Goal: Task Accomplishment & Management: Use online tool/utility

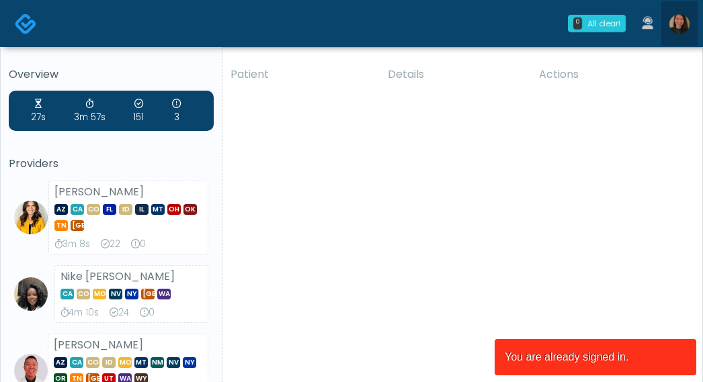
click at [674, 17] on img at bounding box center [679, 24] width 20 height 20
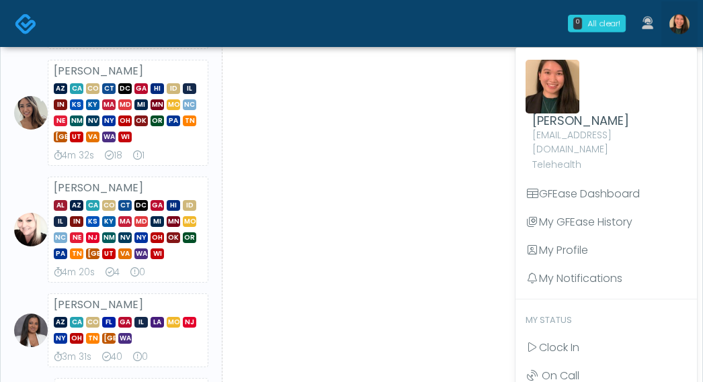
scroll to position [344, 0]
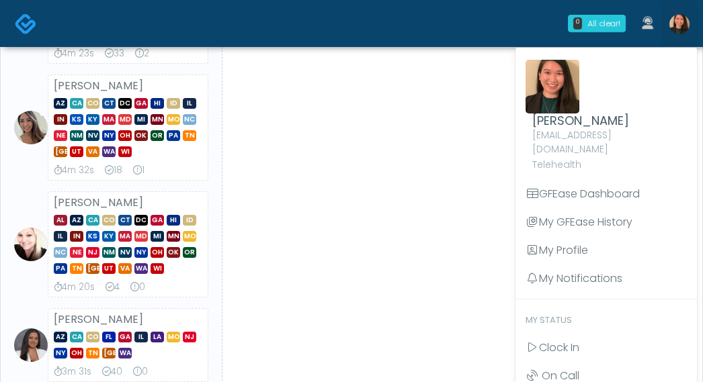
click at [97, 130] on span "NV" at bounding box center [92, 135] width 13 height 11
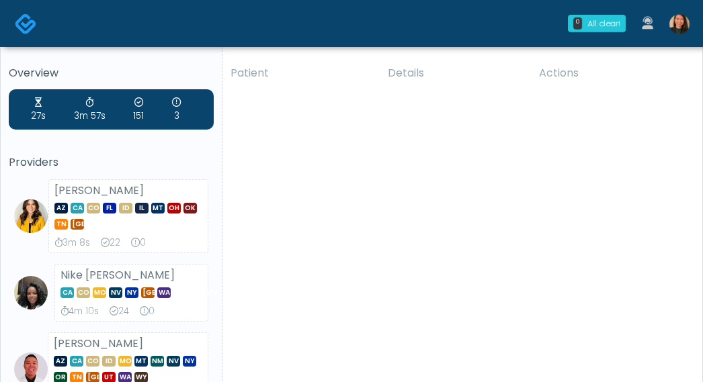
scroll to position [0, 0]
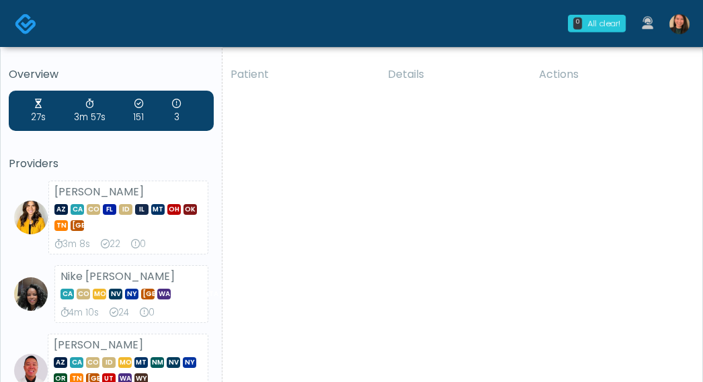
click at [673, 28] on img at bounding box center [679, 24] width 20 height 20
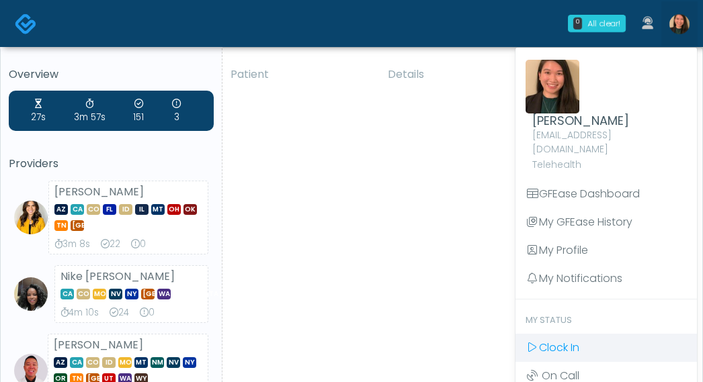
click at [578, 340] on span "Clock In" at bounding box center [559, 347] width 40 height 15
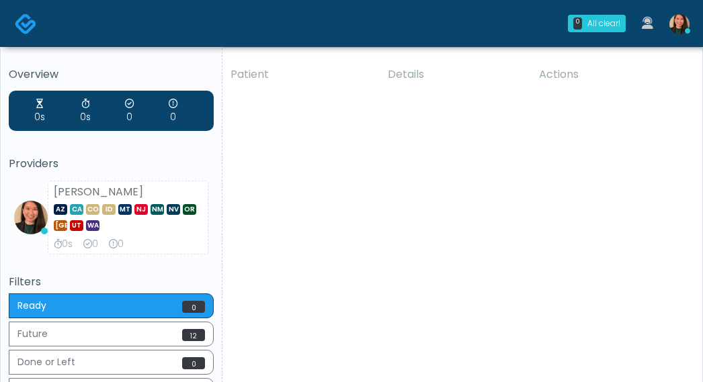
click at [122, 283] on h5 "Filters" at bounding box center [111, 282] width 205 height 12
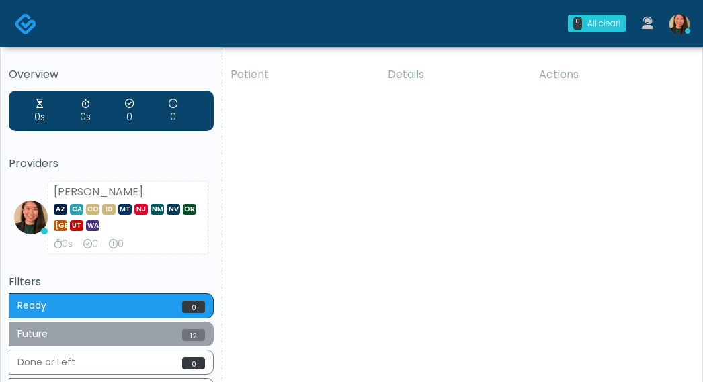
click at [95, 329] on button "Future 12" at bounding box center [111, 334] width 205 height 25
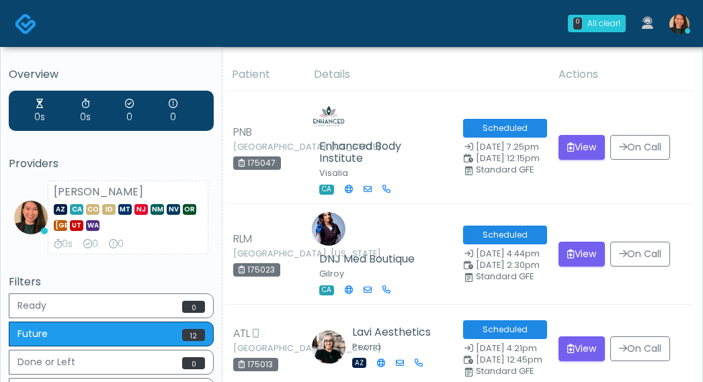
click at [189, 292] on div "Filters Ready 0 Future 12 Done or Left 0 All 13" at bounding box center [111, 341] width 205 height 130
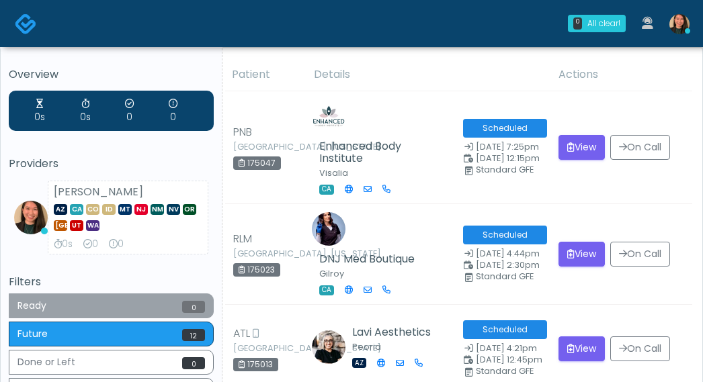
click at [179, 298] on button "Ready 0" at bounding box center [111, 306] width 205 height 25
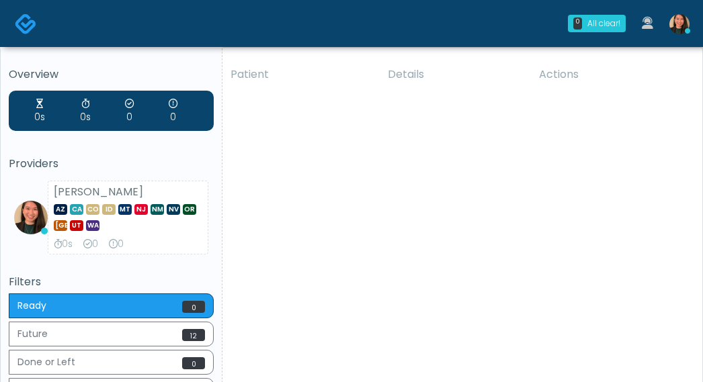
click at [88, 264] on div "Overview 0s 0s 0 0 Providers Aila Paredes AZ CA CO ID MT NJ NM NV OR TX UT WA 0…" at bounding box center [111, 238] width 205 height 338
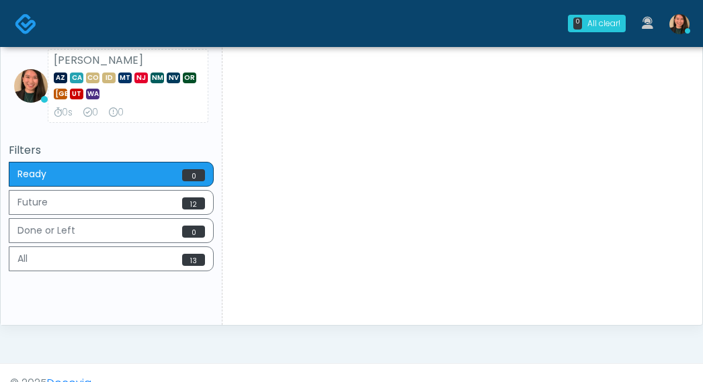
scroll to position [149, 0]
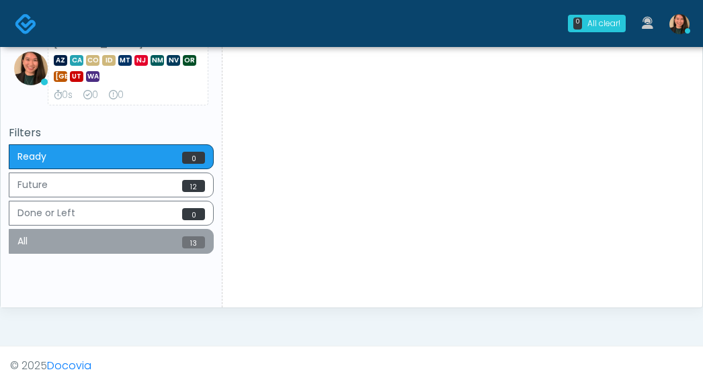
click at [183, 236] on span "13" at bounding box center [193, 242] width 23 height 12
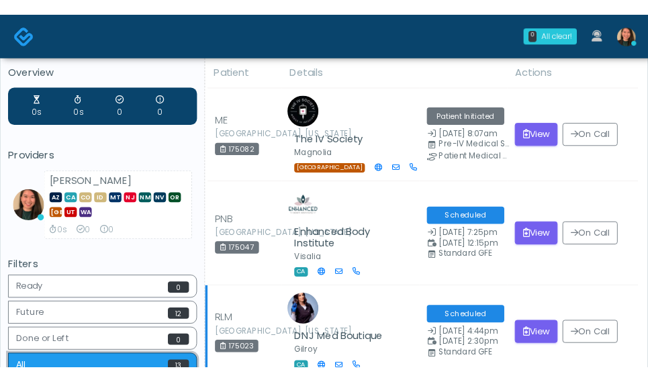
scroll to position [0, 0]
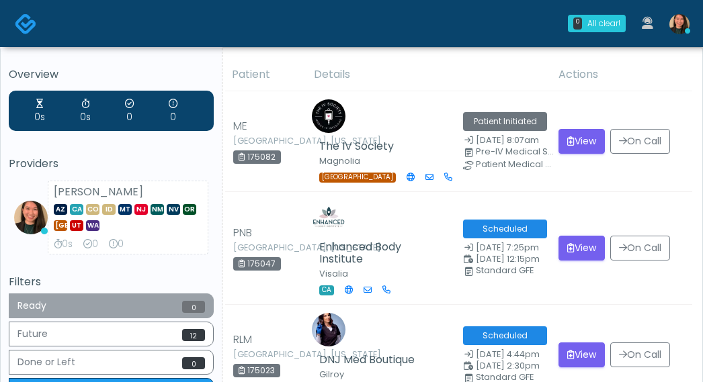
click at [153, 301] on button "Ready 0" at bounding box center [111, 306] width 205 height 25
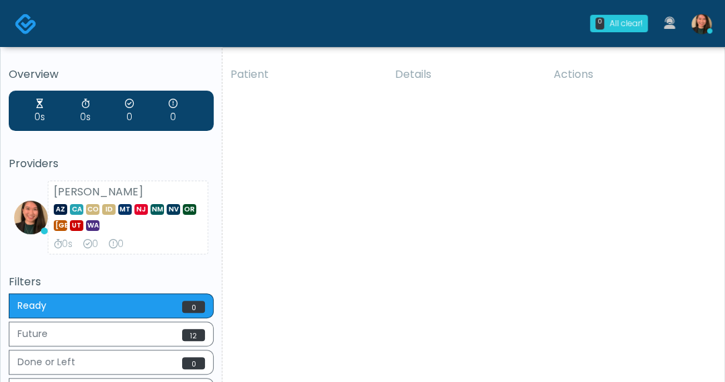
click at [477, 120] on div "Patient Details Actions ME Hockley, Texas 175082 The IV Society Magnolia TX Pat…" at bounding box center [468, 257] width 492 height 398
click at [582, 299] on div "Patient Details Actions ME Hockley, Texas 175082 The IV Society Magnolia TX Pat…" at bounding box center [468, 257] width 492 height 398
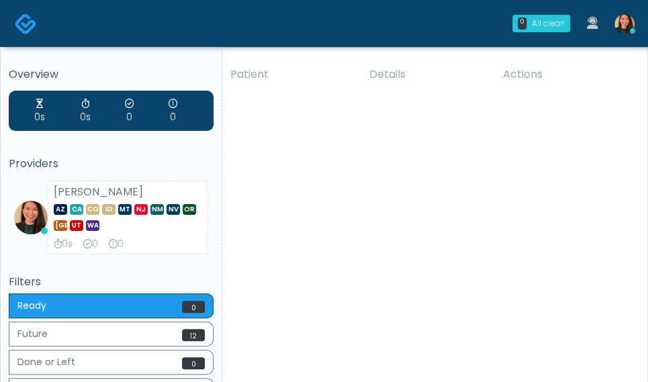
click at [142, 266] on div "Overview 0s 0s 0 0 Providers Aila Paredes AZ CA CO ID MT NJ NM NV OR TX UT WA 0…" at bounding box center [111, 238] width 205 height 338
click at [140, 87] on div "Overview 0s 0s 0 0 Providers Aila Paredes AZ CA CO ID MT NJ NM NV OR TX UT WA 0…" at bounding box center [111, 238] width 205 height 338
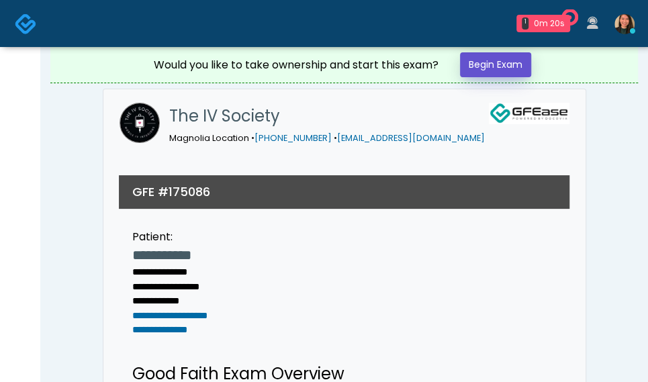
click at [505, 61] on link "Begin Exam" at bounding box center [495, 64] width 71 height 25
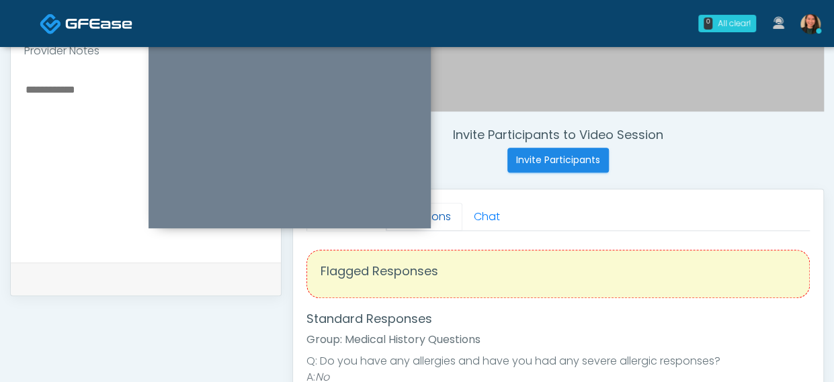
click at [446, 218] on link "Questions" at bounding box center [424, 217] width 76 height 28
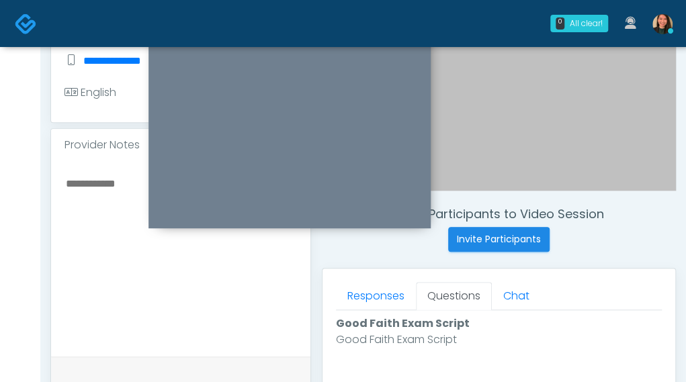
scroll to position [365, 0]
click at [380, 289] on link "Responses" at bounding box center [376, 296] width 80 height 28
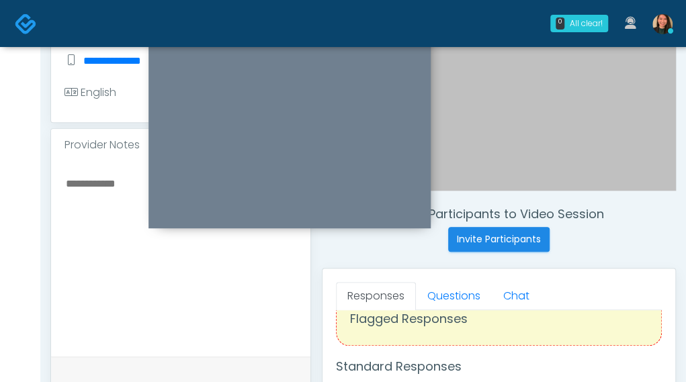
scroll to position [49, 0]
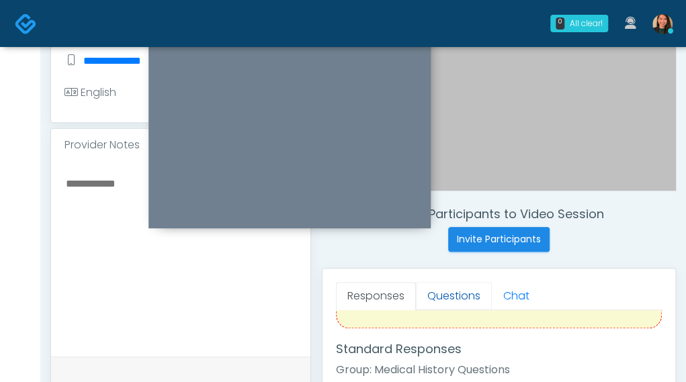
click at [466, 290] on link "Questions" at bounding box center [454, 296] width 76 height 28
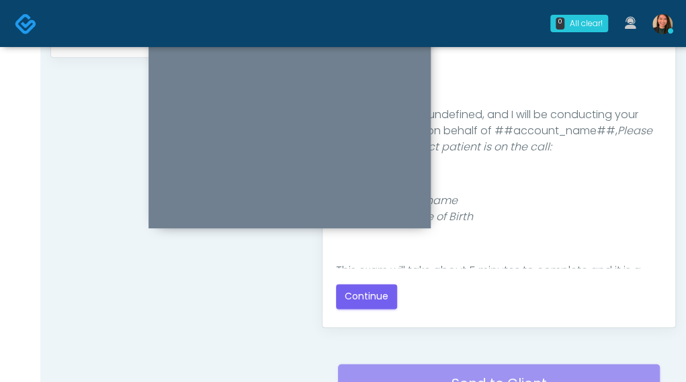
scroll to position [701, 0]
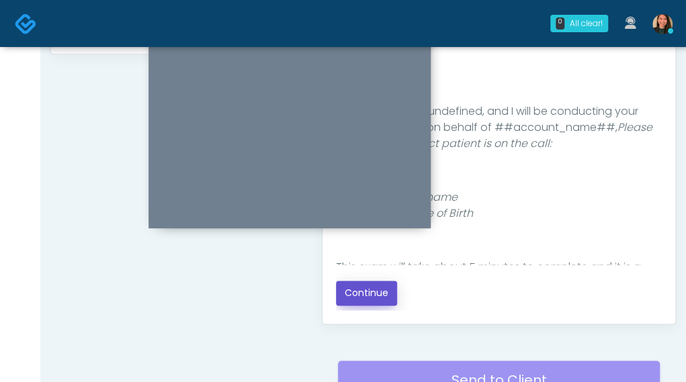
click at [369, 300] on button "Continue" at bounding box center [366, 293] width 61 height 25
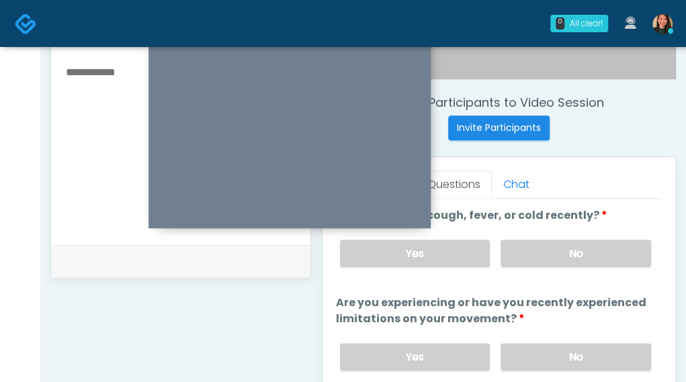
scroll to position [485, 0]
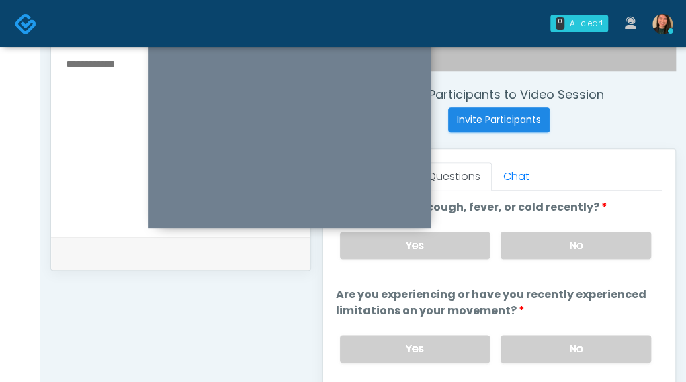
click at [88, 149] on textarea at bounding box center [180, 137] width 232 height 164
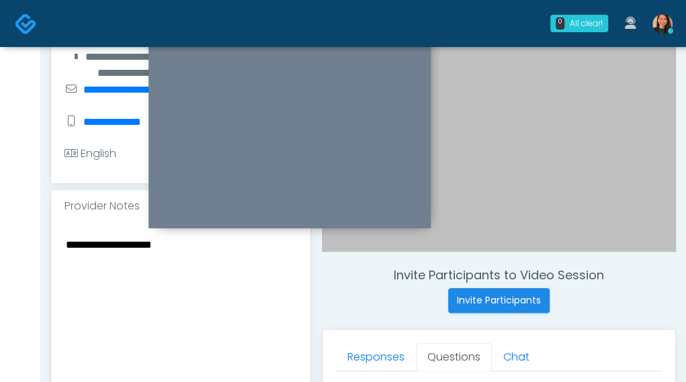
scroll to position [284, 0]
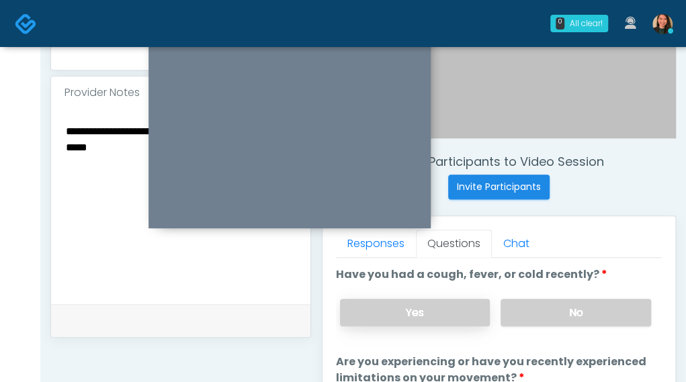
type textarea "**********"
click at [367, 302] on label "Yes" at bounding box center [415, 313] width 150 height 28
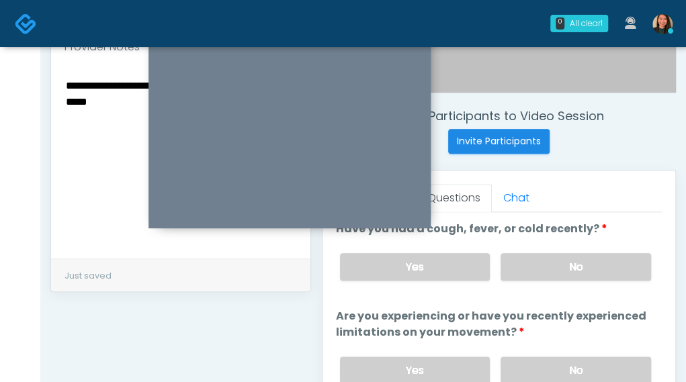
scroll to position [485, 0]
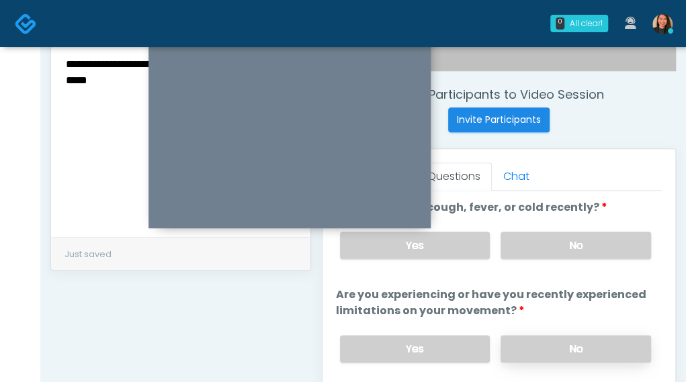
click at [622, 347] on label "No" at bounding box center [575, 349] width 150 height 28
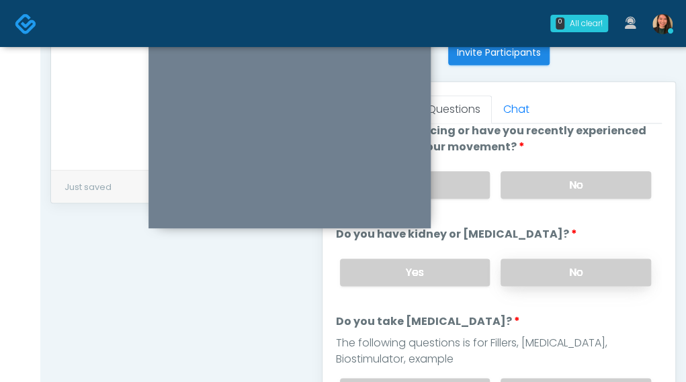
scroll to position [134, 0]
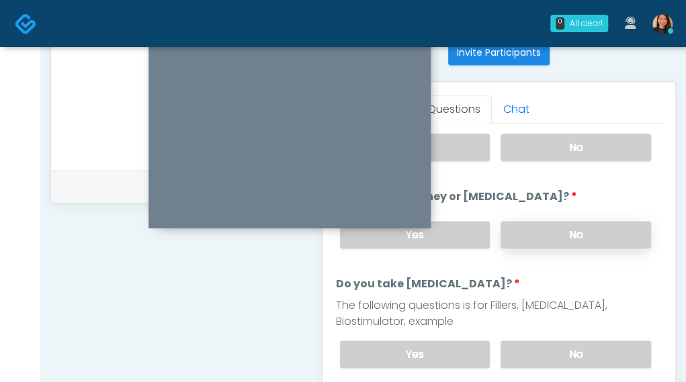
click at [610, 227] on label "No" at bounding box center [575, 235] width 150 height 28
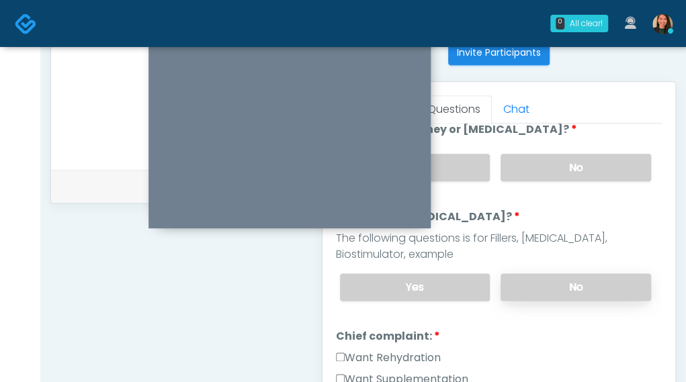
click at [597, 277] on label "No" at bounding box center [575, 287] width 150 height 28
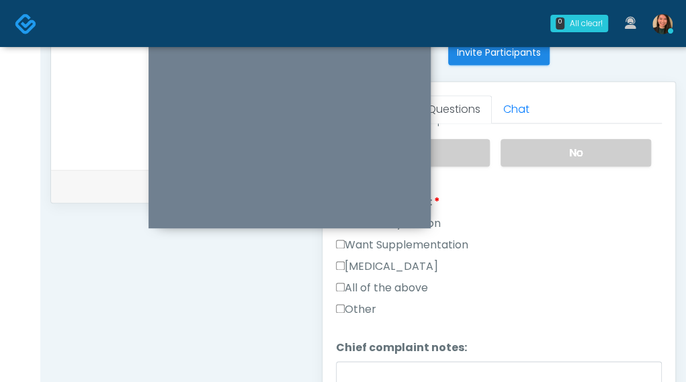
scroll to position [269, 0]
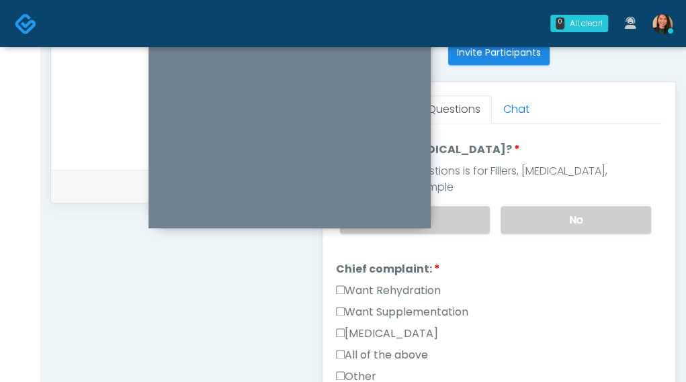
click at [434, 283] on label "Want Rehydration" at bounding box center [388, 291] width 105 height 16
click at [438, 304] on label "Want Supplementation" at bounding box center [402, 312] width 132 height 16
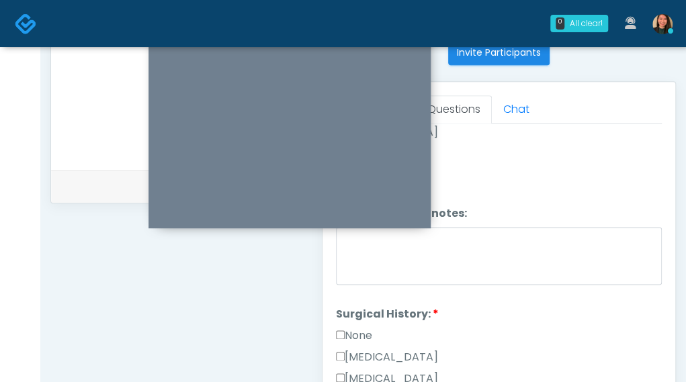
scroll to position [537, 0]
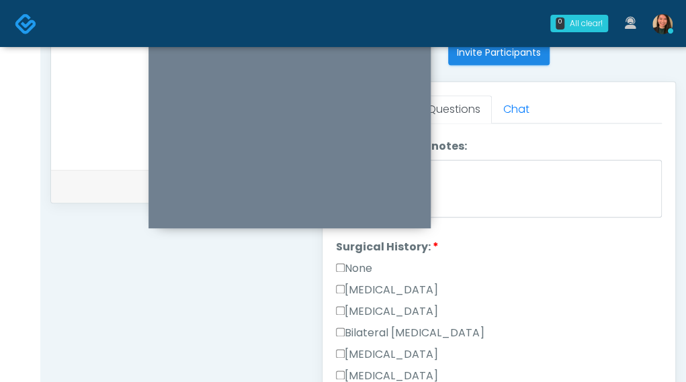
click at [356, 261] on label "None" at bounding box center [354, 269] width 36 height 16
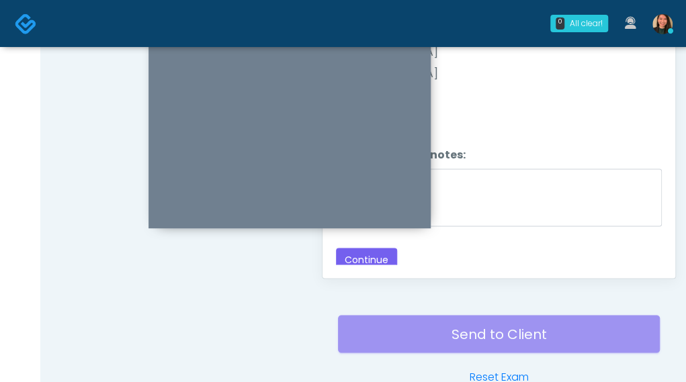
scroll to position [726, 0]
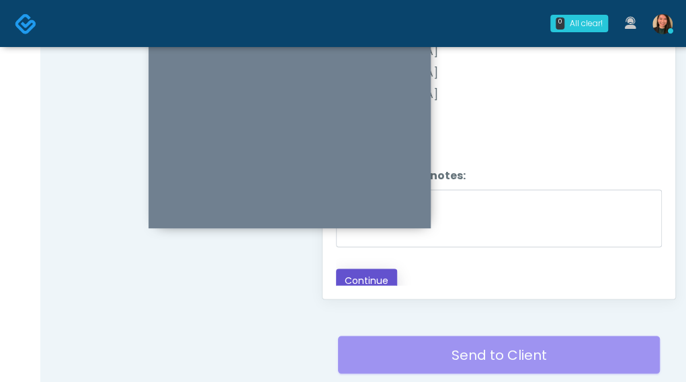
click at [375, 273] on button "Continue" at bounding box center [366, 281] width 61 height 25
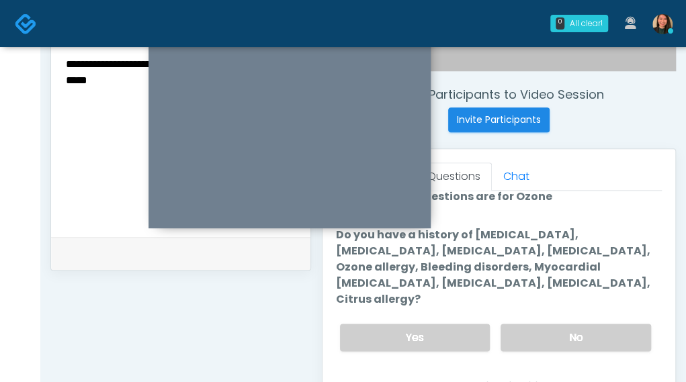
scroll to position [0, 0]
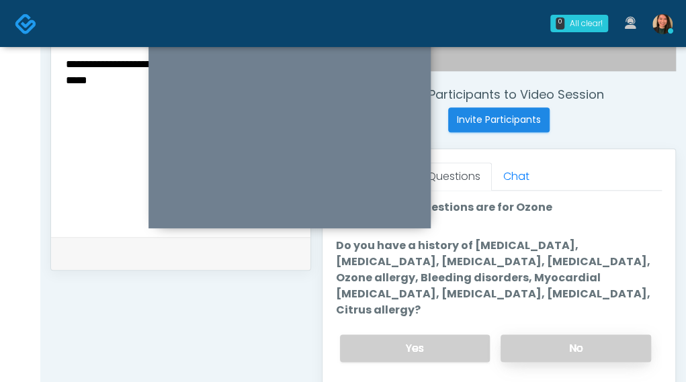
click at [616, 335] on label "No" at bounding box center [575, 349] width 150 height 28
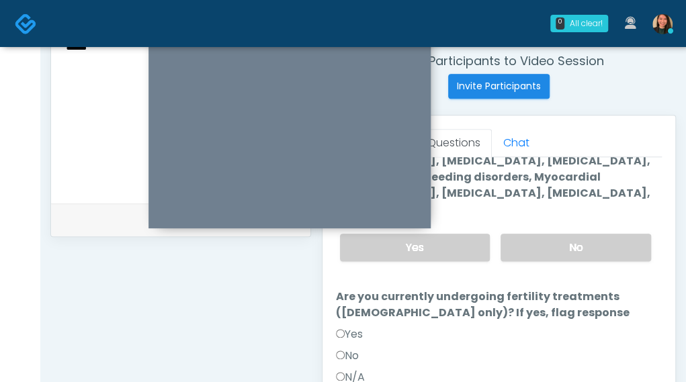
scroll to position [547, 0]
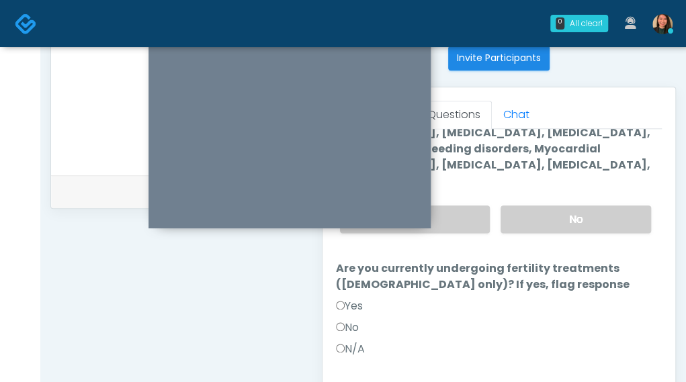
click at [353, 320] on label "No" at bounding box center [347, 328] width 23 height 16
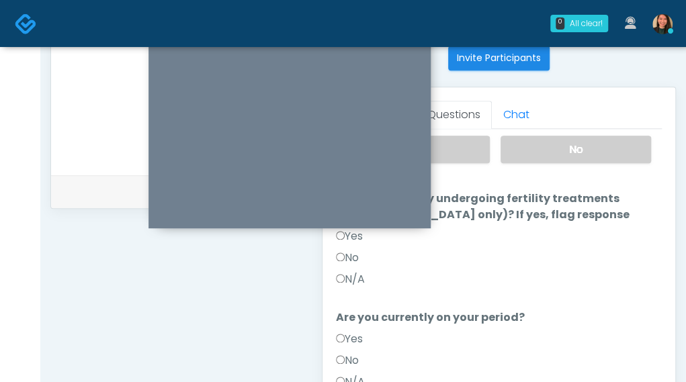
scroll to position [177, 0]
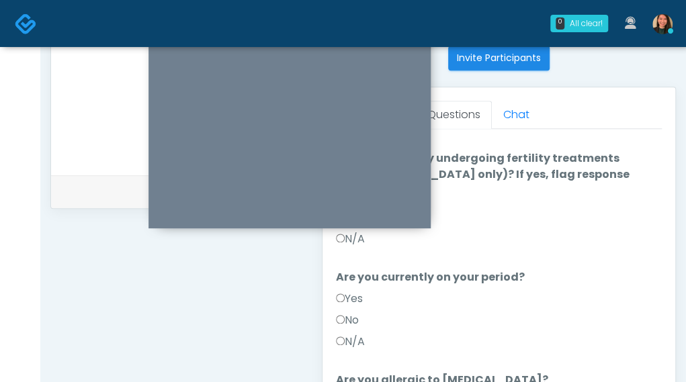
click at [355, 312] on label "No" at bounding box center [347, 320] width 23 height 16
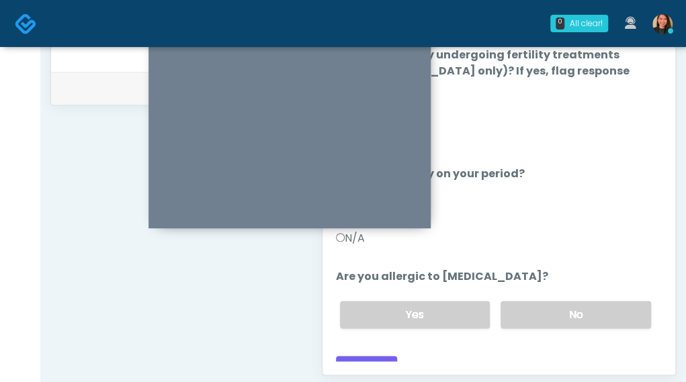
scroll to position [681, 0]
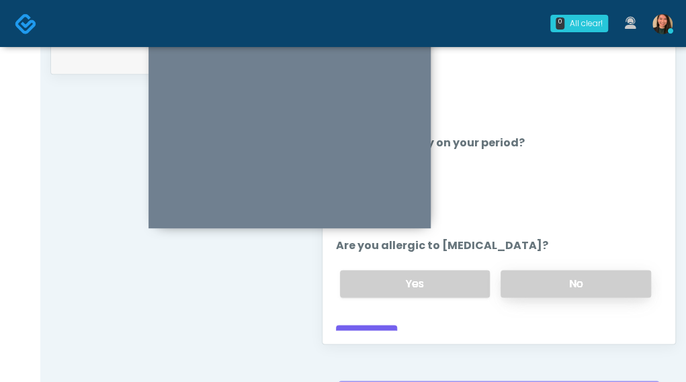
click at [603, 270] on label "No" at bounding box center [575, 284] width 150 height 28
click at [366, 325] on button "Continue" at bounding box center [366, 337] width 61 height 25
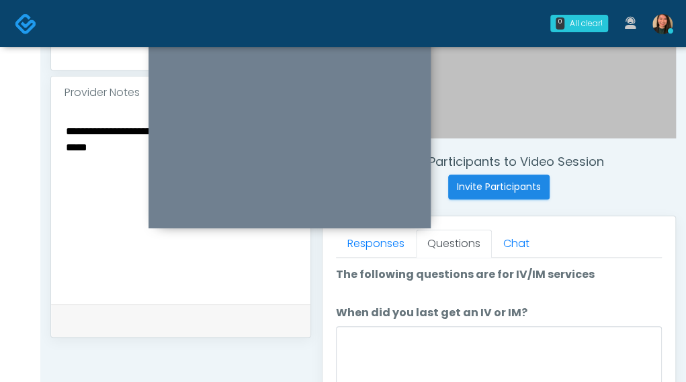
scroll to position [486, 0]
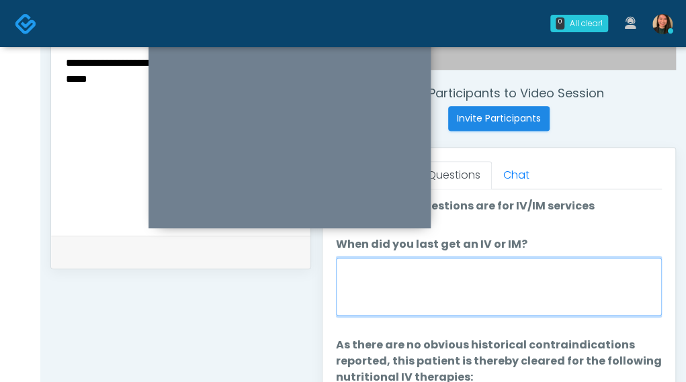
click at [578, 281] on textarea "When did you last get an IV or IM?" at bounding box center [499, 287] width 326 height 58
type textarea "*"
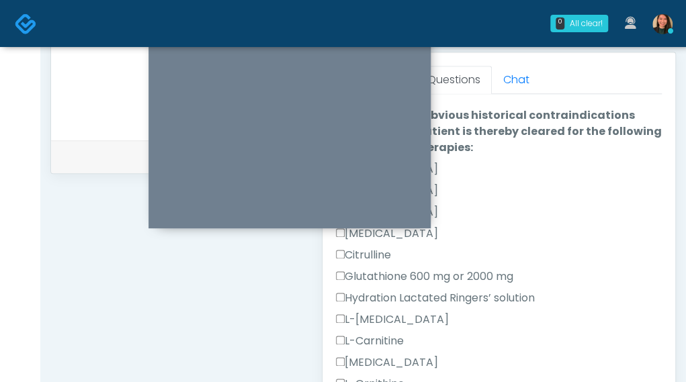
scroll to position [586, 0]
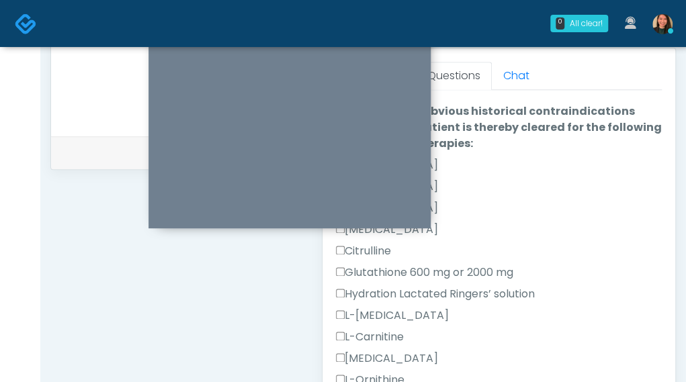
type textarea "**********"
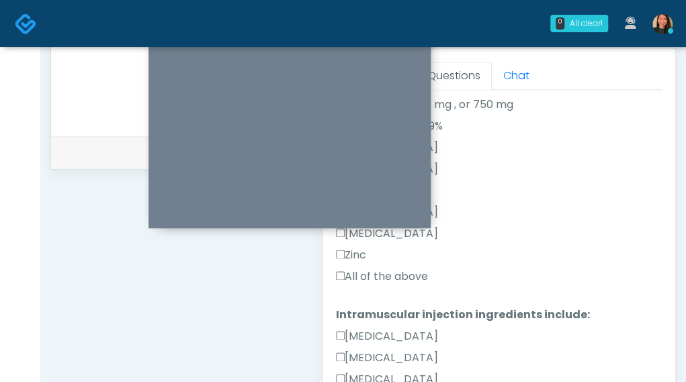
click at [412, 273] on label "All of the above" at bounding box center [382, 277] width 92 height 16
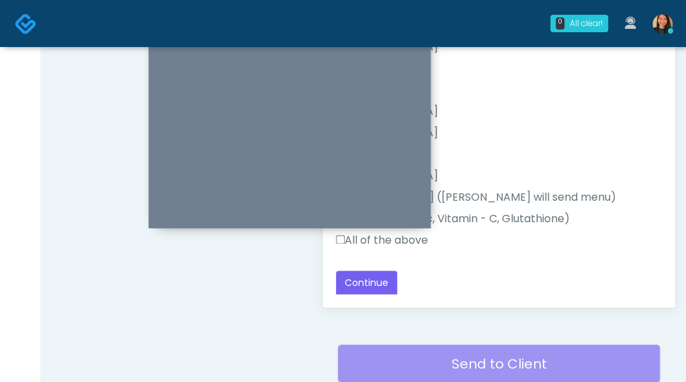
scroll to position [720, 0]
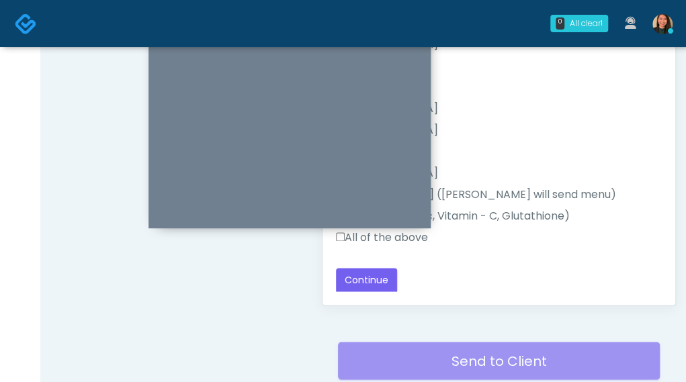
click at [421, 241] on label "All of the above" at bounding box center [382, 238] width 92 height 16
click at [378, 275] on button "Continue" at bounding box center [366, 280] width 61 height 25
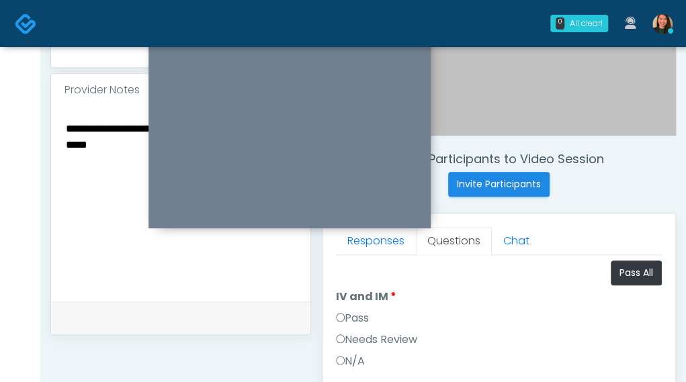
scroll to position [418, 0]
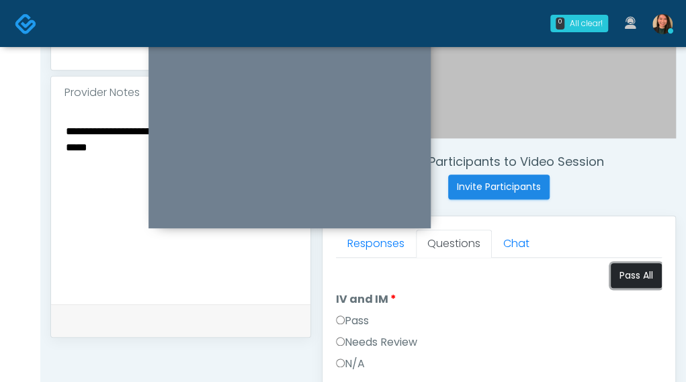
click at [611, 272] on button "Pass All" at bounding box center [636, 275] width 51 height 25
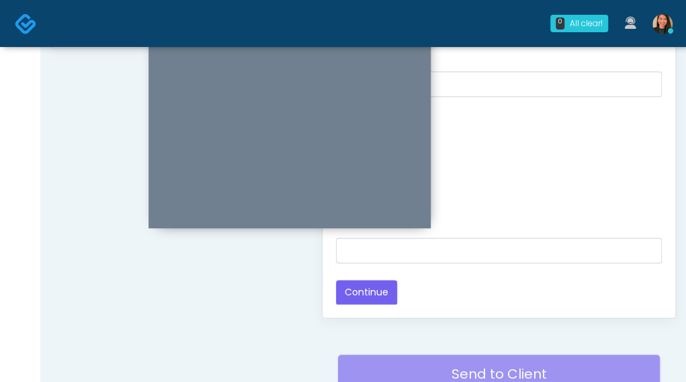
scroll to position [687, 0]
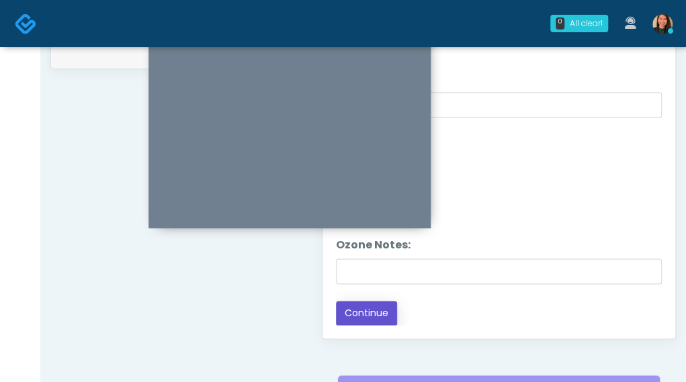
drag, startPoint x: 368, startPoint y: 307, endPoint x: 572, endPoint y: 247, distance: 213.0
click at [572, 247] on div "Loading... Connecting to your agent... Please wait while we prepare your person…" at bounding box center [499, 133] width 326 height 386
click at [384, 315] on button "Continue" at bounding box center [366, 313] width 61 height 25
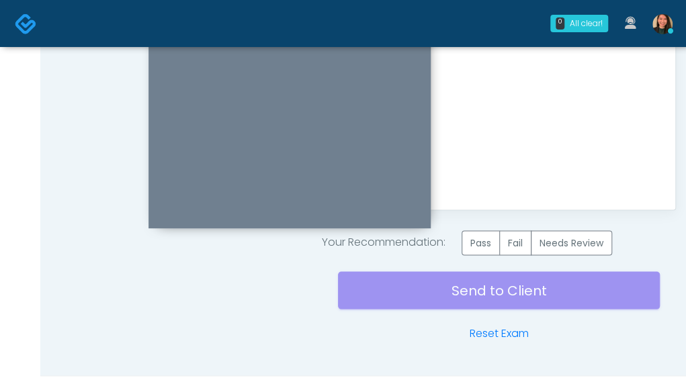
scroll to position [821, 0]
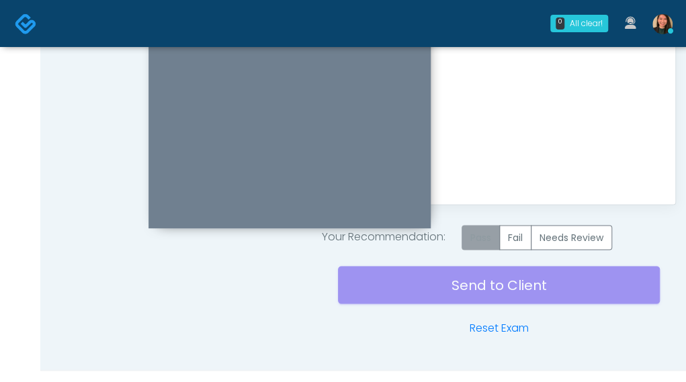
click at [480, 229] on label "Pass" at bounding box center [481, 237] width 38 height 25
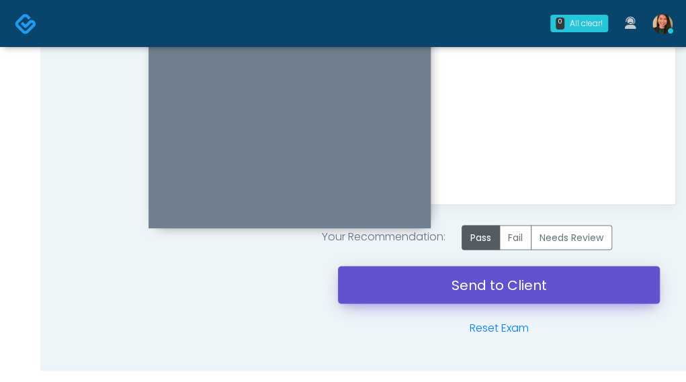
click at [452, 289] on link "Send to Client" at bounding box center [499, 285] width 322 height 38
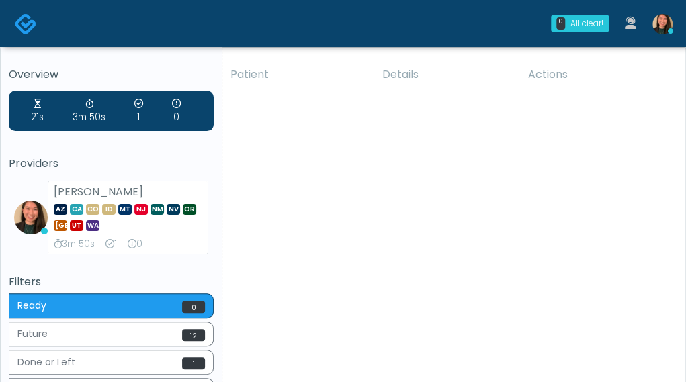
click at [79, 268] on div "Overview 21s 3m 50s 1 0 Providers Aila Paredes AZ CA CO ID MT NJ NM NV OR TX UT…" at bounding box center [111, 238] width 205 height 338
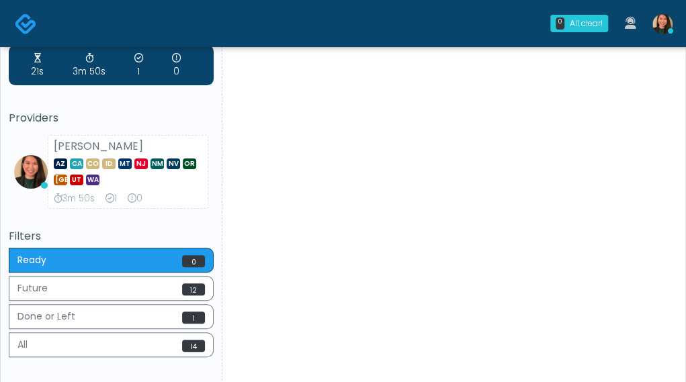
scroll to position [67, 0]
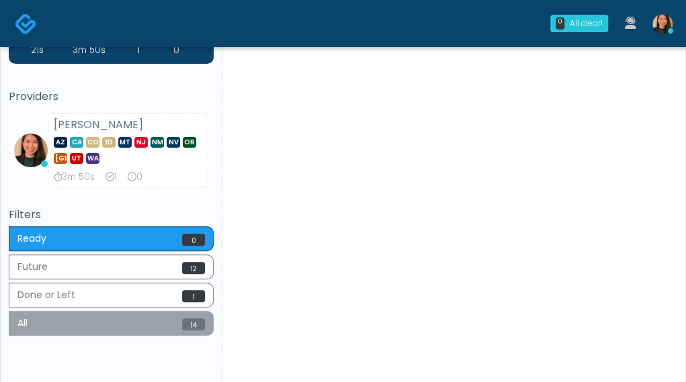
click at [172, 321] on button "All 14" at bounding box center [111, 323] width 205 height 25
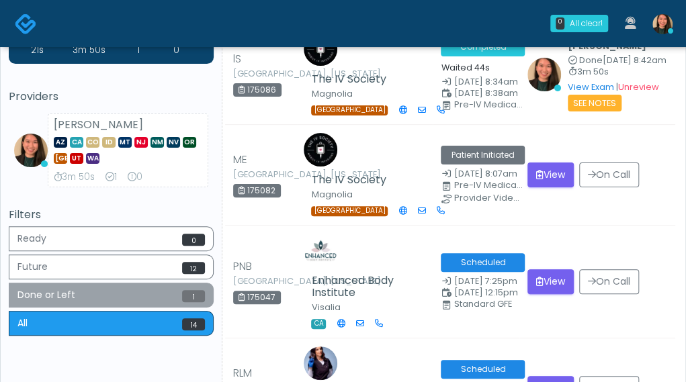
click at [165, 292] on button "Done or Left 1" at bounding box center [111, 295] width 205 height 25
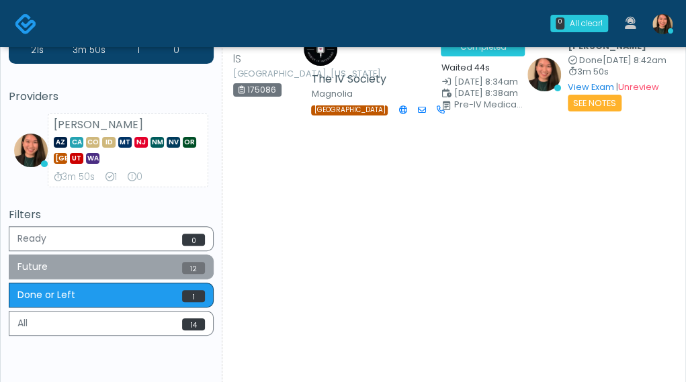
click at [169, 259] on button "Future 12" at bounding box center [111, 267] width 205 height 25
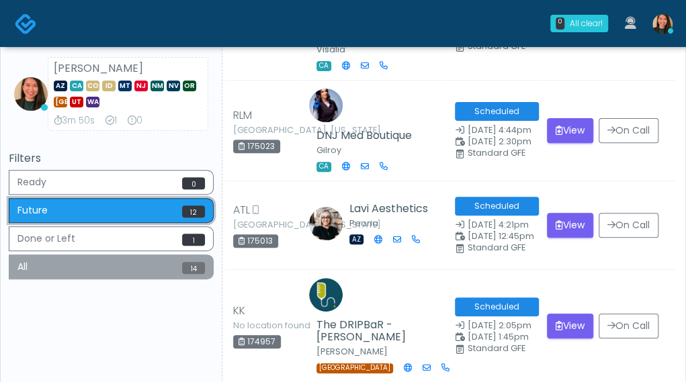
scroll to position [134, 0]
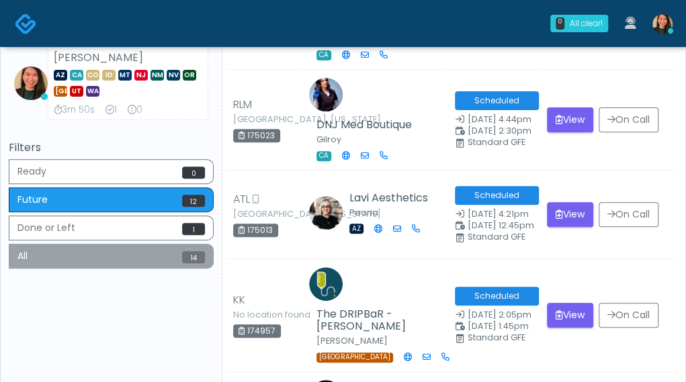
click at [175, 246] on button "All 14" at bounding box center [111, 256] width 205 height 25
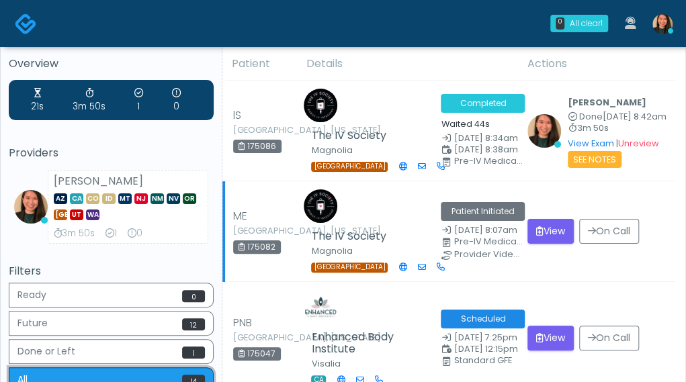
scroll to position [0, 0]
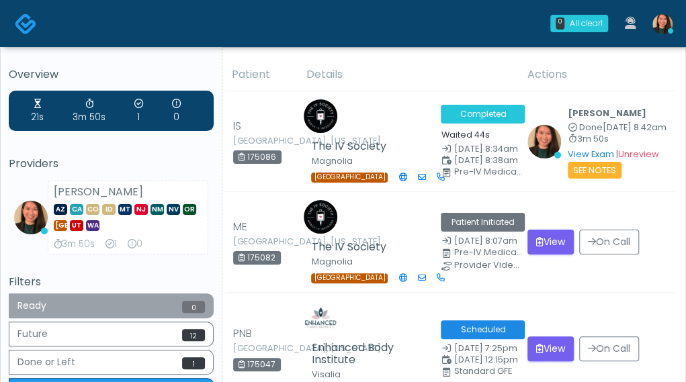
click at [168, 299] on button "Ready 0" at bounding box center [111, 306] width 205 height 25
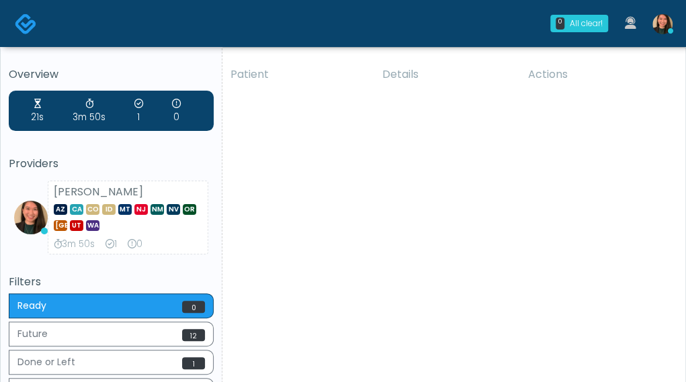
click at [142, 149] on div "21s 3m 50s 1 0 Providers Aila Paredes AZ CA CO ID MT NJ NM NV OR TX UT WA 3m 50…" at bounding box center [111, 173] width 205 height 164
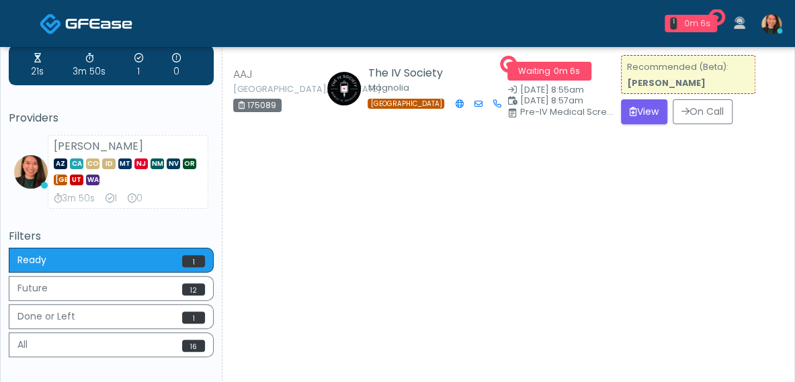
scroll to position [67, 0]
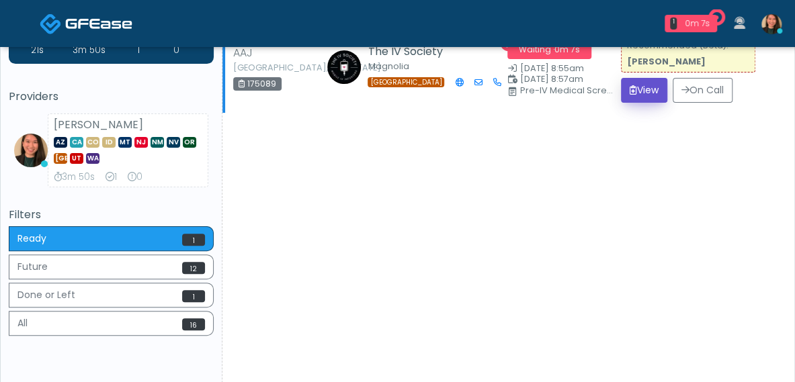
click at [627, 84] on button "View" at bounding box center [644, 90] width 46 height 25
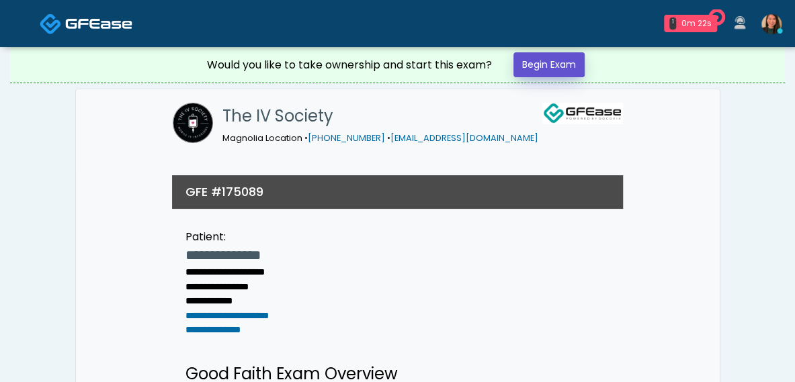
click at [570, 60] on link "Begin Exam" at bounding box center [548, 64] width 71 height 25
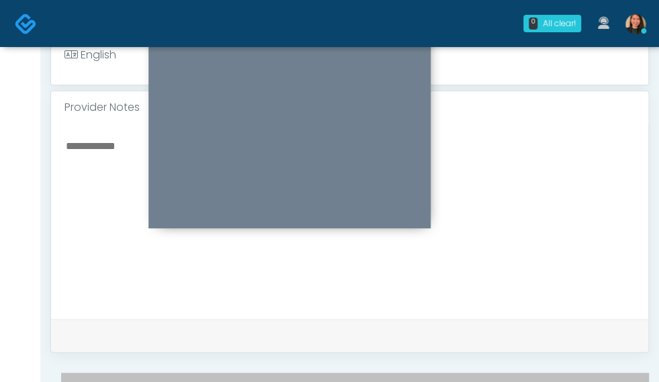
scroll to position [65, 0]
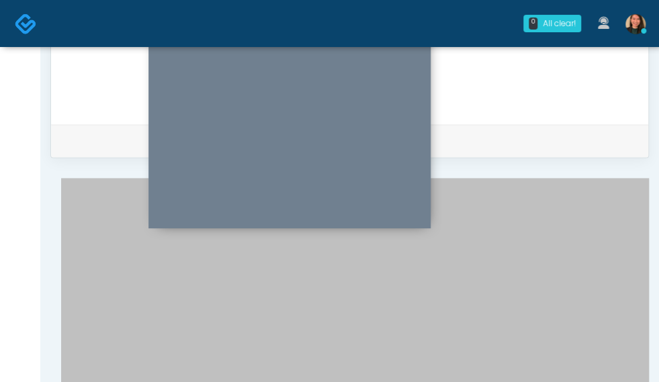
scroll to position [254, 0]
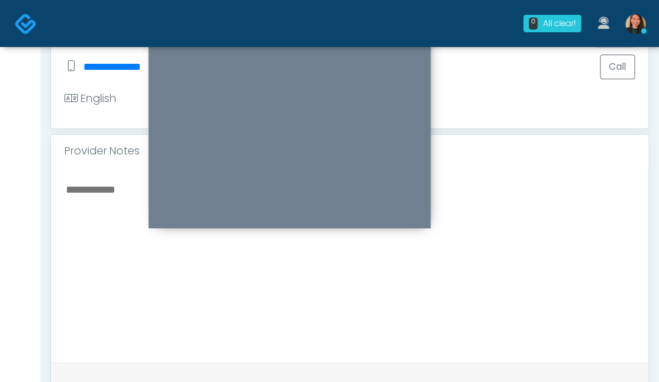
scroll to position [418, 0]
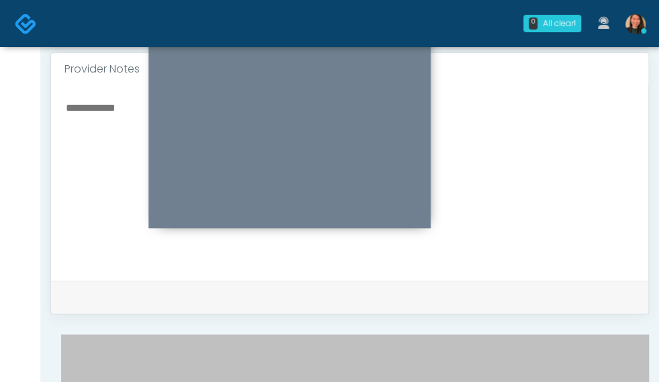
scroll to position [516, 0]
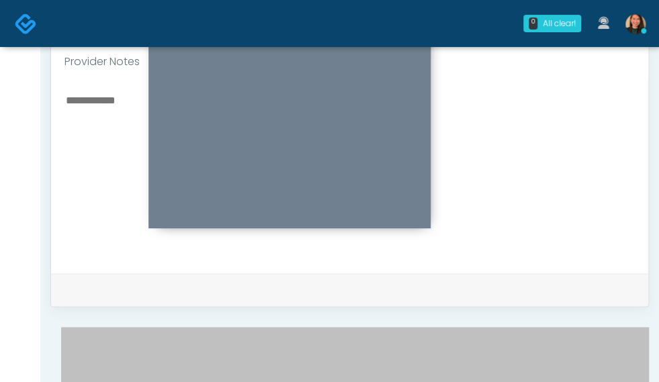
scroll to position [311, 0]
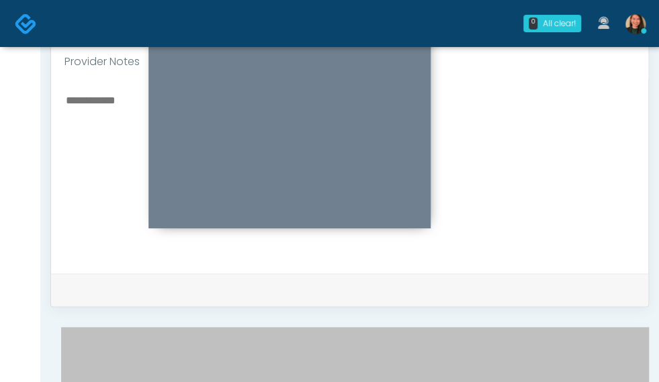
scroll to position [513, 0]
type textarea "**********"
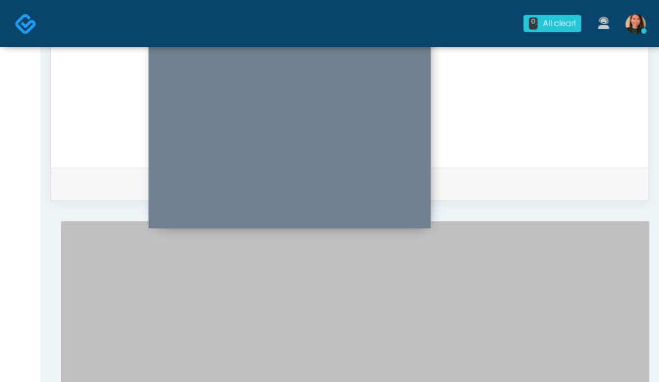
scroll to position [650, 0]
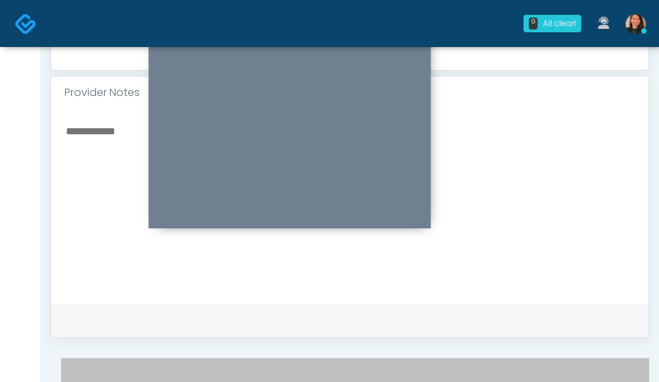
scroll to position [67, 0]
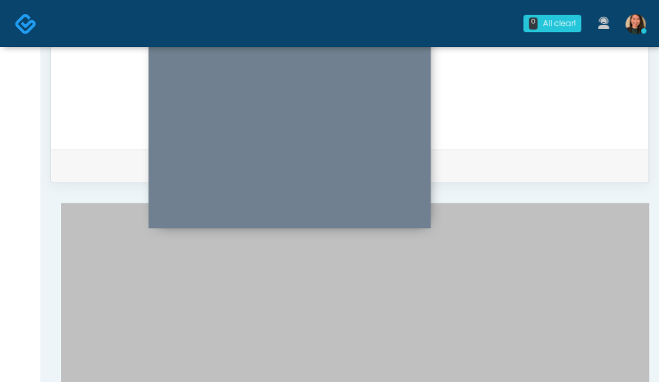
scroll to position [619, 0]
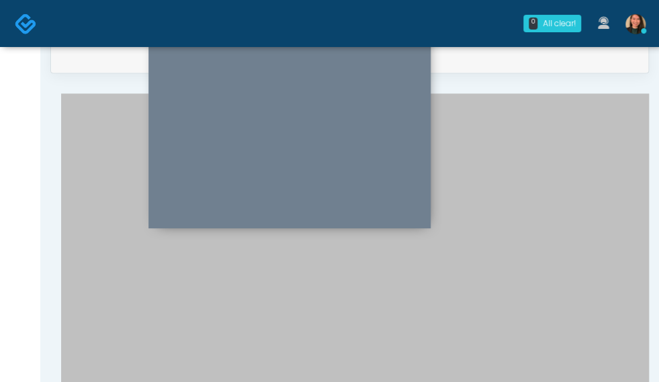
scroll to position [754, 0]
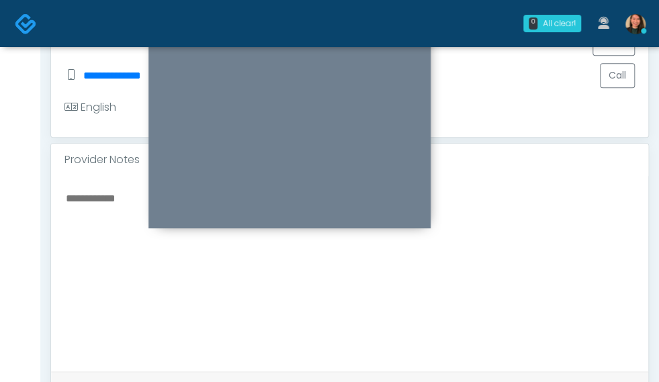
scroll to position [0, 0]
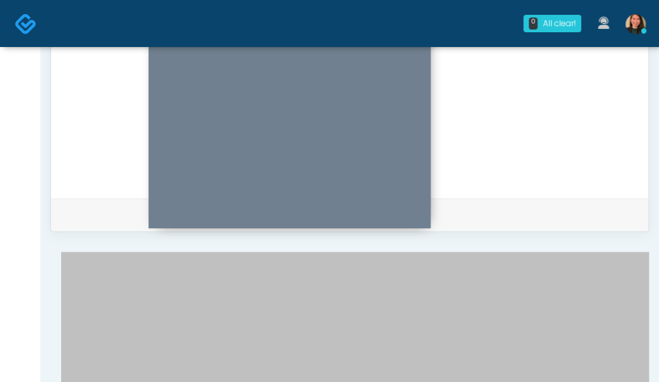
scroll to position [632, 0]
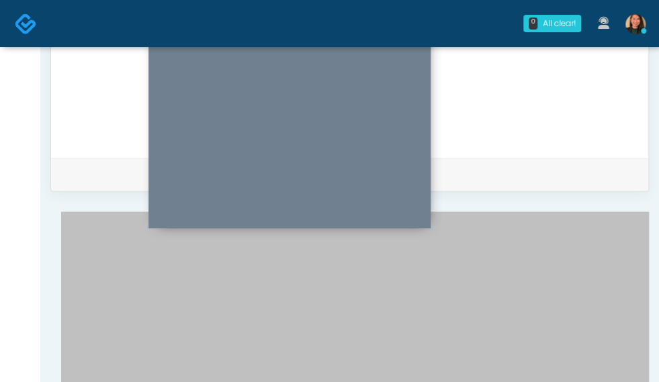
type textarea "**********"
drag, startPoint x: 398, startPoint y: 247, endPoint x: 406, endPoint y: 245, distance: 8.3
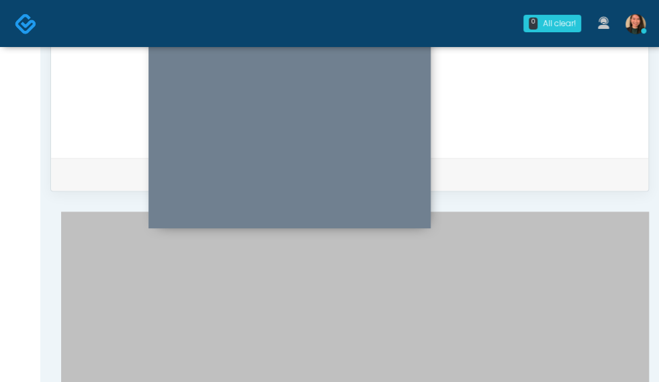
scroll to position [869, 0]
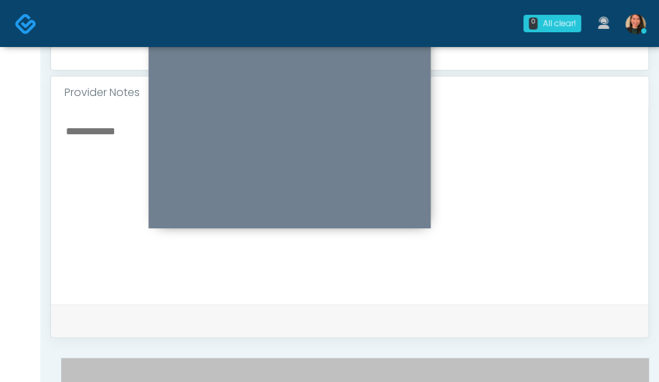
scroll to position [0, 0]
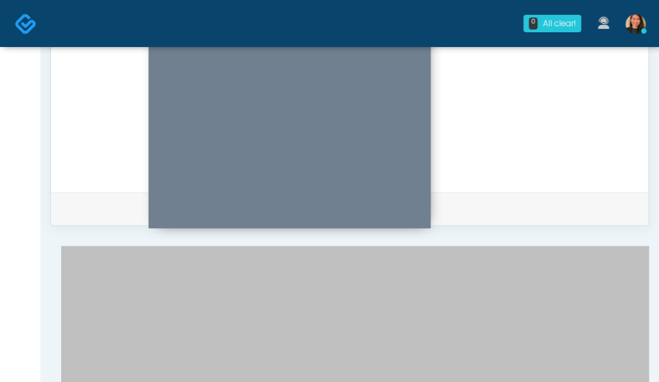
scroll to position [619, 0]
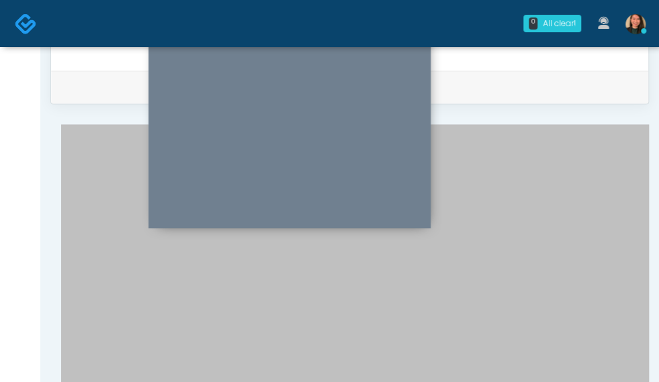
scroll to position [711, 0]
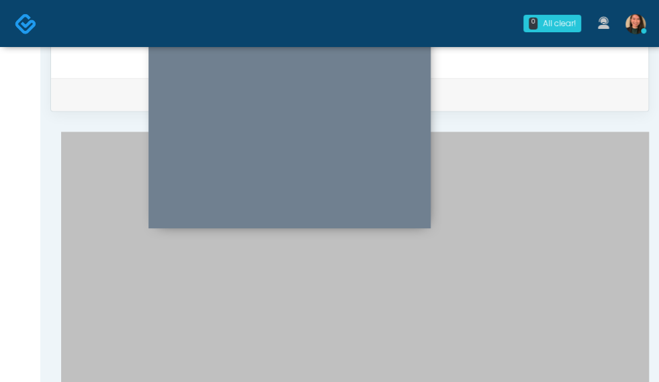
type input "**********"
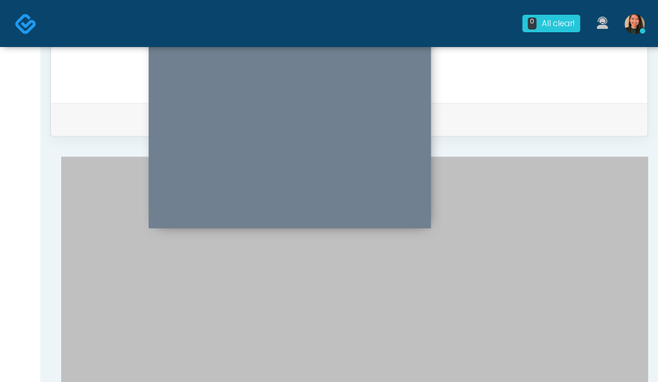
scroll to position [636, 0]
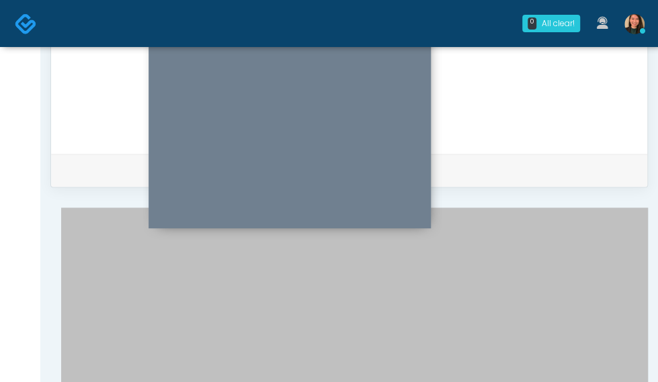
drag, startPoint x: 359, startPoint y: 355, endPoint x: 586, endPoint y: 269, distance: 242.2
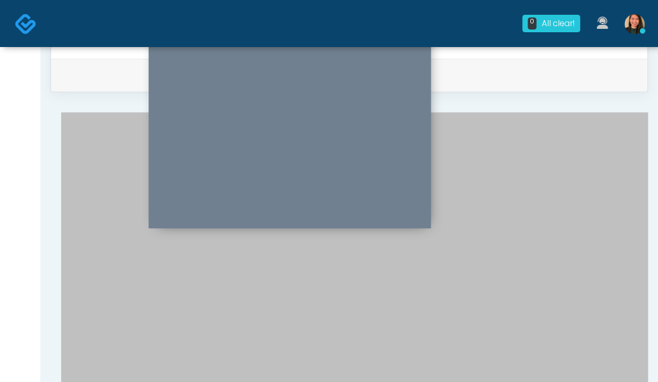
scroll to position [55, 0]
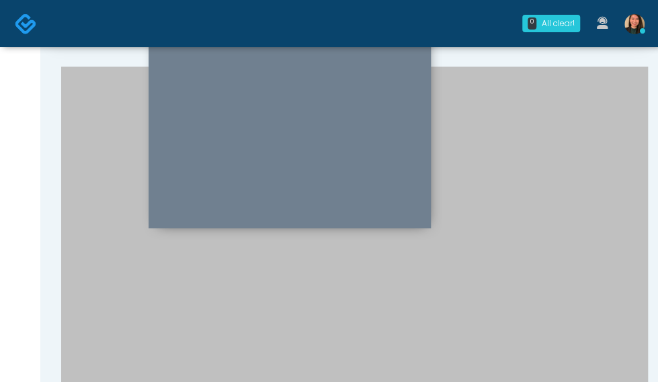
scroll to position [798, 0]
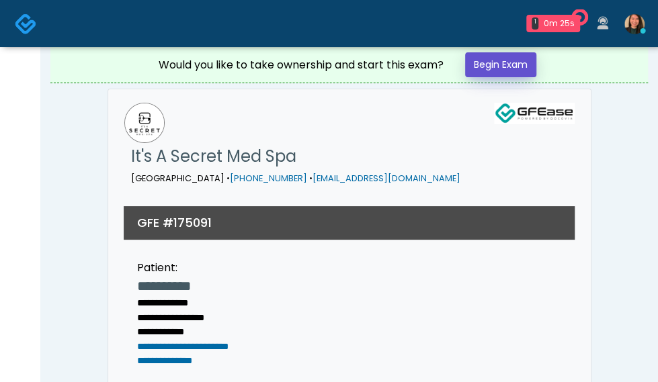
click at [503, 67] on link "Begin Exam" at bounding box center [500, 64] width 71 height 25
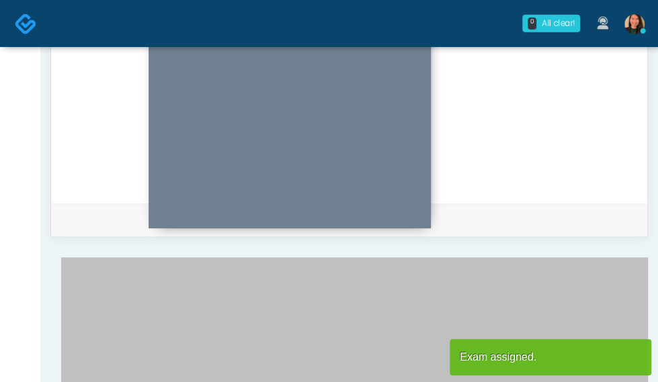
scroll to position [594, 0]
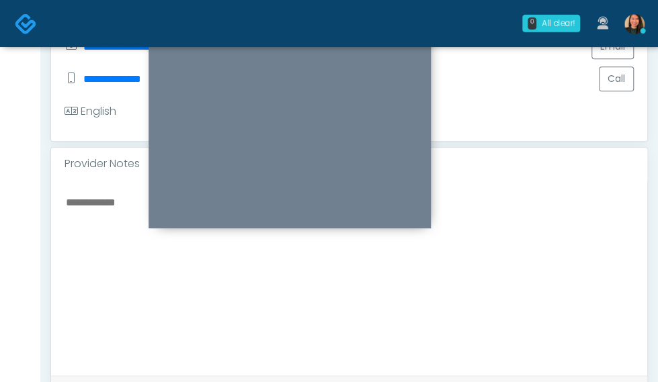
scroll to position [392, 0]
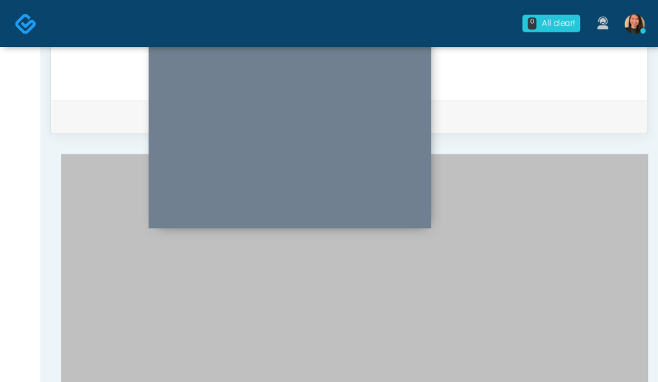
scroll to position [670, 0]
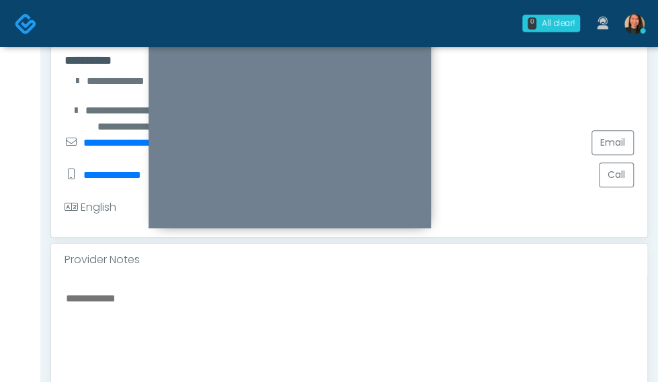
scroll to position [369, 0]
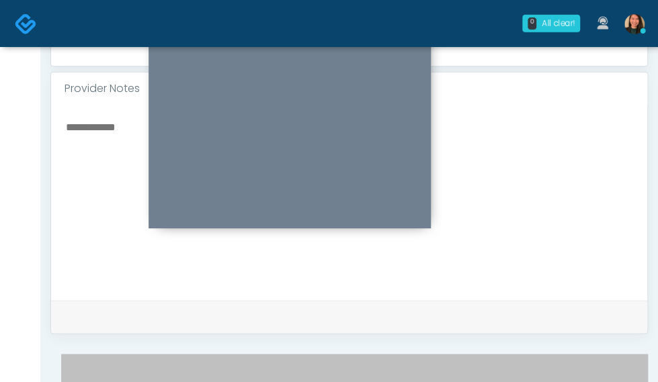
scroll to position [482, 0]
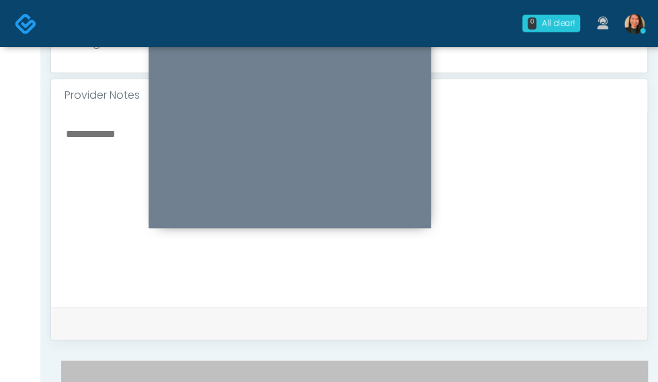
drag, startPoint x: 529, startPoint y: 243, endPoint x: 537, endPoint y: 261, distance: 19.8
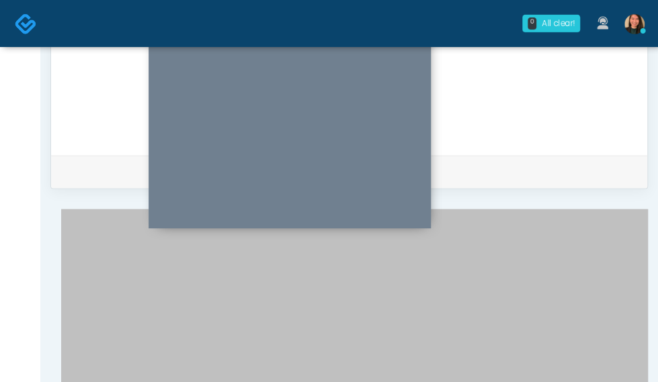
scroll to position [583, 0]
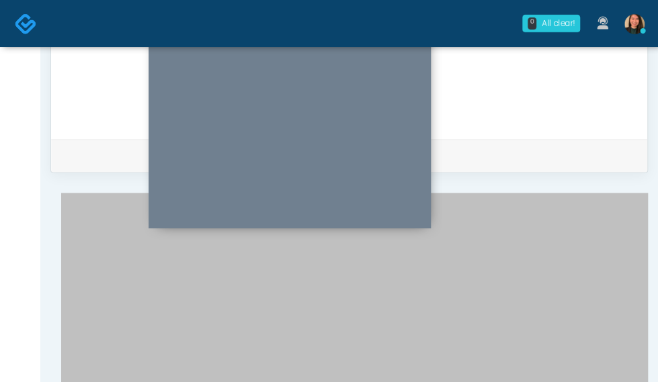
scroll to position [430, 0]
type textarea "****"
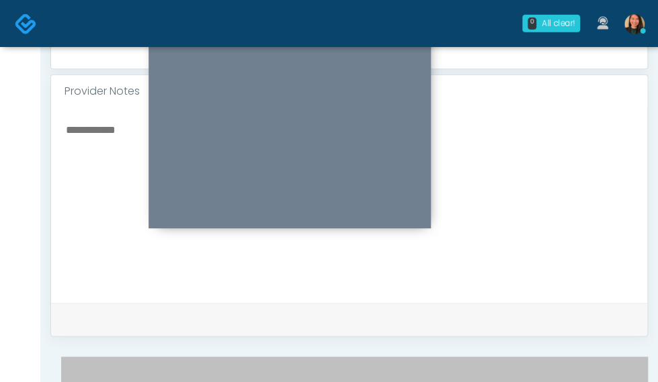
scroll to position [0, 0]
type input "**"
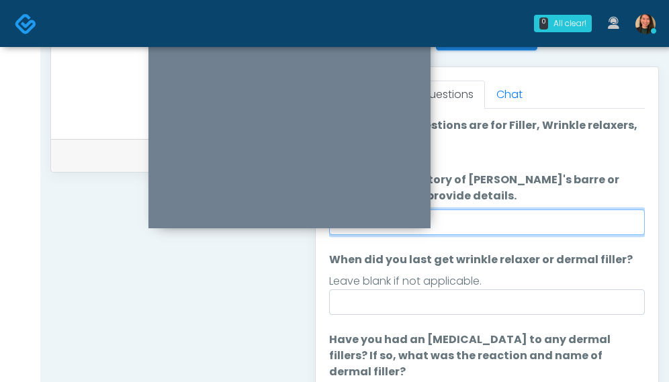
scroll to position [568, 0]
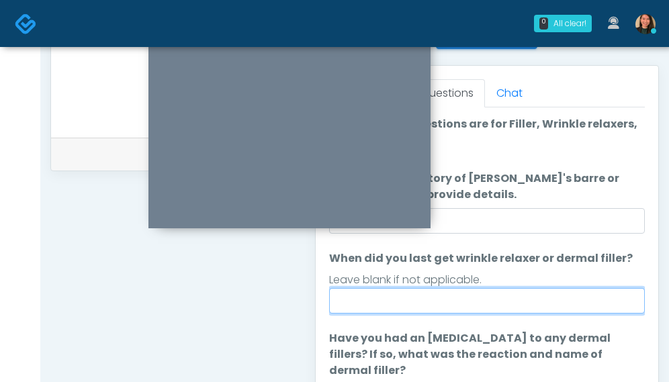
click at [566, 306] on input "When did you last get wrinkle relaxer or dermal filler?" at bounding box center [487, 301] width 316 height 26
type input "**"
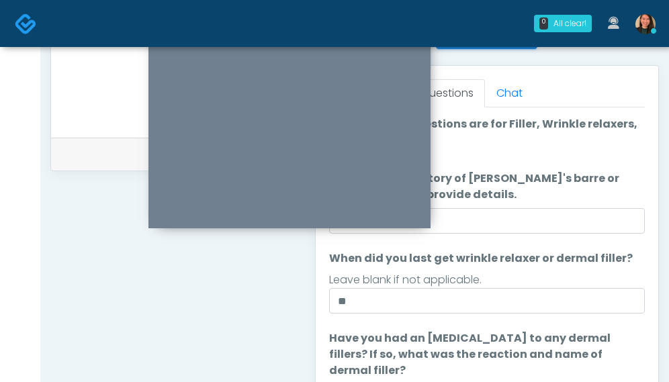
click at [239, 320] on div "**********" at bounding box center [177, 51] width 254 height 1025
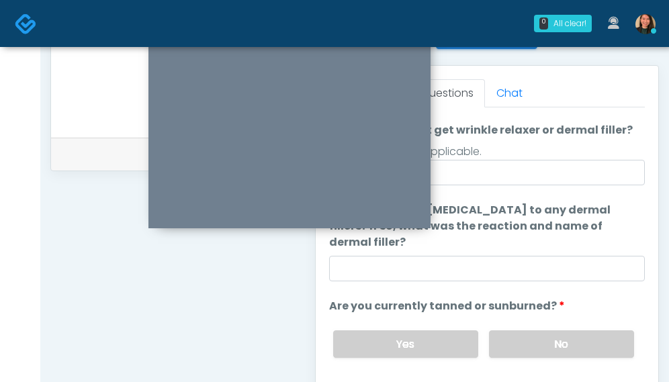
scroll to position [134, 0]
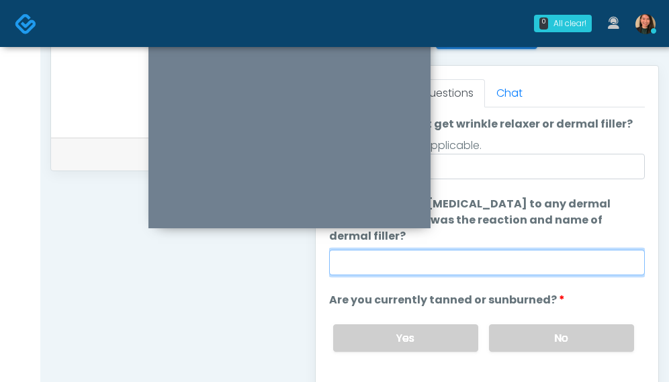
click at [470, 259] on input "Have you had an [MEDICAL_DATA] to any dermal fillers? If so, what was the react…" at bounding box center [487, 263] width 316 height 26
type input "***"
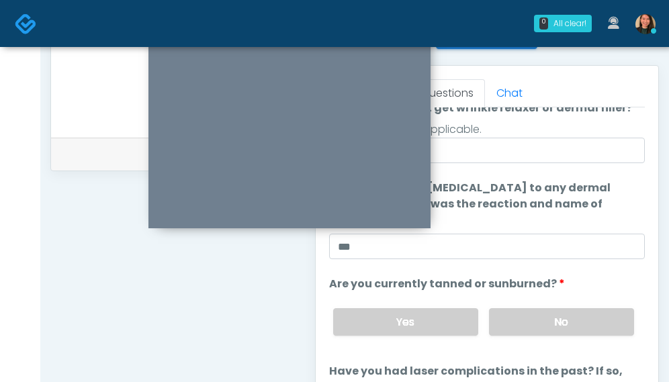
scroll to position [189, 0]
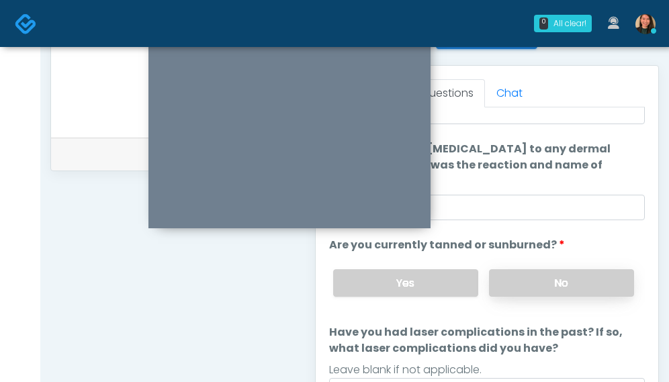
click at [568, 287] on label "No" at bounding box center [561, 283] width 145 height 28
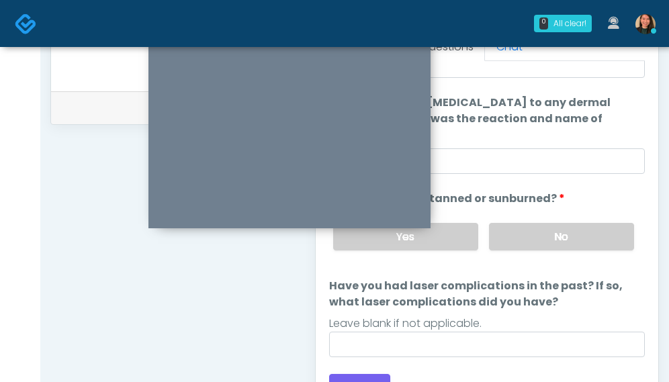
scroll to position [636, 0]
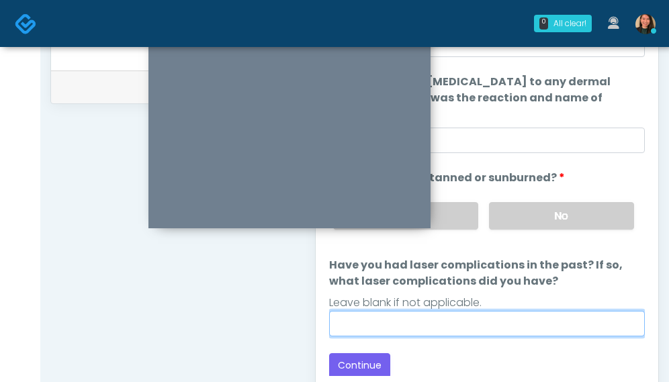
click at [561, 324] on input "Have you had laser complications in the past? If so, what laser complications d…" at bounding box center [487, 324] width 316 height 26
type input "***"
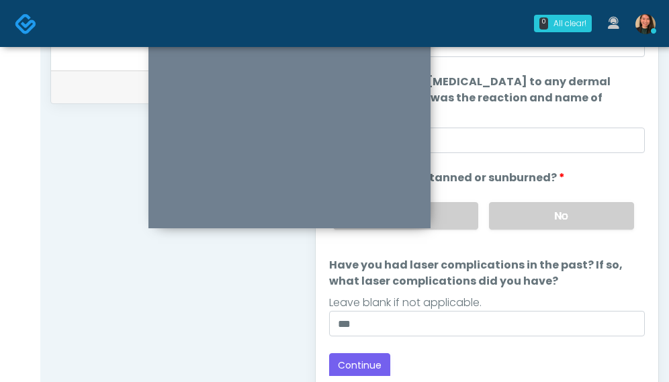
click at [437, 355] on div "Back Continue" at bounding box center [487, 365] width 316 height 25
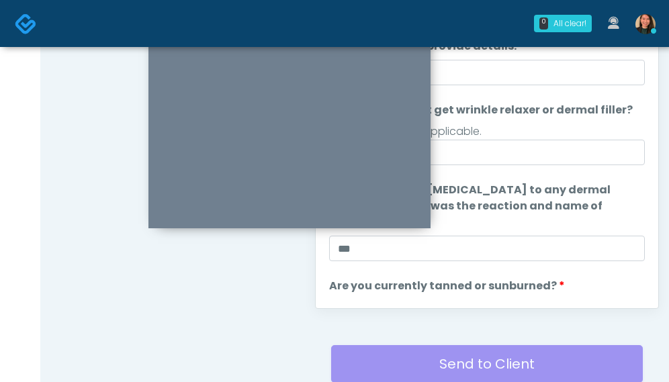
scroll to position [189, 0]
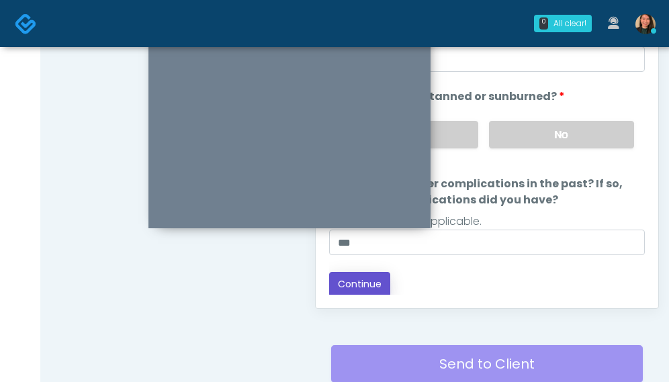
click at [369, 277] on button "Continue" at bounding box center [359, 284] width 61 height 25
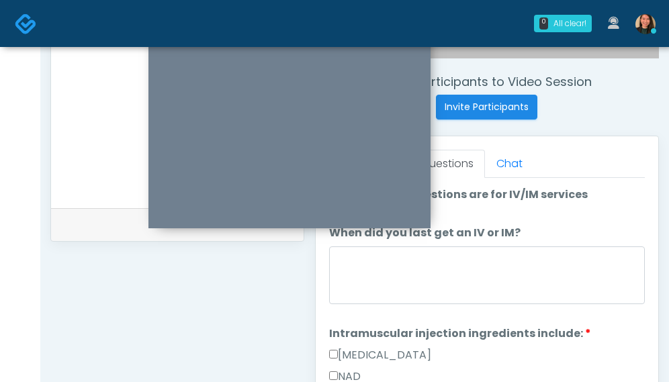
scroll to position [501, 0]
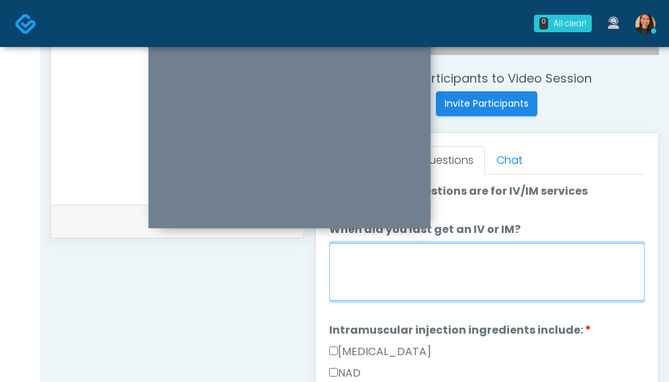
click at [578, 289] on textarea "When did you last get an IV or IM?" at bounding box center [487, 272] width 316 height 58
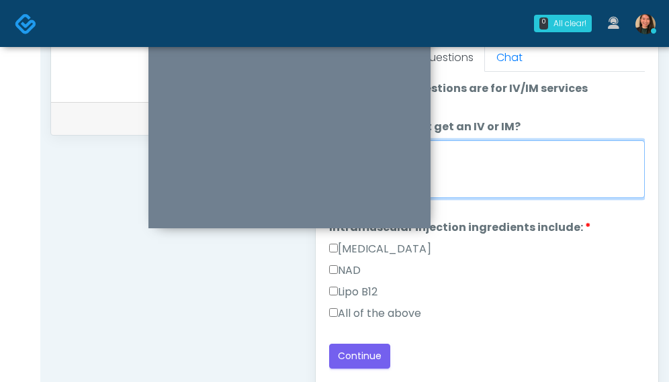
scroll to position [636, 0]
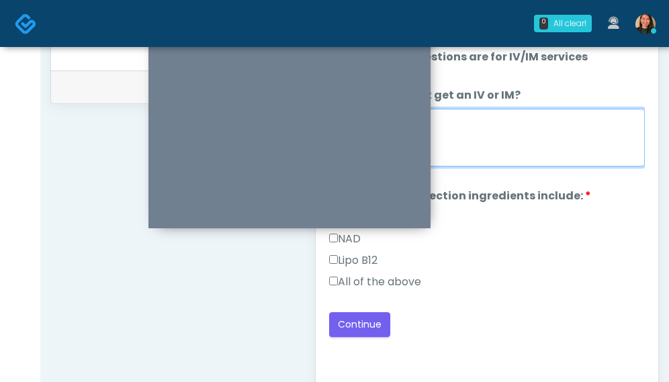
type textarea "**"
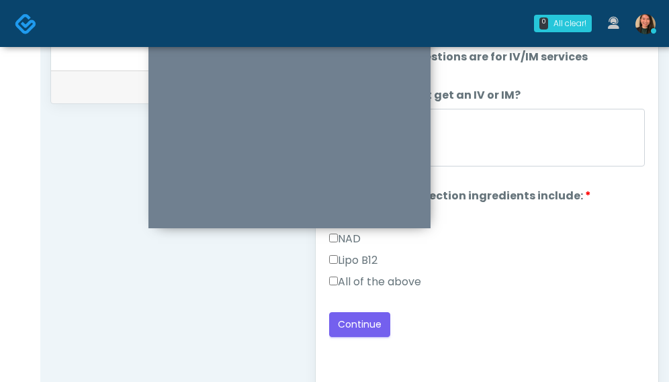
click at [363, 277] on label "All of the above" at bounding box center [375, 282] width 92 height 16
click at [362, 324] on button "Continue" at bounding box center [359, 324] width 61 height 25
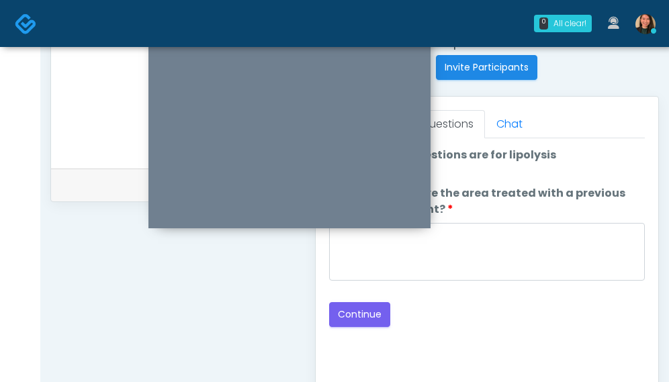
scroll to position [485, 0]
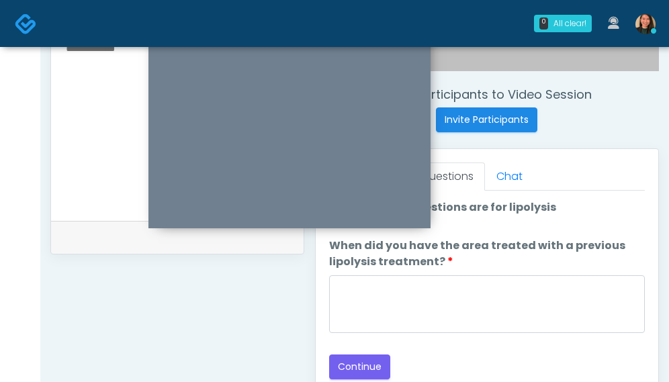
click at [574, 332] on div at bounding box center [487, 306] width 316 height 62
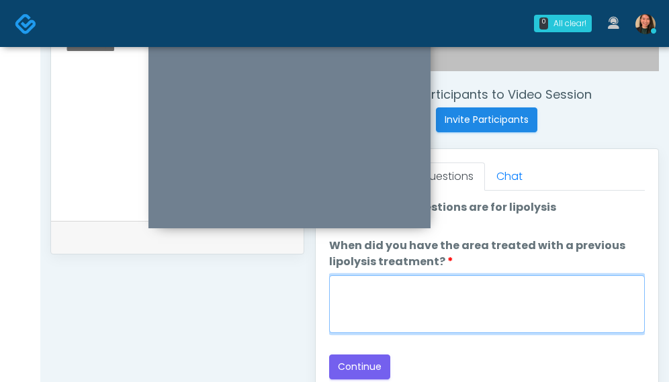
click at [580, 306] on textarea "When did you have the area treated with a previous lipolysis treatment?" at bounding box center [487, 304] width 316 height 58
type textarea "***"
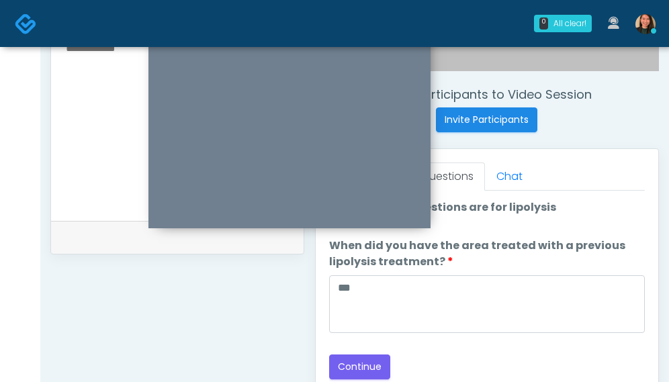
click at [388, 351] on div "Loading... Connecting to your agent... Please wait while we prepare your person…" at bounding box center [487, 290] width 316 height 180
click at [372, 358] on button "Continue" at bounding box center [359, 367] width 61 height 25
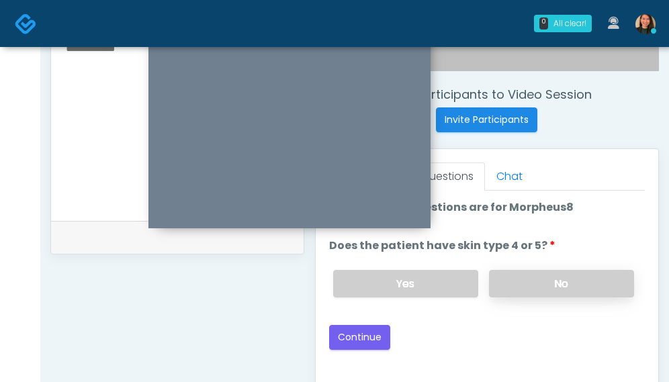
click at [568, 279] on label "No" at bounding box center [561, 284] width 145 height 28
click at [348, 326] on button "Continue" at bounding box center [359, 337] width 61 height 25
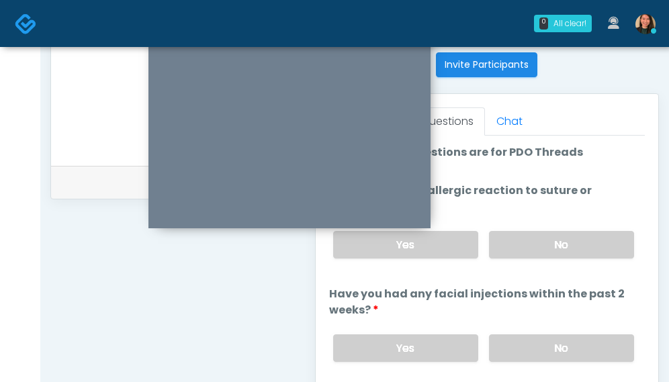
scroll to position [552, 0]
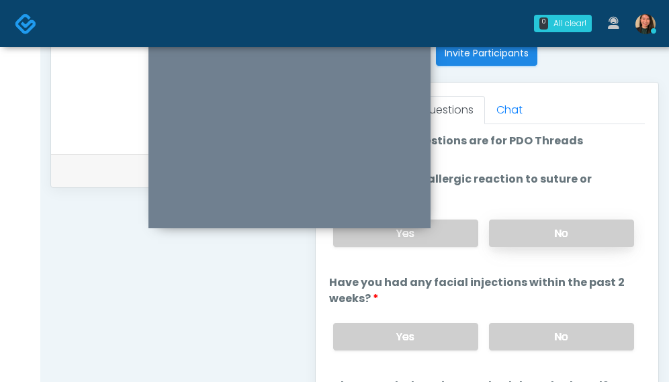
click at [597, 232] on label "No" at bounding box center [561, 234] width 145 height 28
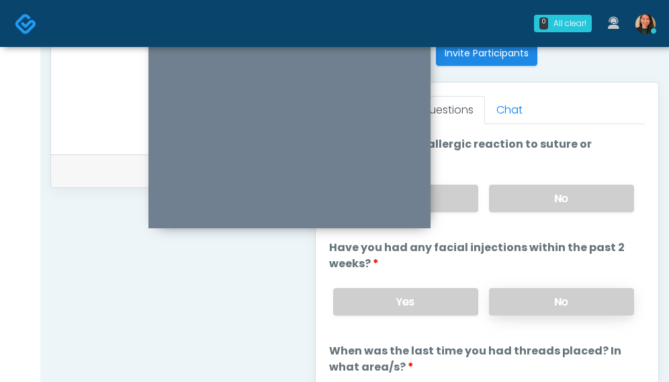
click at [579, 299] on label "No" at bounding box center [561, 302] width 145 height 28
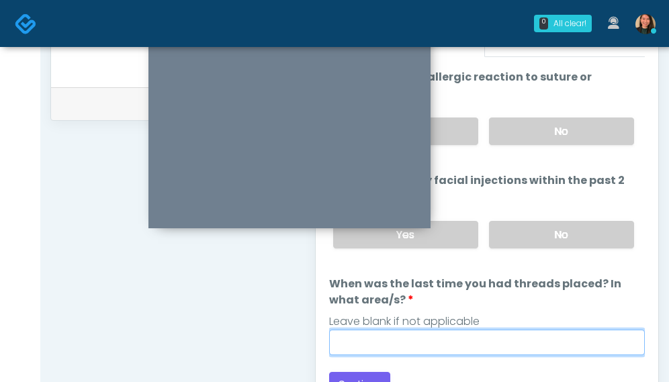
click at [555, 338] on input "When was the last time you had threads placed? In what area/s?" at bounding box center [487, 343] width 316 height 26
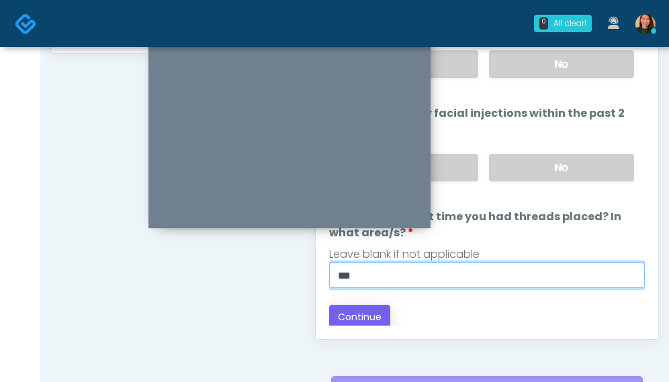
type input "***"
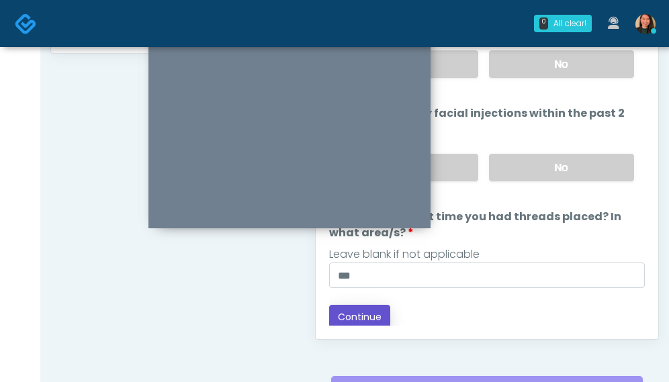
click at [375, 305] on button "Continue" at bounding box center [359, 317] width 61 height 25
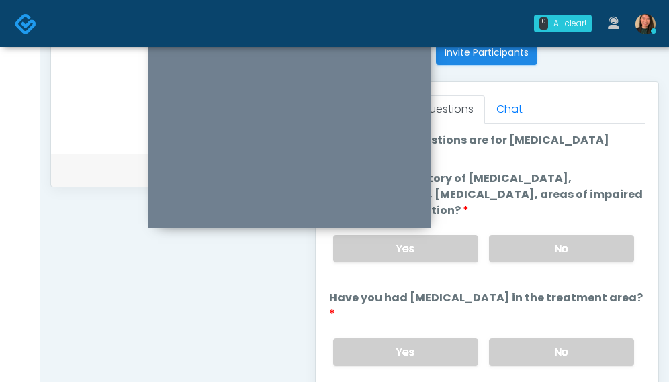
scroll to position [485, 0]
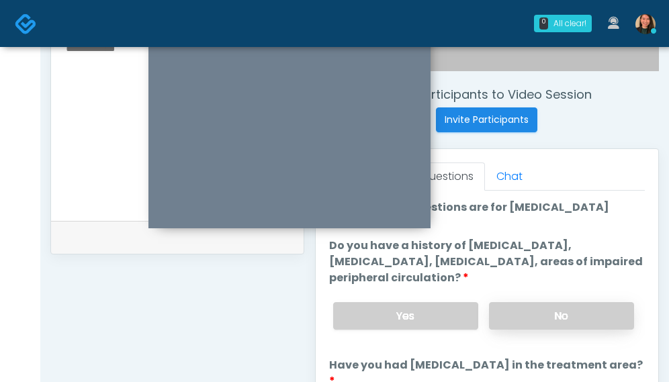
click at [598, 305] on label "No" at bounding box center [561, 316] width 145 height 28
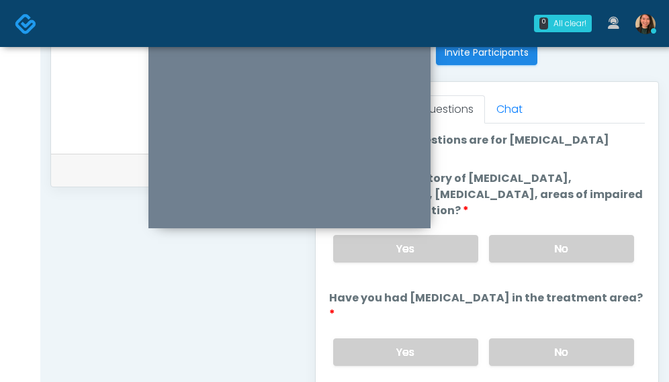
scroll to position [619, 0]
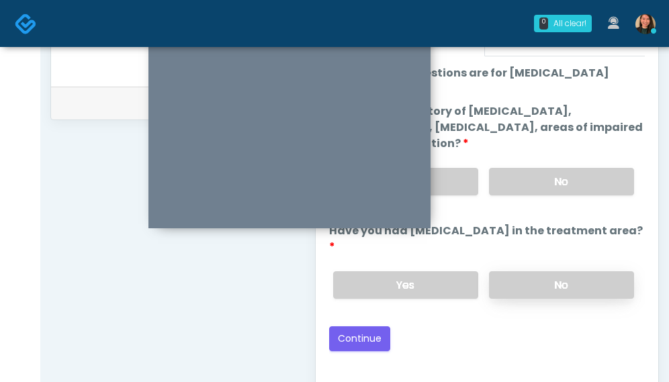
click at [611, 271] on label "No" at bounding box center [561, 285] width 145 height 28
click at [355, 326] on button "Continue" at bounding box center [359, 338] width 61 height 25
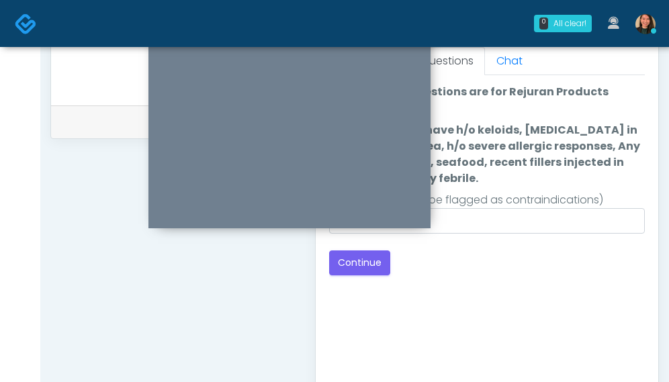
scroll to position [485, 0]
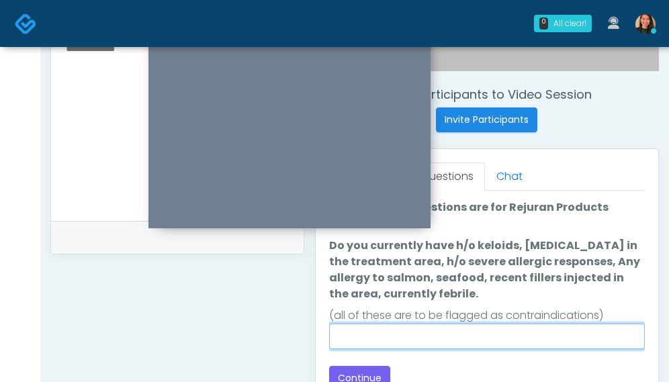
click at [580, 329] on input "Do you currently have h/o keloids, [MEDICAL_DATA] in the treatment area, h/o se…" at bounding box center [487, 337] width 316 height 26
type input "**"
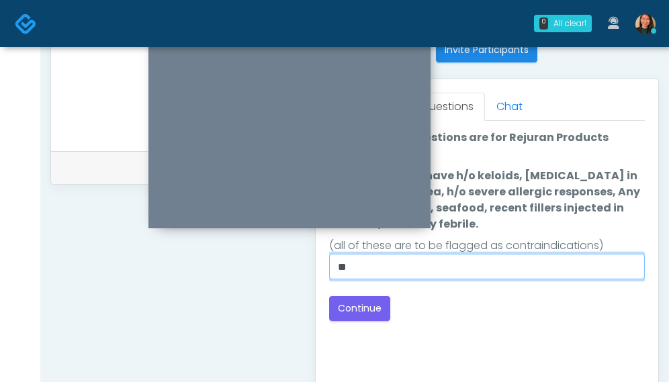
scroll to position [619, 0]
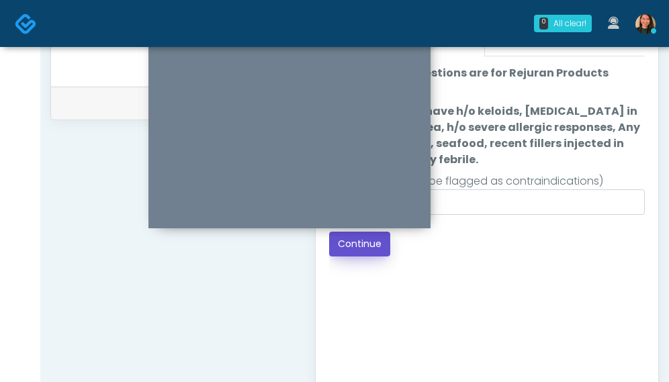
click at [369, 249] on button "Continue" at bounding box center [359, 244] width 61 height 25
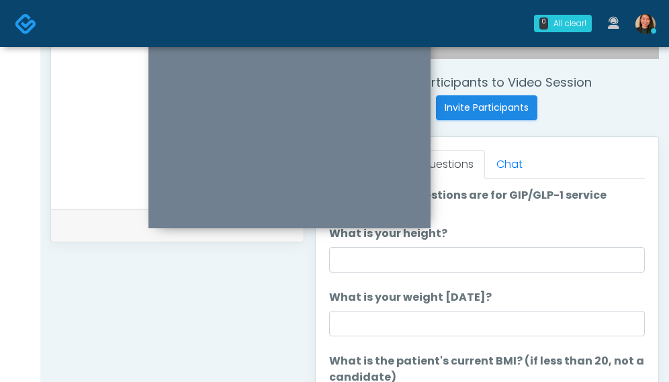
scroll to position [485, 0]
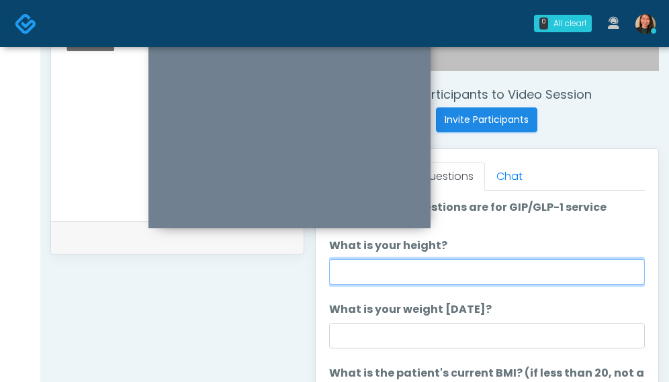
click at [541, 277] on input "What is your height?" at bounding box center [487, 272] width 316 height 26
click at [446, 269] on input "What is your height?" at bounding box center [487, 272] width 316 height 26
type input "***"
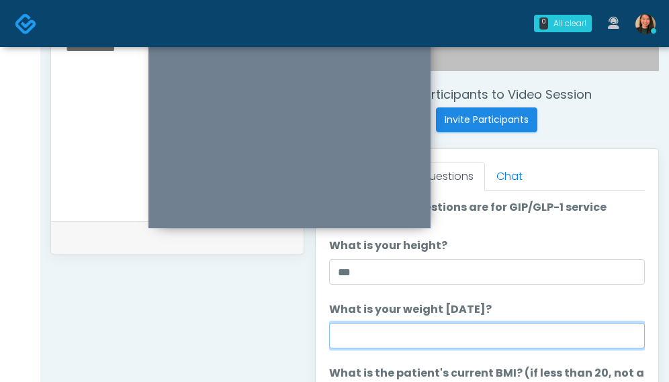
click at [404, 338] on input "What is your weight today?" at bounding box center [487, 336] width 316 height 26
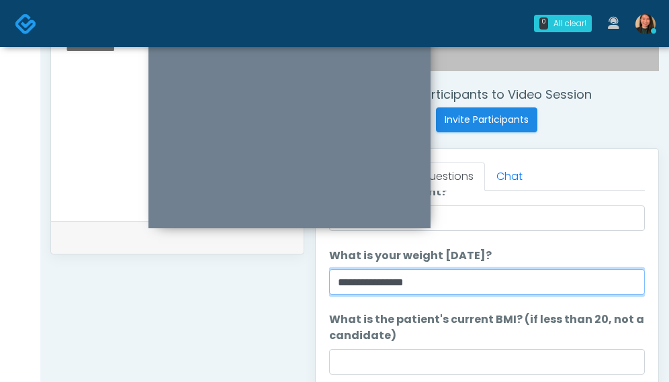
scroll to position [67, 0]
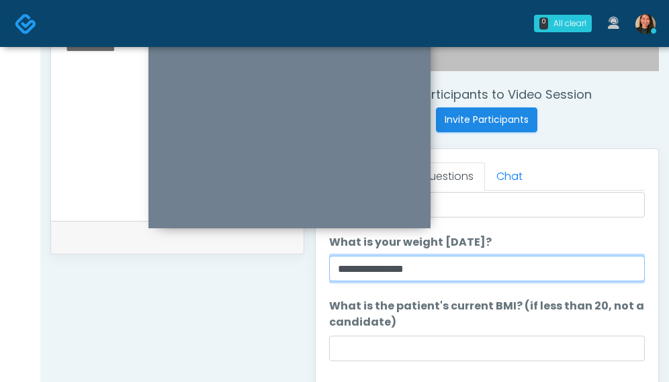
type input "**********"
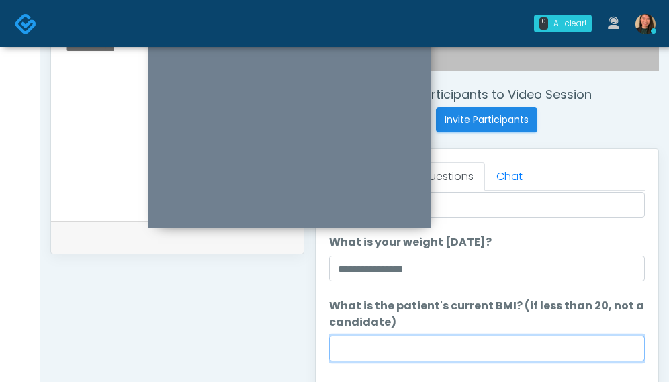
click at [452, 336] on input "What is the patient's current BMI? (if less than 20, not a candidate)" at bounding box center [487, 349] width 316 height 26
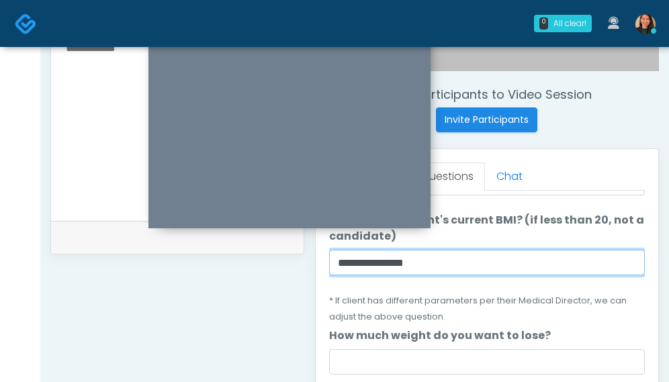
scroll to position [202, 0]
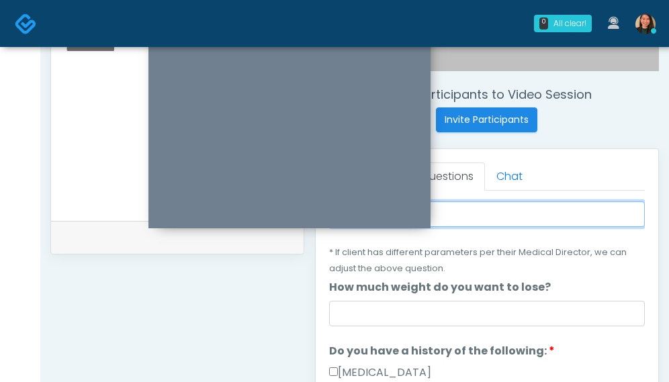
type input "**********"
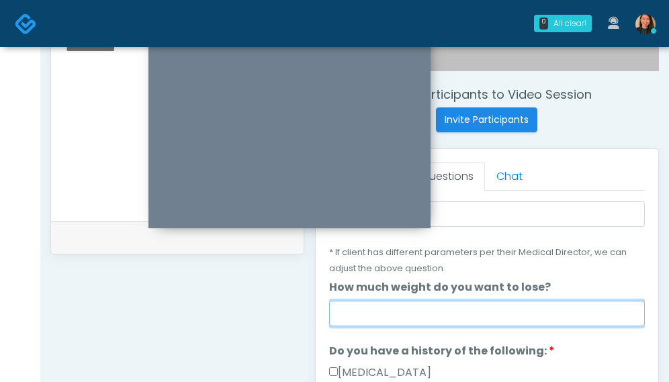
click at [503, 301] on input "How much weight do you want to lose?" at bounding box center [487, 314] width 316 height 26
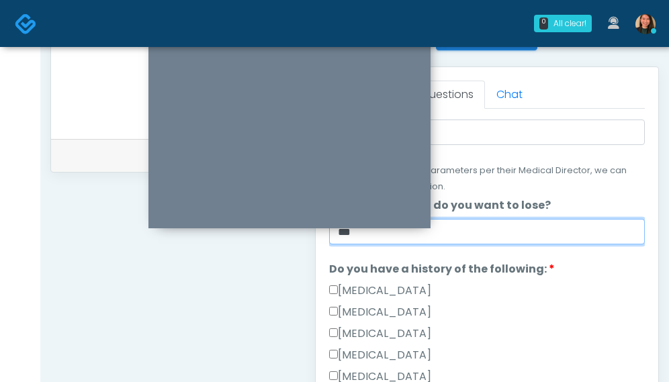
scroll to position [571, 0]
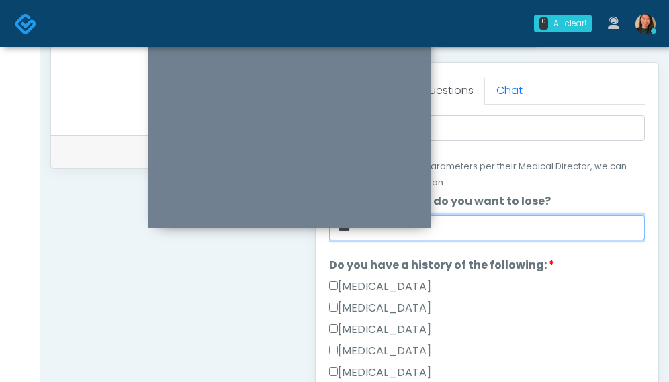
type input "***"
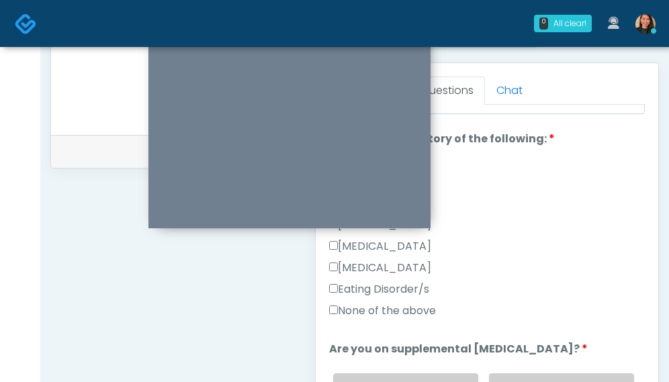
scroll to position [340, 0]
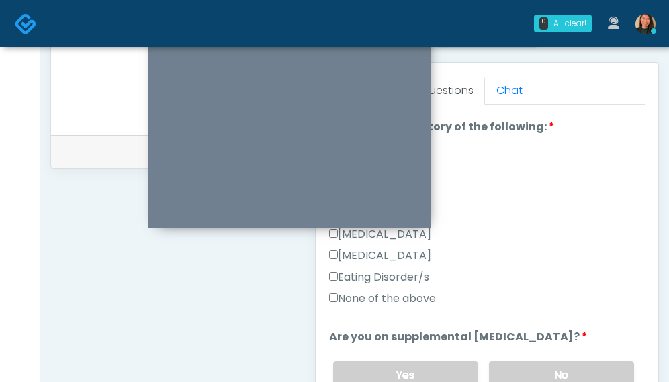
click at [402, 300] on label "None of the above" at bounding box center [382, 299] width 107 height 16
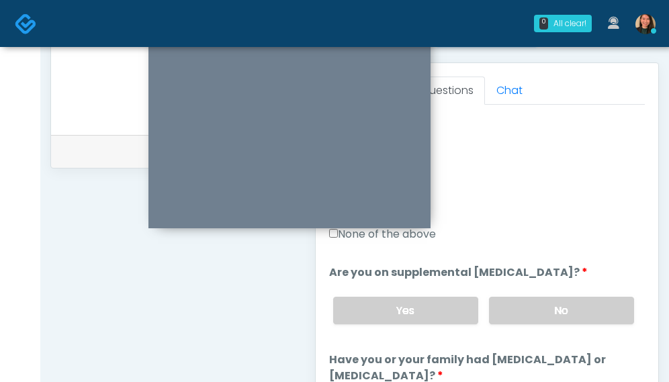
scroll to position [439, 0]
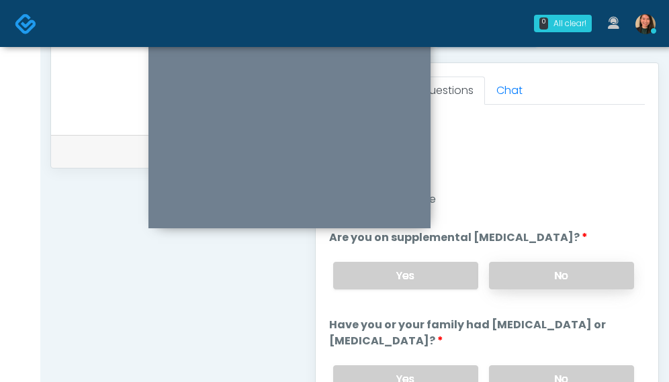
click at [582, 273] on label "No" at bounding box center [561, 276] width 145 height 28
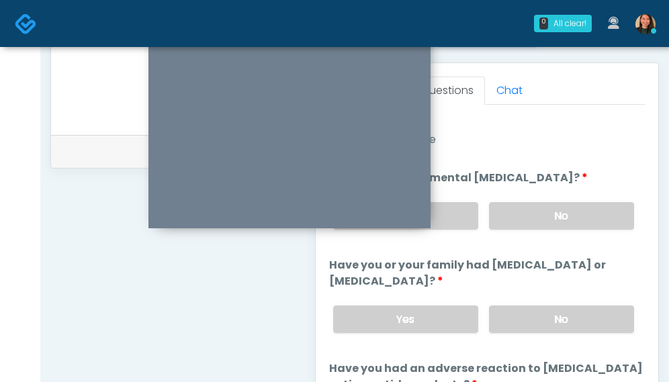
scroll to position [513, 0]
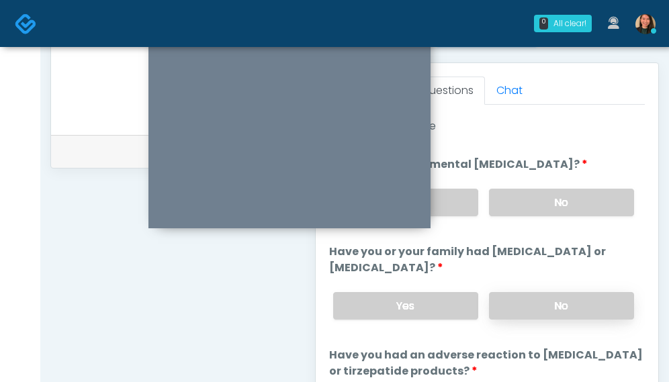
click at [611, 304] on label "No" at bounding box center [561, 306] width 145 height 28
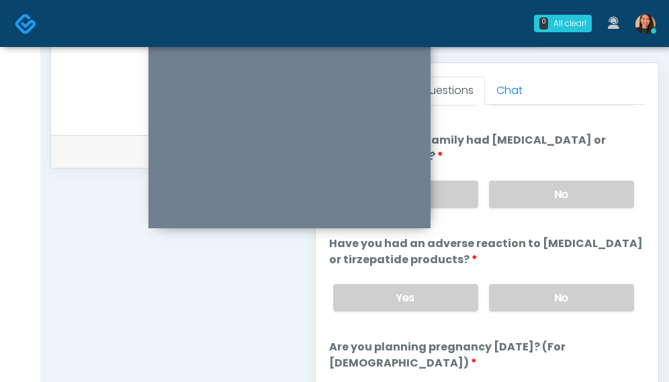
scroll to position [626, 0]
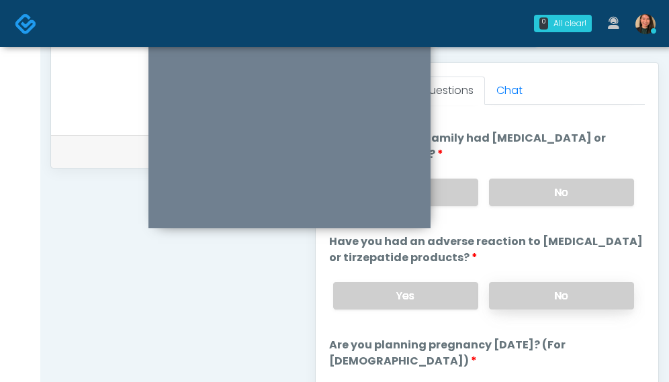
click at [593, 288] on label "No" at bounding box center [561, 296] width 145 height 28
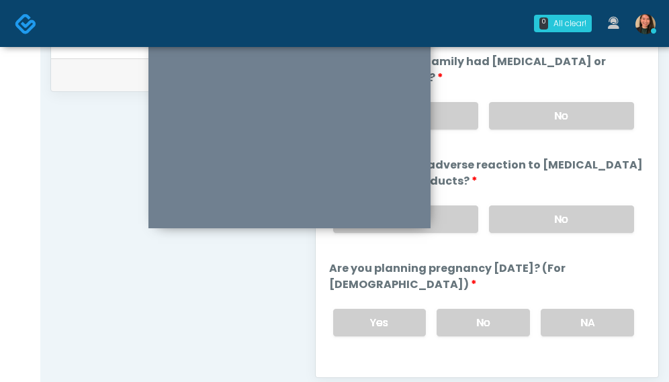
scroll to position [666, 0]
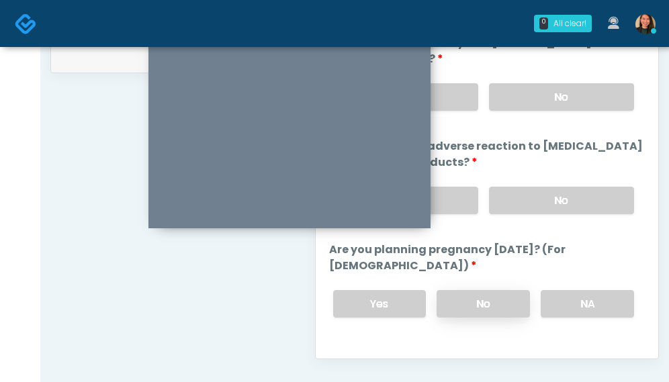
click at [457, 294] on label "No" at bounding box center [483, 304] width 93 height 28
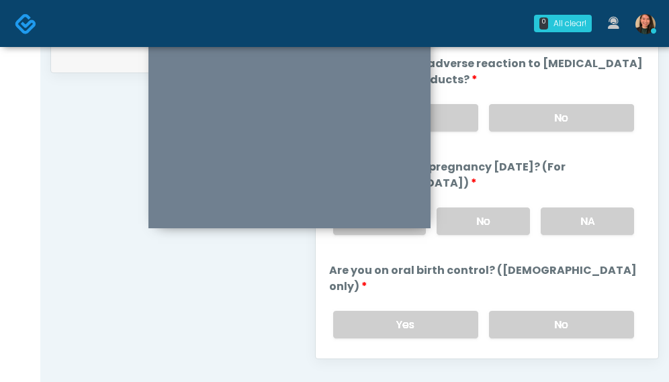
scroll to position [756, 0]
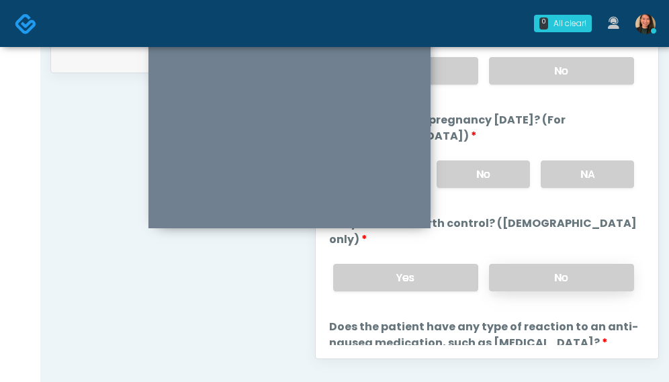
click at [591, 264] on label "No" at bounding box center [561, 278] width 145 height 28
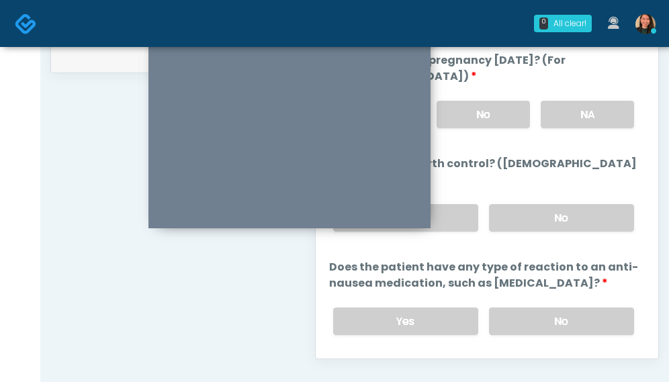
scroll to position [817, 0]
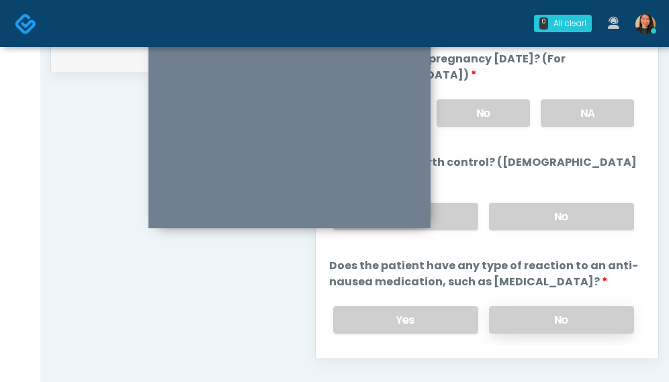
click at [576, 306] on label "No" at bounding box center [561, 320] width 145 height 28
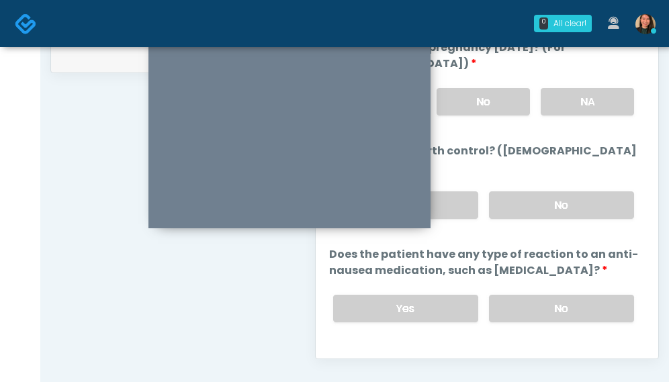
scroll to position [832, 0]
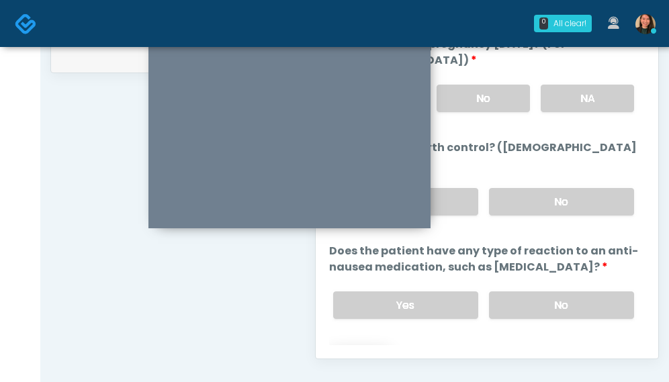
click at [371, 347] on button "Continue" at bounding box center [359, 359] width 61 height 25
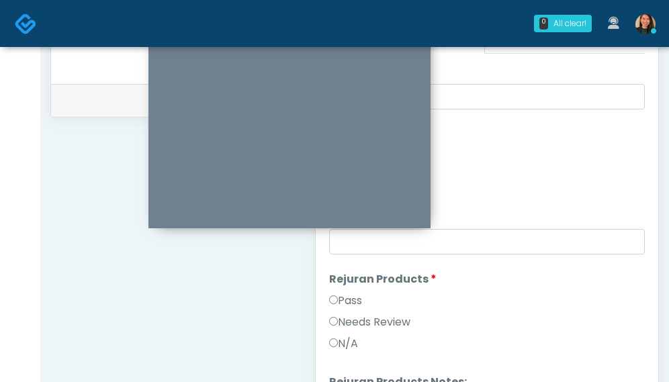
scroll to position [619, 0]
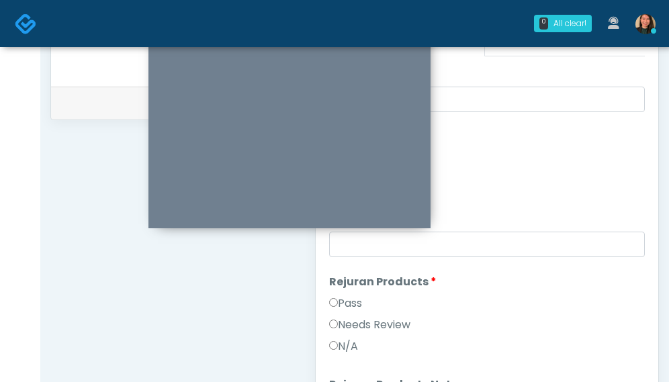
click at [633, 144] on li "Lipolysis Lipolysis Pass Needs Review" at bounding box center [487, 161] width 316 height 64
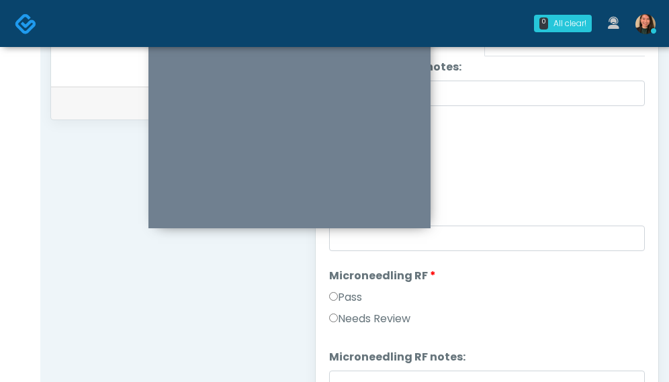
scroll to position [0, 0]
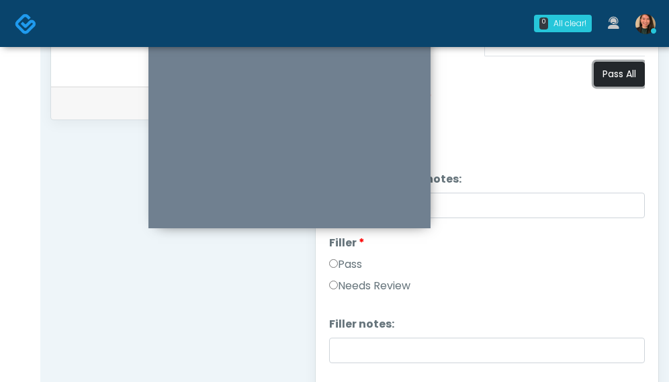
click at [603, 73] on button "Pass All" at bounding box center [619, 74] width 51 height 25
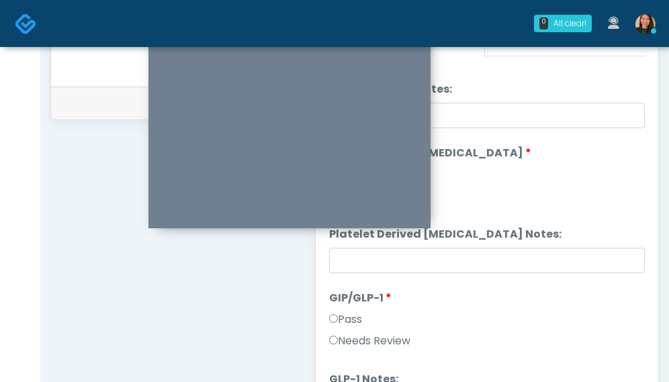
scroll to position [2646, 0]
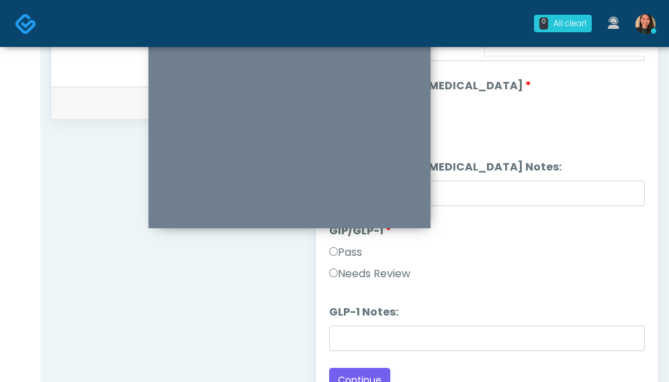
click at [402, 273] on label "Needs Review" at bounding box center [369, 274] width 81 height 16
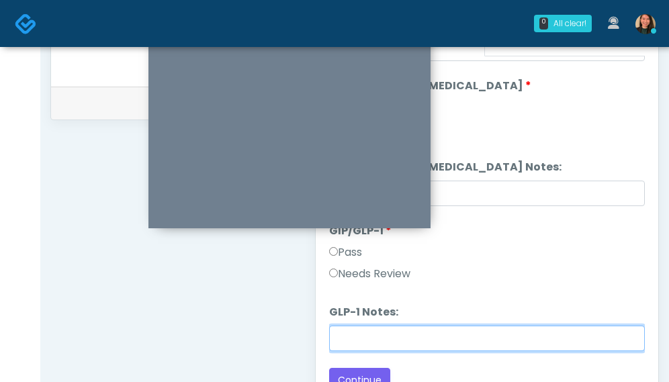
click at [460, 343] on input "GLP-1 Notes:" at bounding box center [487, 339] width 316 height 26
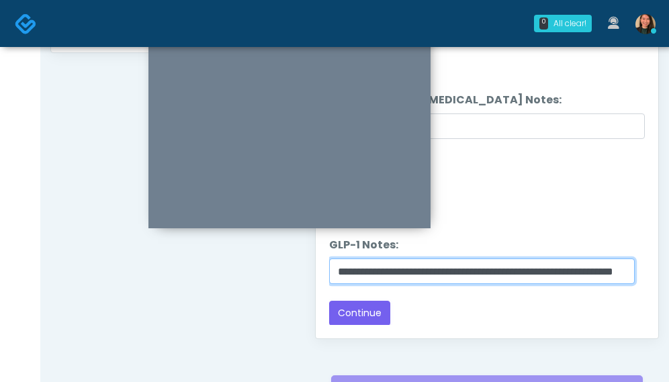
scroll to position [0, 0]
drag, startPoint x: 589, startPoint y: 267, endPoint x: 296, endPoint y: 275, distance: 293.7
click at [543, 267] on input "**********" at bounding box center [482, 272] width 306 height 26
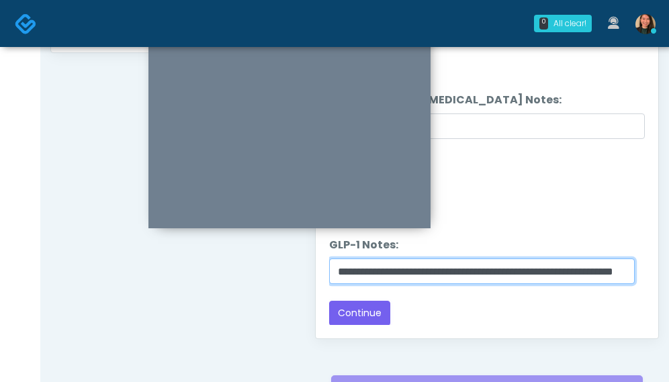
drag, startPoint x: 594, startPoint y: 275, endPoint x: 766, endPoint y: 299, distance: 173.7
click at [615, 271] on input "**********" at bounding box center [482, 272] width 306 height 26
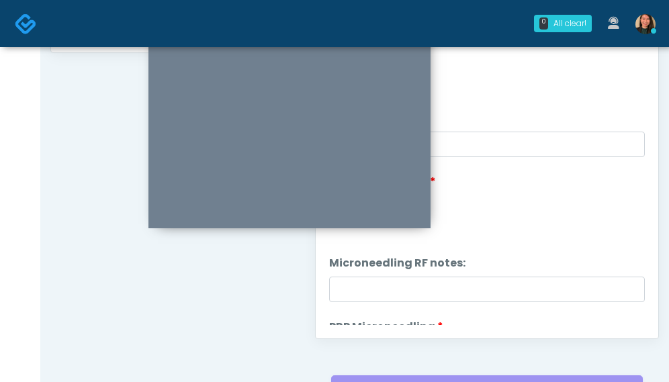
scroll to position [101, 0]
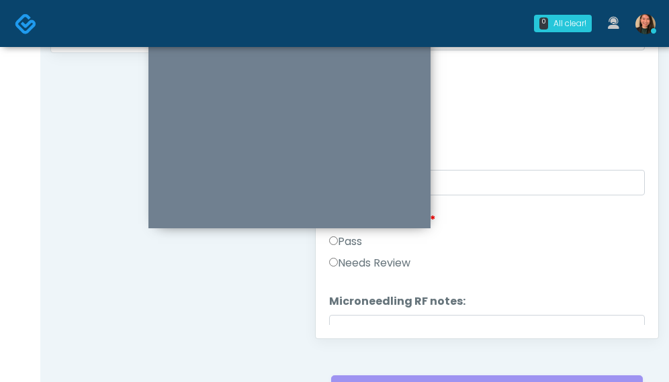
drag, startPoint x: 668, startPoint y: 247, endPoint x: 664, endPoint y: 192, distance: 54.6
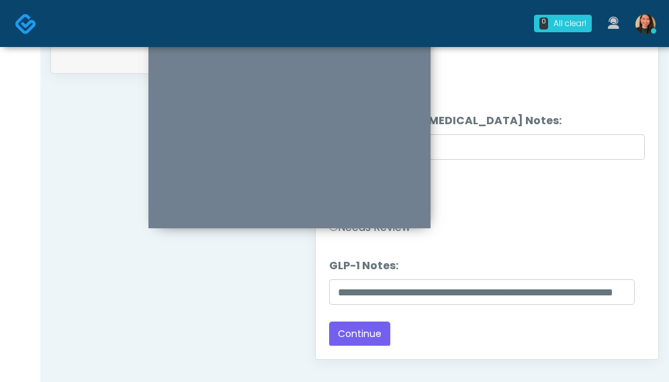
scroll to position [668, 0]
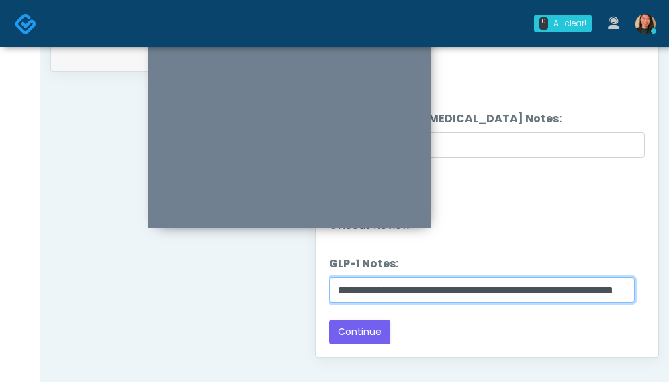
click at [503, 292] on input "**********" at bounding box center [482, 290] width 306 height 26
type input "**********"
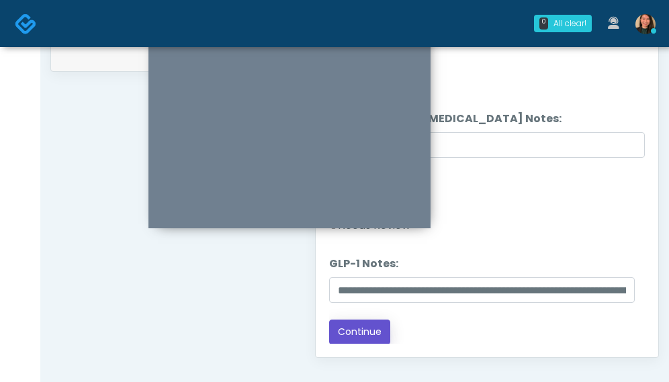
click at [357, 328] on button "Continue" at bounding box center [359, 332] width 61 height 25
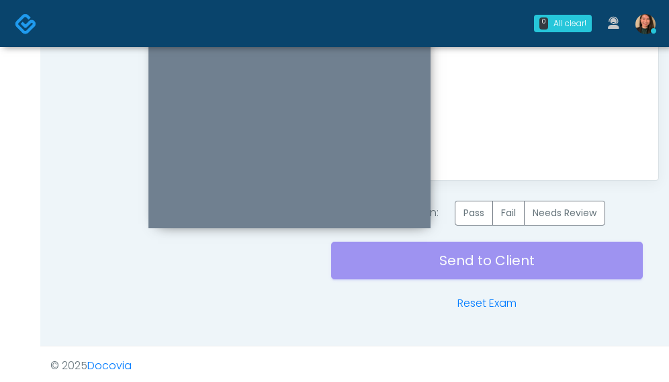
scroll to position [845, 0]
click at [477, 216] on label "Pass" at bounding box center [474, 213] width 38 height 25
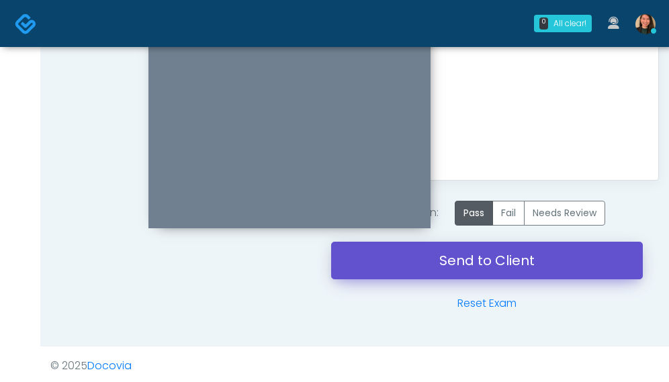
click at [456, 261] on link "Send to Client" at bounding box center [487, 261] width 312 height 38
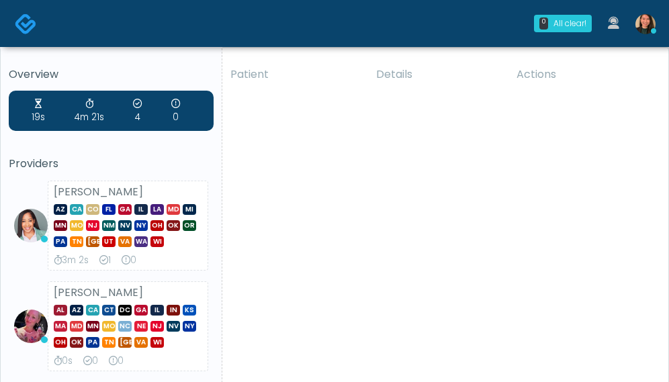
click at [140, 287] on div "[PERSON_NAME] AL AZ CA CT DC [GEOGRAPHIC_DATA] IL IN KS MA MD [GEOGRAPHIC_DATA]…" at bounding box center [128, 326] width 161 height 90
click at [82, 136] on div "19s 4m 21s 4 0 Providers [PERSON_NAME] AZ CA CO [GEOGRAPHIC_DATA] [GEOGRAPHIC_D…" at bounding box center [111, 273] width 205 height 365
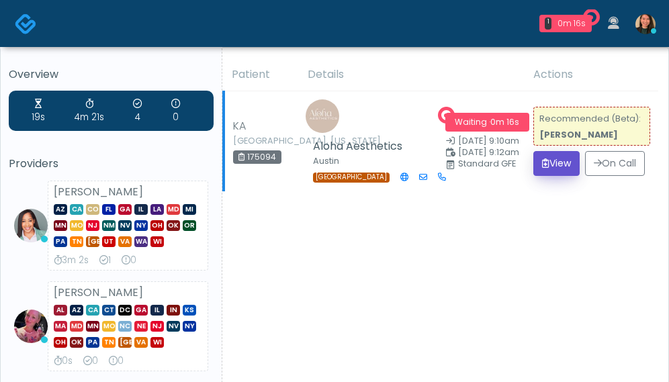
click at [541, 152] on button "View" at bounding box center [556, 163] width 46 height 25
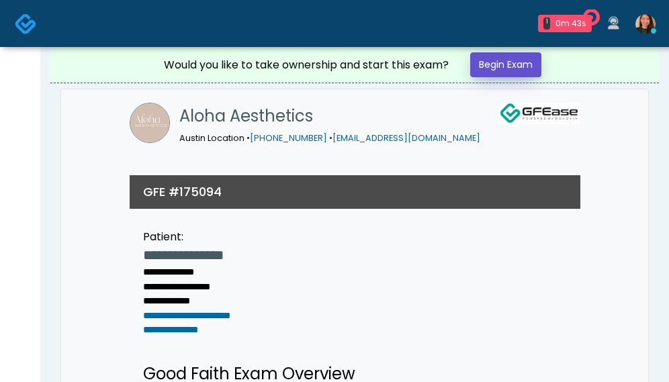
click at [500, 58] on link "Begin Exam" at bounding box center [505, 64] width 71 height 25
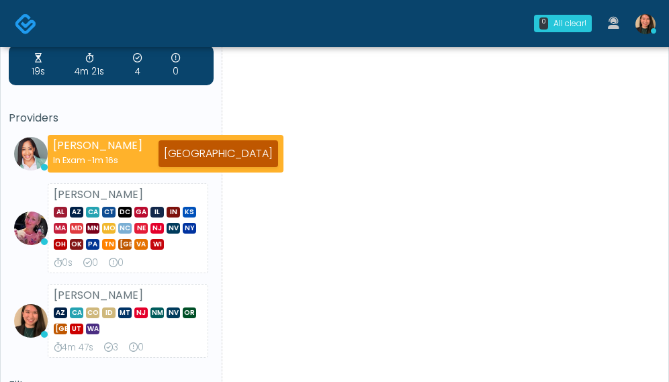
scroll to position [67, 0]
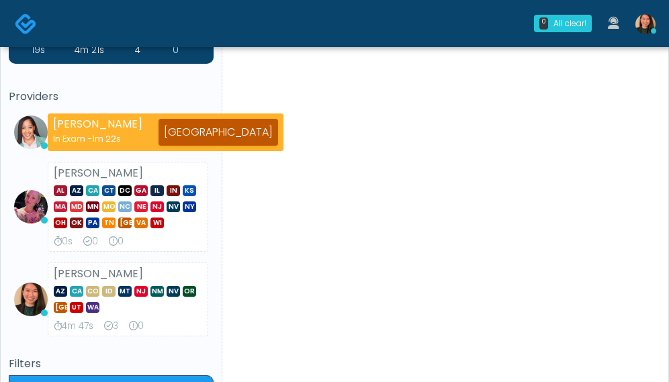
click at [117, 83] on div "19s 4m 21s 4 0 Providers [PERSON_NAME] In Exam - 1m 22s [GEOGRAPHIC_DATA] [PERS…" at bounding box center [111, 180] width 205 height 313
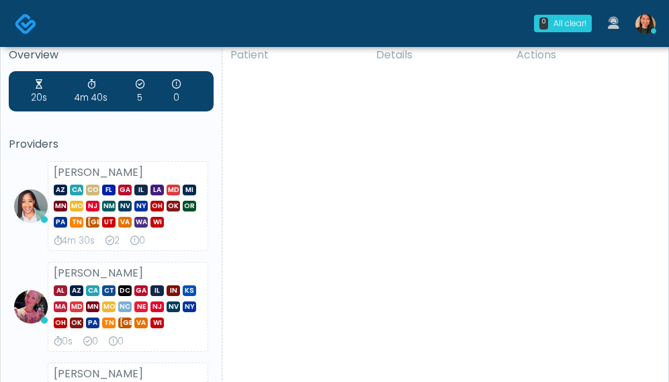
scroll to position [0, 0]
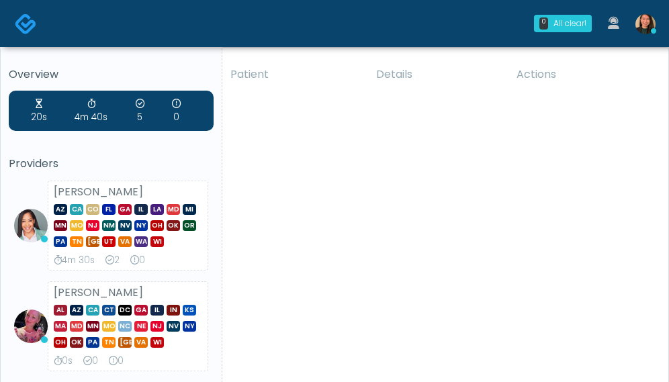
click at [28, 263] on li "[PERSON_NAME] AZ CA CO [GEOGRAPHIC_DATA] [GEOGRAPHIC_DATA] IL LA MD MI [GEOGRAP…" at bounding box center [111, 226] width 205 height 90
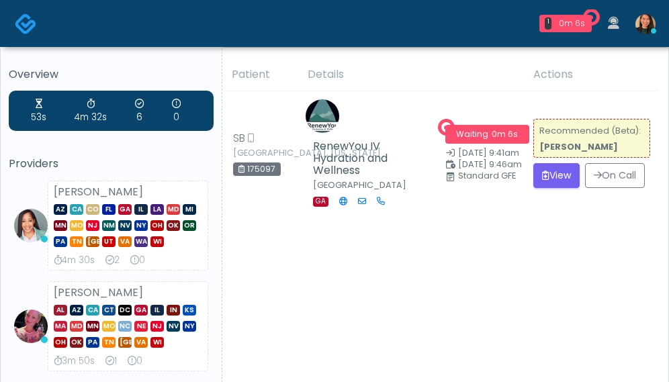
click at [116, 170] on div "Providers [PERSON_NAME] AZ CA CO [GEOGRAPHIC_DATA] [GEOGRAPHIC_DATA] IL LA MD M…" at bounding box center [111, 307] width 205 height 298
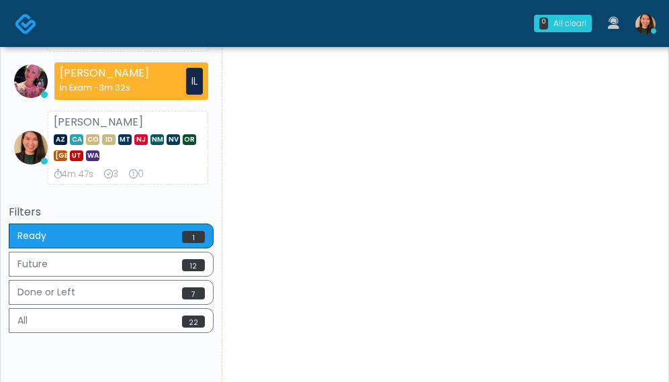
scroll to position [269, 0]
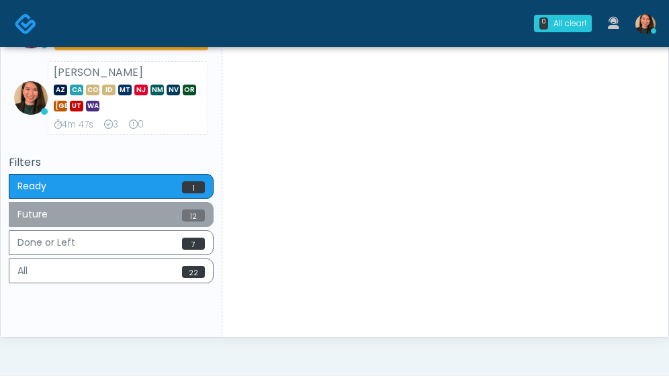
click at [169, 216] on button "Future 12" at bounding box center [111, 214] width 205 height 25
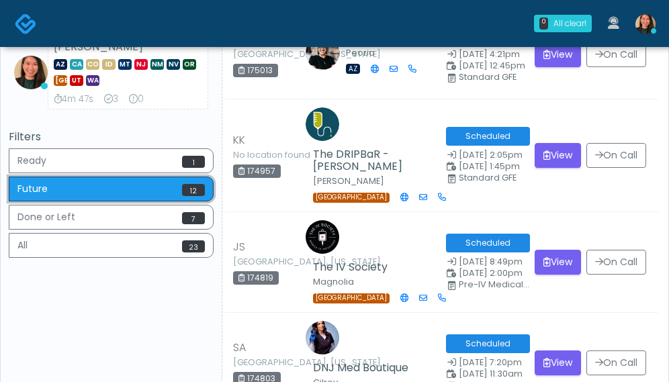
scroll to position [222, 0]
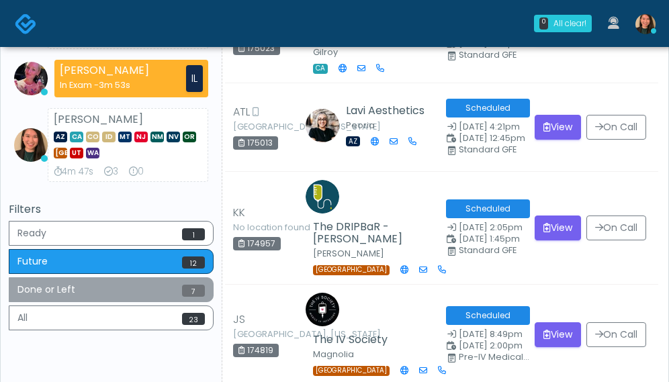
click at [114, 289] on button "Done or Left 7" at bounding box center [111, 289] width 205 height 25
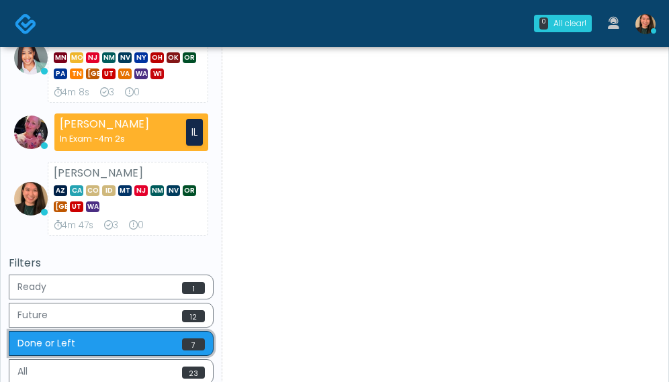
scroll to position [202, 0]
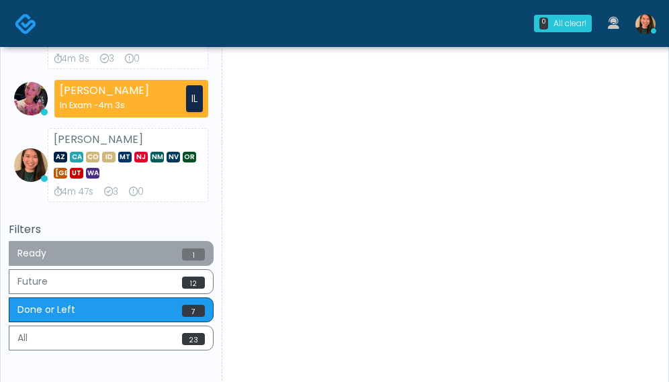
click at [114, 251] on button "Ready 1" at bounding box center [111, 253] width 205 height 25
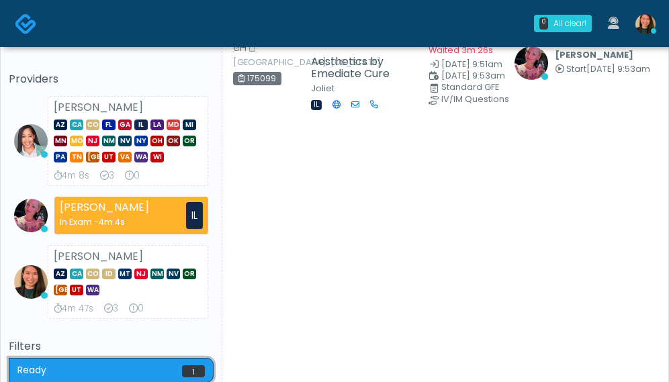
scroll to position [0, 0]
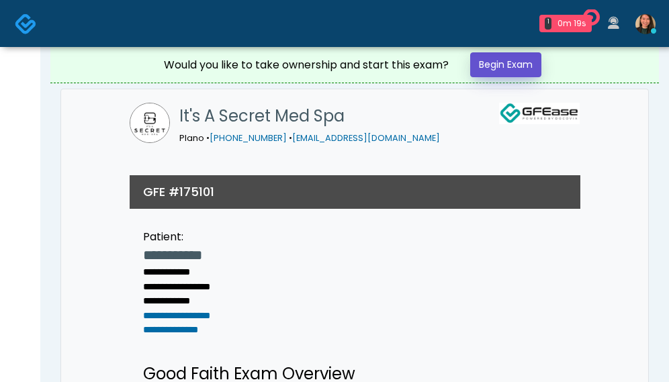
click at [508, 66] on link "Begin Exam" at bounding box center [505, 64] width 71 height 25
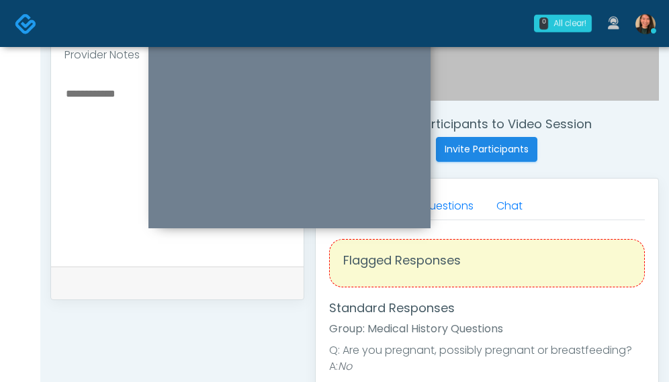
scroll to position [388, 0]
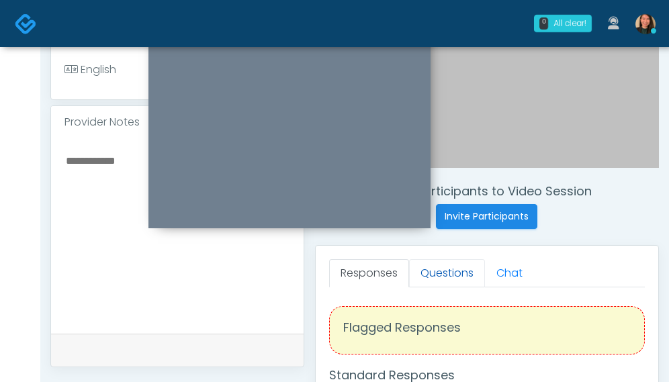
click at [460, 276] on link "Questions" at bounding box center [447, 273] width 76 height 28
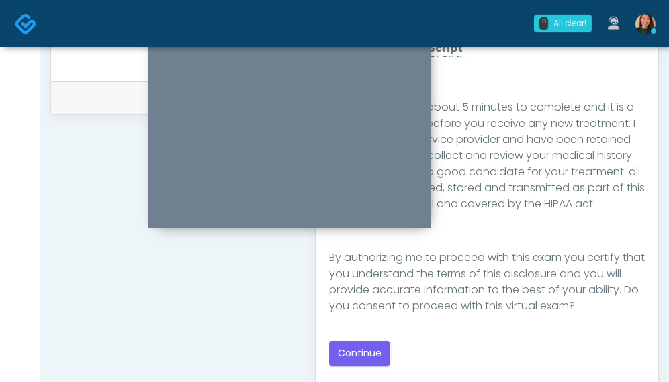
scroll to position [644, 0]
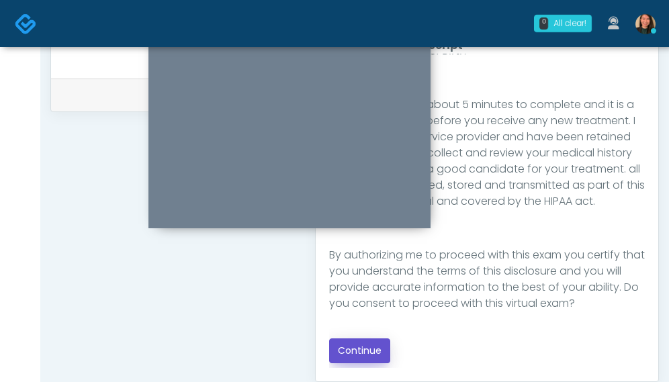
click at [359, 339] on button "Continue" at bounding box center [359, 351] width 61 height 25
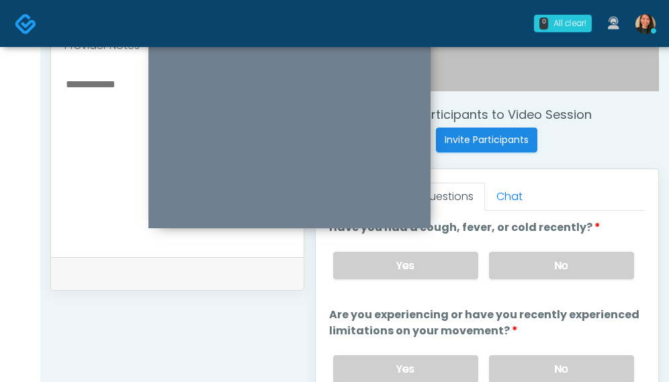
scroll to position [474, 0]
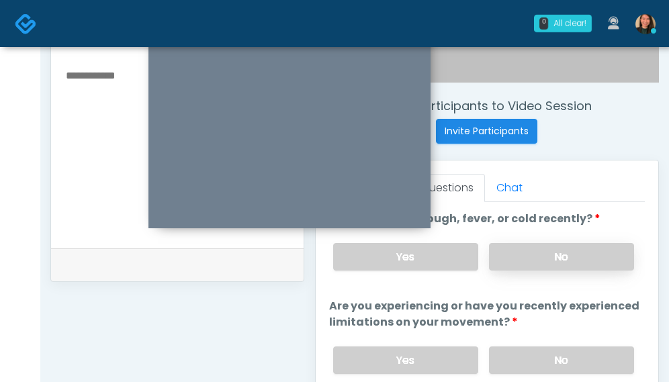
click at [576, 265] on label "No" at bounding box center [561, 257] width 145 height 28
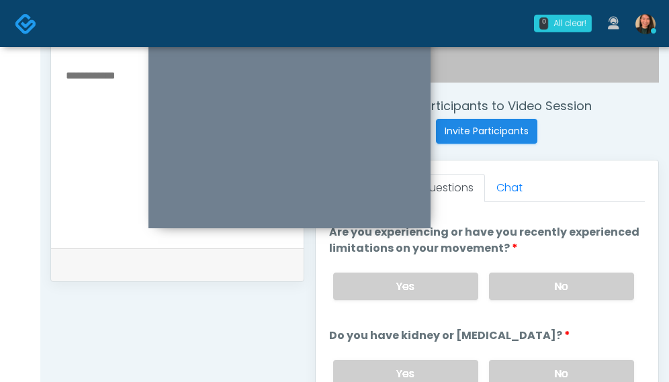
scroll to position [88, 0]
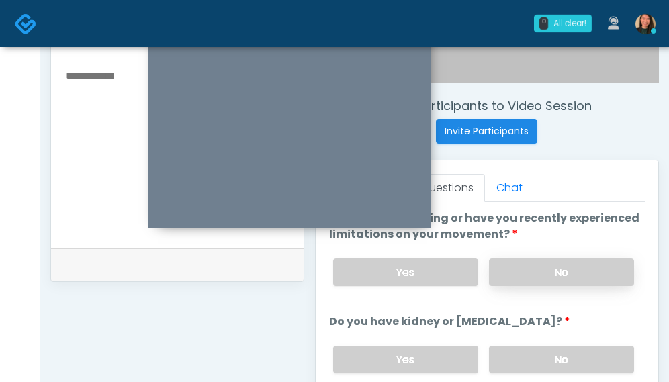
click at [595, 264] on label "No" at bounding box center [561, 273] width 145 height 28
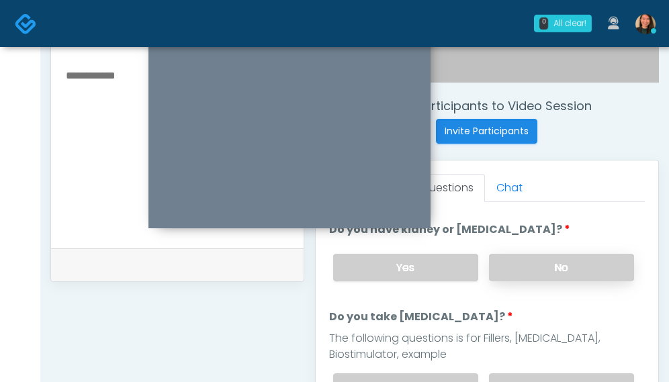
scroll to position [181, 0]
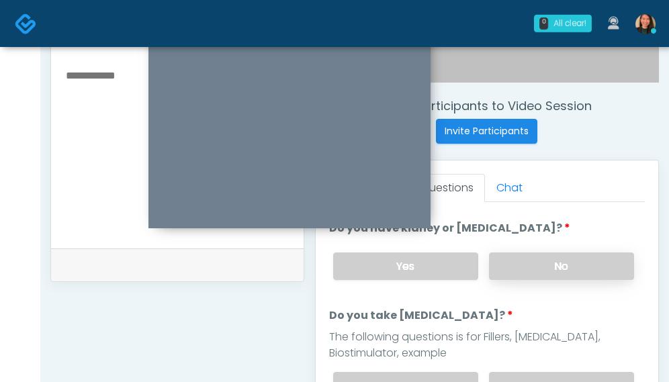
click at [579, 256] on label "No" at bounding box center [561, 267] width 145 height 28
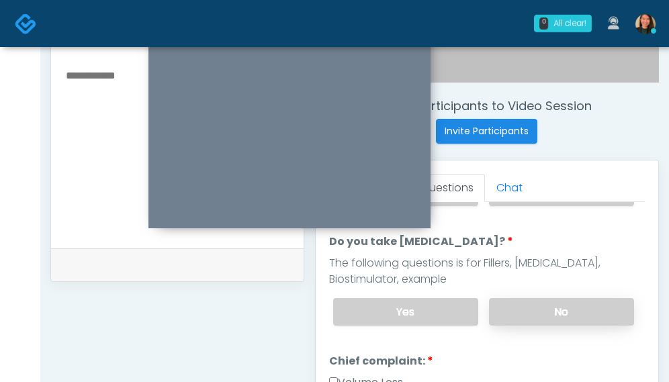
scroll to position [257, 0]
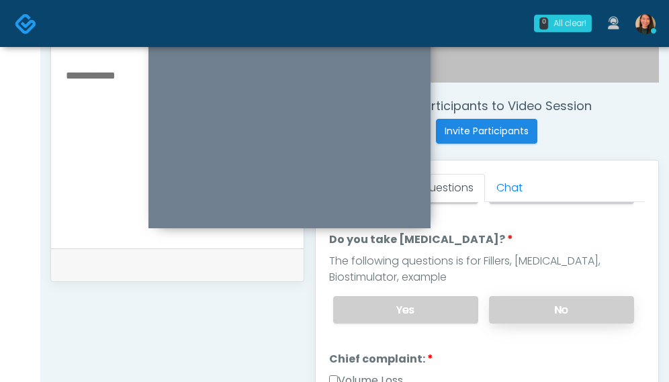
click at [599, 304] on label "No" at bounding box center [561, 310] width 145 height 28
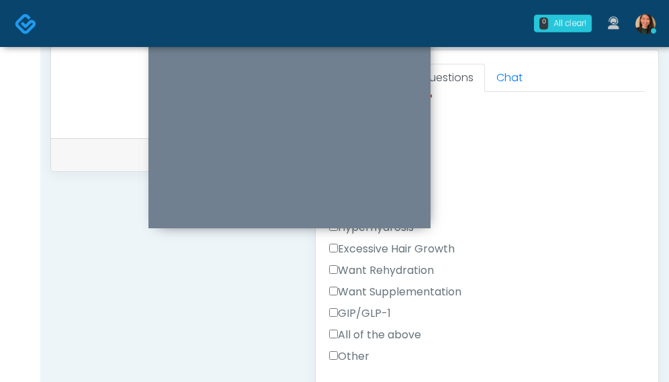
scroll to position [458, 0]
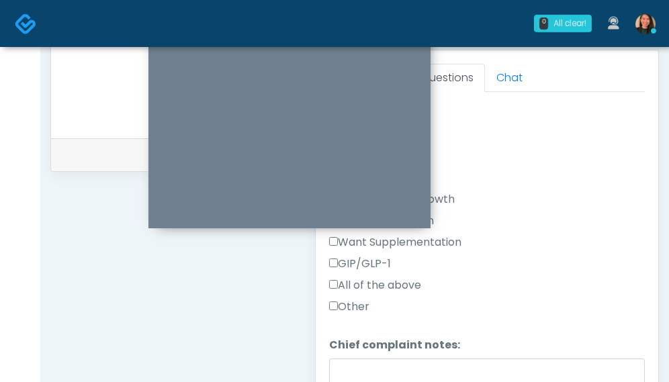
click at [360, 304] on label "Other" at bounding box center [349, 307] width 40 height 16
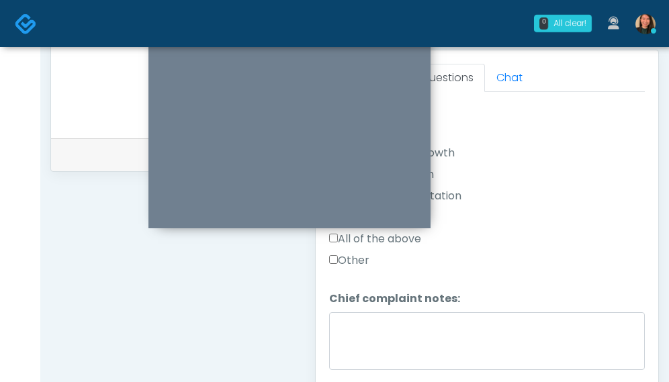
scroll to position [525, 0]
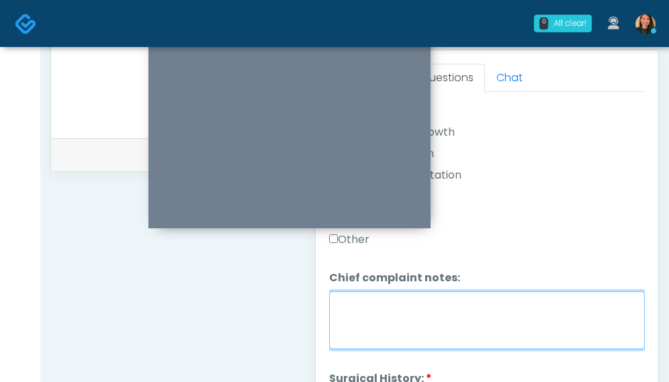
click at [425, 308] on textarea "Chief complaint notes:" at bounding box center [487, 321] width 316 height 58
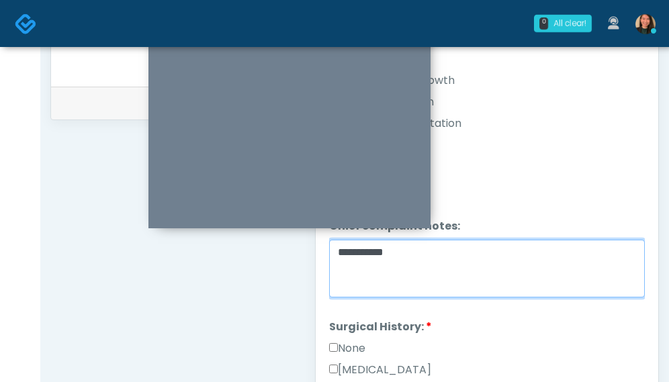
scroll to position [640, 0]
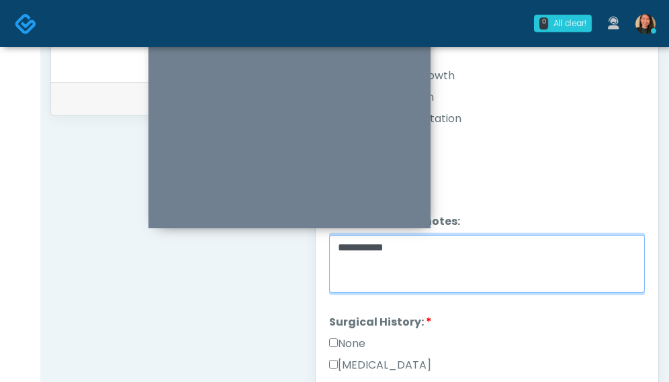
type textarea "**********"
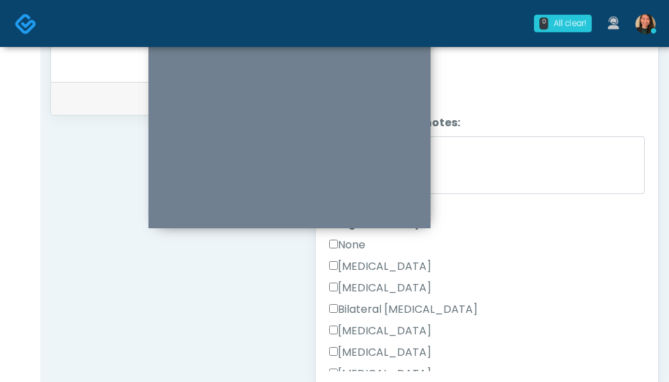
scroll to position [593, 0]
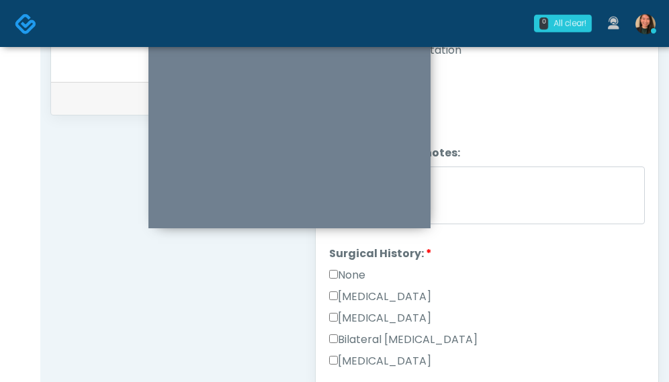
click at [348, 269] on label "None" at bounding box center [347, 275] width 36 height 16
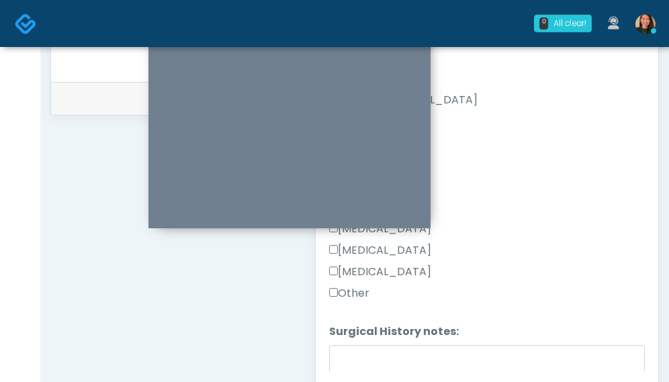
scroll to position [903, 0]
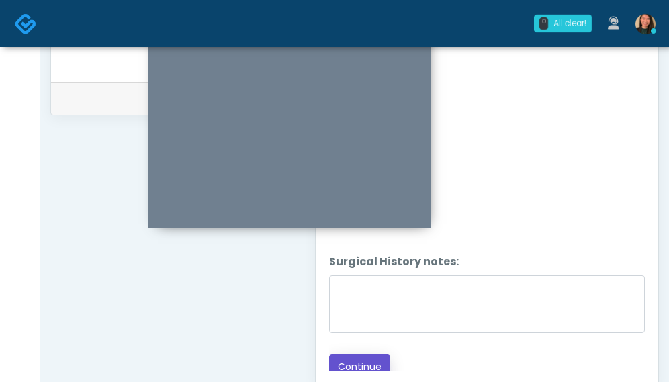
click at [371, 355] on button "Continue" at bounding box center [359, 367] width 61 height 25
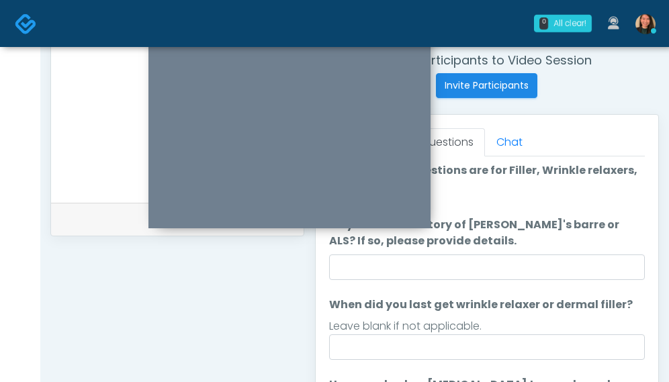
scroll to position [0, 0]
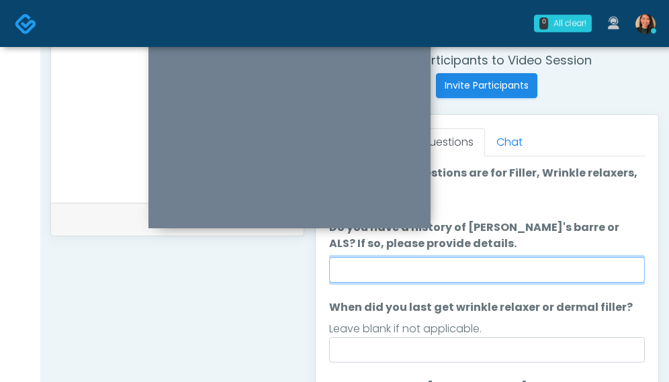
click at [565, 272] on input "Do you have a history of [PERSON_NAME]'s barre or ALS? If so, please provide de…" at bounding box center [487, 270] width 316 height 26
type input "**"
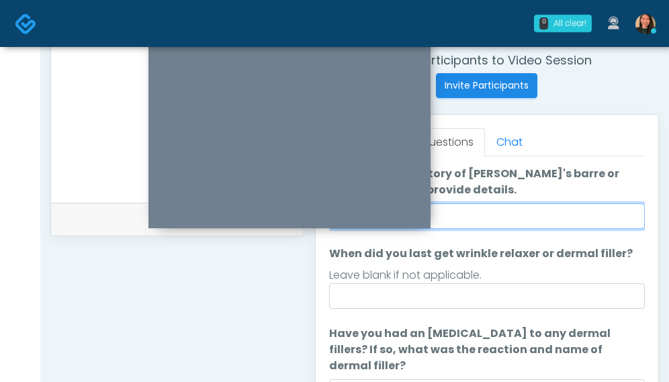
scroll to position [67, 0]
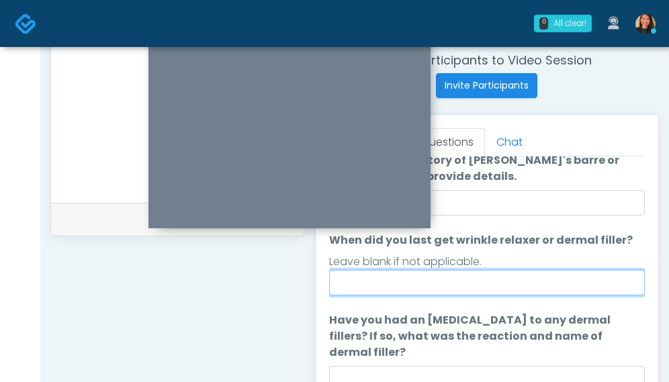
click at [490, 283] on input "When did you last get wrinkle relaxer or dermal filler?" at bounding box center [487, 283] width 316 height 26
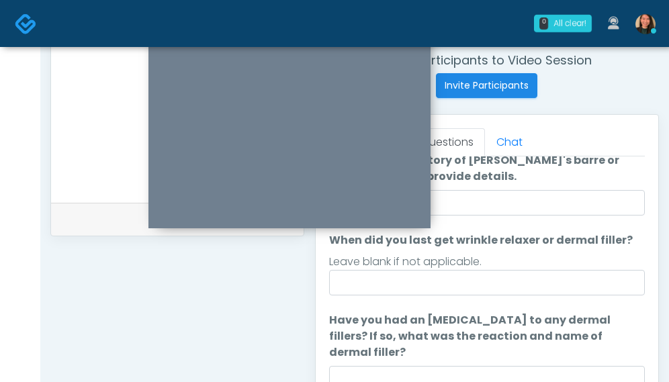
click at [294, 275] on div "**********" at bounding box center [177, 100] width 254 height 1025
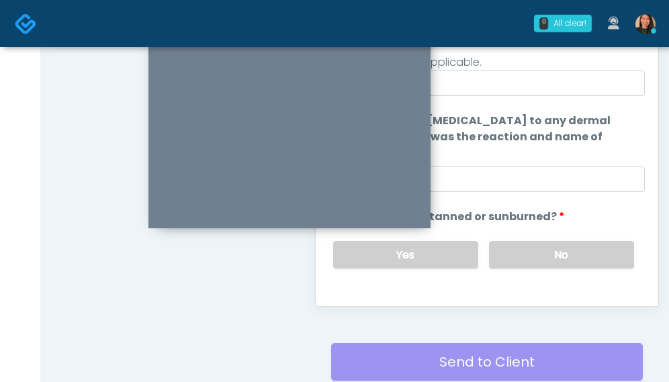
scroll to position [552, 0]
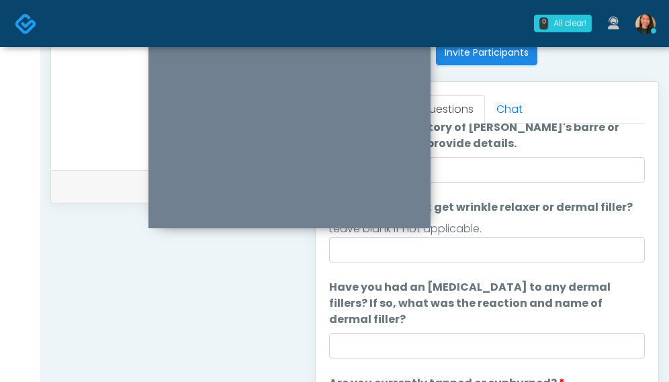
click at [553, 263] on ol "The following questions are for Filler, Wrinkle relaxers, PRP, and Lasers The f…" at bounding box center [487, 303] width 316 height 477
click at [552, 261] on ol "The following questions are for Filler, Wrinkle relaxers, PRP, and Lasers The f…" at bounding box center [487, 303] width 316 height 477
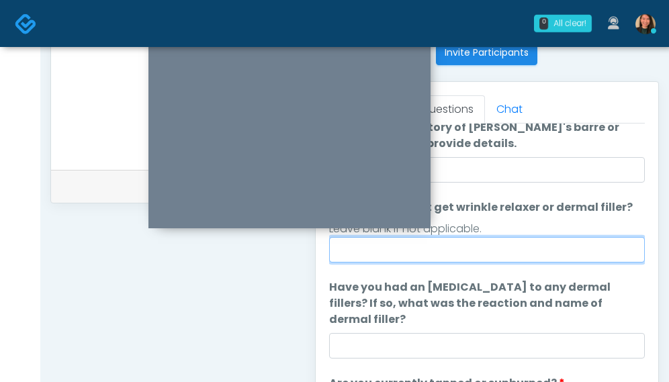
click at [559, 259] on input "When did you last get wrinkle relaxer or dermal filler?" at bounding box center [487, 250] width 316 height 26
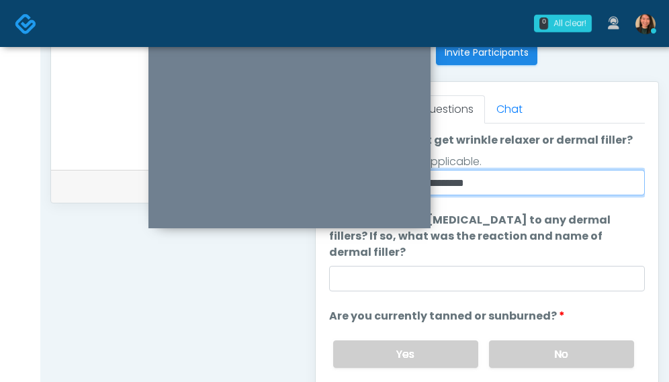
type input "**********"
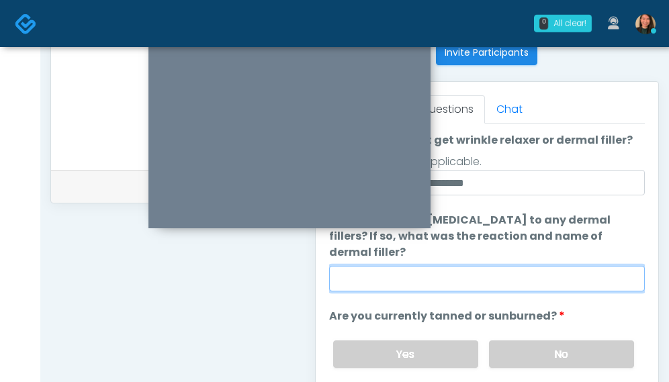
click at [546, 277] on input "Have you had an [MEDICAL_DATA] to any dermal fillers? If so, what was the react…" at bounding box center [487, 279] width 316 height 26
type input "**"
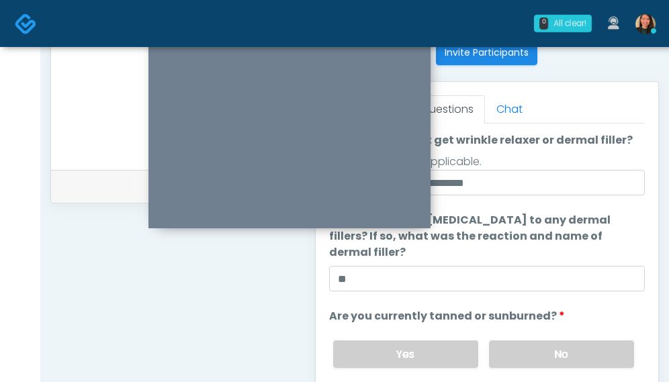
click at [236, 269] on div "**********" at bounding box center [177, 67] width 254 height 1025
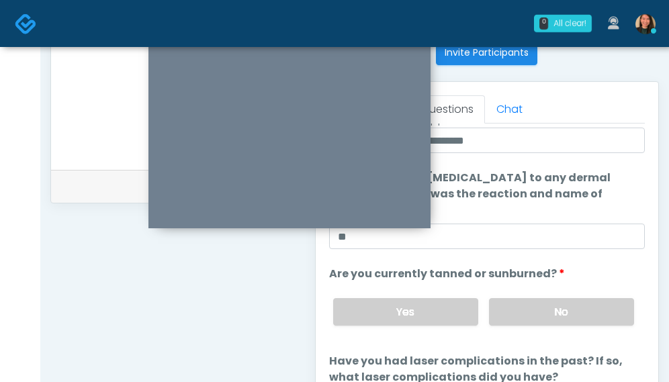
scroll to position [189, 0]
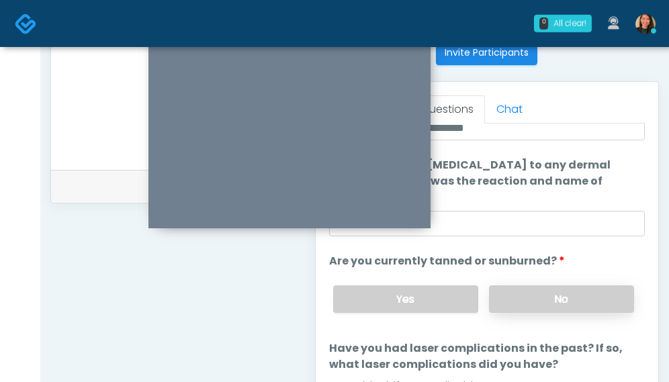
click at [604, 296] on label "No" at bounding box center [561, 300] width 145 height 28
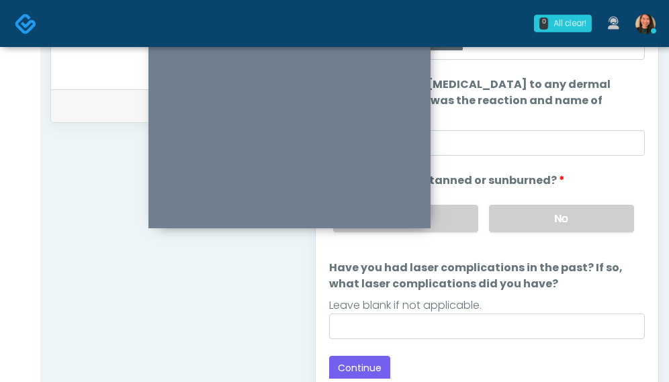
scroll to position [650, 0]
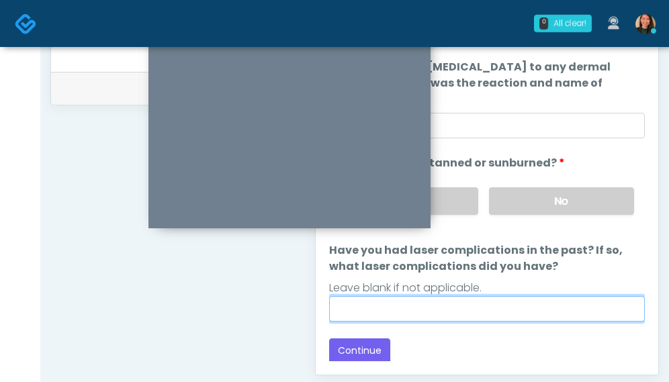
click at [584, 307] on input "Have you had laser complications in the past? If so, what laser complications d…" at bounding box center [487, 309] width 316 height 26
click at [572, 303] on input "Have you had laser complications in the past? If so, what laser complications d…" at bounding box center [487, 309] width 316 height 26
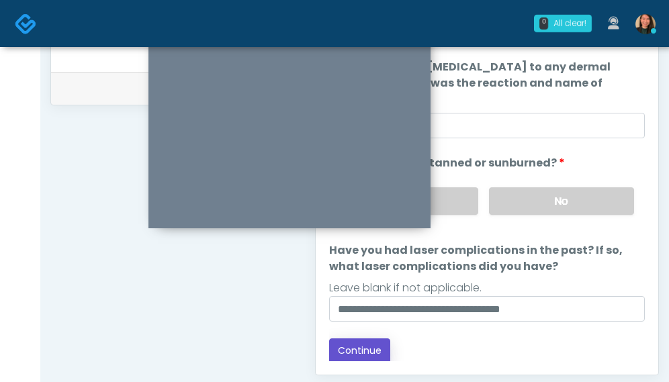
drag, startPoint x: 378, startPoint y: 343, endPoint x: 547, endPoint y: 298, distance: 175.2
click at [544, 299] on div "Loading... Connecting to your agent... Please wait while we prepare your person…" at bounding box center [487, 104] width 316 height 519
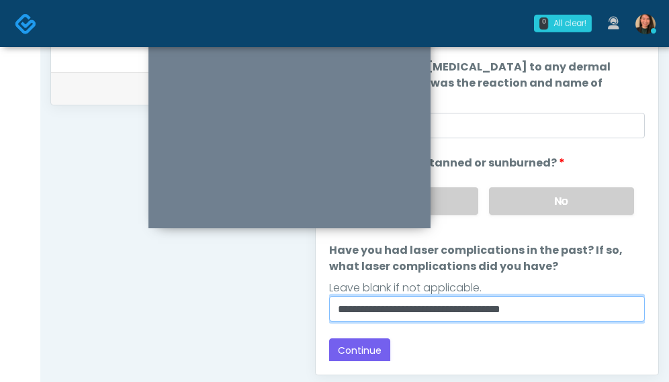
click at [580, 302] on input "**********" at bounding box center [487, 309] width 316 height 26
type input "**********"
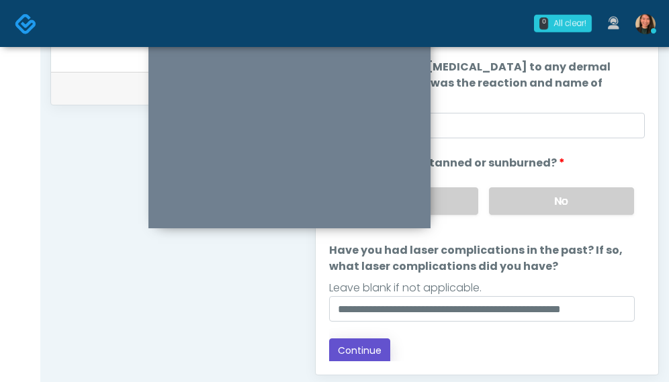
click at [369, 339] on button "Continue" at bounding box center [359, 351] width 61 height 25
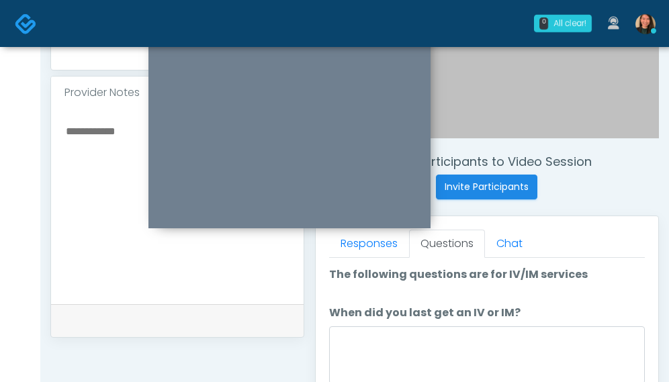
scroll to position [485, 0]
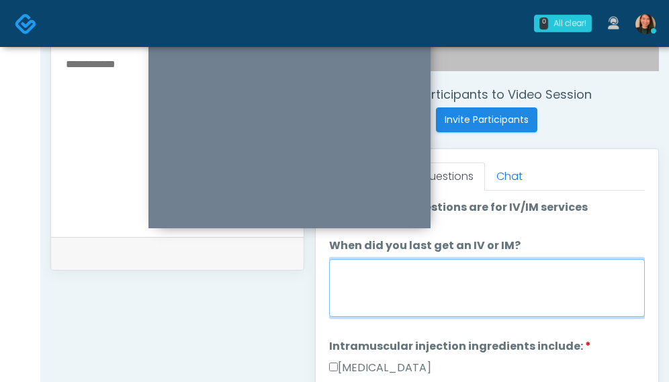
click at [568, 298] on textarea "When did you last get an IV or IM?" at bounding box center [487, 288] width 316 height 58
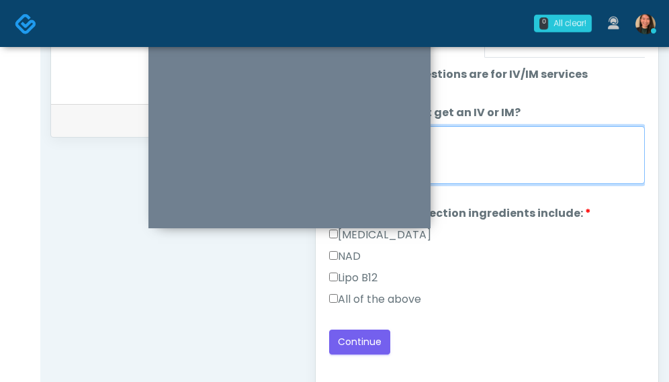
scroll to position [619, 0]
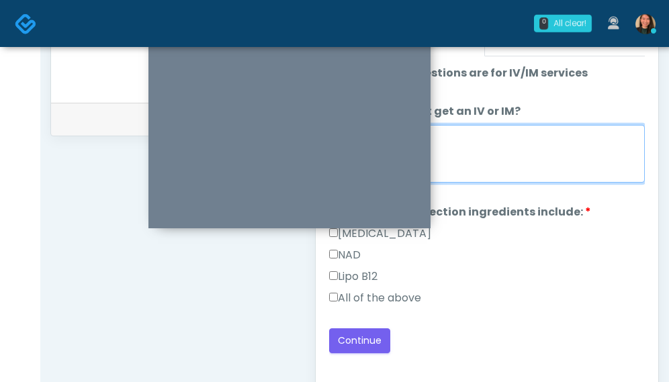
type textarea "**"
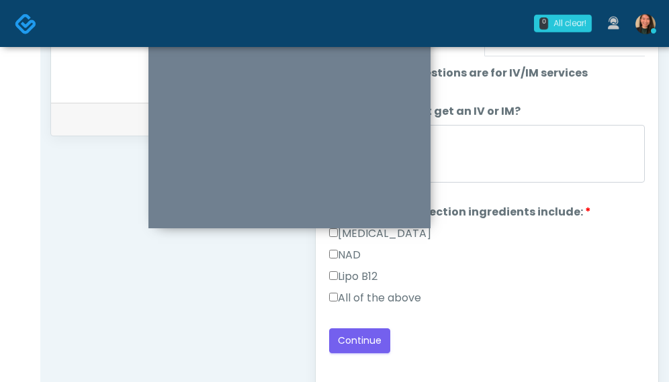
click at [384, 292] on label "All of the above" at bounding box center [375, 298] width 92 height 16
click at [367, 339] on button "Continue" at bounding box center [359, 341] width 61 height 25
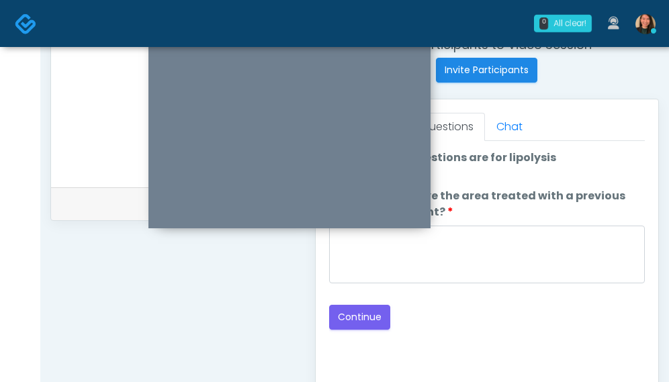
scroll to position [485, 0]
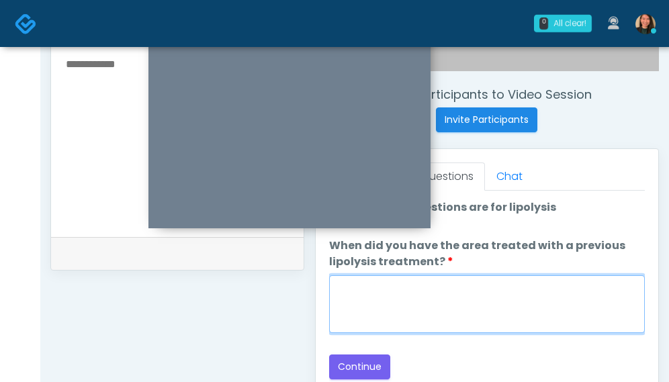
click at [559, 302] on textarea "When did you have the area treated with a previous lipolysis treatment?" at bounding box center [487, 304] width 316 height 58
type textarea "***"
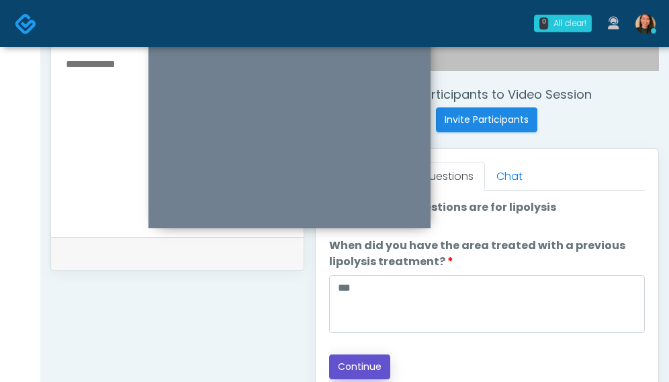
click at [372, 362] on button "Continue" at bounding box center [359, 367] width 61 height 25
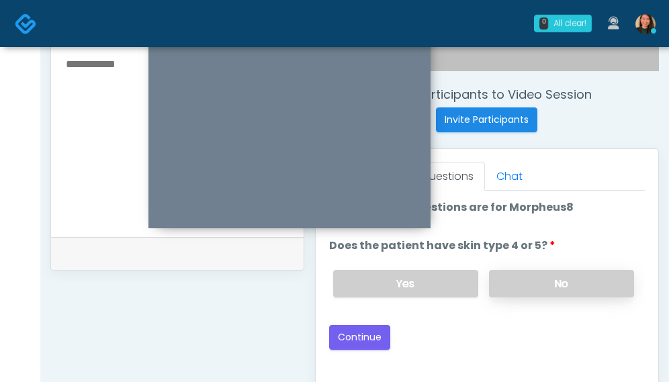
click at [566, 284] on label "No" at bounding box center [561, 284] width 145 height 28
click at [347, 335] on button "Continue" at bounding box center [359, 337] width 61 height 25
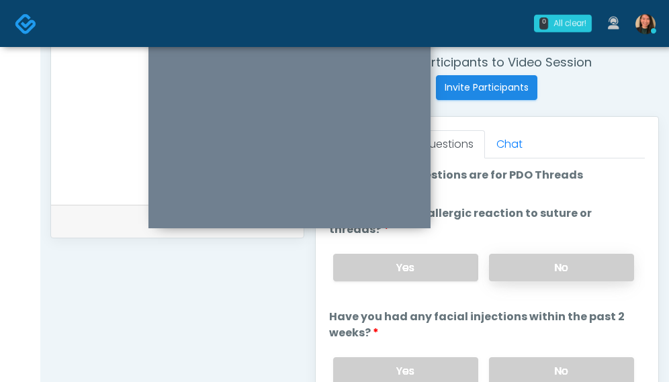
scroll to position [533, 0]
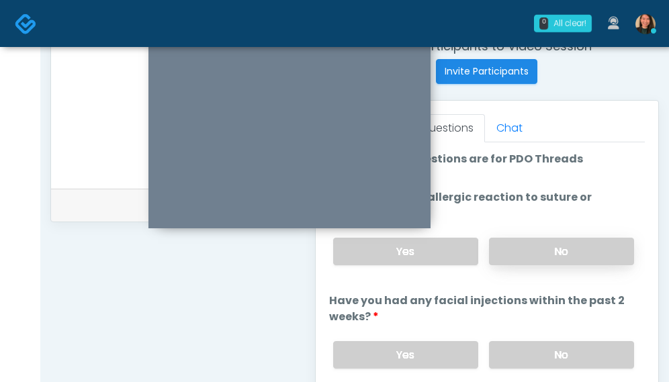
click at [578, 245] on label "No" at bounding box center [561, 252] width 145 height 28
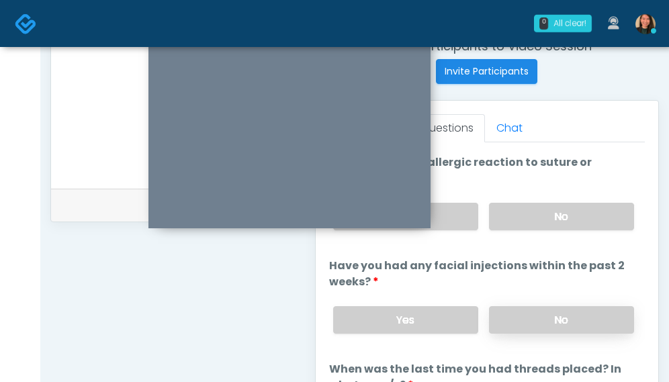
click at [584, 311] on label "No" at bounding box center [561, 320] width 145 height 28
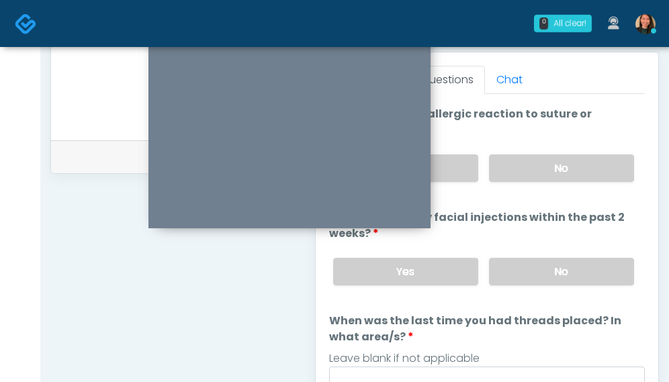
scroll to position [668, 0]
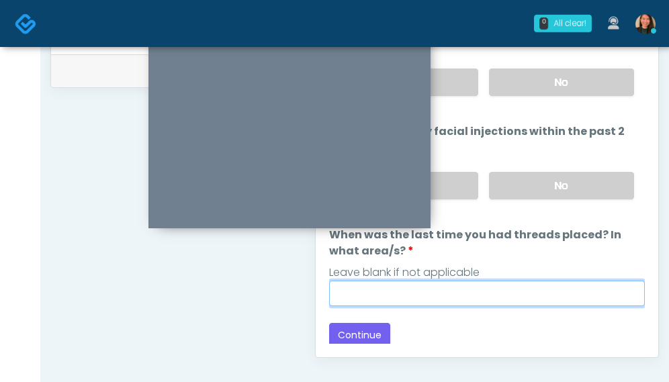
click at [531, 283] on input "When was the last time you had threads placed? In what area/s?" at bounding box center [487, 294] width 316 height 26
type input "***"
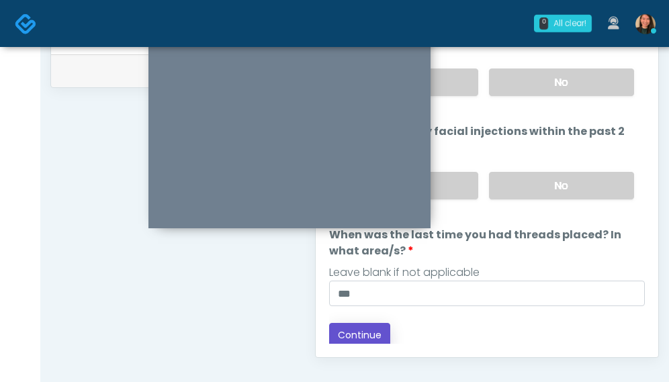
click at [351, 335] on button "Continue" at bounding box center [359, 335] width 61 height 25
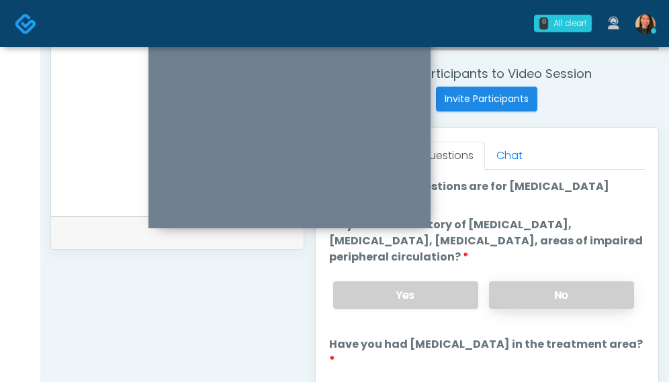
scroll to position [485, 0]
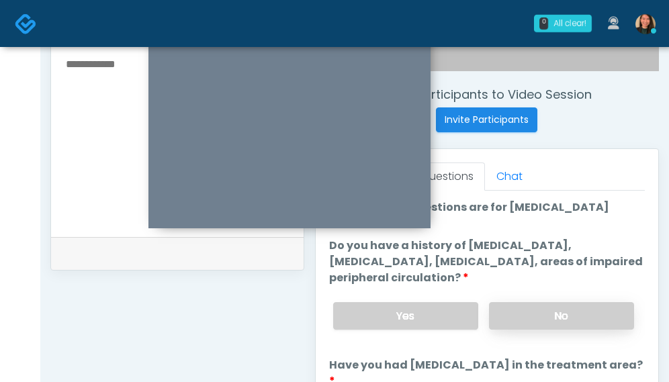
click at [621, 310] on label "No" at bounding box center [561, 316] width 145 height 28
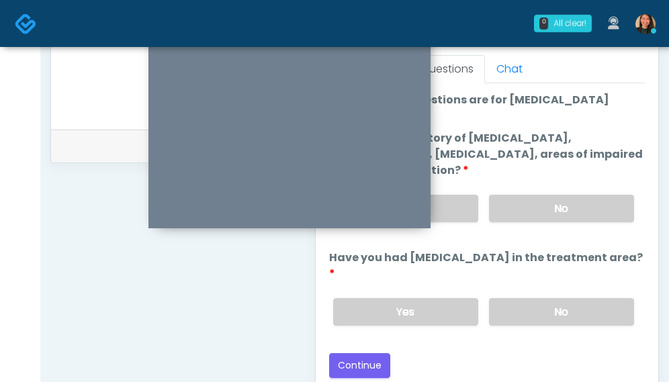
scroll to position [610, 0]
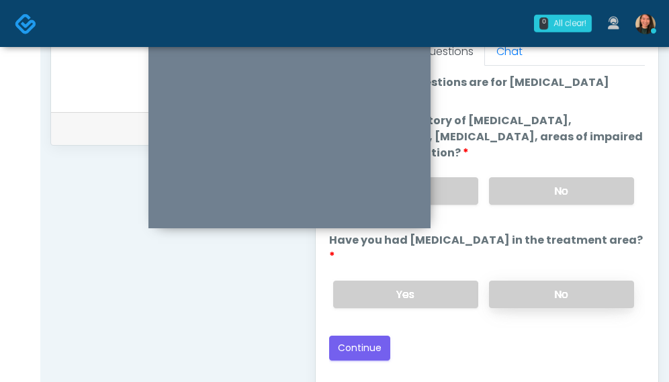
click at [608, 281] on label "No" at bounding box center [561, 295] width 145 height 28
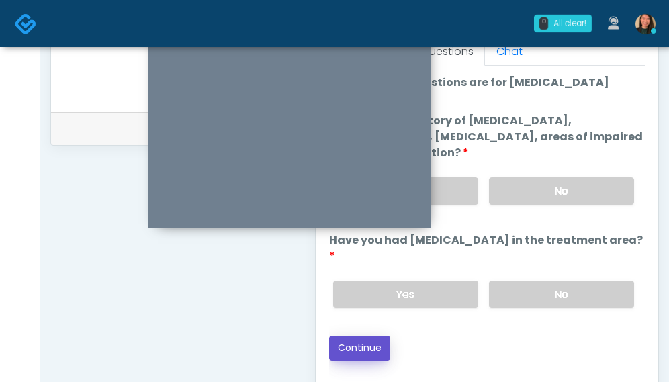
click at [375, 336] on button "Continue" at bounding box center [359, 348] width 61 height 25
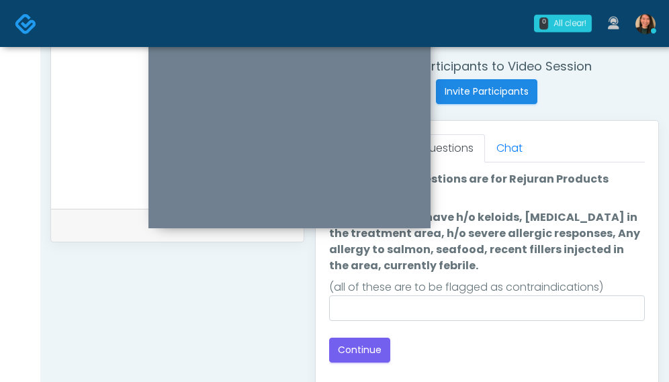
scroll to position [485, 0]
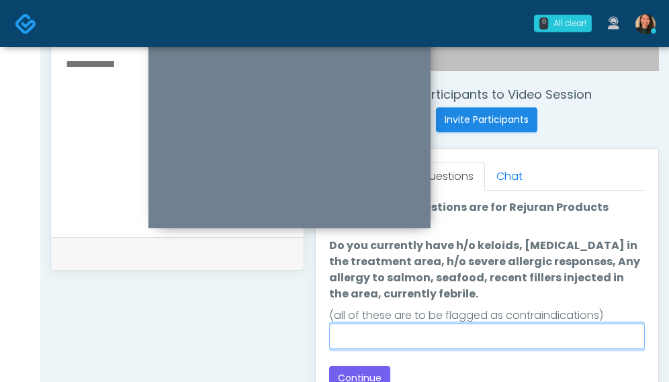
click at [582, 335] on input "Do you currently have h/o keloids, [MEDICAL_DATA] in the treatment area, h/o se…" at bounding box center [487, 337] width 316 height 26
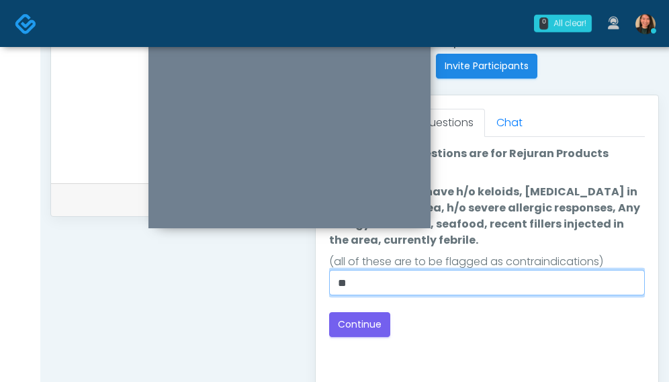
scroll to position [552, 0]
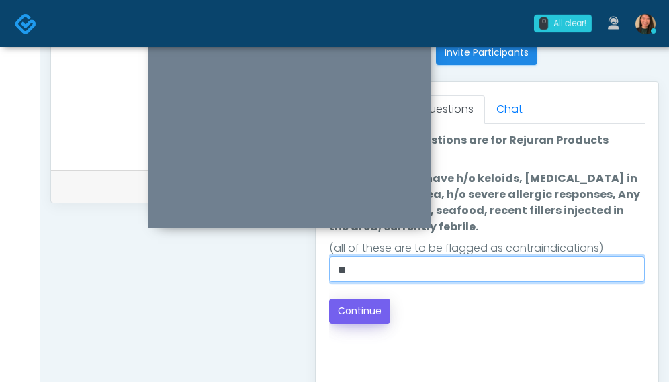
type input "**"
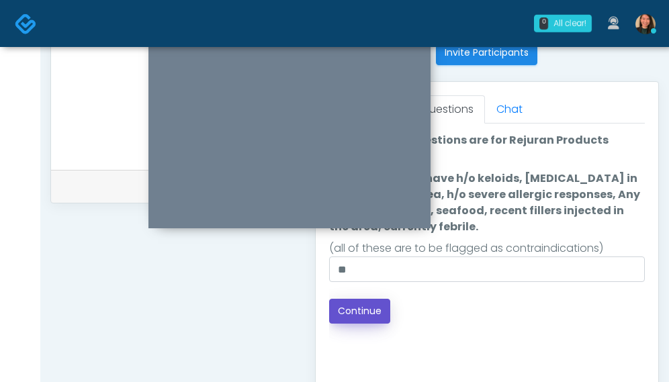
click at [380, 313] on button "Continue" at bounding box center [359, 311] width 61 height 25
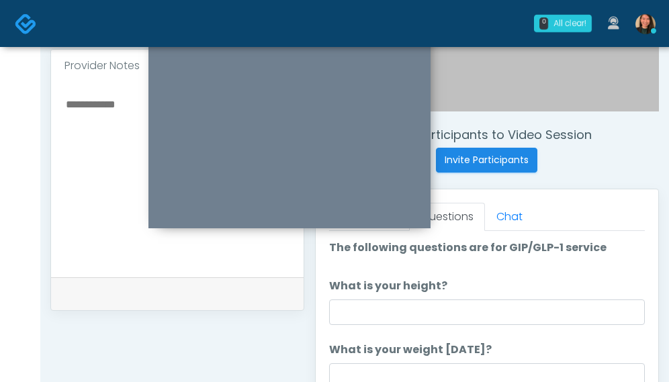
scroll to position [418, 0]
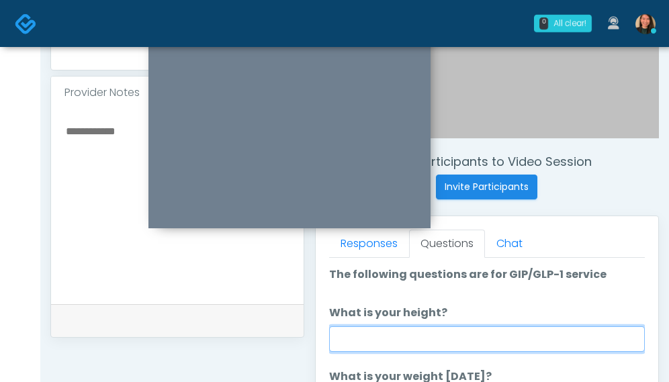
drag, startPoint x: 528, startPoint y: 326, endPoint x: 514, endPoint y: 327, distance: 14.2
click at [528, 326] on input "What is your height?" at bounding box center [487, 339] width 316 height 26
click at [402, 337] on input "What is your height?" at bounding box center [487, 339] width 316 height 26
type input "***"
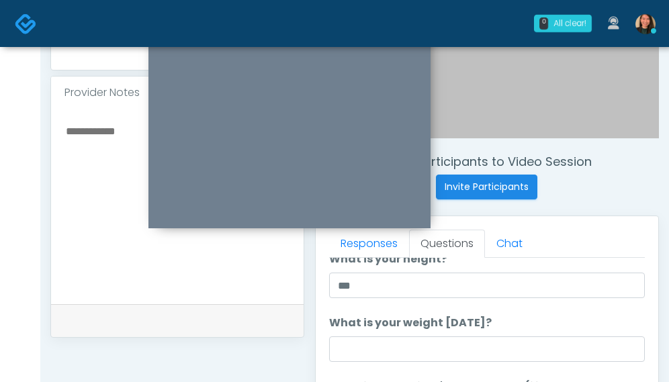
scroll to position [67, 0]
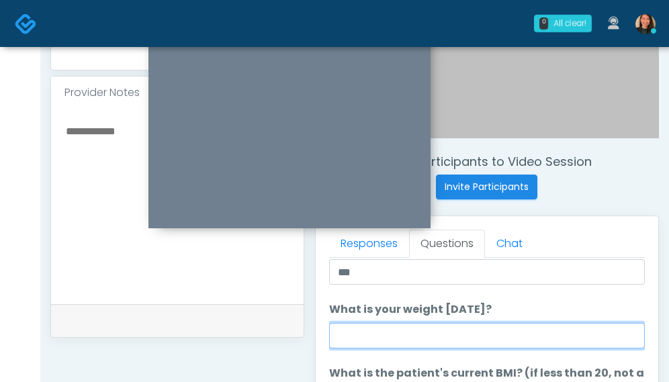
click at [408, 323] on input "What is your weight today?" at bounding box center [487, 336] width 316 height 26
type input "***"
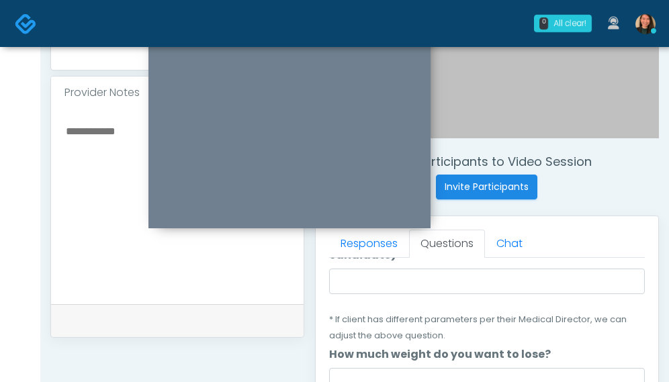
scroll to position [134, 0]
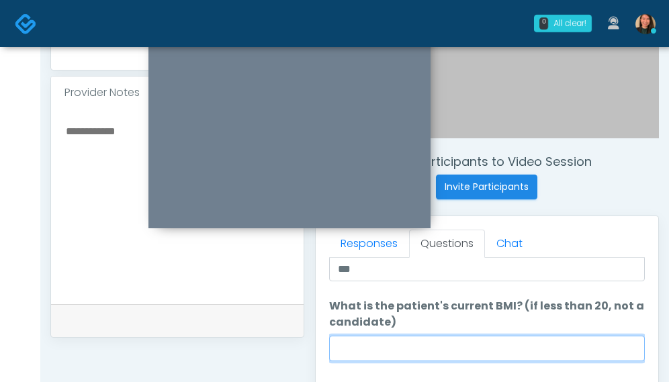
click at [496, 337] on input "What is the patient's current BMI? (if less than 20, not a candidate)" at bounding box center [487, 349] width 316 height 26
type input "**"
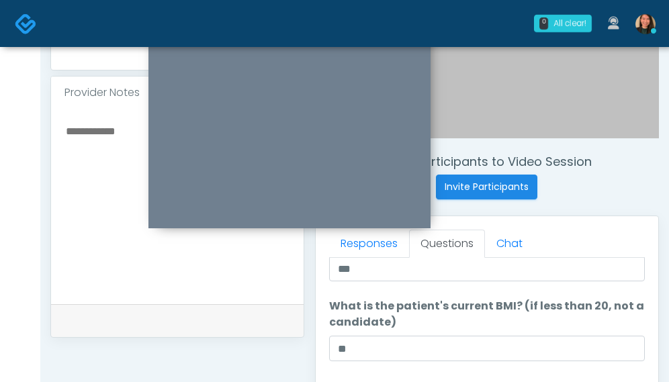
click at [582, 305] on label "What is the patient's current BMI? (if less than 20, not a candidate)" at bounding box center [487, 314] width 316 height 32
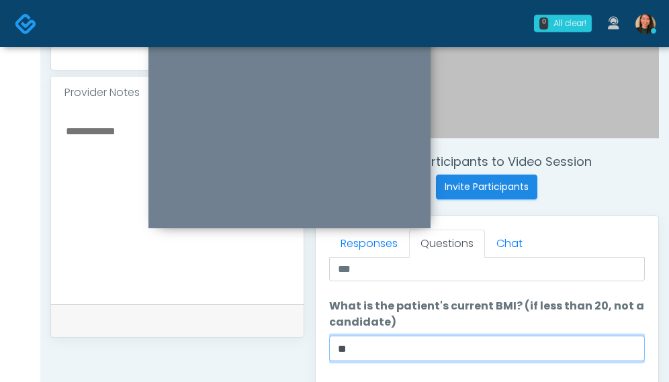
click at [582, 336] on input "**" at bounding box center [487, 349] width 316 height 26
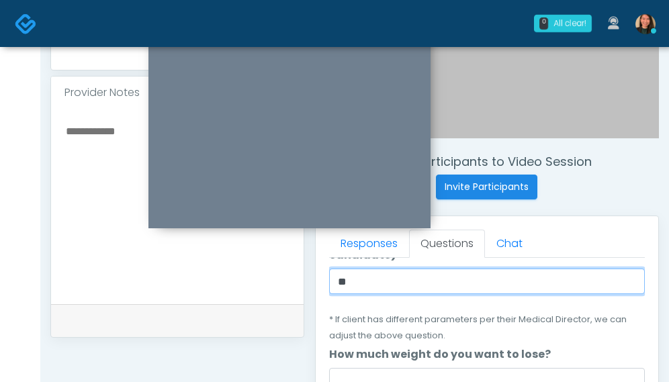
scroll to position [269, 0]
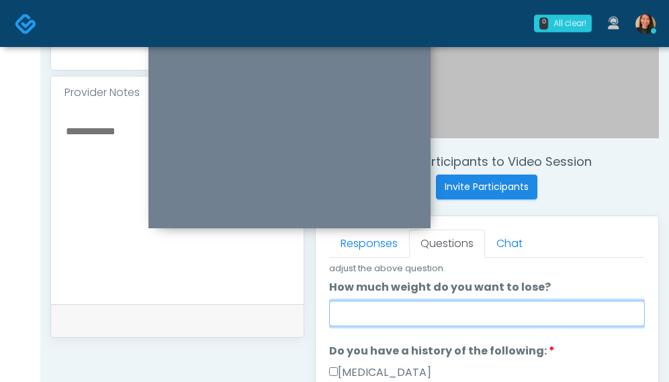
click at [525, 316] on input "How much weight do you want to lose?" at bounding box center [487, 314] width 316 height 26
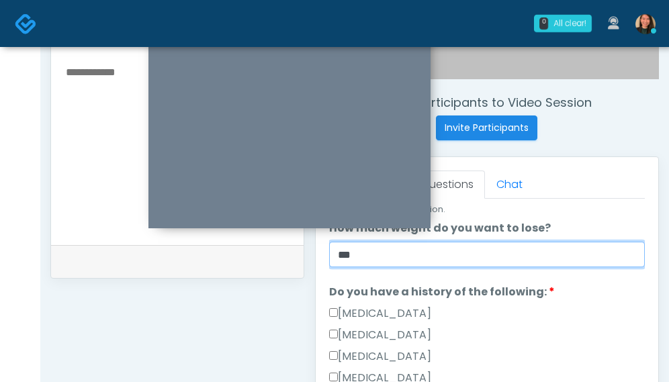
scroll to position [489, 0]
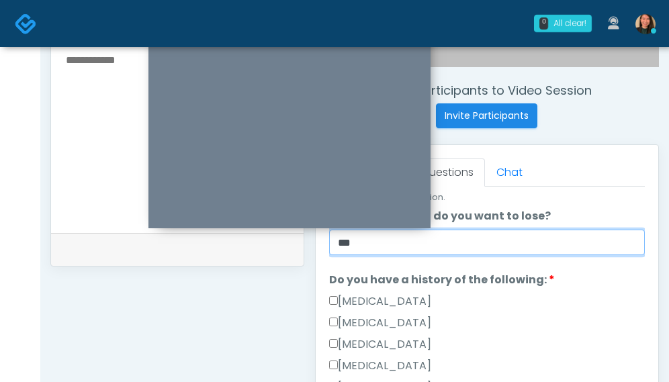
type input "***"
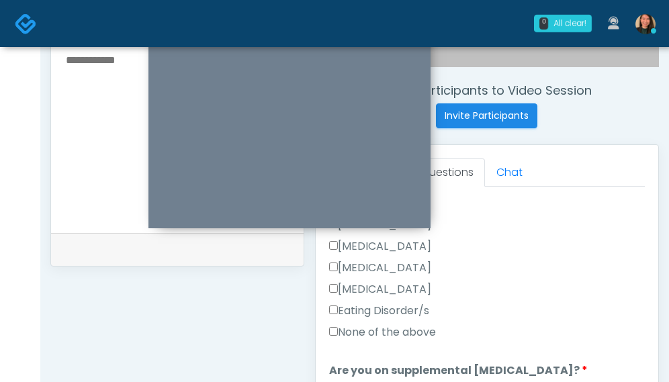
scroll to position [394, 0]
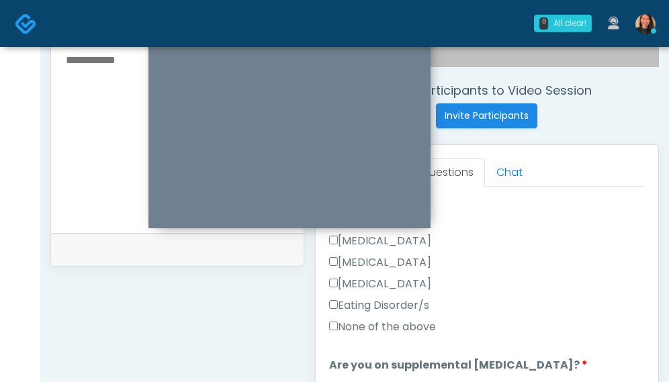
click at [420, 324] on label "None of the above" at bounding box center [382, 327] width 107 height 16
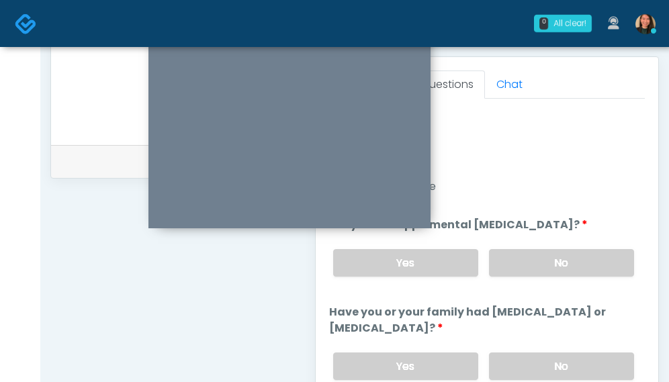
scroll to position [468, 0]
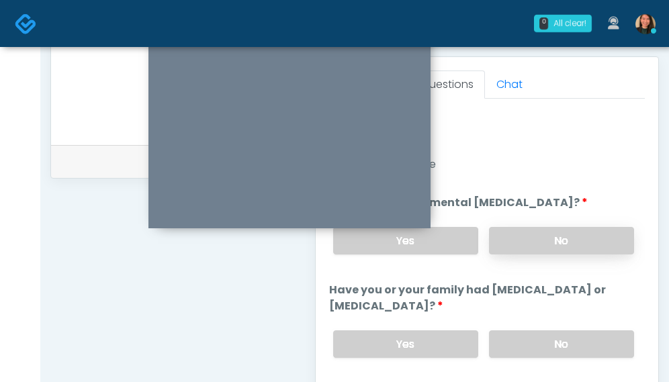
click at [565, 227] on label "No" at bounding box center [561, 241] width 145 height 28
click at [593, 343] on label "No" at bounding box center [561, 345] width 145 height 28
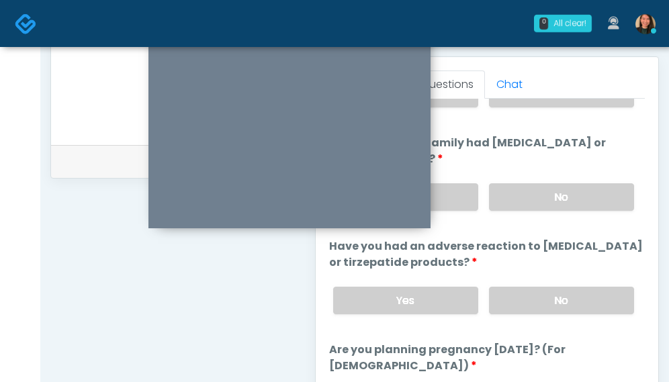
scroll to position [627, 0]
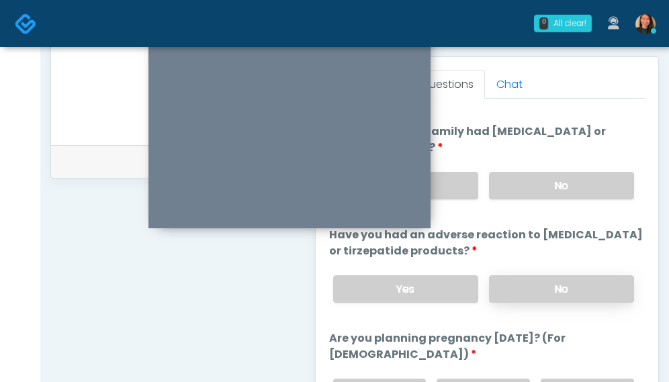
click at [575, 277] on label "No" at bounding box center [561, 289] width 145 height 28
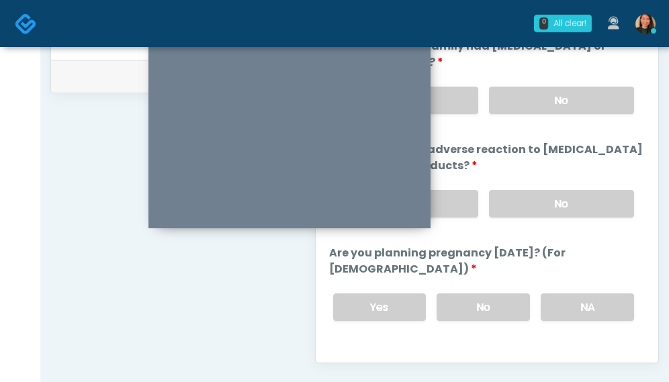
scroll to position [672, 0]
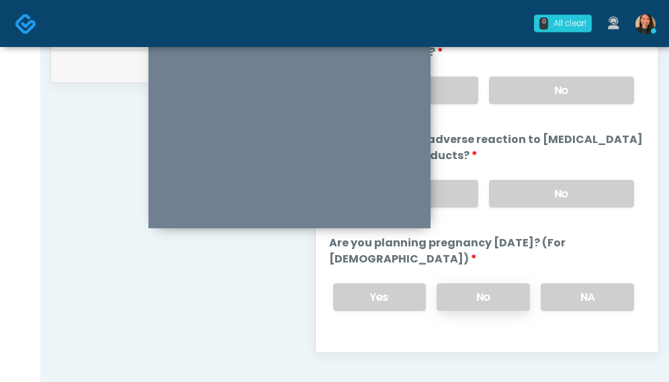
click at [464, 299] on label "No" at bounding box center [483, 298] width 93 height 28
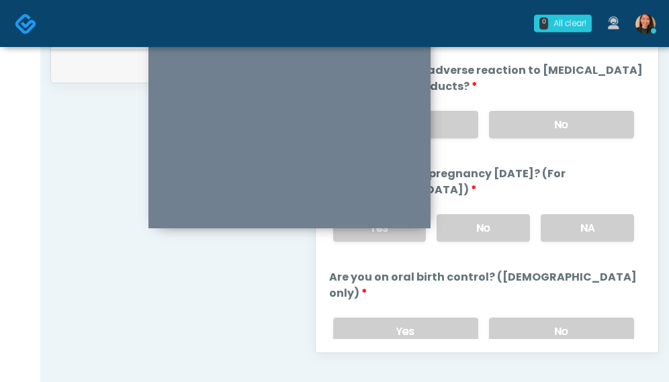
scroll to position [734, 0]
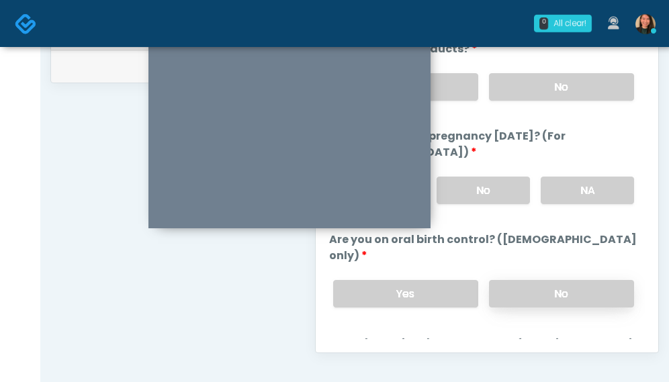
click at [591, 280] on label "No" at bounding box center [561, 294] width 145 height 28
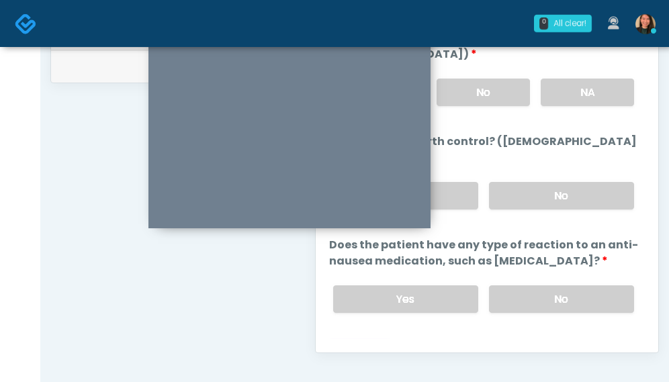
scroll to position [832, 0]
click at [572, 286] on label "No" at bounding box center [561, 300] width 145 height 28
click at [346, 341] on button "Continue" at bounding box center [359, 353] width 61 height 25
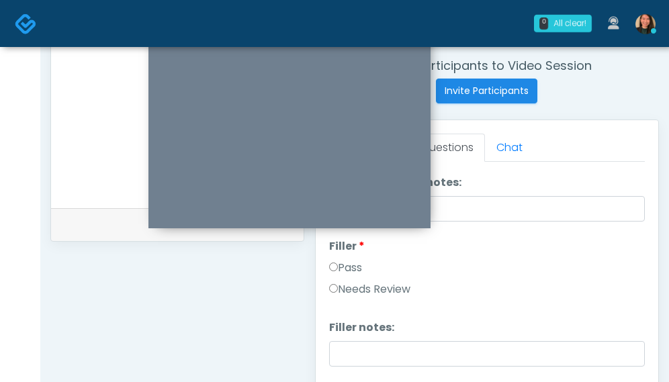
scroll to position [0, 0]
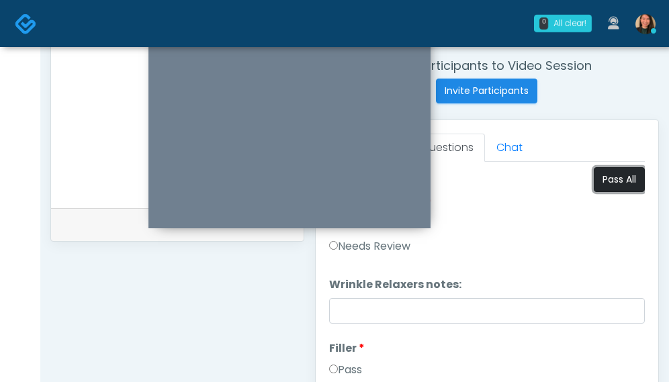
click at [613, 170] on button "Pass All" at bounding box center [619, 179] width 51 height 25
click at [607, 179] on button "Pass All" at bounding box center [619, 179] width 51 height 25
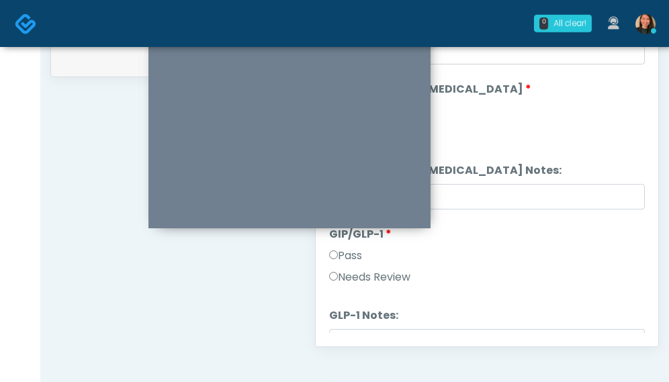
scroll to position [2592, 0]
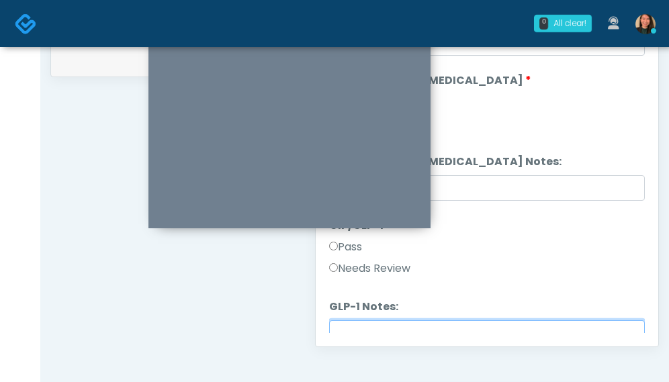
click at [572, 325] on input "GLP-1 Notes:" at bounding box center [487, 333] width 316 height 26
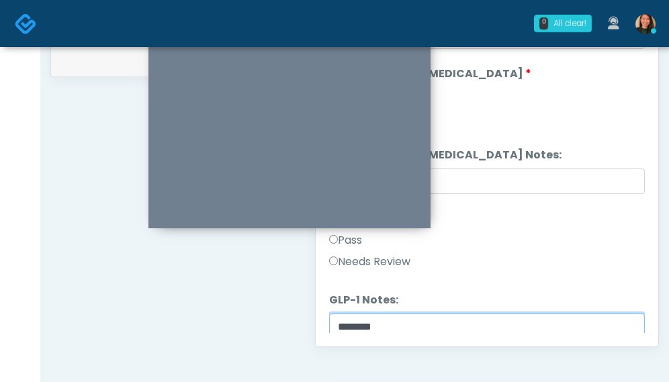
type input "********"
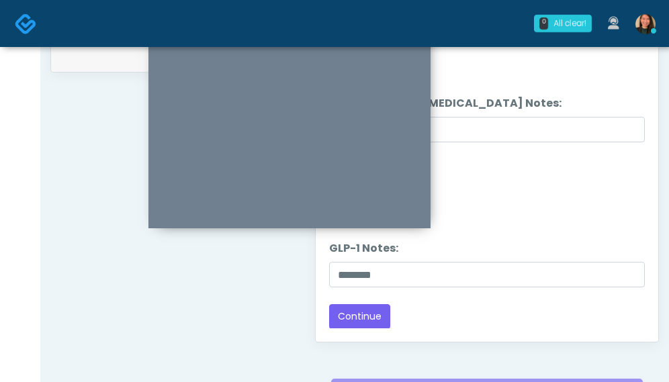
scroll to position [701, 0]
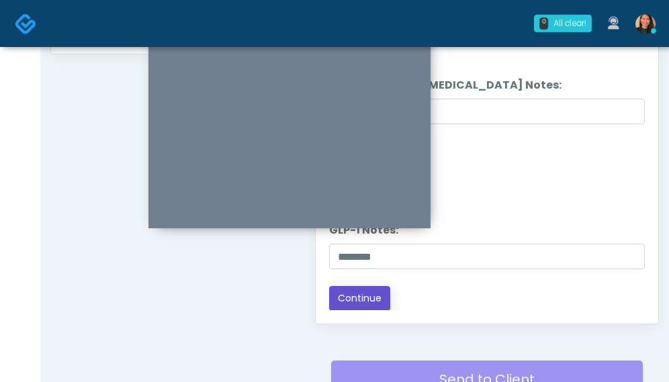
click at [357, 299] on button "Continue" at bounding box center [359, 298] width 61 height 25
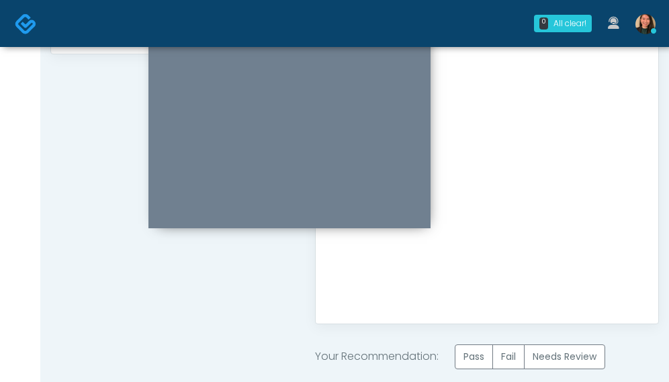
scroll to position [769, 0]
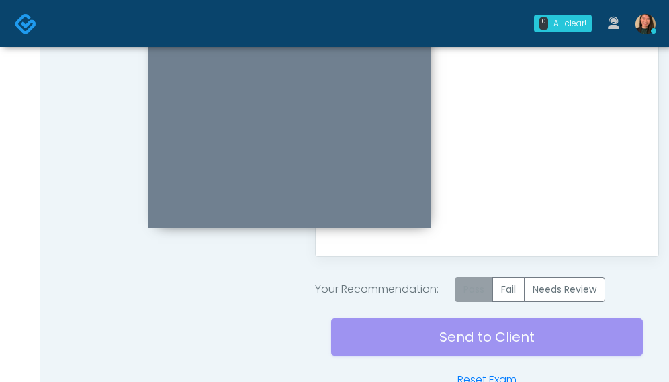
click at [463, 284] on label "Pass" at bounding box center [474, 289] width 38 height 25
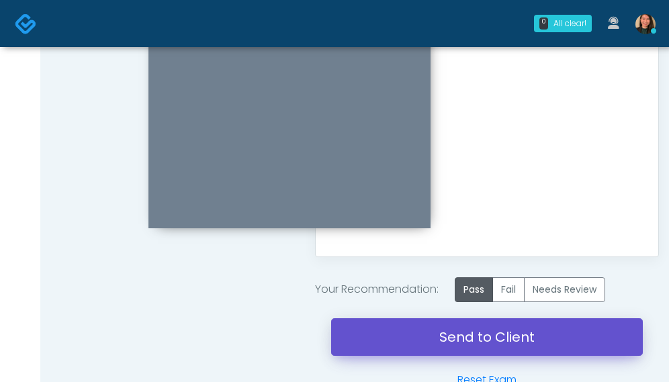
click at [436, 338] on link "Send to Client" at bounding box center [487, 337] width 312 height 38
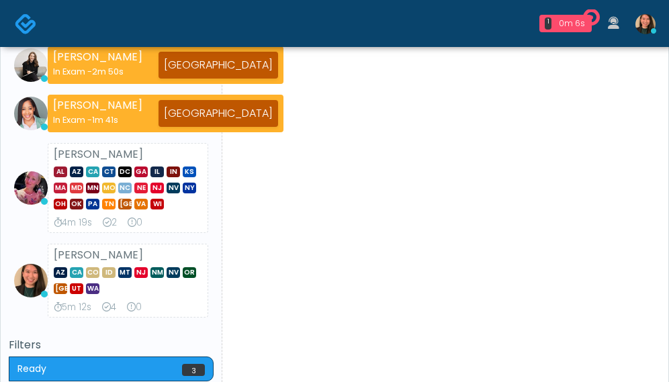
scroll to position [134, 0]
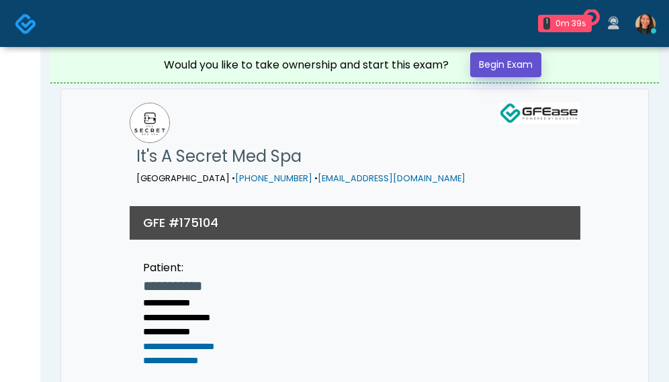
click at [516, 74] on link "Begin Exam" at bounding box center [505, 64] width 71 height 25
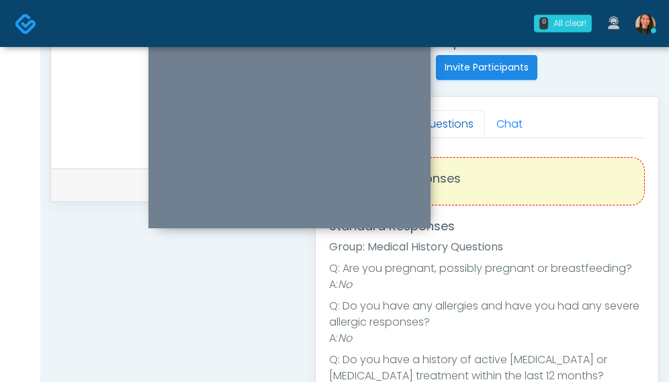
click at [442, 124] on link "Questions" at bounding box center [447, 124] width 76 height 28
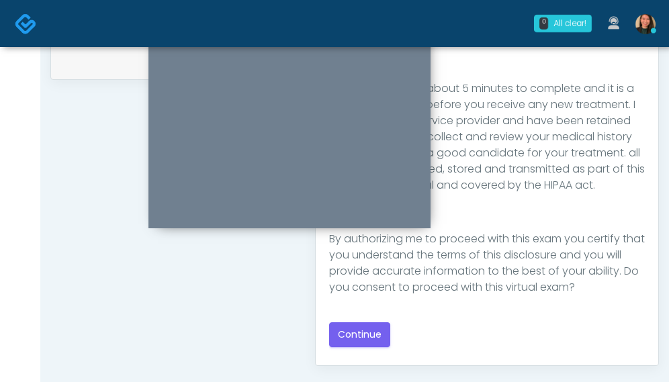
scroll to position [673, 0]
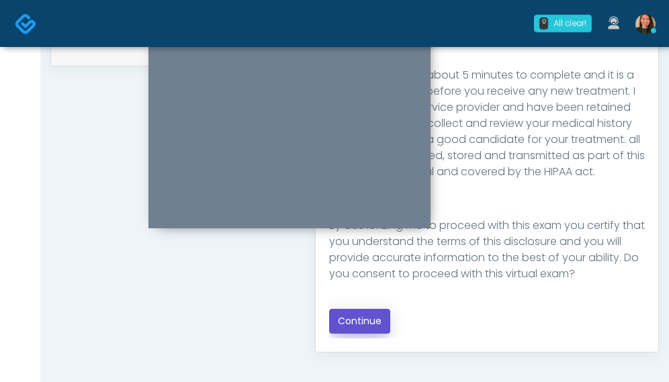
click at [351, 315] on button "Continue" at bounding box center [359, 321] width 61 height 25
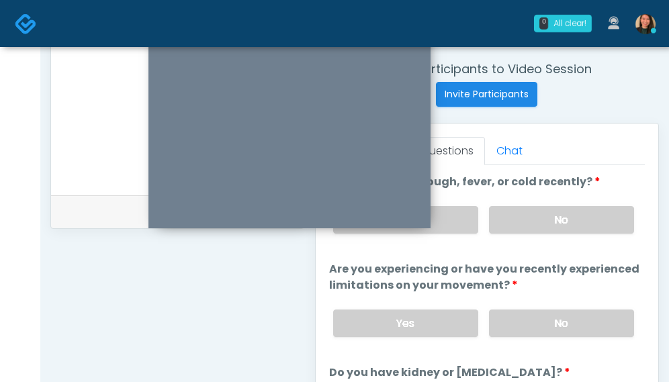
scroll to position [485, 0]
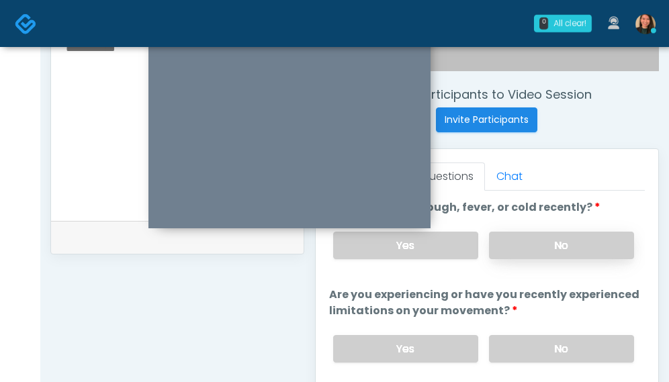
click at [590, 245] on label "No" at bounding box center [561, 246] width 145 height 28
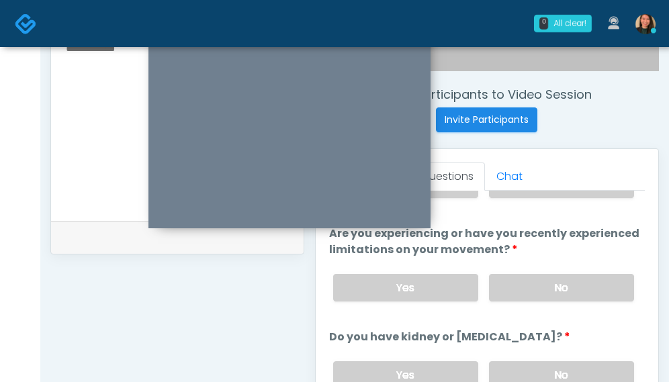
scroll to position [63, 0]
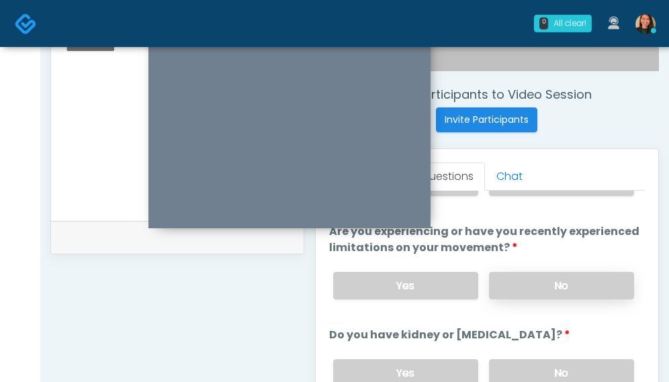
click at [589, 279] on label "No" at bounding box center [561, 286] width 145 height 28
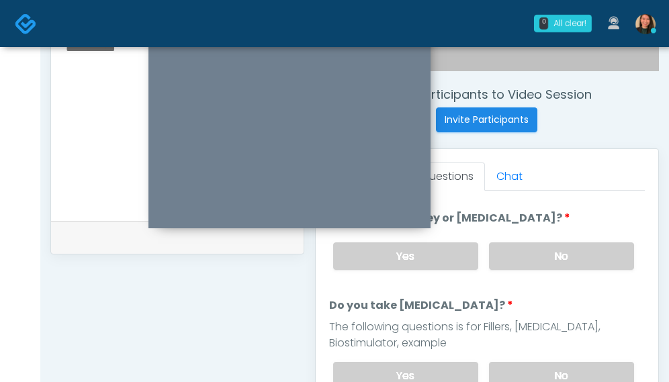
scroll to position [187, 0]
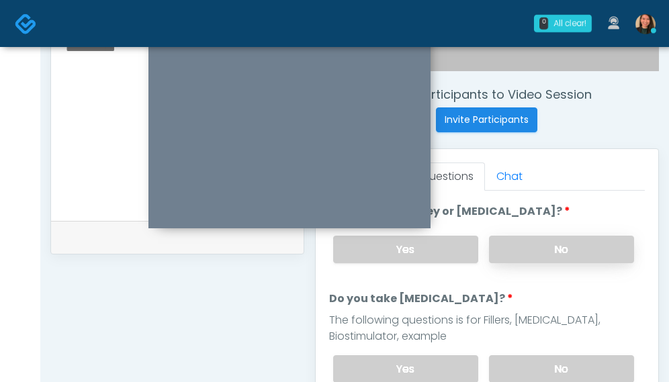
click at [595, 244] on label "No" at bounding box center [561, 250] width 145 height 28
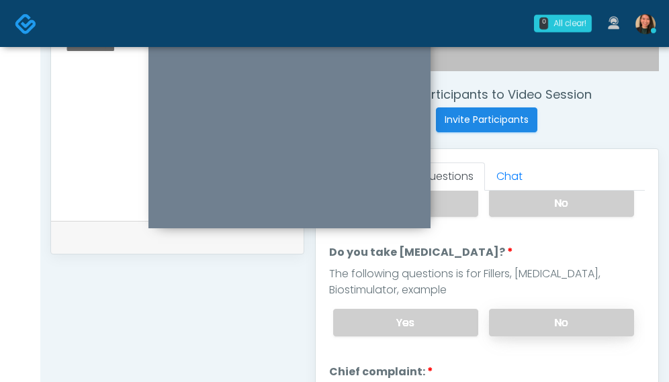
scroll to position [254, 0]
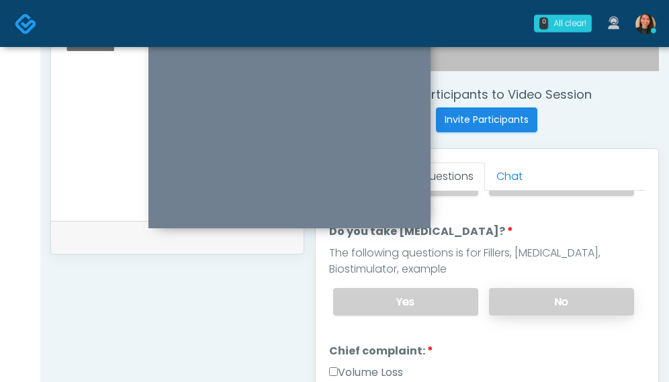
click at [589, 297] on label "No" at bounding box center [561, 302] width 145 height 28
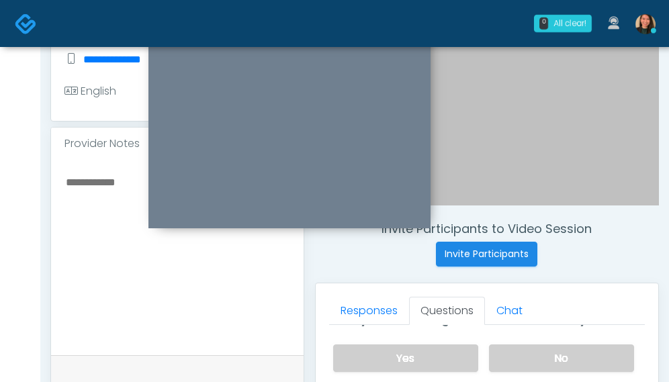
scroll to position [284, 0]
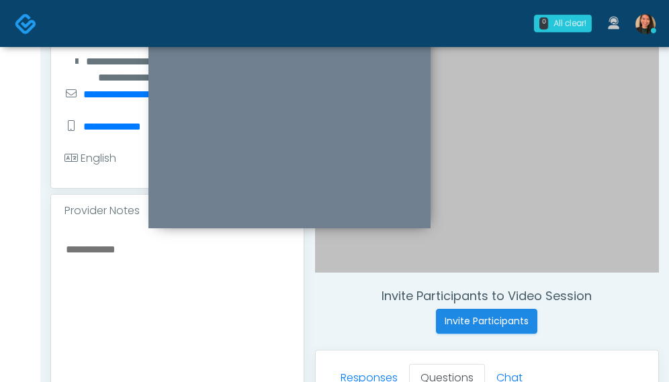
click at [124, 316] on textarea at bounding box center [177, 323] width 226 height 164
type textarea "**********"
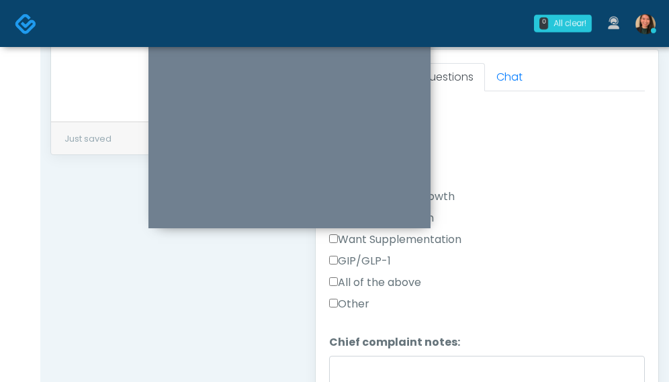
scroll to position [480, 0]
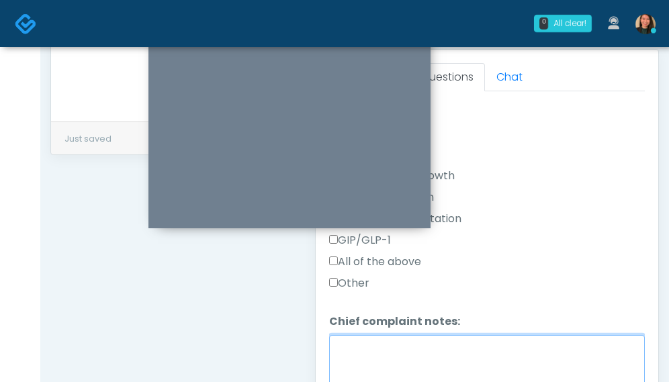
click at [488, 335] on textarea "Chief complaint notes:" at bounding box center [487, 364] width 316 height 58
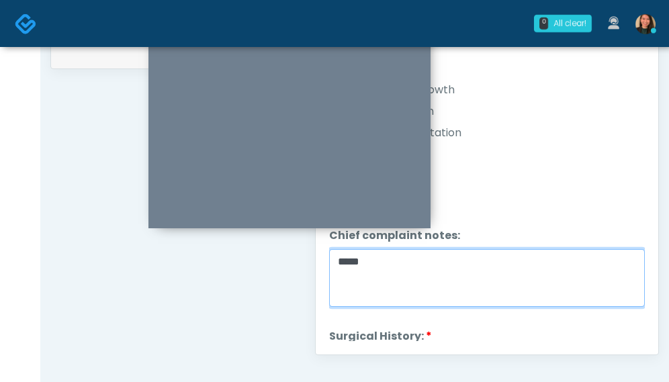
scroll to position [707, 0]
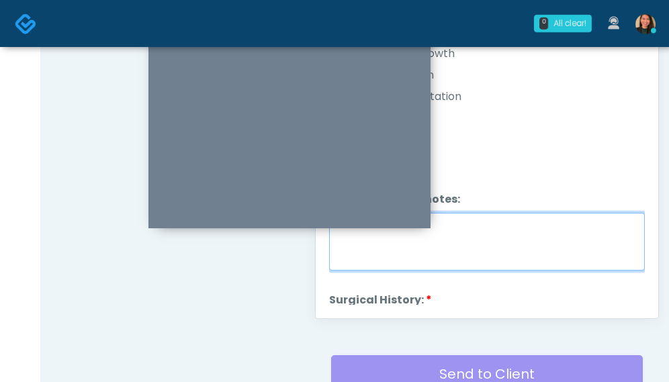
type textarea "*****"
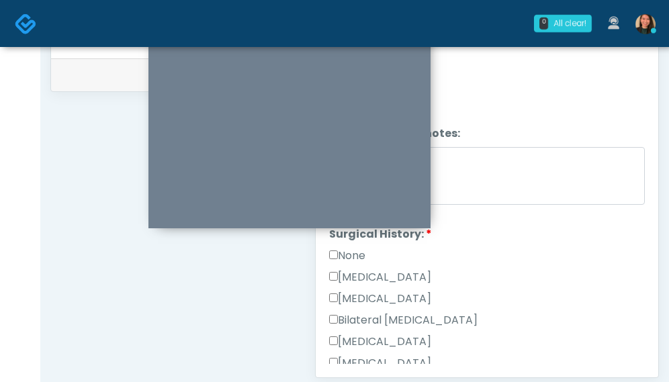
scroll to position [598, 0]
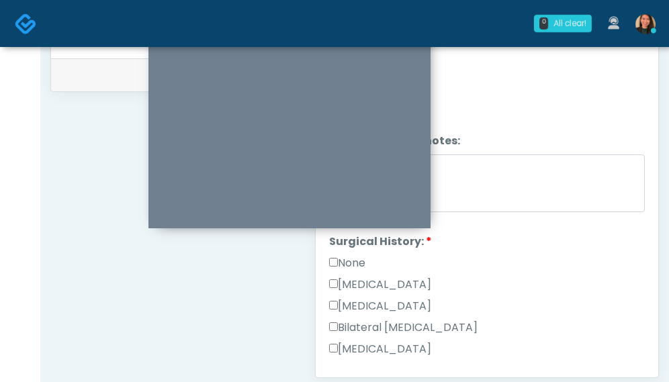
click at [380, 299] on label "Hysterectomy" at bounding box center [380, 306] width 102 height 16
drag, startPoint x: 634, startPoint y: 234, endPoint x: 635, endPoint y: 265, distance: 31.6
click at [635, 265] on div "Good Faith Exam Script Good Faith Exam Script INTRODUCTION Hello, my name is un…" at bounding box center [487, 196] width 316 height 336
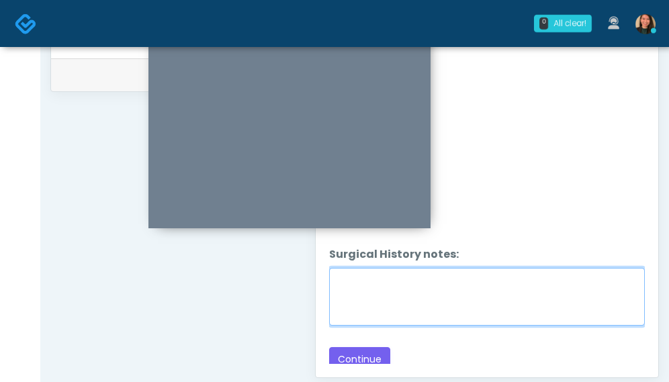
click at [507, 302] on textarea "Surgical History notes:" at bounding box center [487, 297] width 316 height 58
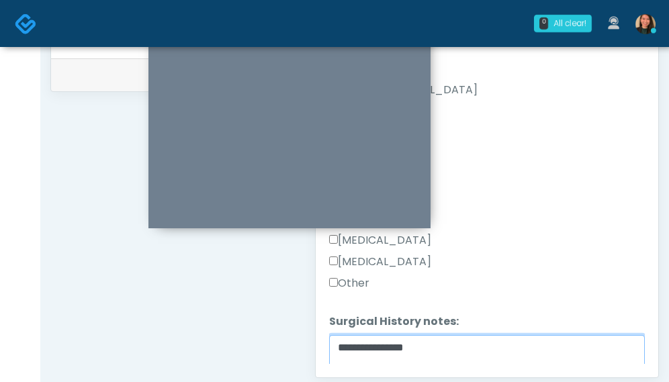
type textarea "**********"
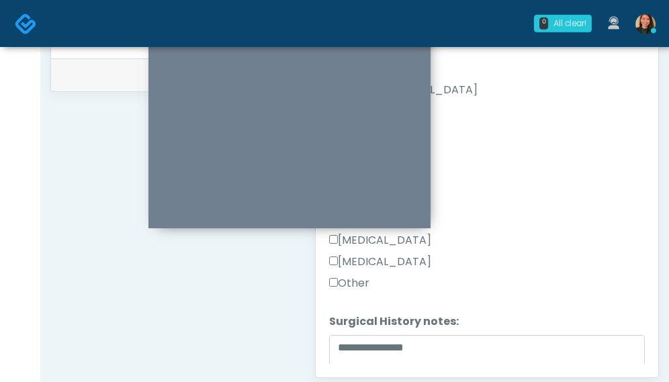
click at [349, 279] on label "Other" at bounding box center [349, 283] width 40 height 16
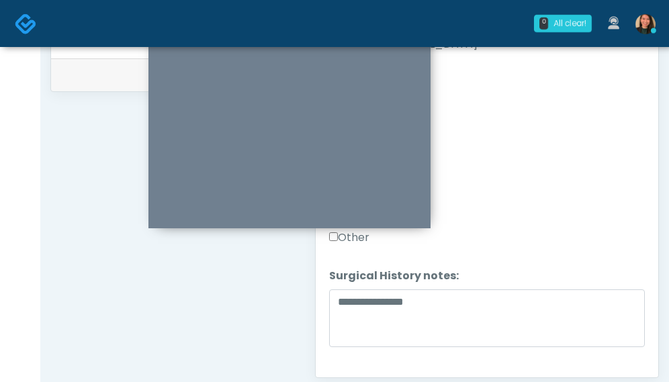
scroll to position [903, 0]
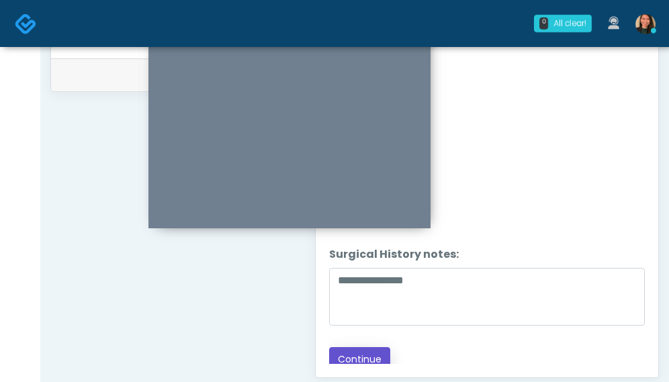
click at [356, 351] on button "Continue" at bounding box center [359, 359] width 61 height 25
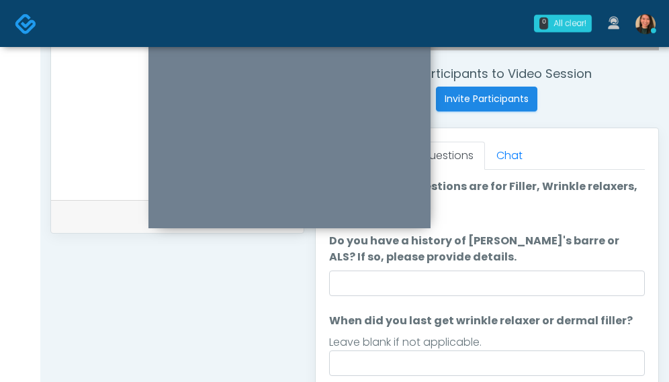
scroll to position [485, 0]
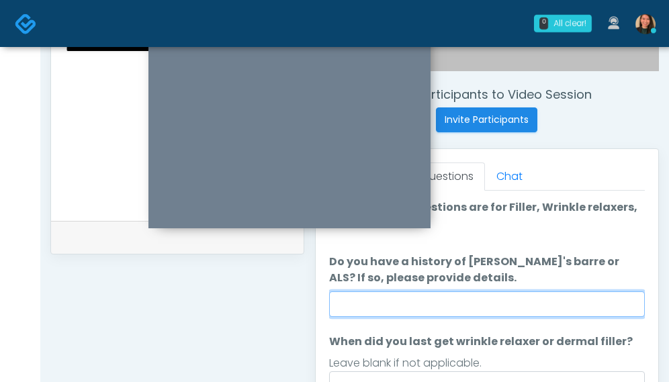
click at [559, 308] on input "Do you have a history of Guillain's barre or ALS? If so, please provide details." at bounding box center [487, 305] width 316 height 26
type input "**"
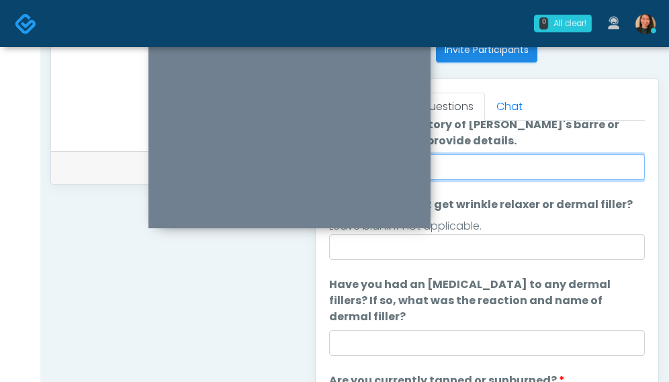
scroll to position [537, 0]
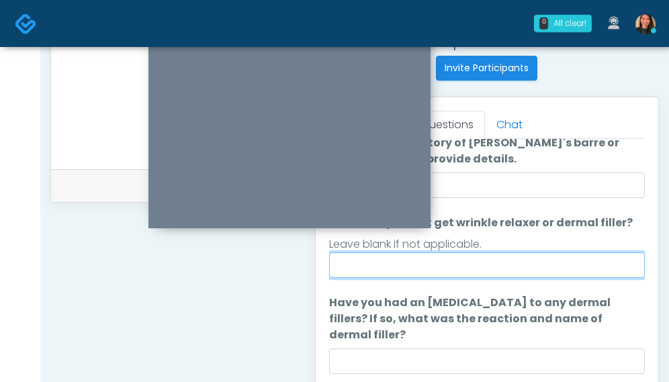
click at [582, 270] on input "When did you last get wrinkle relaxer or dermal filler?" at bounding box center [487, 266] width 316 height 26
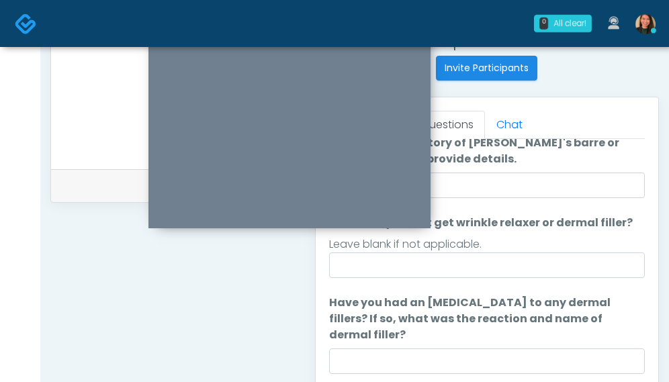
click at [519, 315] on label "Have you had an allergic response to any dermal fillers? If so, what was the re…" at bounding box center [487, 319] width 316 height 48
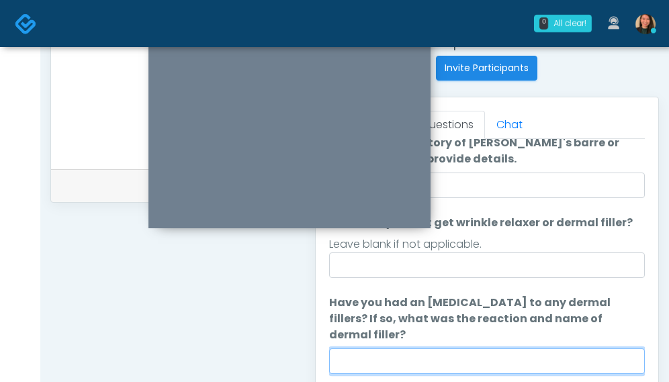
click at [519, 349] on input "Have you had an allergic response to any dermal fillers? If so, what was the re…" at bounding box center [487, 362] width 316 height 26
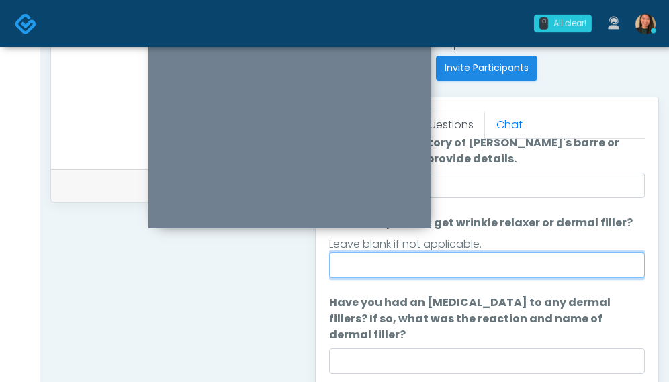
click at [546, 272] on input "When did you last get wrinkle relaxer or dermal filler?" at bounding box center [487, 266] width 316 height 26
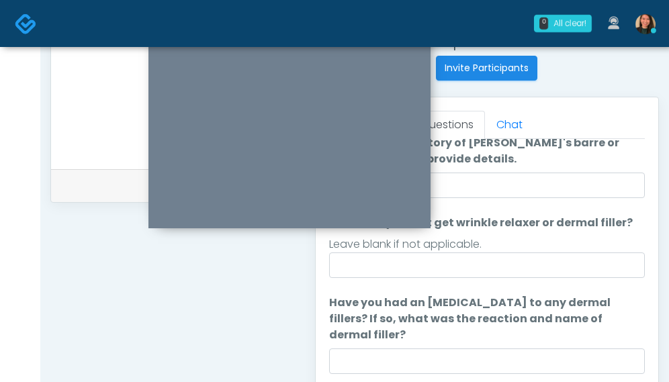
click at [519, 306] on label "Have you had an allergic response to any dermal fillers? If so, what was the re…" at bounding box center [487, 319] width 316 height 48
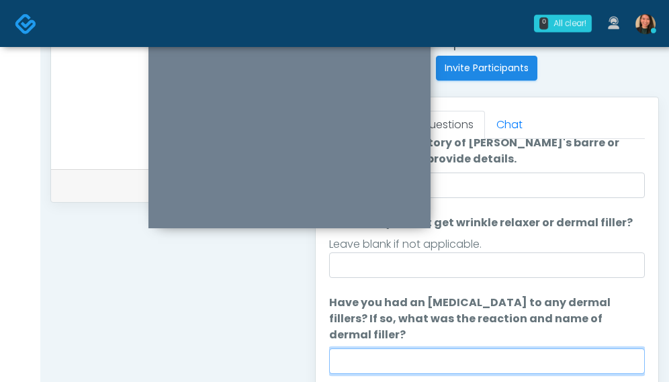
click at [519, 349] on input "Have you had an allergic response to any dermal fillers? If so, what was the re…" at bounding box center [487, 362] width 316 height 26
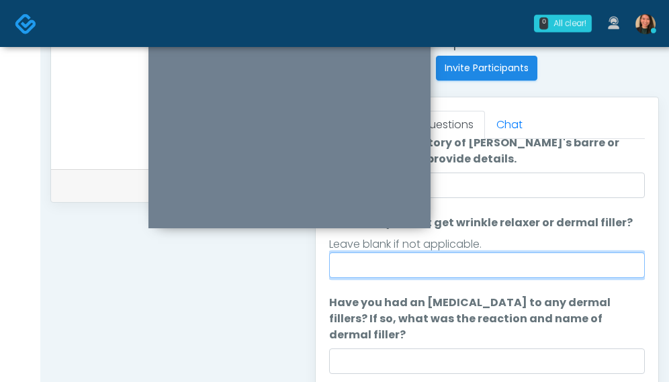
click at [544, 268] on input "When did you last get wrinkle relaxer or dermal filler?" at bounding box center [487, 266] width 316 height 26
type input "*"
type input "**********"
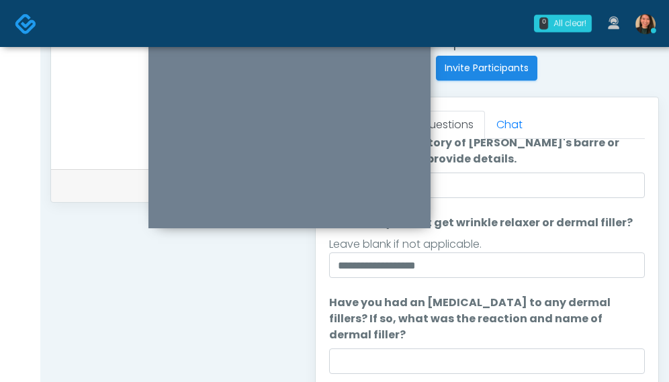
scroll to position [75, 0]
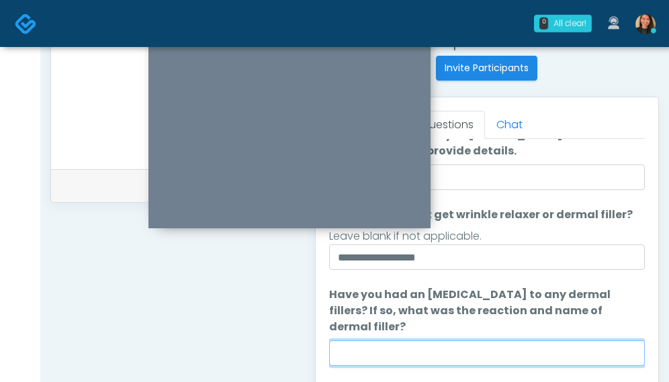
click at [489, 345] on input "Have you had an allergic response to any dermal fillers? If so, what was the re…" at bounding box center [487, 354] width 316 height 26
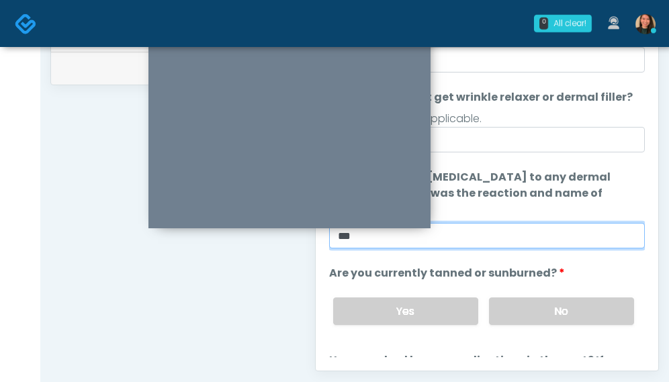
scroll to position [656, 0]
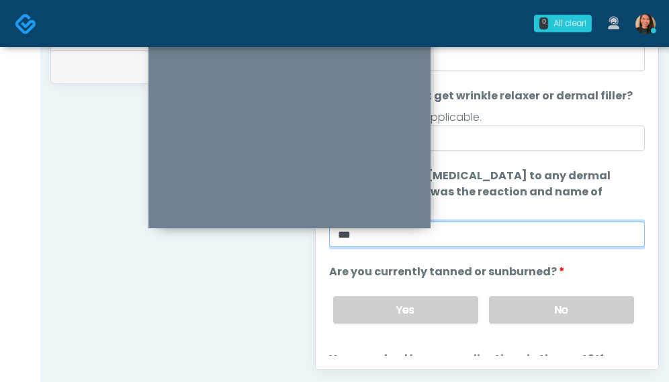
type input "***"
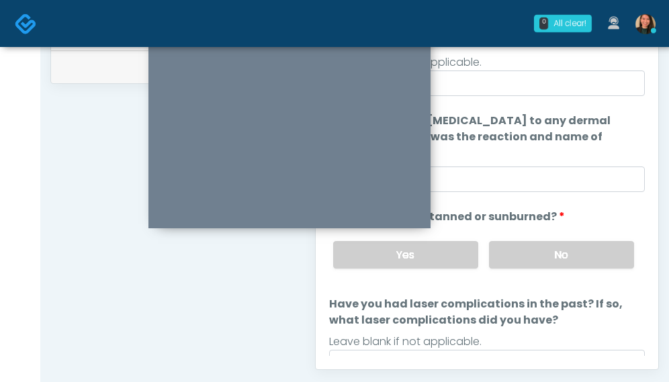
scroll to position [140, 0]
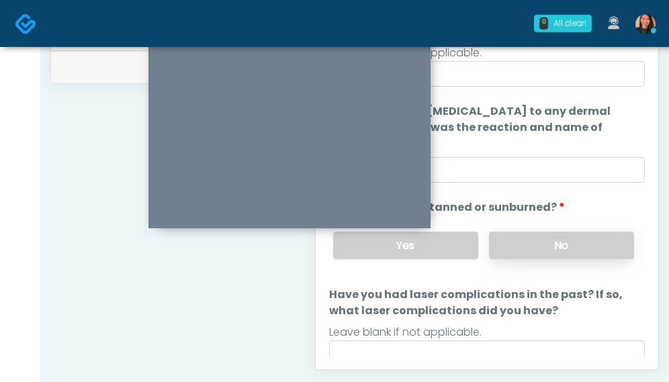
click at [591, 245] on label "No" at bounding box center [561, 246] width 145 height 28
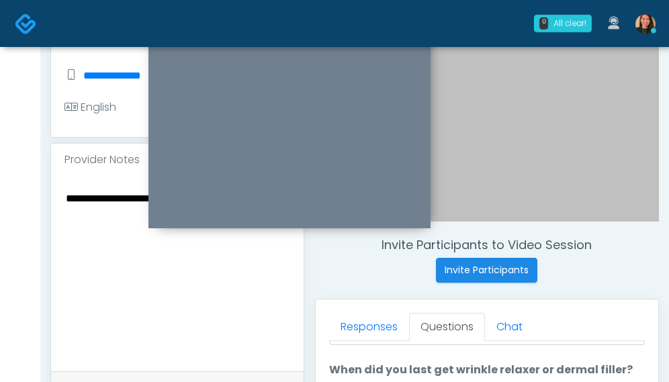
scroll to position [336, 0]
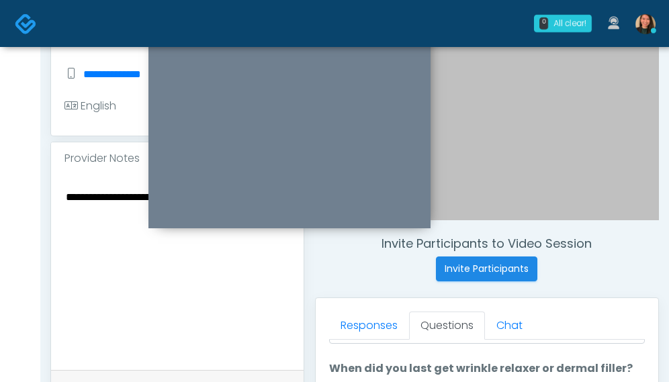
click at [182, 302] on textarea "**********" at bounding box center [177, 270] width 226 height 164
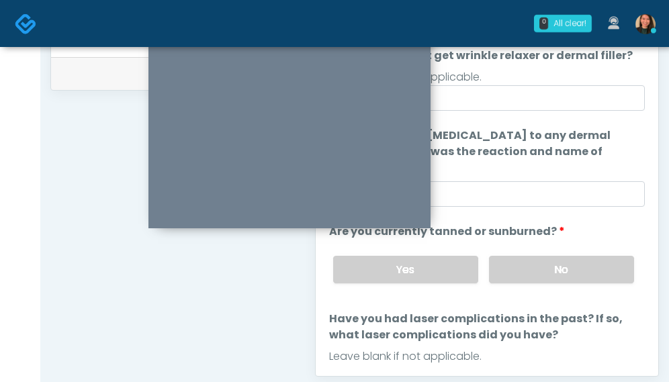
scroll to position [658, 0]
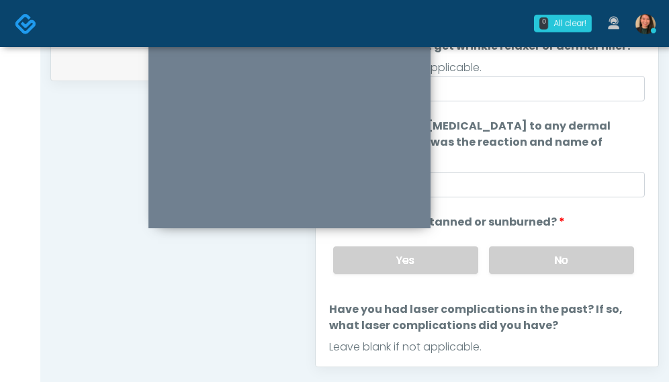
type textarea "**********"
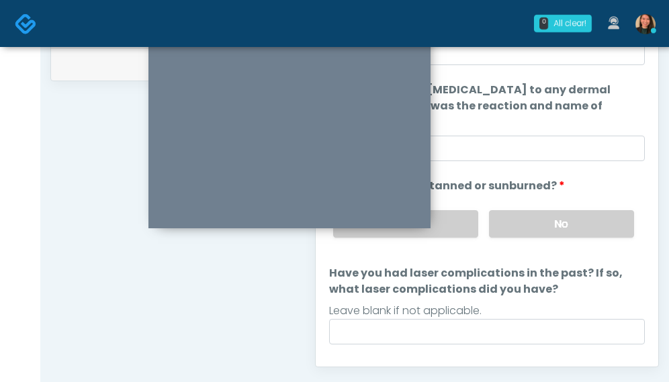
scroll to position [189, 0]
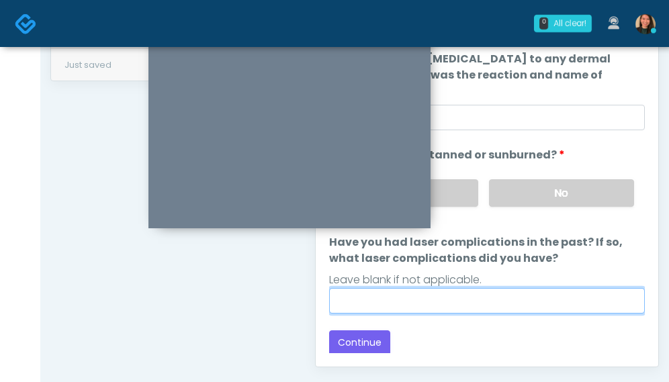
click at [543, 306] on input "Have you had laser complications in the past? If so, what laser complications d…" at bounding box center [487, 301] width 316 height 26
type input "***"
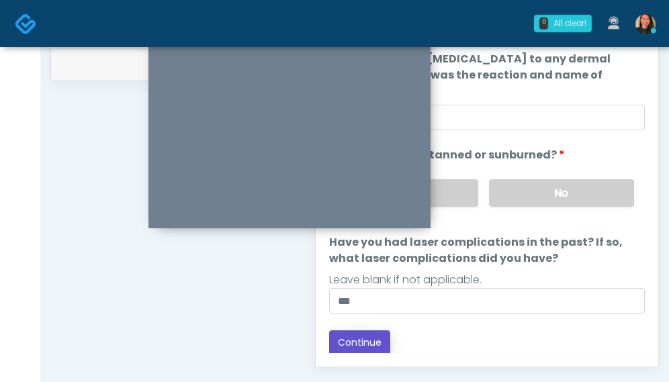
click at [359, 341] on button "Continue" at bounding box center [359, 343] width 61 height 25
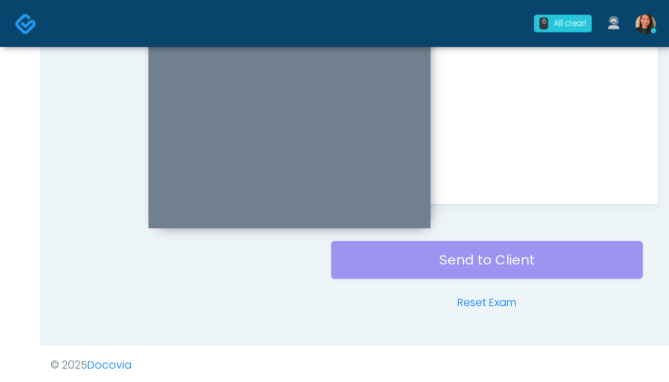
drag, startPoint x: 668, startPoint y: 267, endPoint x: 660, endPoint y: 160, distance: 107.2
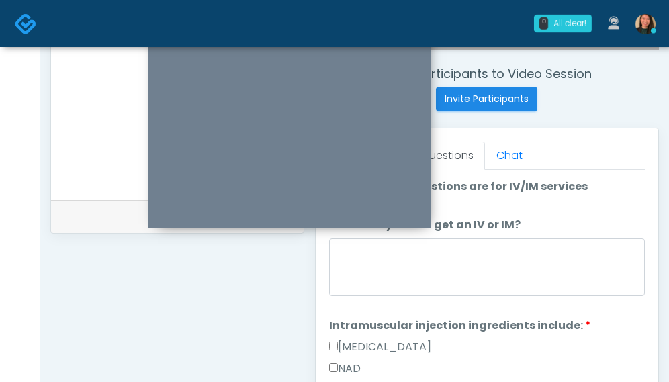
scroll to position [507, 0]
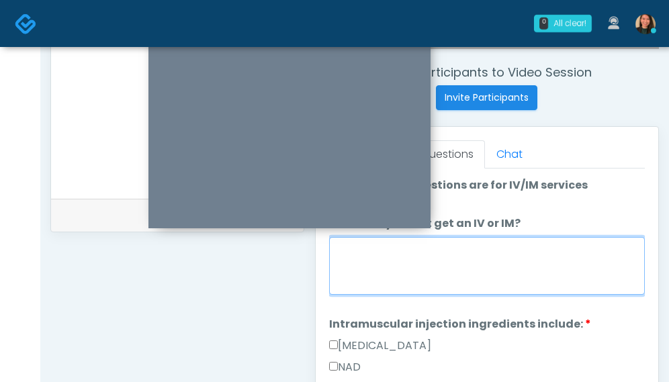
click at [566, 277] on textarea "When did you last get an IV or IM?" at bounding box center [487, 266] width 316 height 58
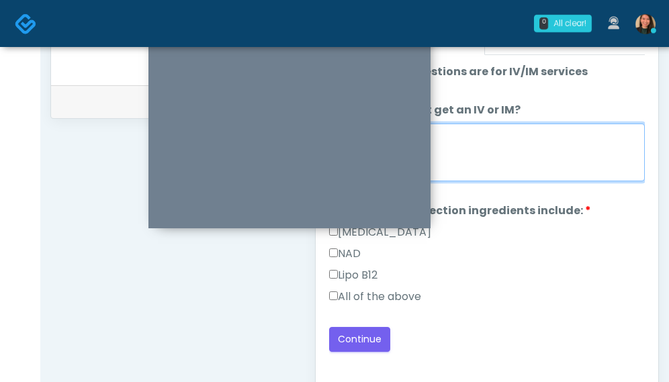
scroll to position [642, 0]
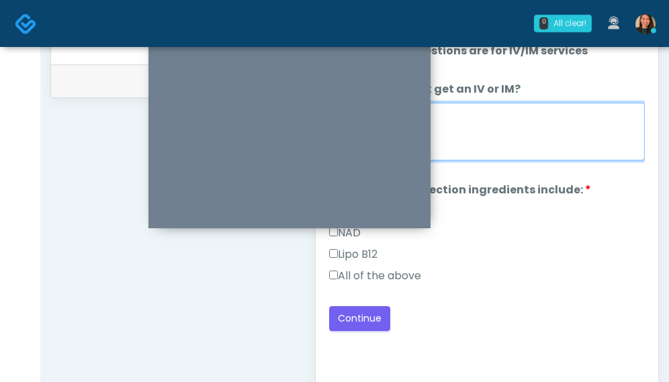
type textarea "***"
click at [423, 275] on div "All of the above" at bounding box center [487, 278] width 316 height 21
click at [403, 272] on label "All of the above" at bounding box center [375, 276] width 92 height 16
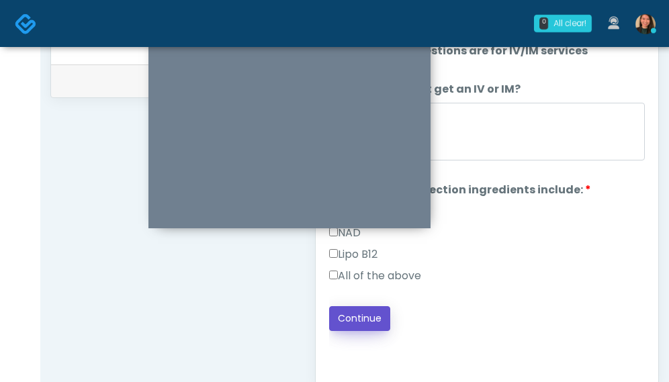
click at [368, 310] on button "Continue" at bounding box center [359, 318] width 61 height 25
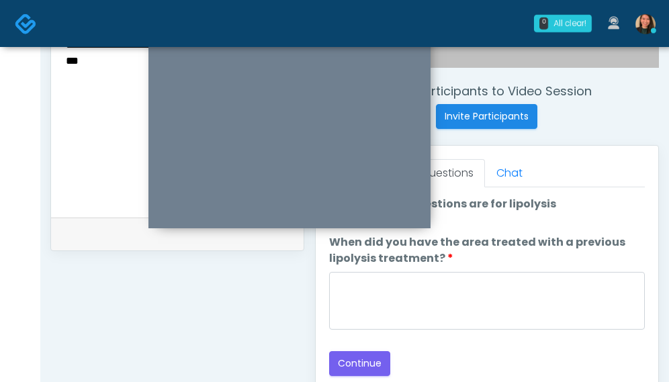
scroll to position [485, 0]
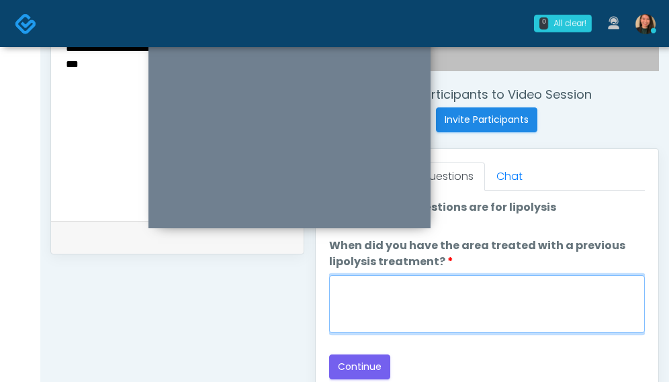
click at [530, 303] on textarea "When did you have the area treated with a previous lipolysis treatment?" at bounding box center [487, 304] width 316 height 58
type textarea "***"
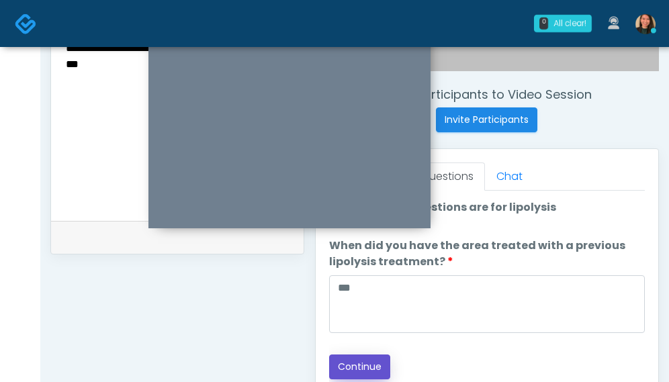
click at [380, 363] on button "Continue" at bounding box center [359, 367] width 61 height 25
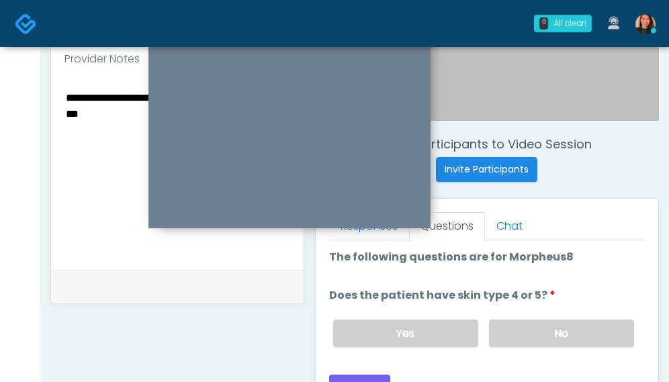
scroll to position [418, 0]
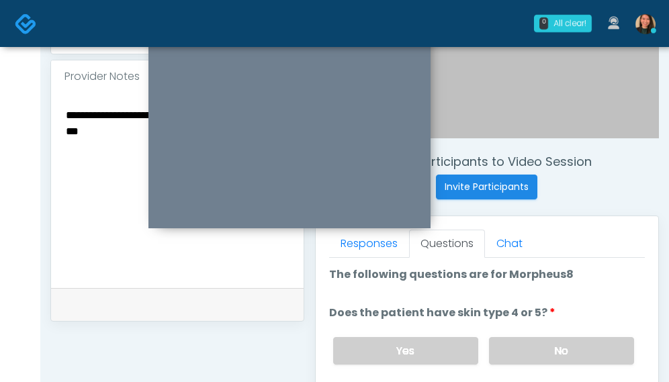
click at [568, 333] on div "Yes No" at bounding box center [483, 350] width 323 height 49
click at [548, 345] on label "No" at bounding box center [561, 351] width 145 height 28
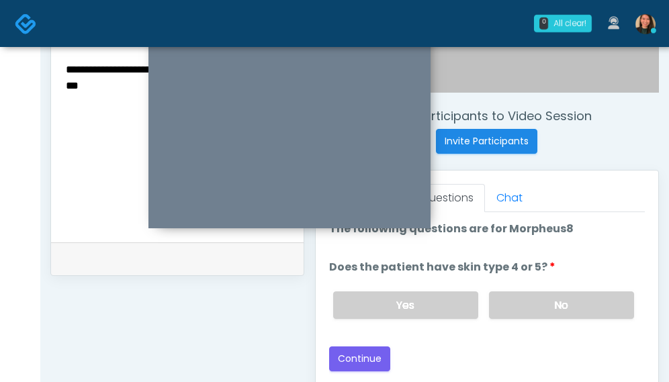
scroll to position [485, 0]
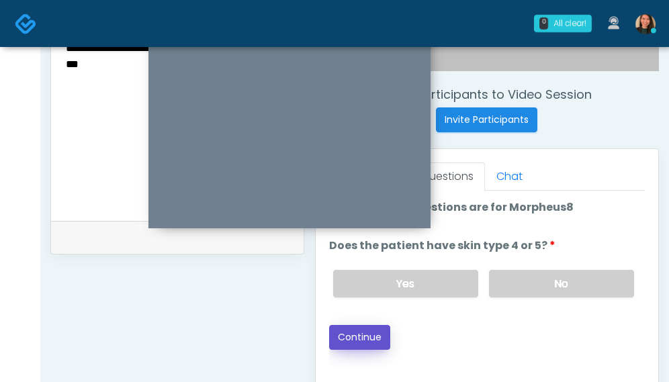
click at [373, 340] on button "Continue" at bounding box center [359, 337] width 61 height 25
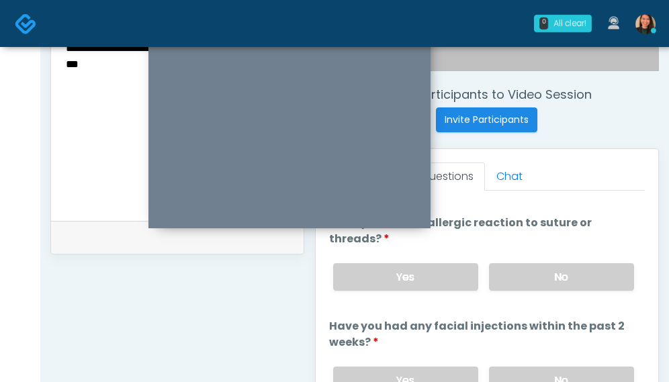
scroll to position [35, 0]
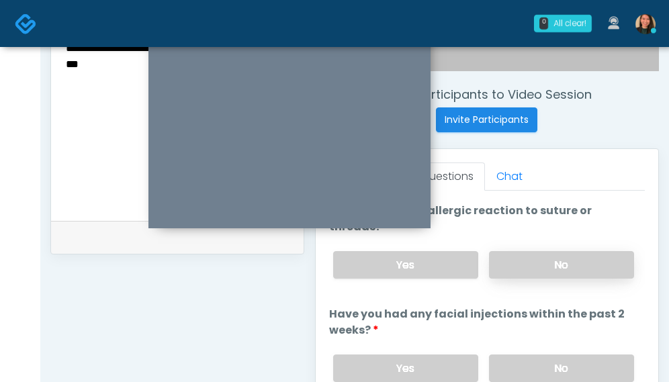
click at [595, 263] on label "No" at bounding box center [561, 265] width 145 height 28
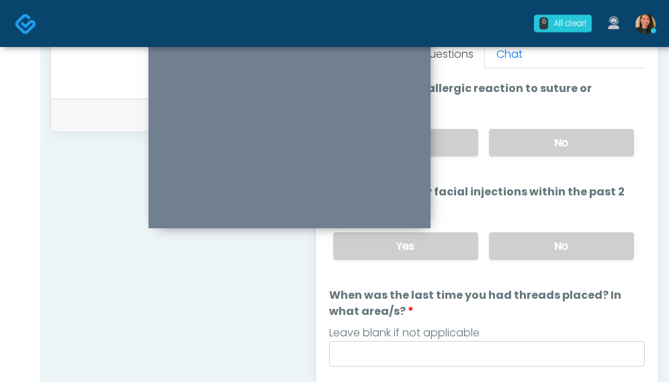
scroll to position [619, 0]
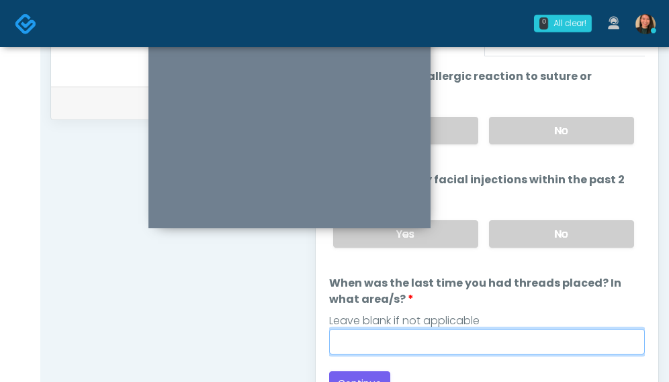
click at [546, 342] on input "When was the last time you had threads placed? In what area/s?" at bounding box center [487, 342] width 316 height 26
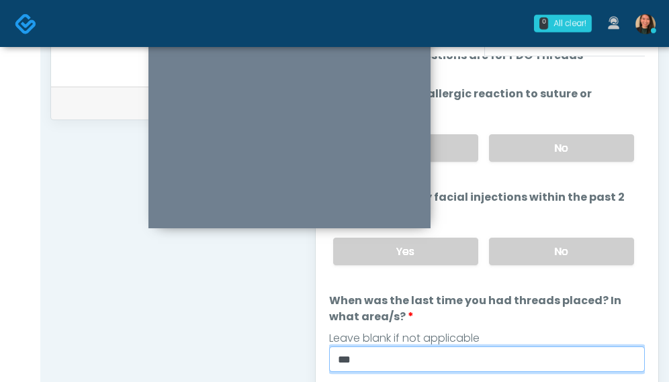
scroll to position [0, 0]
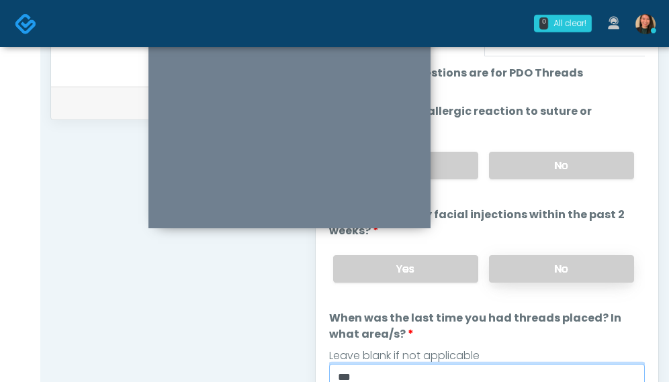
type input "***"
click at [570, 274] on label "No" at bounding box center [561, 269] width 145 height 28
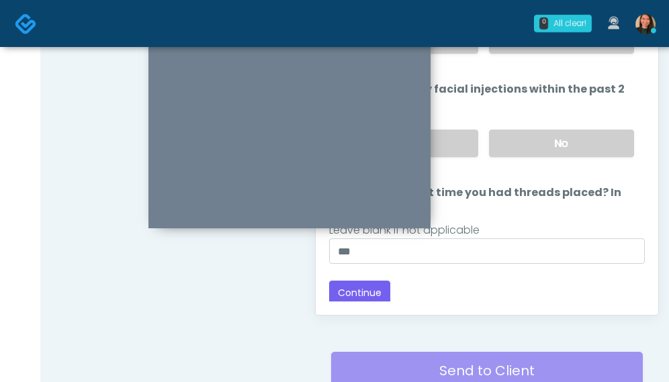
scroll to position [754, 0]
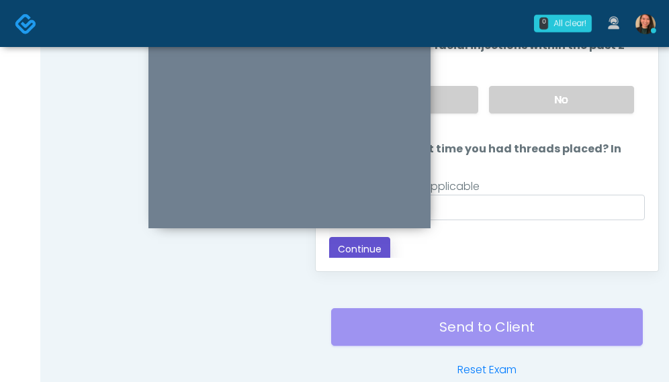
click at [353, 247] on button "Continue" at bounding box center [359, 249] width 61 height 25
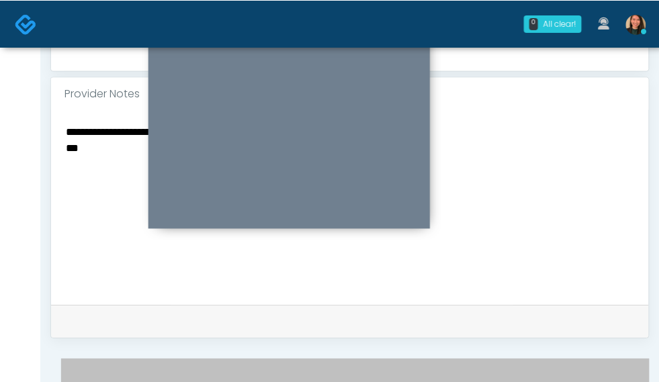
scroll to position [501, 0]
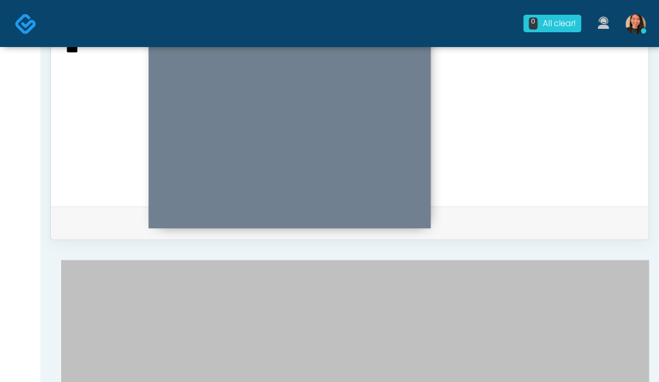
scroll to position [603, 0]
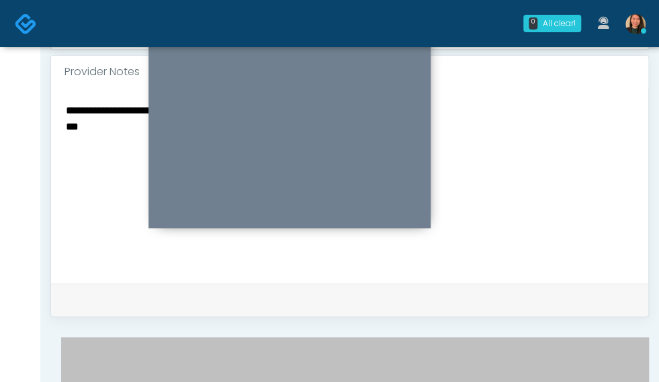
scroll to position [485, 0]
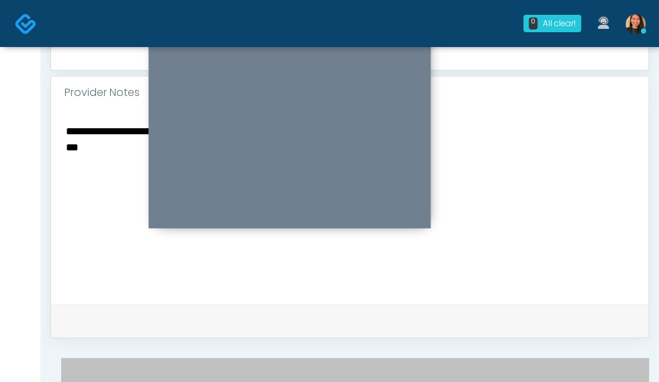
type input "**"
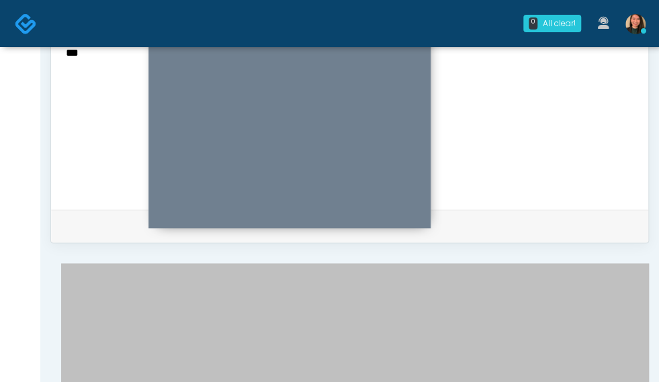
scroll to position [619, 0]
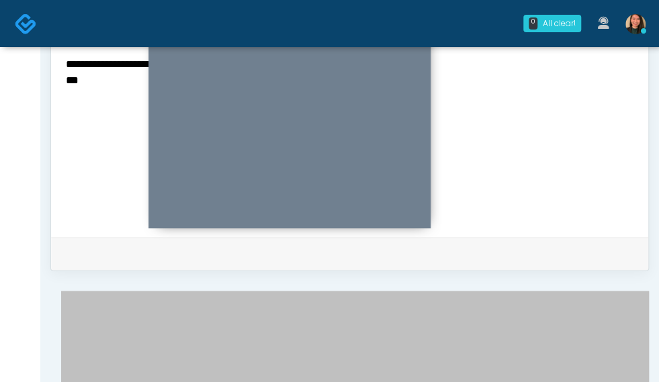
scroll to position [485, 0]
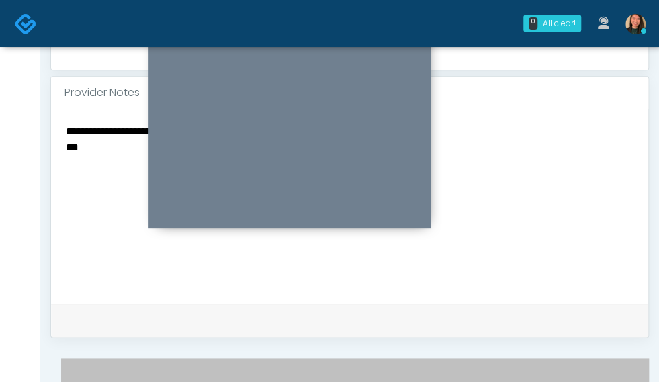
type input "***"
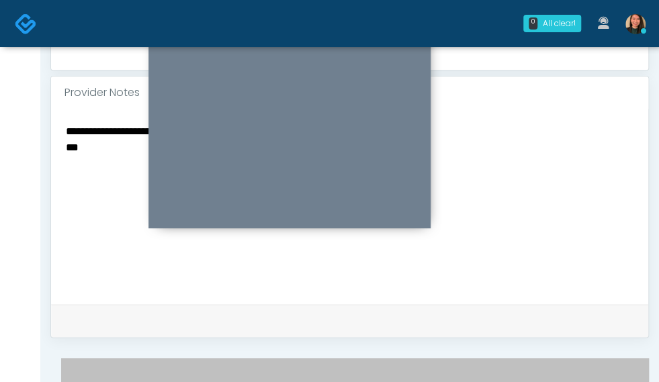
type input "**"
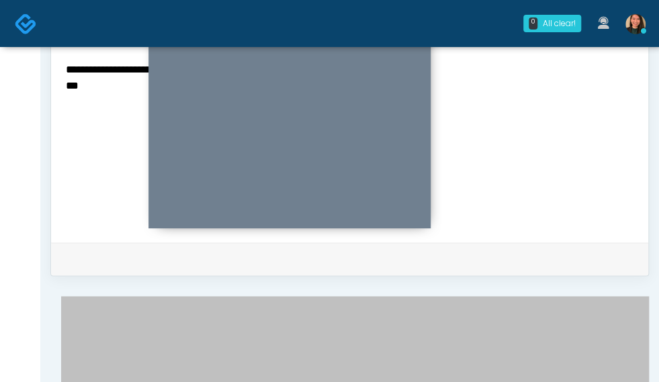
scroll to position [552, 0]
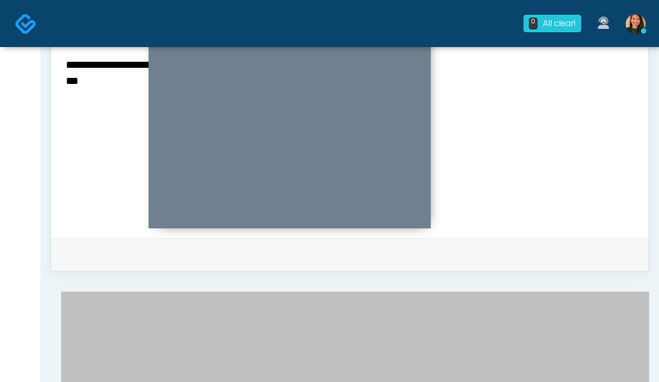
type input "***"
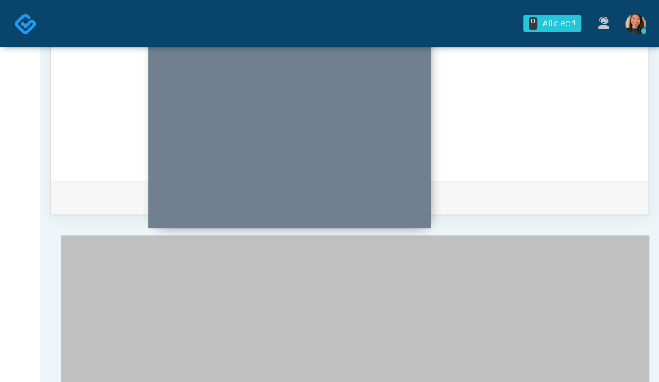
scroll to position [629, 0]
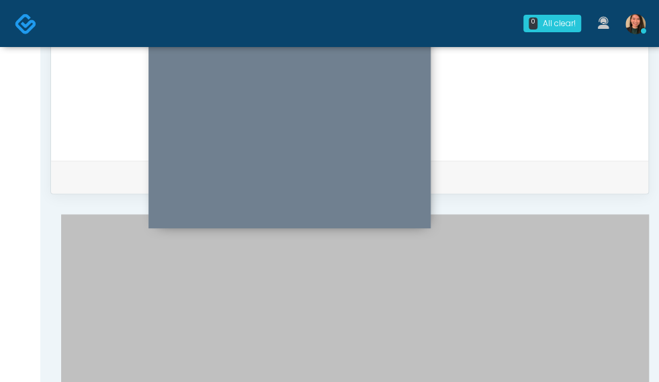
scroll to position [771, 0]
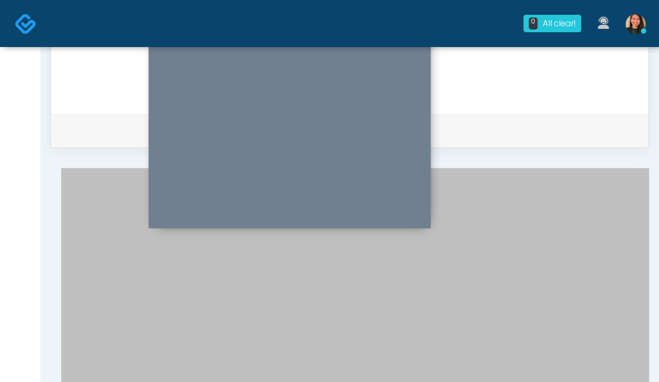
scroll to position [696, 0]
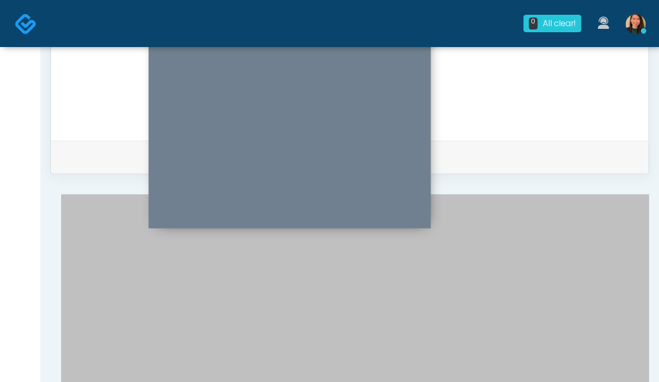
scroll to position [552, 0]
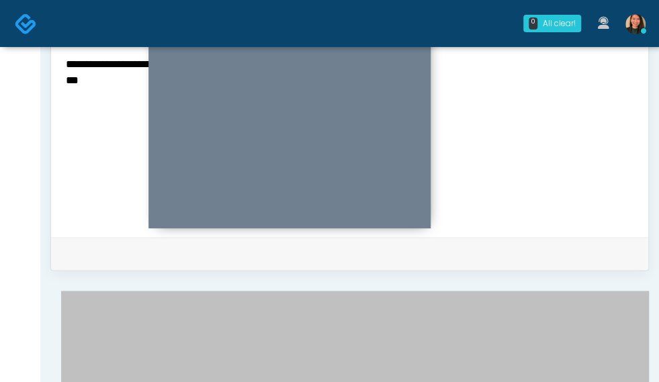
drag, startPoint x: 624, startPoint y: 239, endPoint x: 668, endPoint y: 122, distance: 125.6
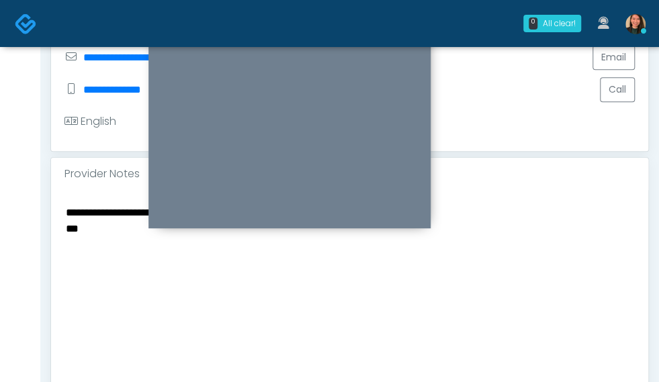
scroll to position [351, 0]
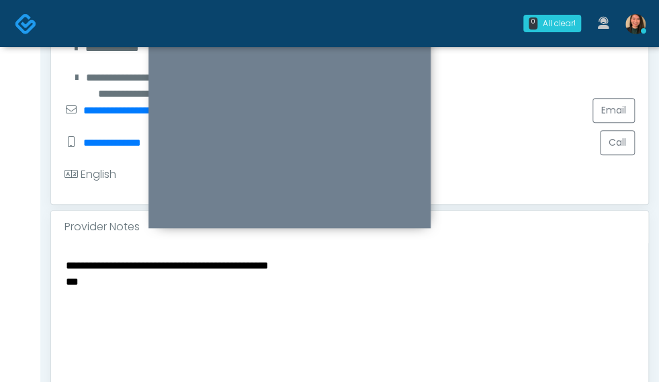
drag, startPoint x: 97, startPoint y: 253, endPoint x: -5, endPoint y: 232, distance: 104.9
click at [77, 257] on textarea "**********" at bounding box center [349, 339] width 570 height 164
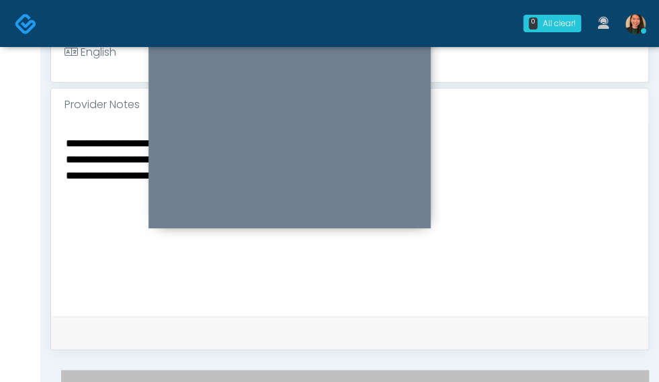
scroll to position [484, 0]
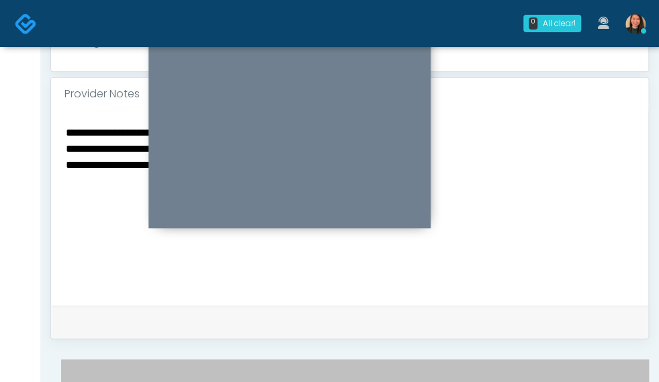
type textarea "**********"
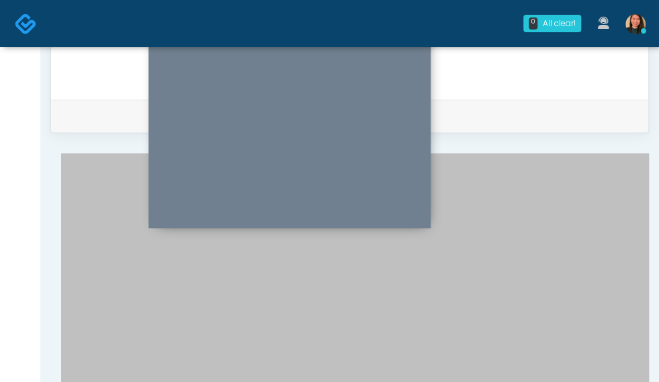
scroll to position [721, 0]
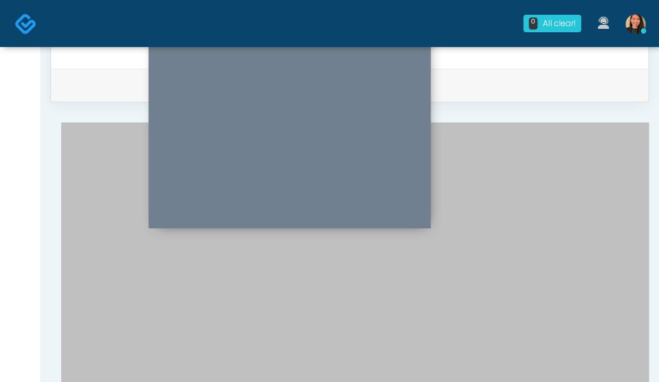
type input "*********"
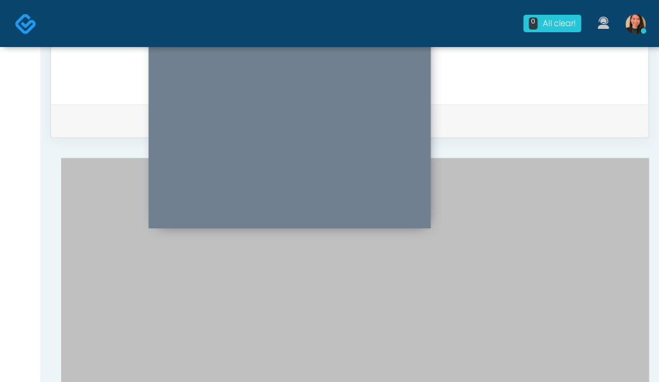
scroll to position [672, 0]
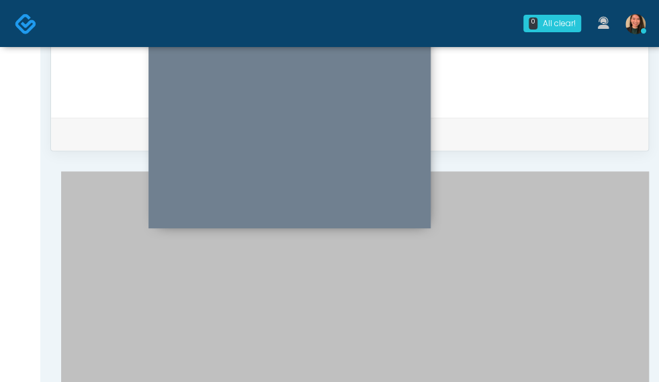
drag, startPoint x: 623, startPoint y: 292, endPoint x: 623, endPoint y: 304, distance: 12.1
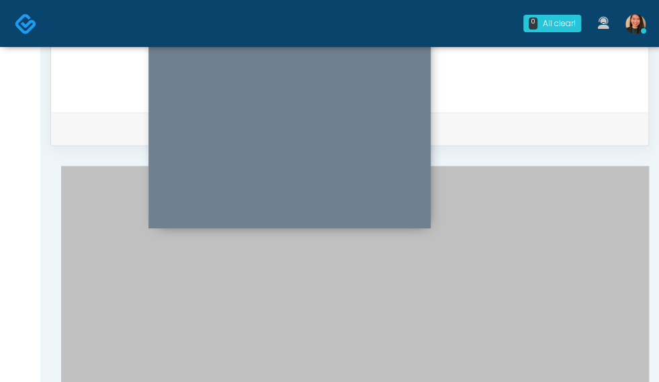
scroll to position [2646, 0]
drag, startPoint x: 377, startPoint y: 325, endPoint x: 437, endPoint y: 331, distance: 60.0
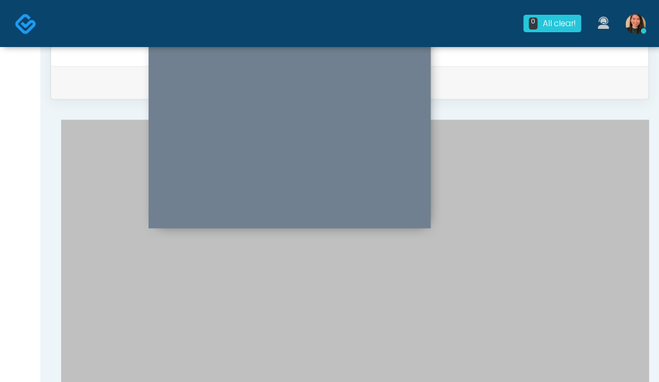
scroll to position [744, 0]
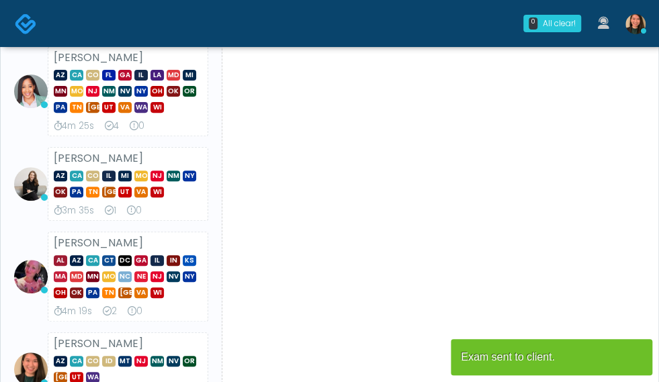
scroll to position [67, 0]
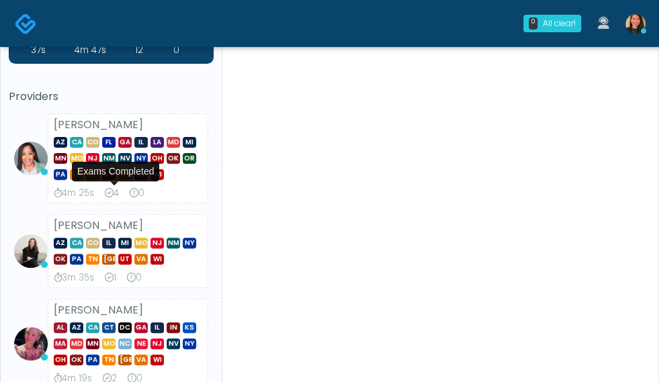
click at [119, 198] on div "4" at bounding box center [112, 193] width 14 height 13
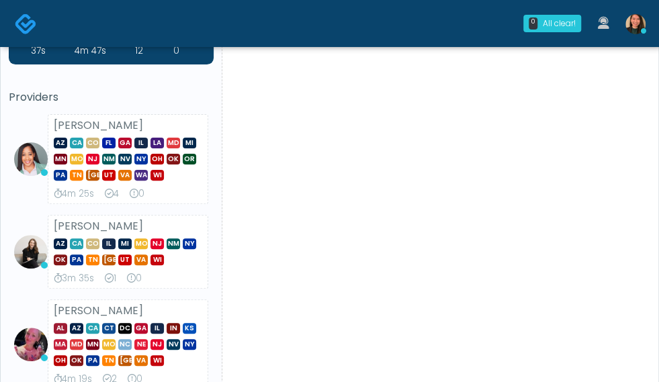
scroll to position [0, 0]
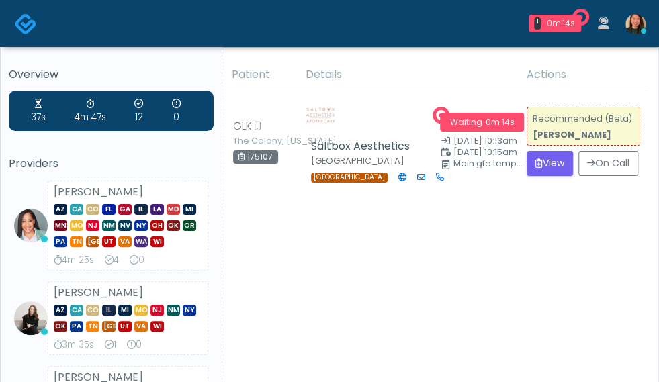
click at [118, 285] on strong "[PERSON_NAME]" at bounding box center [98, 292] width 89 height 15
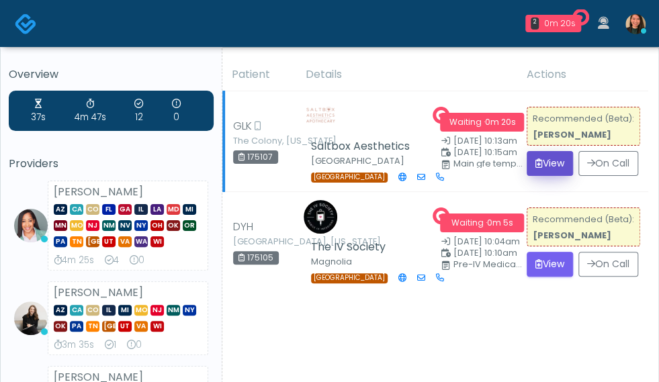
click at [550, 173] on button "View" at bounding box center [550, 163] width 46 height 25
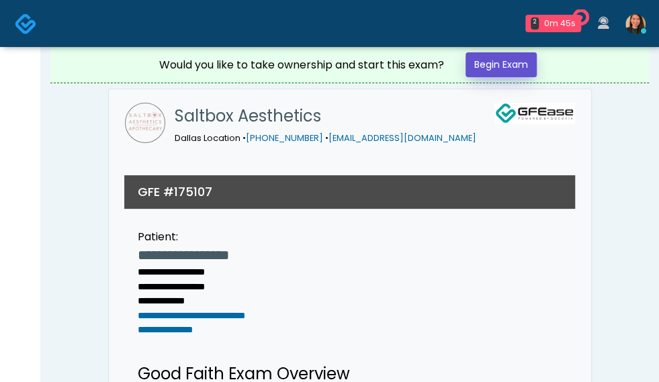
click at [507, 62] on link "Begin Exam" at bounding box center [501, 64] width 71 height 25
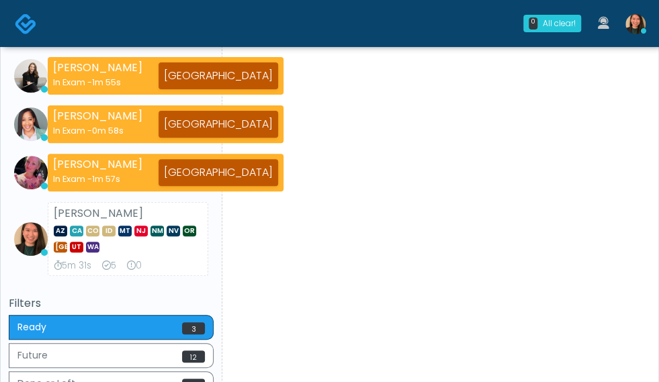
scroll to position [67, 0]
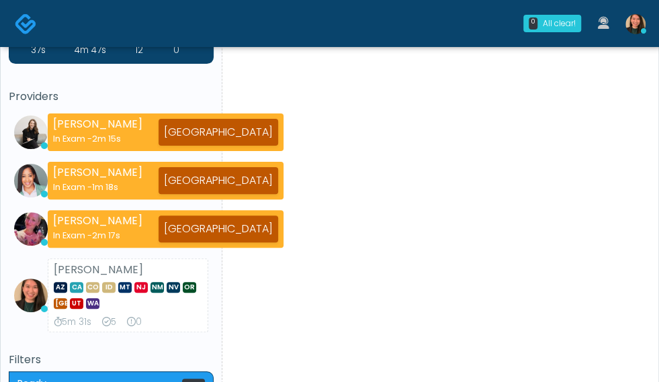
click at [36, 264] on li "[PERSON_NAME] AZ CA CO ID MT [GEOGRAPHIC_DATA] NM NV OR [GEOGRAPHIC_DATA] UT [G…" at bounding box center [111, 296] width 205 height 74
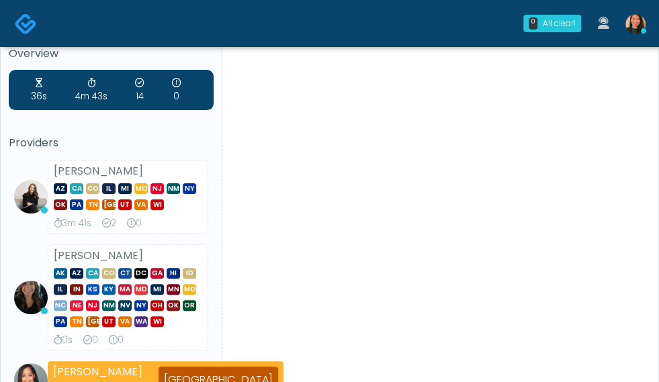
scroll to position [0, 0]
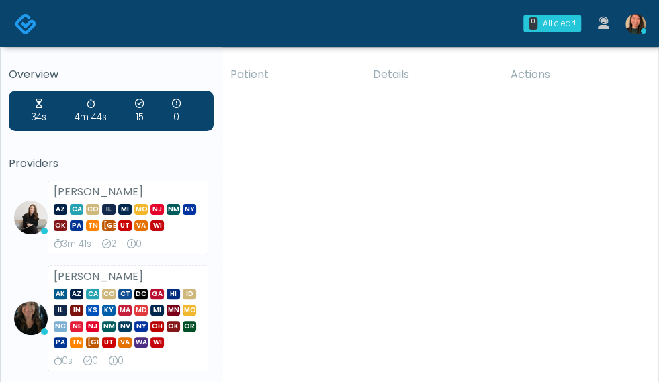
click at [32, 253] on li "[PERSON_NAME] AZ CA CO IL MI [GEOGRAPHIC_DATA] [GEOGRAPHIC_DATA] NM [GEOGRAPHIC…" at bounding box center [111, 218] width 205 height 74
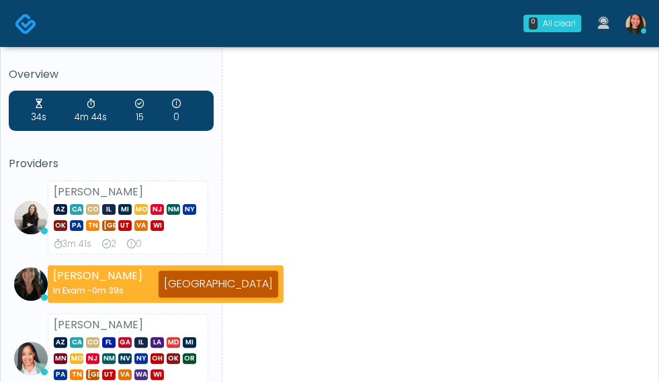
click at [124, 155] on div "34s 4m 44s 15 0 Providers [PERSON_NAME] AZ CA CO IL MI [GEOGRAPHIC_DATA] [GEOGR…" at bounding box center [111, 340] width 205 height 498
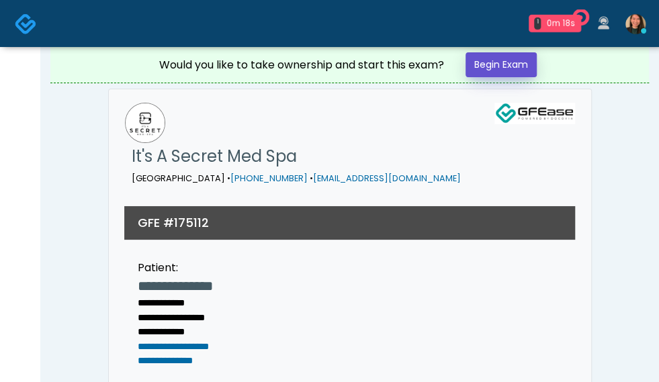
click at [507, 60] on link "Begin Exam" at bounding box center [501, 64] width 71 height 25
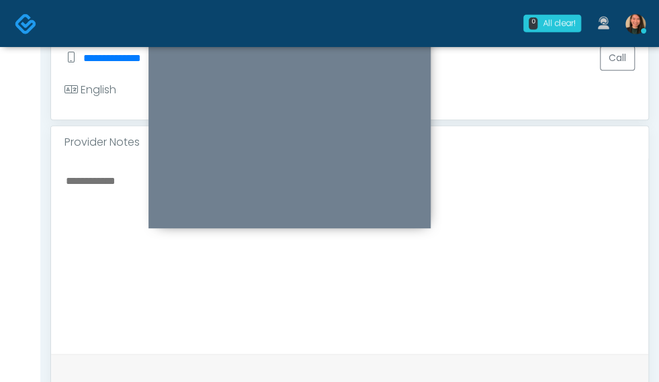
scroll to position [434, 0]
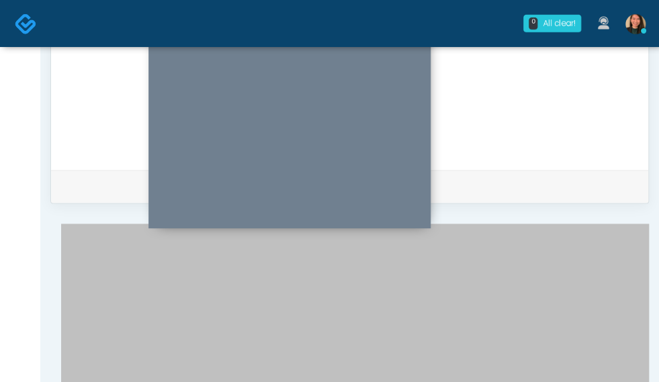
scroll to position [687, 0]
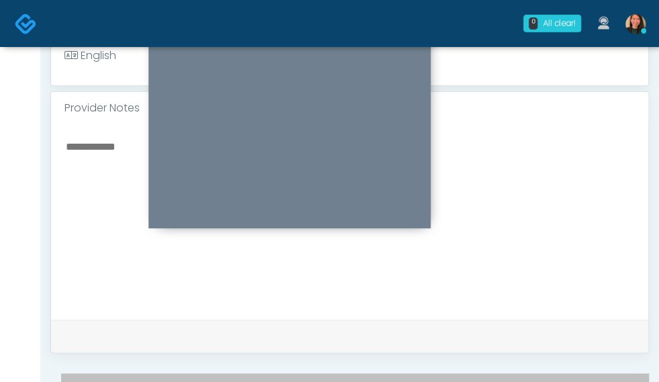
scroll to position [484, 0]
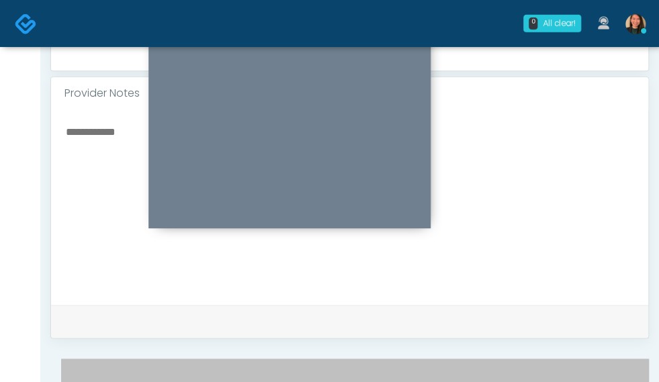
scroll to position [253, 0]
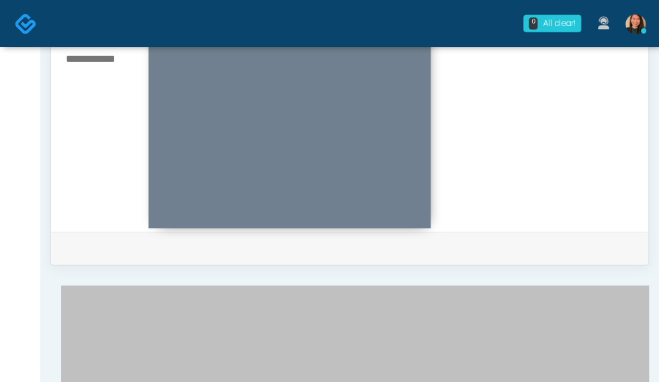
scroll to position [278, 0]
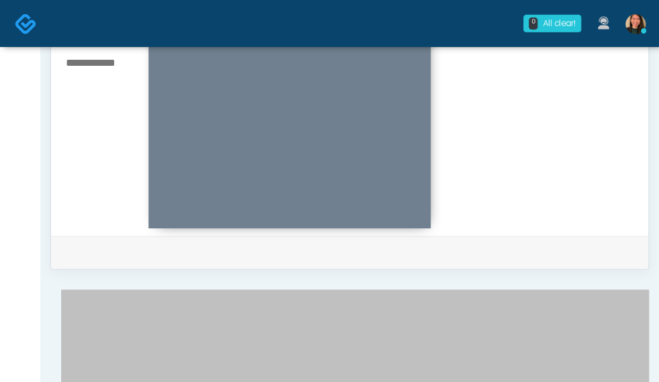
scroll to position [552, 0]
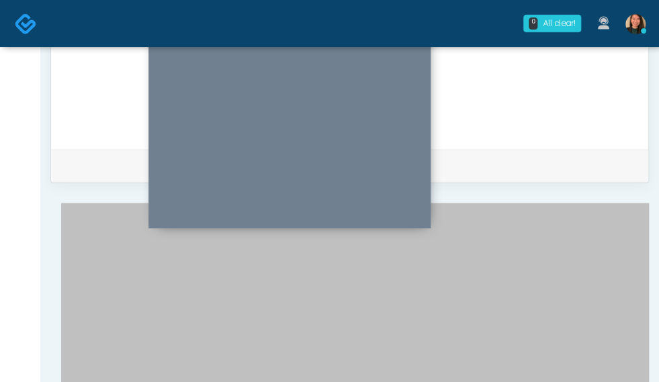
scroll to position [652, 0]
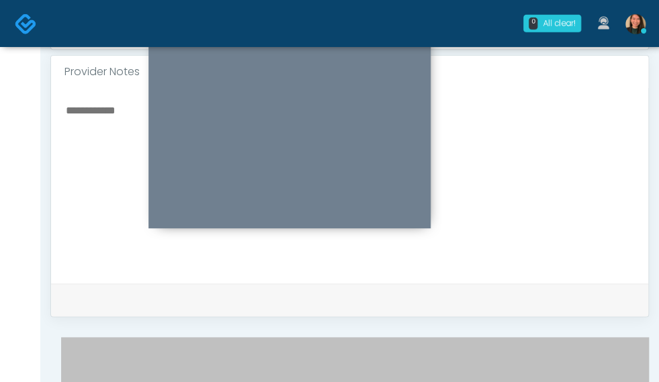
scroll to position [485, 0]
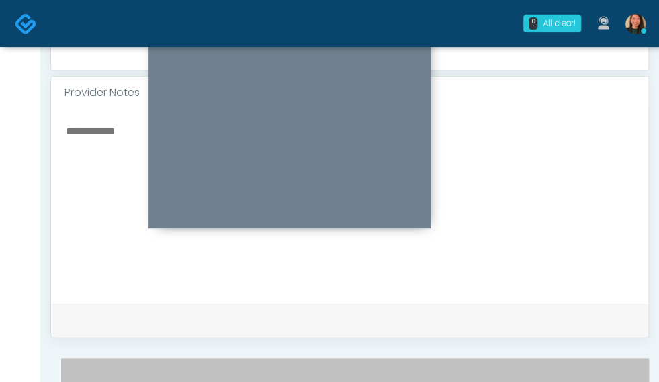
type input "**"
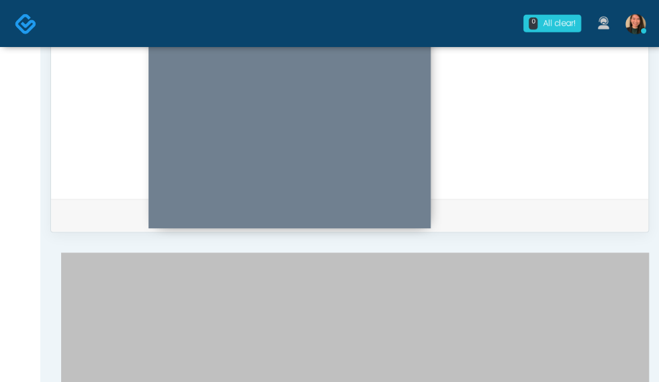
scroll to position [594, 0]
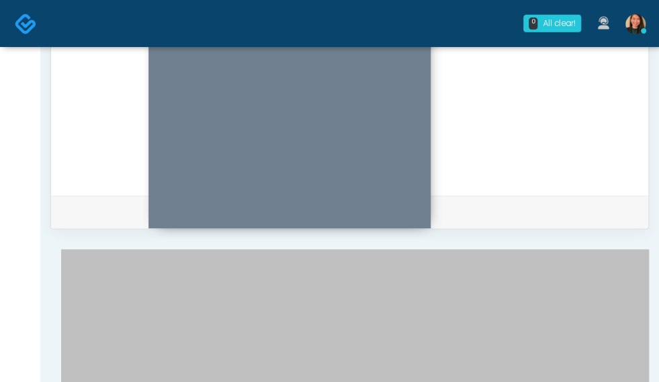
type input "***"
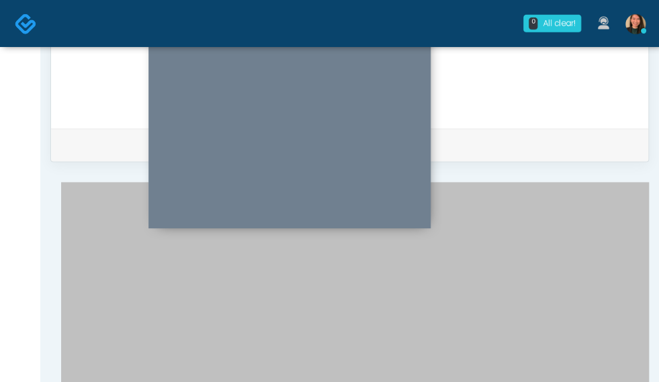
type input "*"
type input "***"
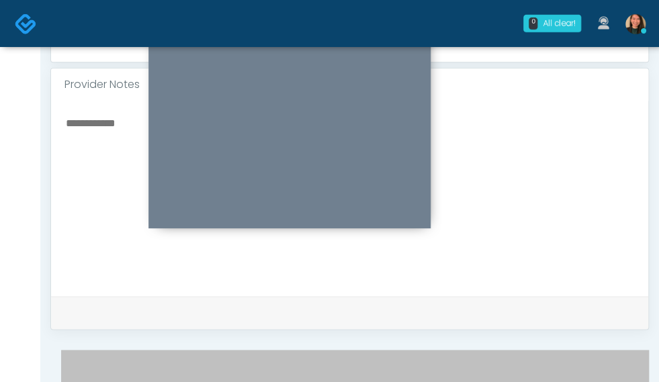
scroll to position [485, 0]
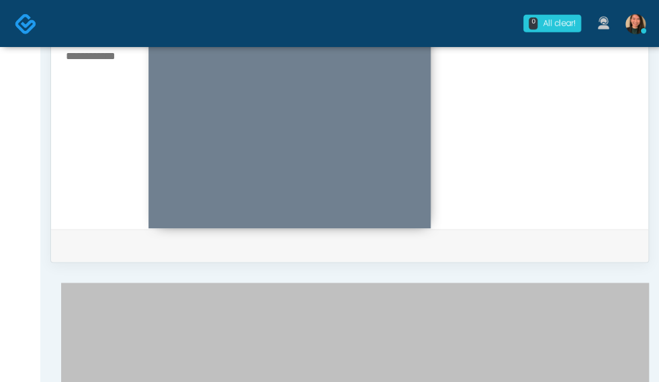
scroll to position [619, 0]
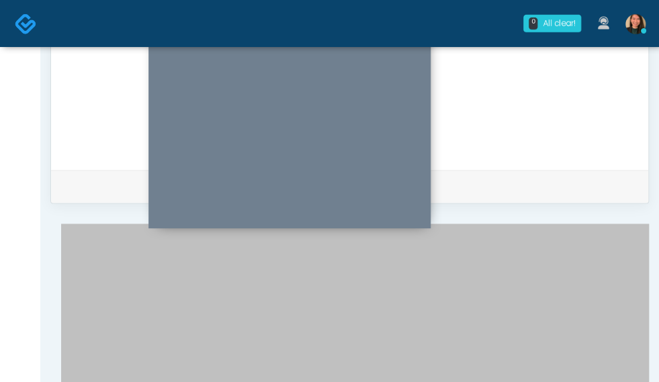
type textarea "***"
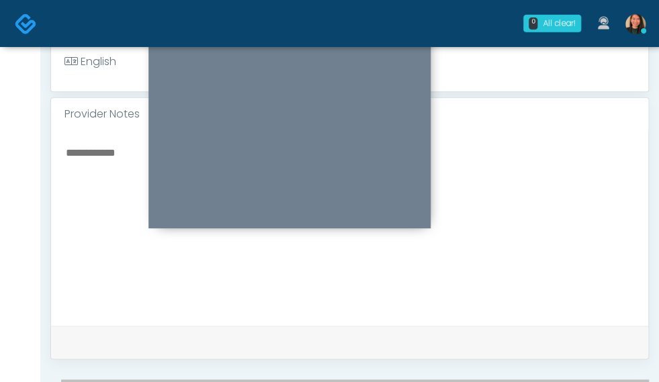
scroll to position [485, 0]
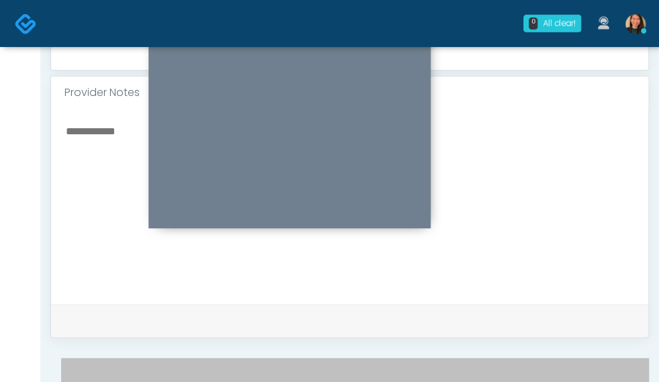
type textarea "***"
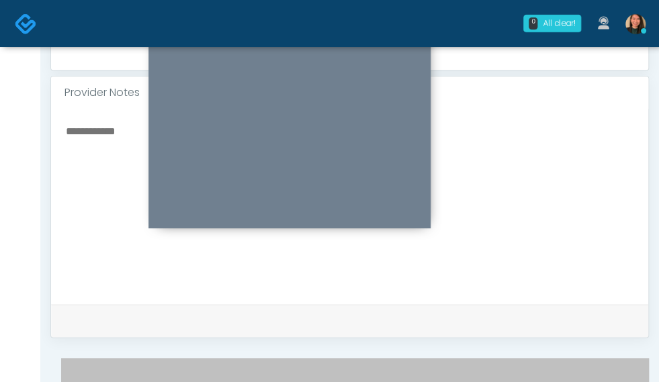
scroll to position [35, 0]
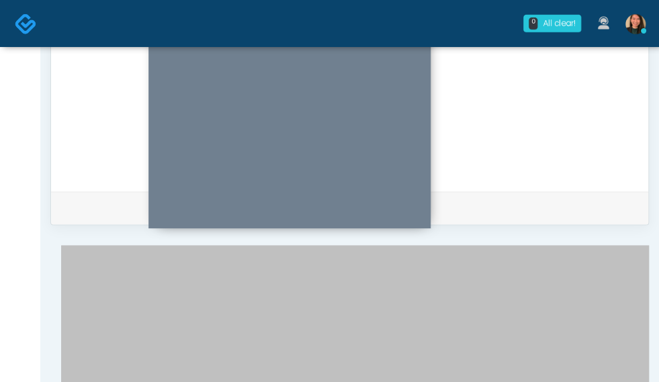
scroll to position [619, 0]
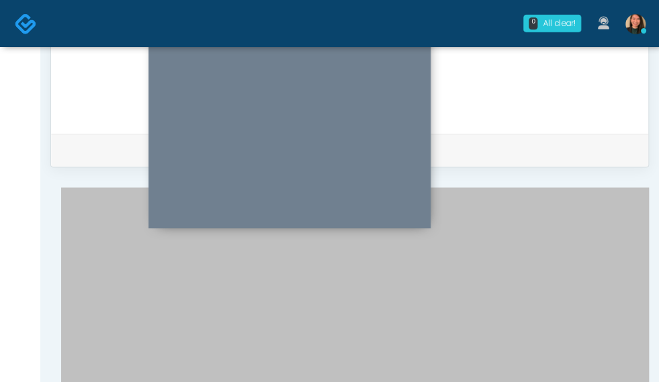
scroll to position [687, 0]
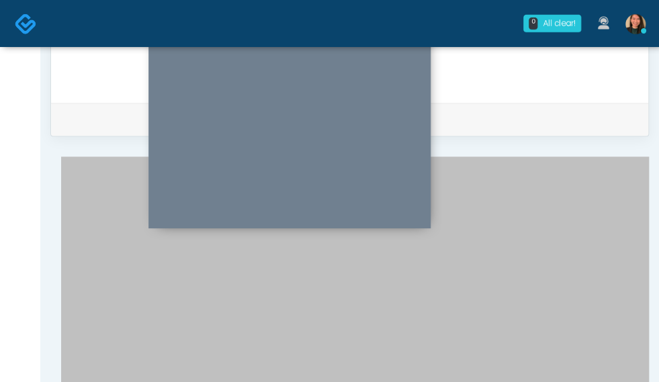
type input "***"
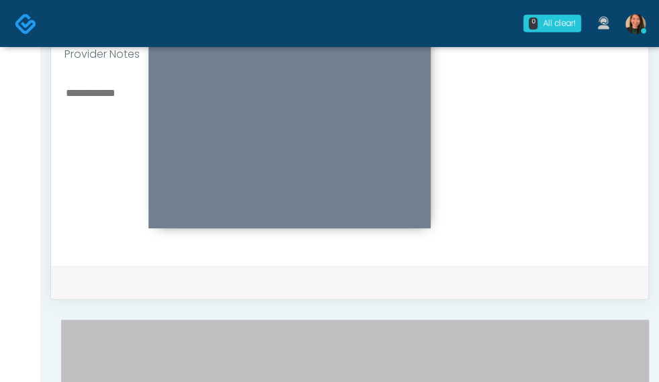
scroll to position [485, 0]
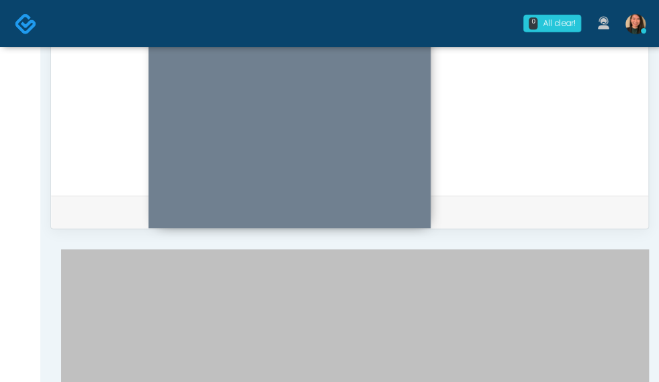
scroll to position [607, 0]
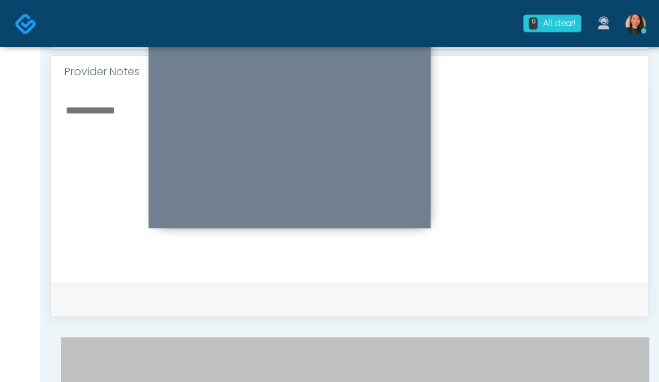
scroll to position [485, 0]
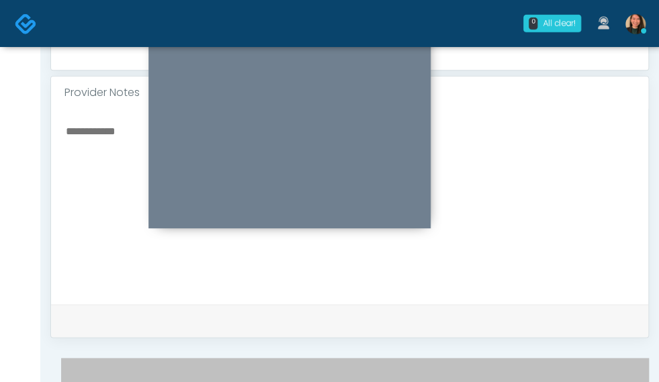
type input "**"
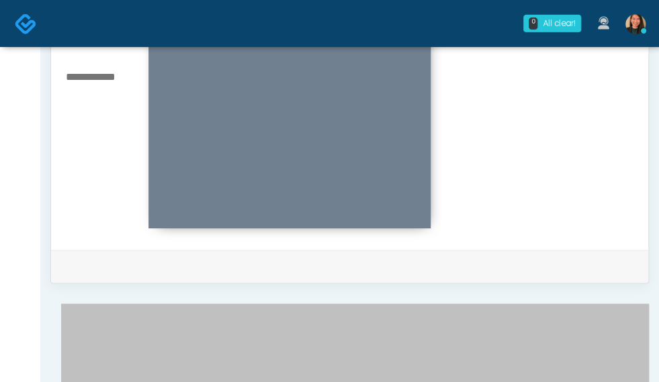
scroll to position [552, 0]
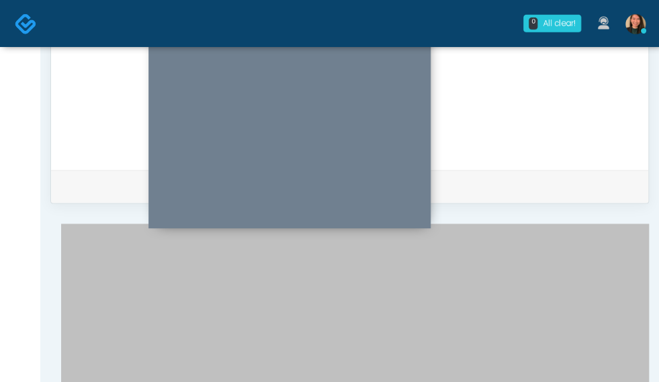
scroll to position [485, 0]
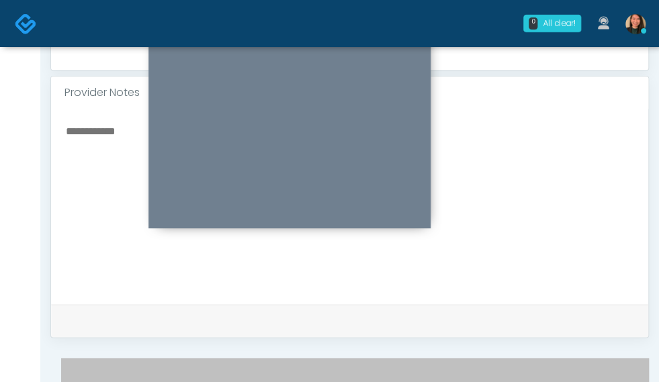
type input "***"
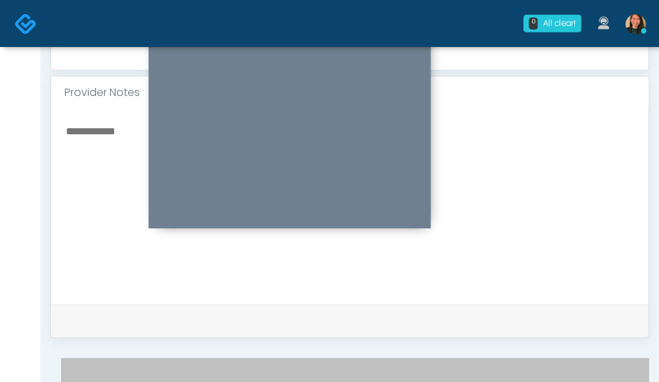
type input "****"
drag, startPoint x: 457, startPoint y: 333, endPoint x: 468, endPoint y: 320, distance: 16.2
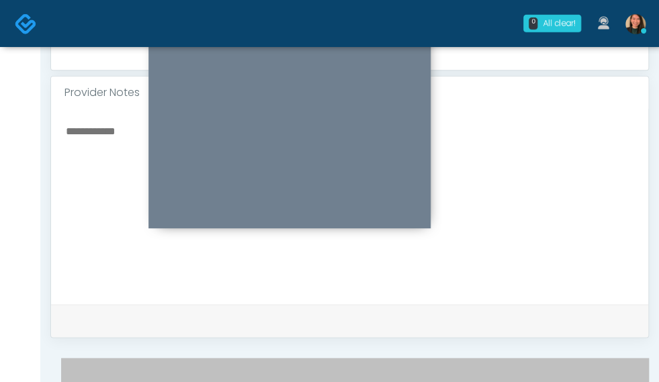
type input "***"
drag, startPoint x: 658, startPoint y: 168, endPoint x: 658, endPoint y: 191, distance: 22.9
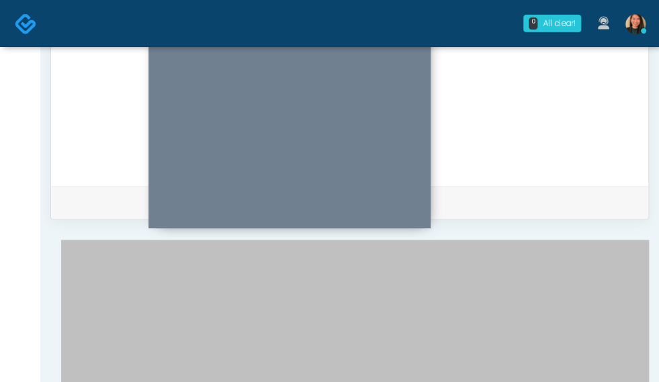
scroll to position [257, 0]
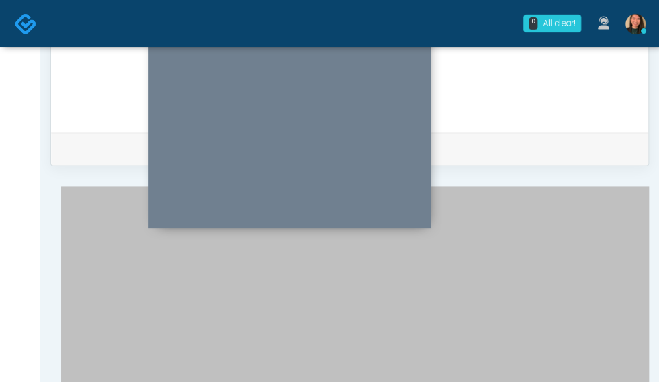
scroll to position [670, 0]
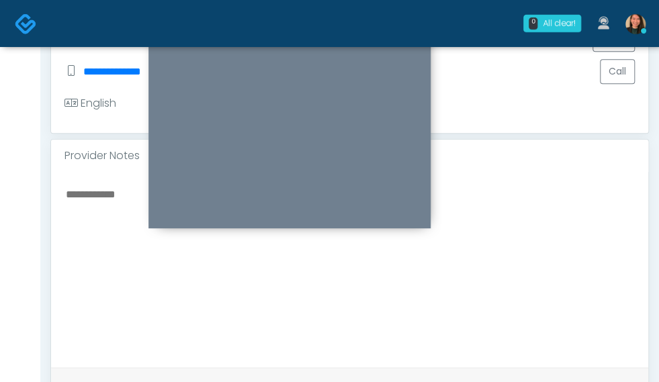
scroll to position [485, 0]
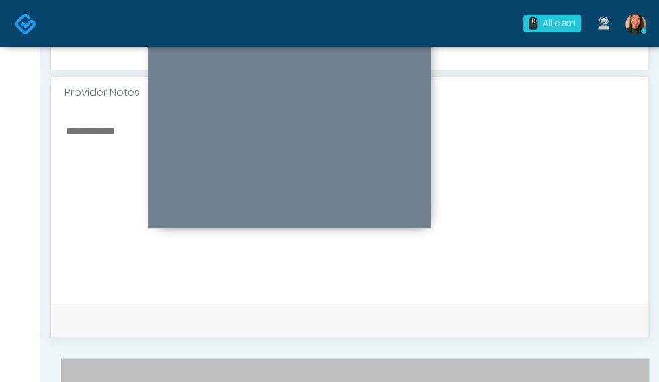
drag, startPoint x: 622, startPoint y: 247, endPoint x: 641, endPoint y: 204, distance: 46.3
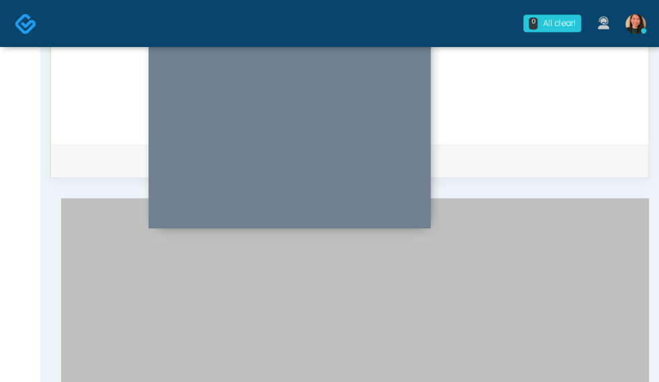
scroll to position [656, 0]
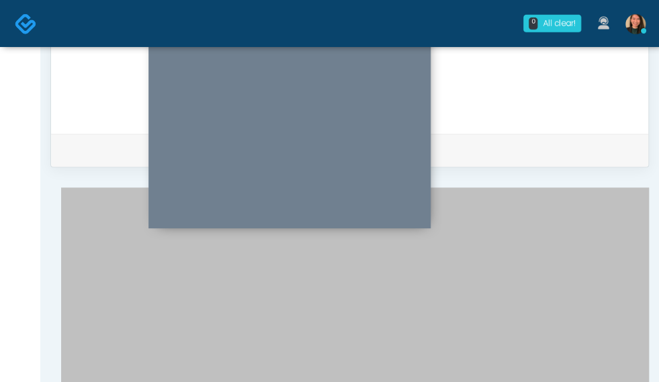
drag, startPoint x: 620, startPoint y: 200, endPoint x: 642, endPoint y: 193, distance: 23.0
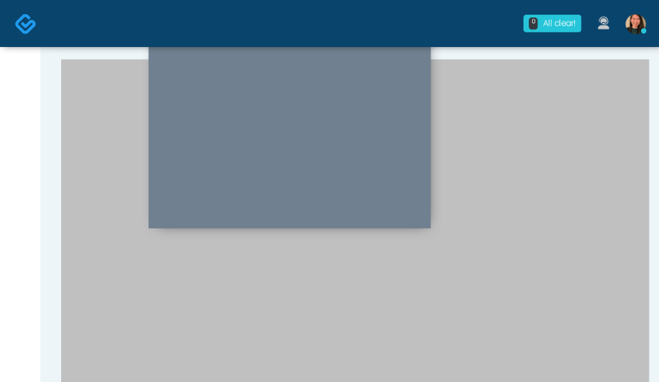
scroll to position [730, 0]
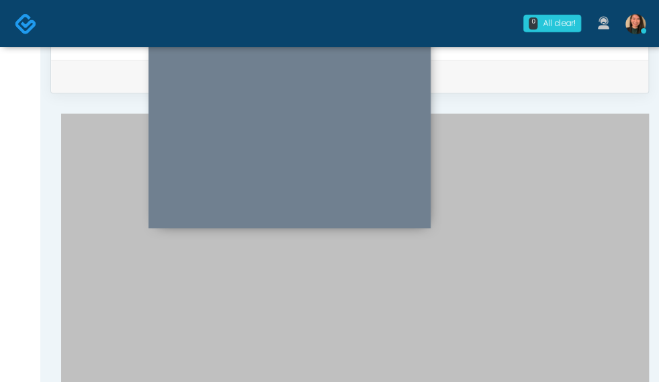
type input "*********"
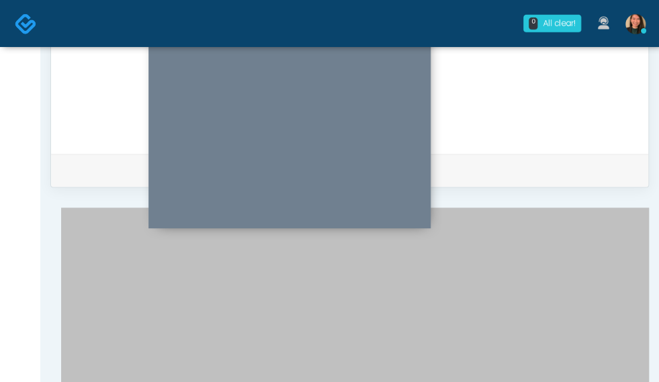
scroll to position [639, 0]
drag, startPoint x: 635, startPoint y: 283, endPoint x: 631, endPoint y: 296, distance: 13.4
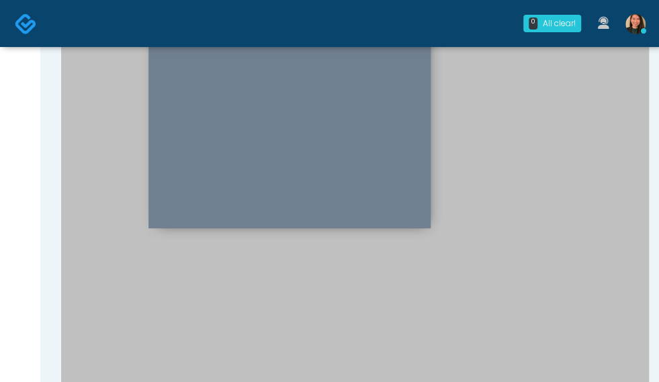
scroll to position [845, 0]
drag, startPoint x: 480, startPoint y: 210, endPoint x: 476, endPoint y: 219, distance: 9.4
drag, startPoint x: 466, startPoint y: 257, endPoint x: 384, endPoint y: 92, distance: 184.2
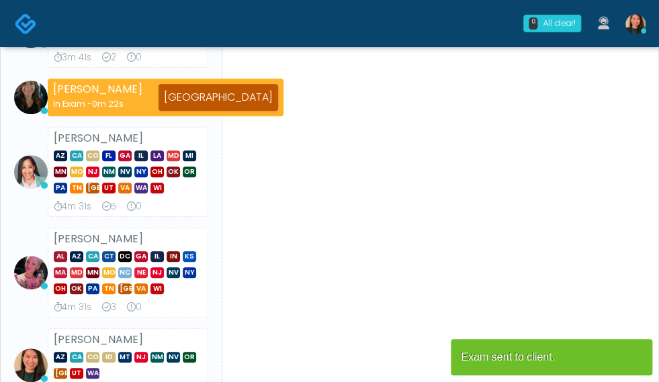
scroll to position [269, 0]
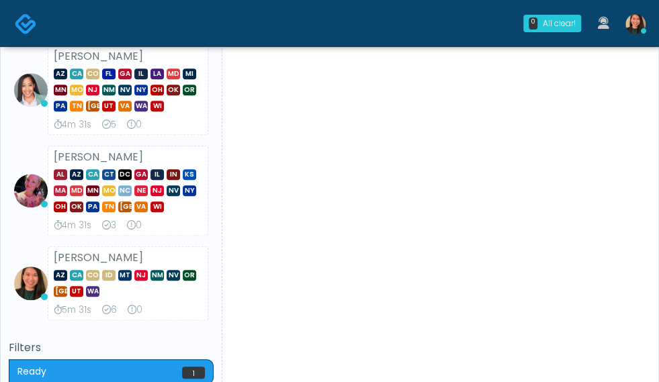
click at [54, 183] on div "AL AZ CA CT DC [GEOGRAPHIC_DATA] IL IN KS MA MD [GEOGRAPHIC_DATA] [GEOGRAPHIC_D…" at bounding box center [128, 189] width 148 height 48
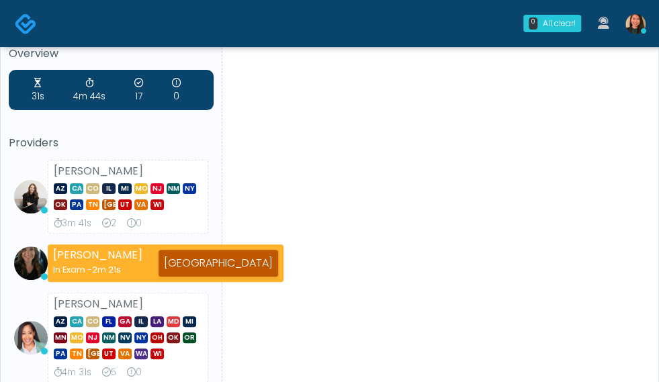
scroll to position [0, 0]
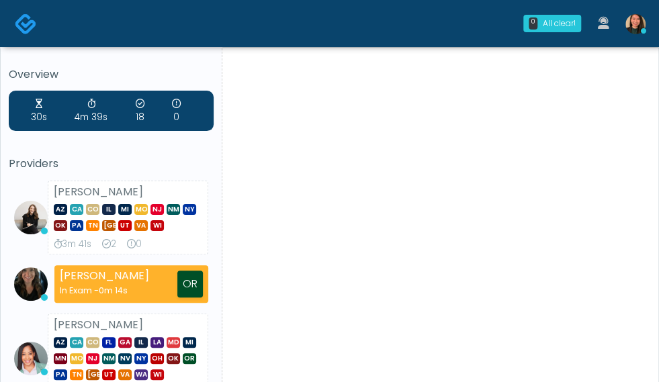
click at [160, 141] on div "30s 4m 39s 18 0 Providers [PERSON_NAME] AZ CA CO IL MI [GEOGRAPHIC_DATA] [GEOGR…" at bounding box center [111, 340] width 205 height 498
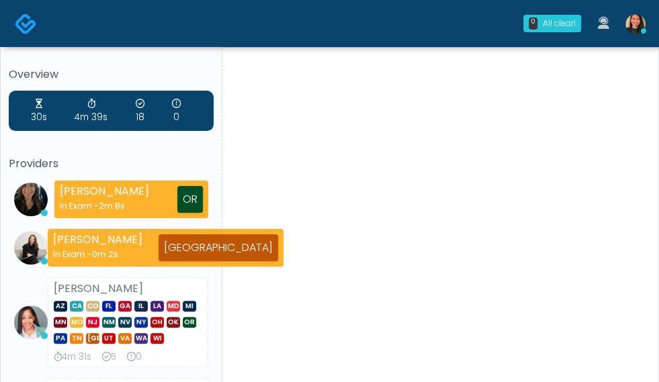
click at [59, 154] on div "30s 4m 39s 18 0 Providers Michelle Picione In Exam - 2m 8s OR Sydney Lundberg I…" at bounding box center [111, 322] width 205 height 462
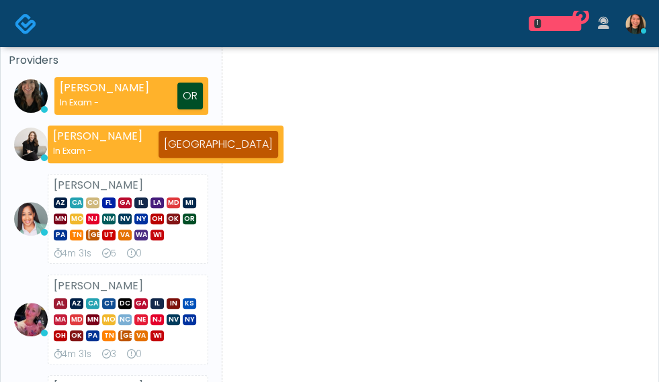
scroll to position [134, 0]
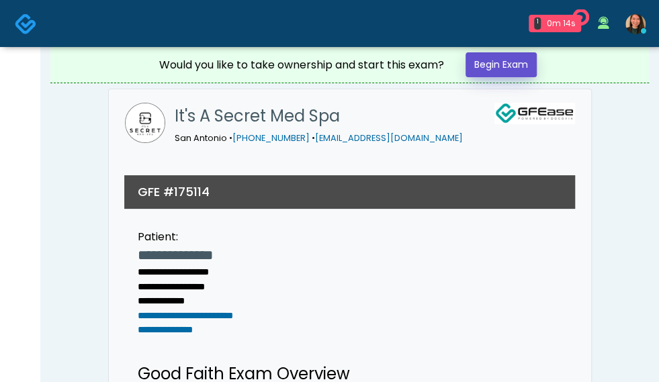
click at [527, 69] on link "Begin Exam" at bounding box center [501, 64] width 71 height 25
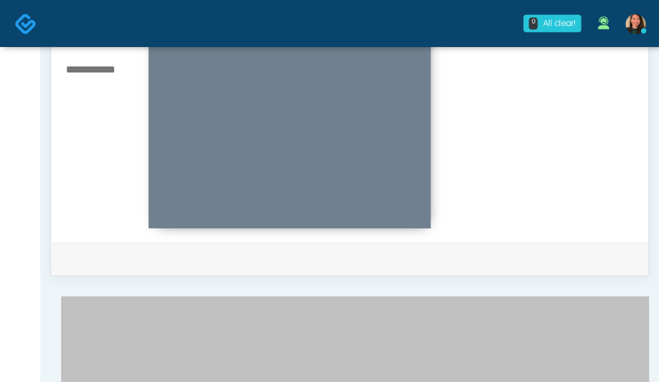
scroll to position [393, 0]
drag, startPoint x: 657, startPoint y: 270, endPoint x: 660, endPoint y: 293, distance: 23.0
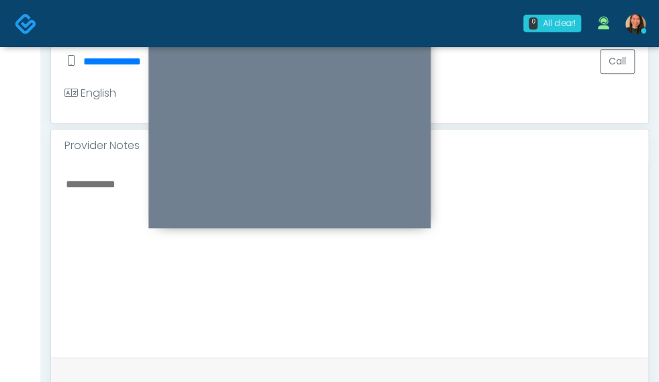
scroll to position [416, 0]
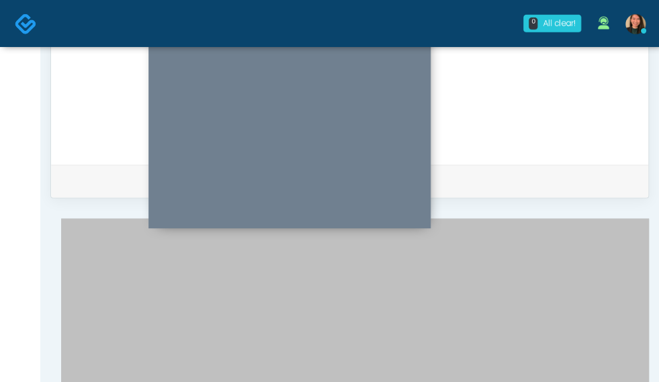
scroll to position [692, 0]
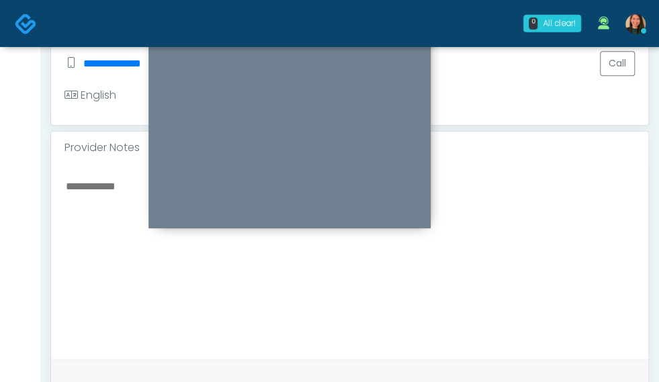
scroll to position [418, 0]
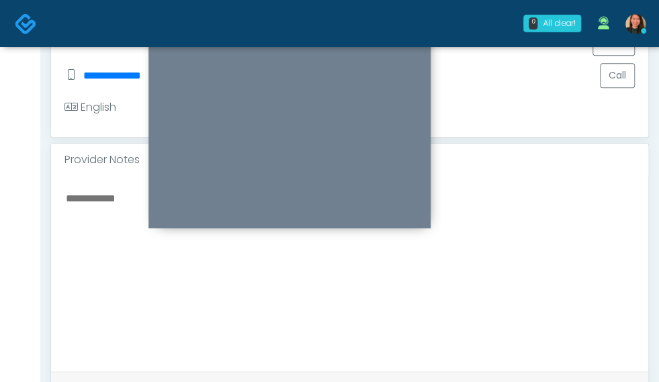
drag, startPoint x: 657, startPoint y: 227, endPoint x: 648, endPoint y: 248, distance: 22.6
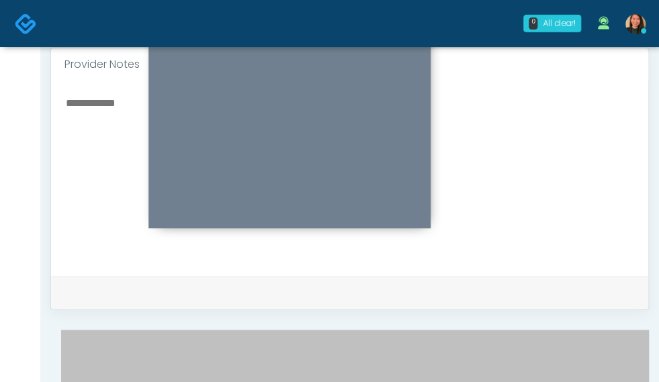
scroll to position [516, 0]
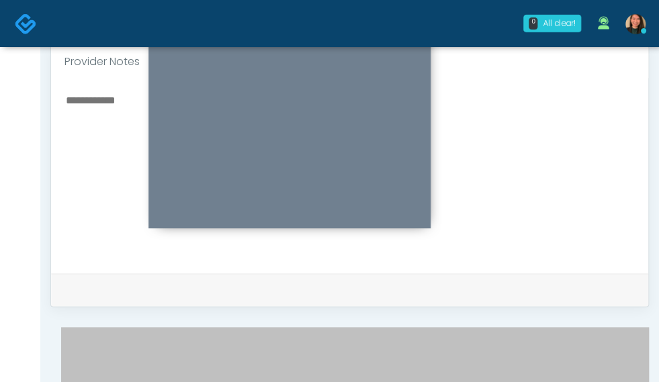
type textarea "*****"
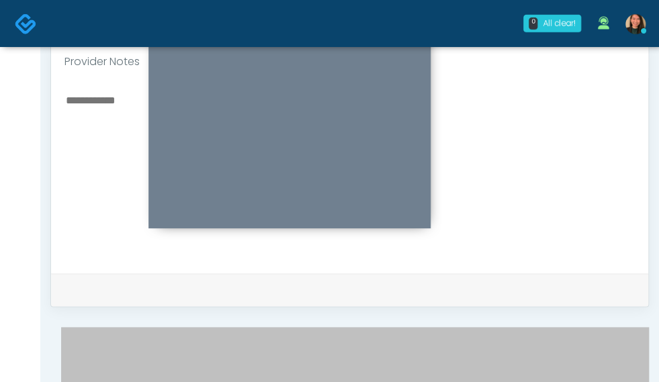
drag, startPoint x: 419, startPoint y: 265, endPoint x: 462, endPoint y: 265, distance: 42.3
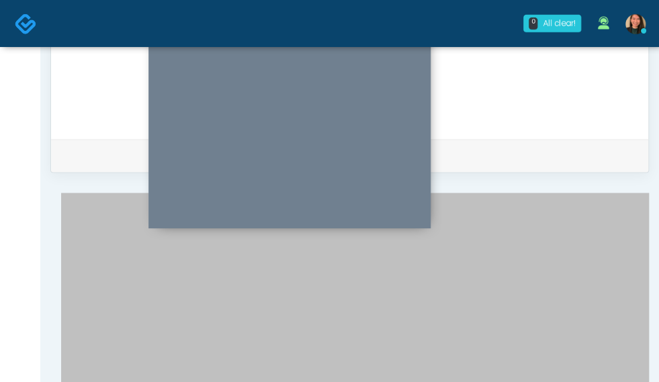
scroll to position [903, 0]
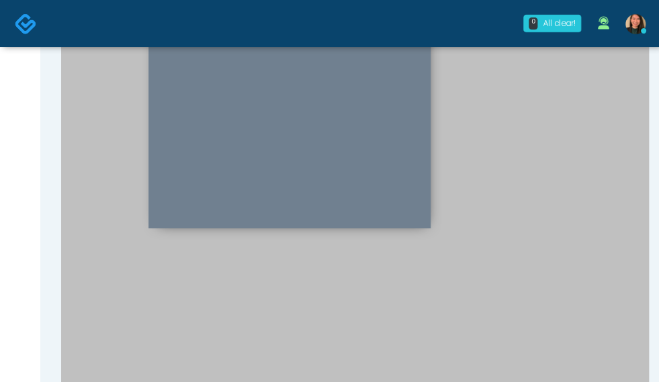
click at [658, 253] on html "0 All clear! All clear! Michelle Picione In Exam - 5m 32s OR Sydney Lundberg In…" at bounding box center [329, 150] width 659 height 1942
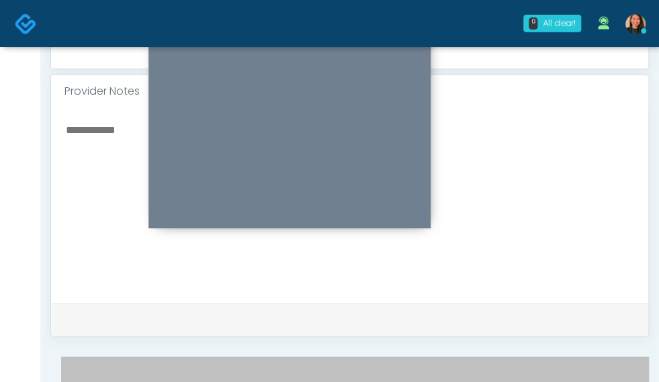
type input "**"
drag, startPoint x: 656, startPoint y: 197, endPoint x: 646, endPoint y: 212, distance: 18.4
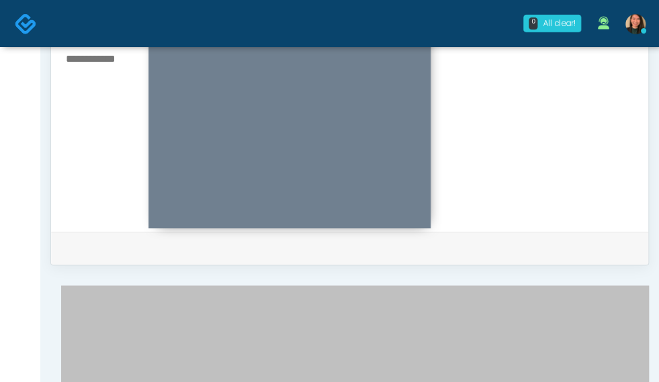
scroll to position [574, 0]
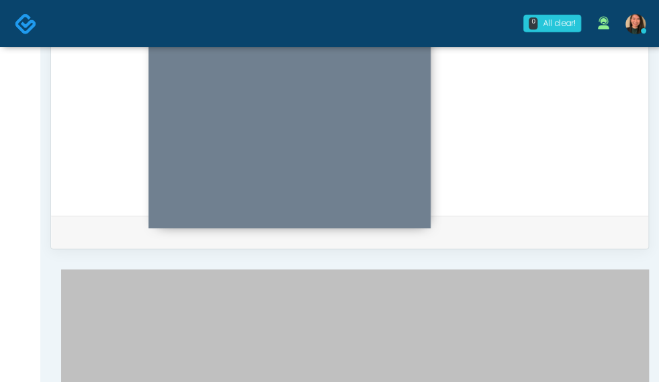
type input "**********"
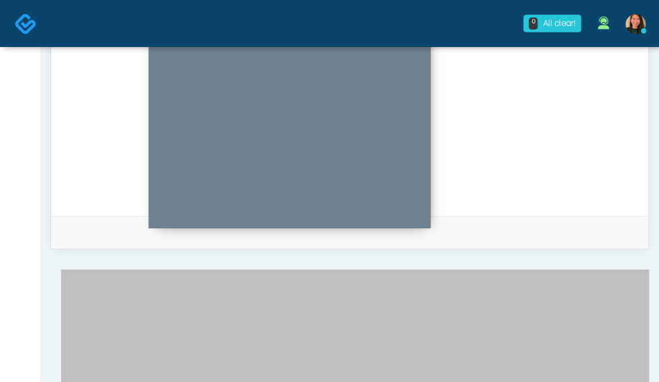
type input "***"
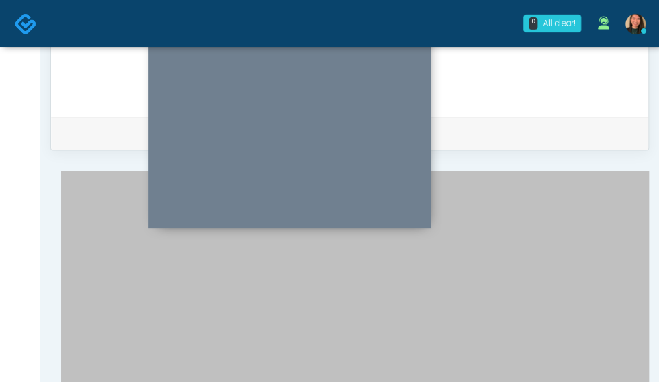
scroll to position [189, 0]
type input "***"
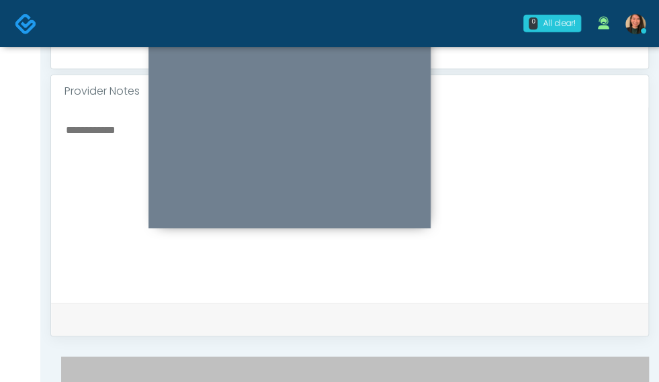
scroll to position [461, 0]
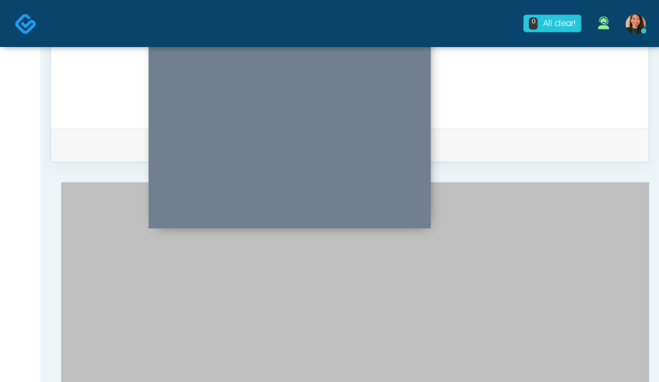
scroll to position [662, 0]
type textarea "***"
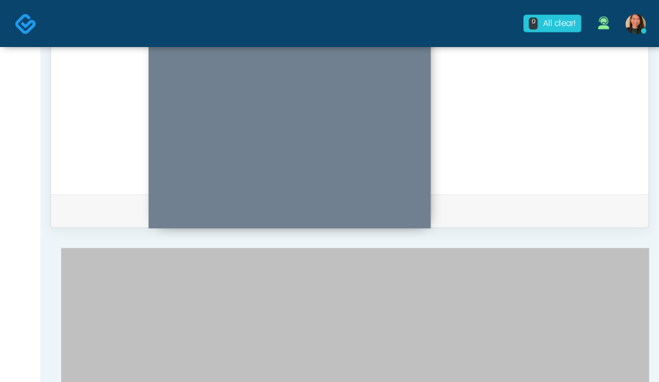
drag, startPoint x: 347, startPoint y: 353, endPoint x: 353, endPoint y: 350, distance: 7.2
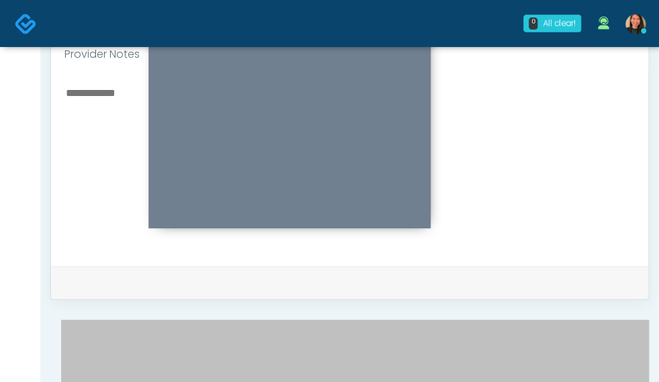
scroll to position [485, 0]
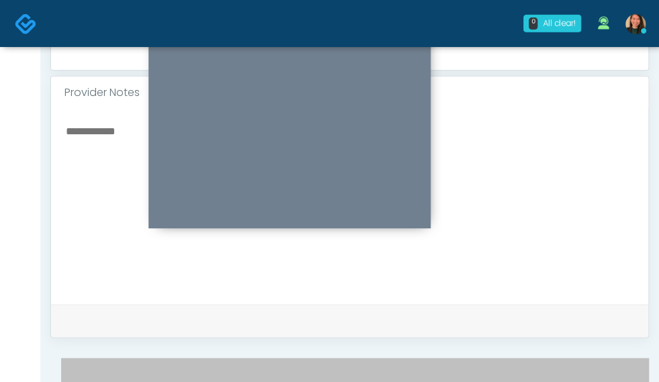
type textarea "***"
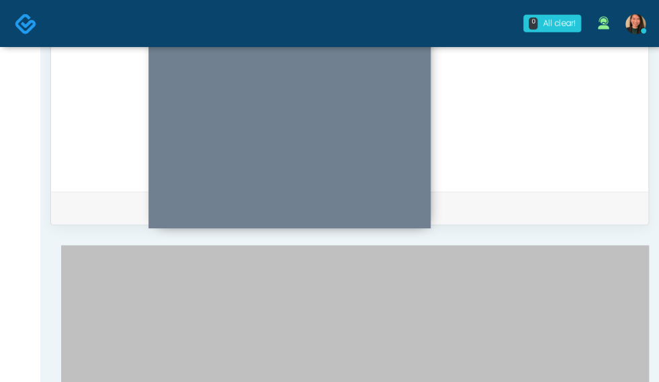
scroll to position [619, 0]
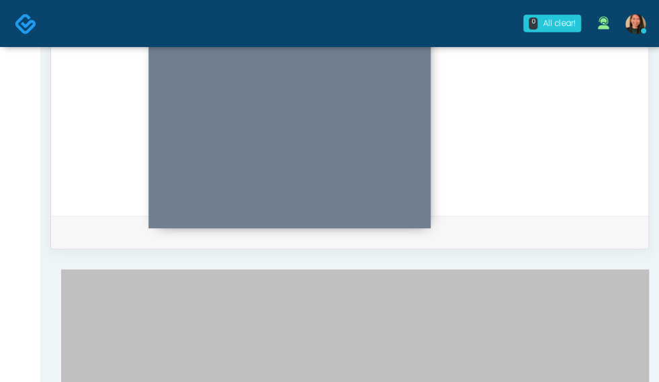
scroll to position [552, 0]
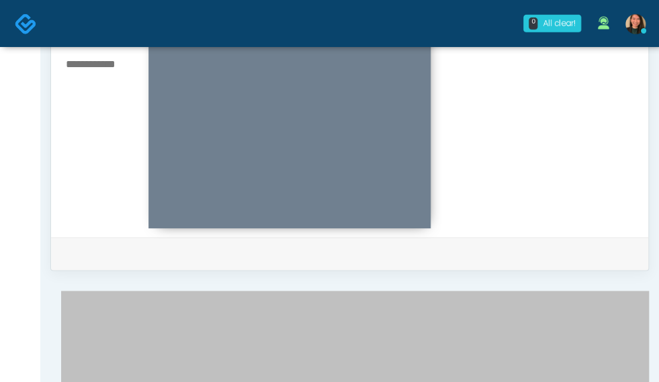
type input "***"
type input "*"
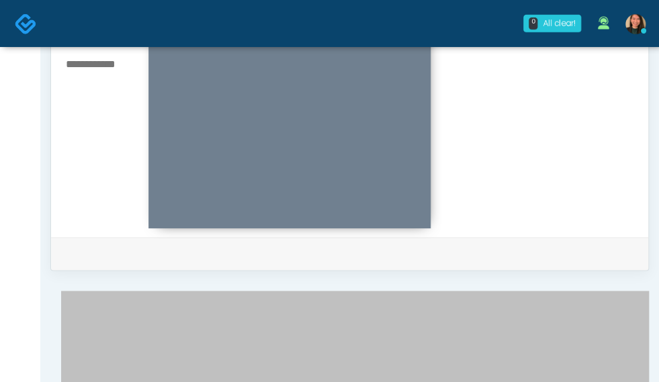
scroll to position [0, 0]
type input "**********"
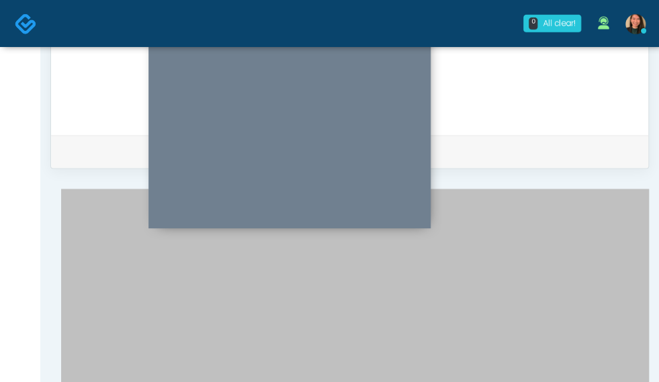
scroll to position [687, 0]
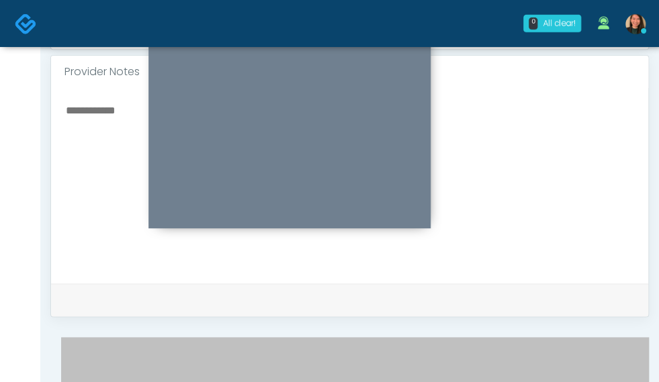
scroll to position [485, 0]
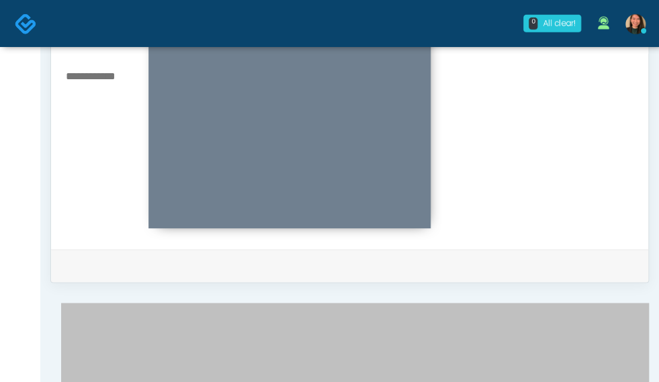
scroll to position [584, 0]
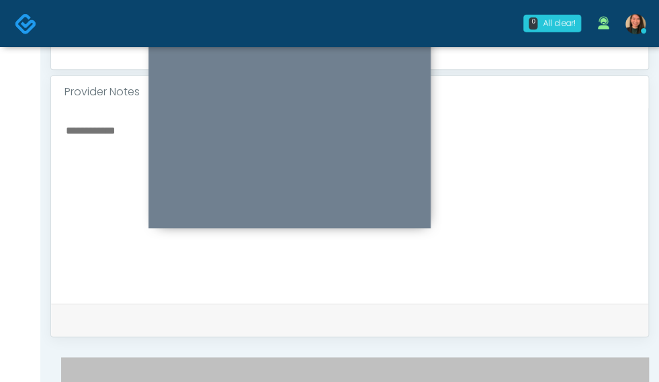
scroll to position [485, 0]
type input "**"
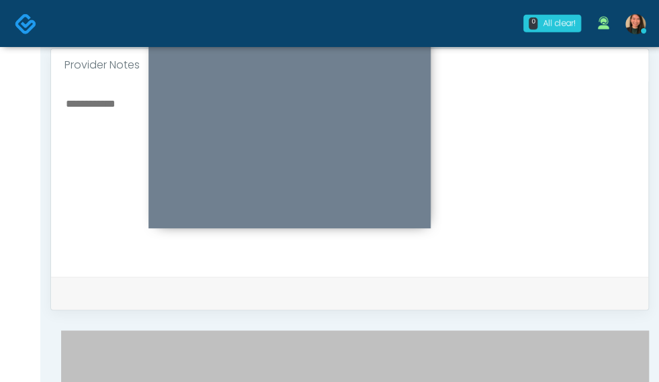
scroll to position [485, 0]
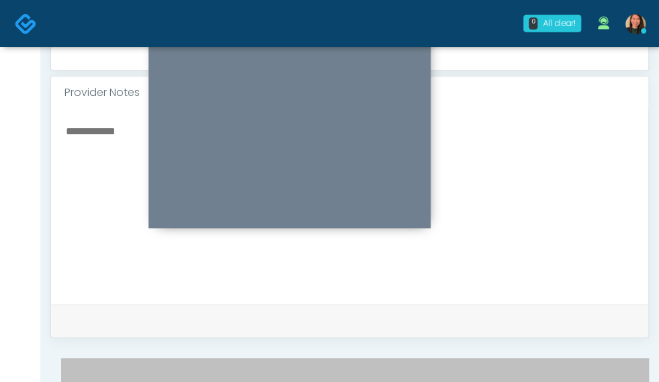
type input "***"
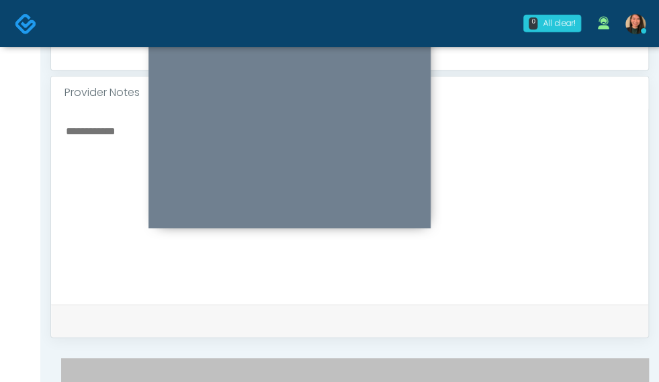
type input "****"
type input "***"
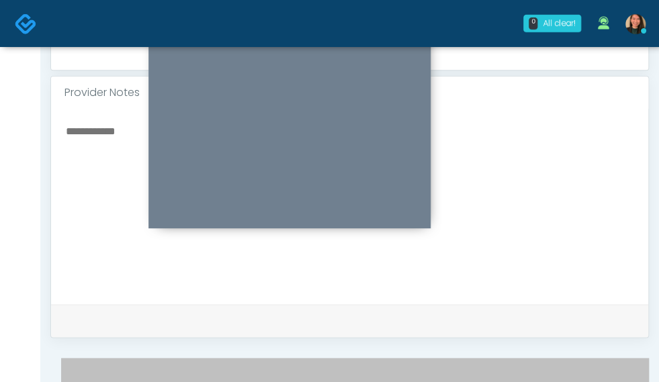
scroll to position [605, 0]
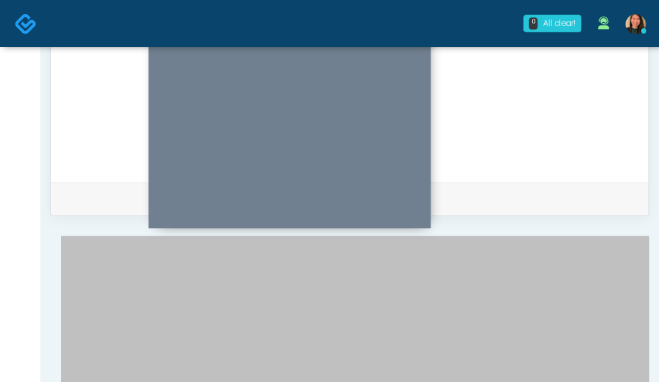
scroll to position [619, 0]
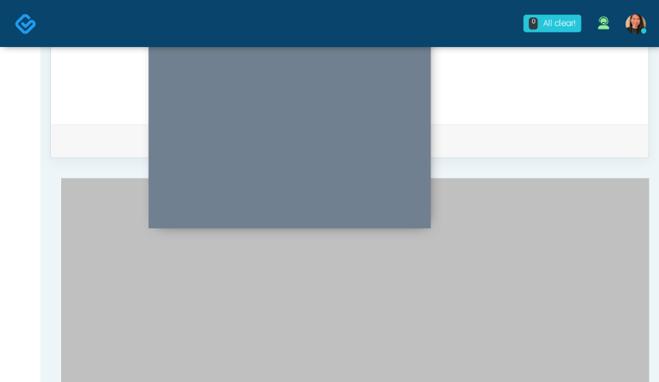
scroll to position [687, 0]
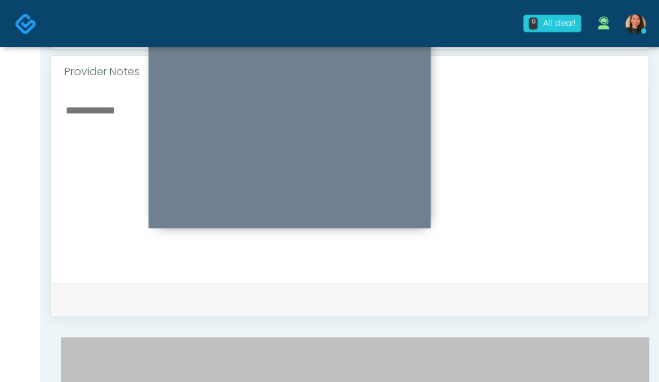
scroll to position [485, 0]
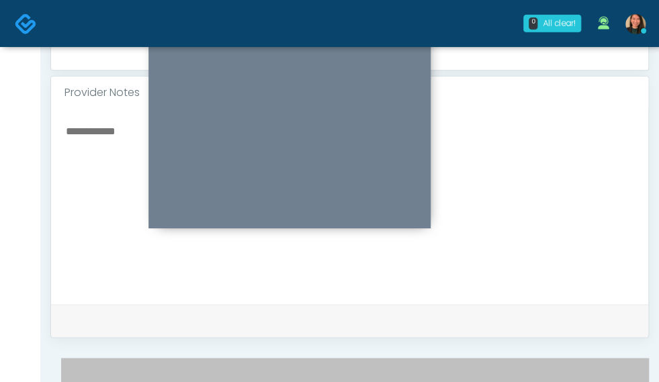
type input "*"
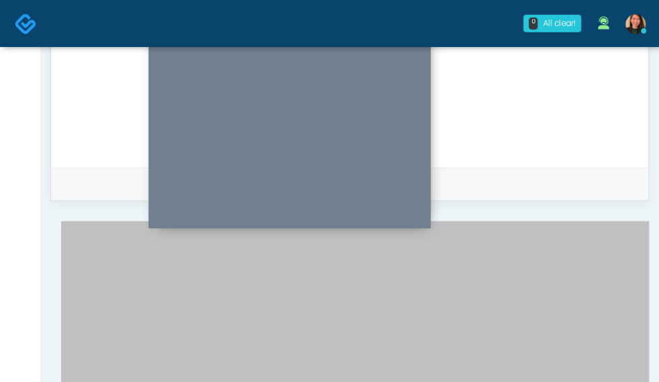
scroll to position [624, 0]
type input "**********"
type input "*********"
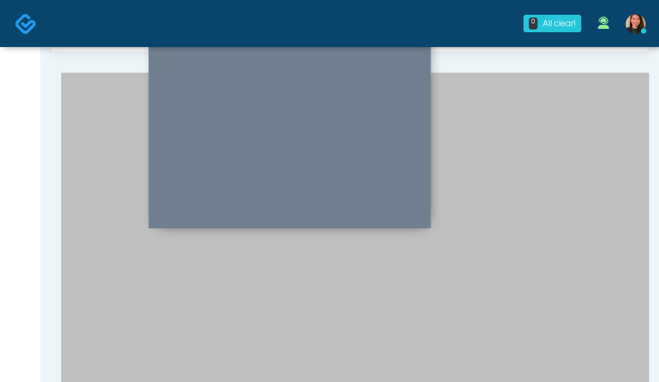
scroll to position [791, 0]
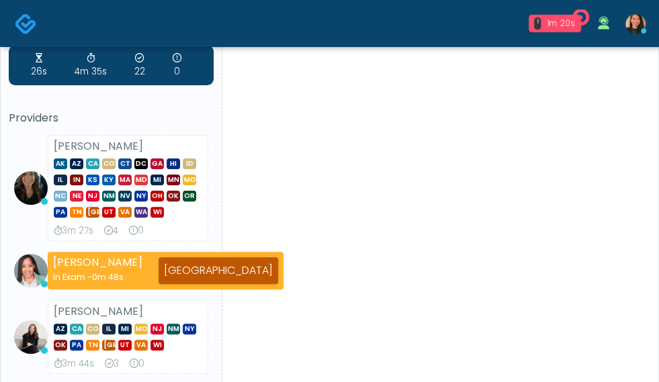
scroll to position [67, 0]
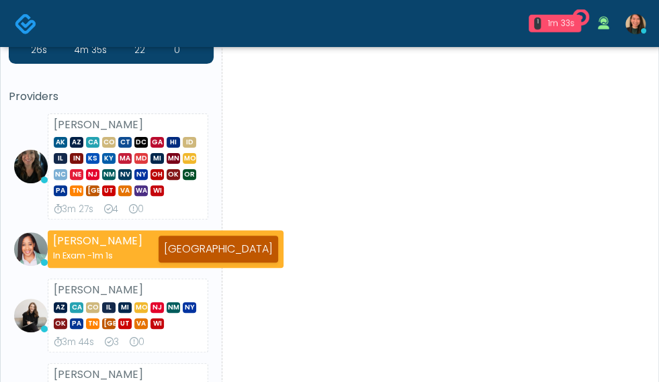
click at [86, 279] on div "[PERSON_NAME] AZ CA CO IL MI [GEOGRAPHIC_DATA] [GEOGRAPHIC_DATA] NM [GEOGRAPHIC…" at bounding box center [128, 316] width 161 height 74
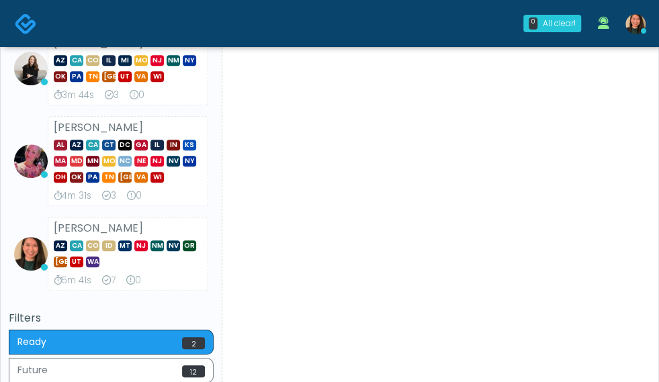
scroll to position [0, 0]
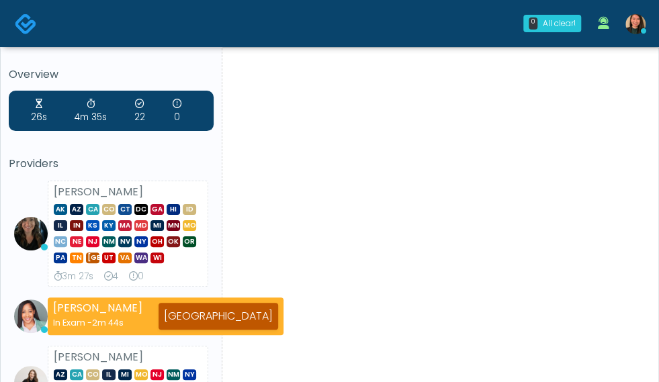
click at [124, 154] on div "26s 4m 35s 22 0 Providers [PERSON_NAME] AK AZ CA CO CT DC [GEOGRAPHIC_DATA] HI …" at bounding box center [111, 322] width 205 height 462
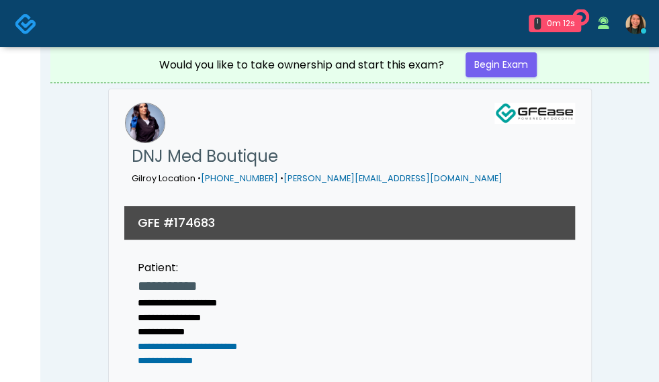
click at [508, 48] on div "Would you like to take ownership and start this exam? Begin Exam" at bounding box center [349, 65] width 403 height 36
click at [493, 57] on link "Begin Exam" at bounding box center [501, 64] width 71 height 25
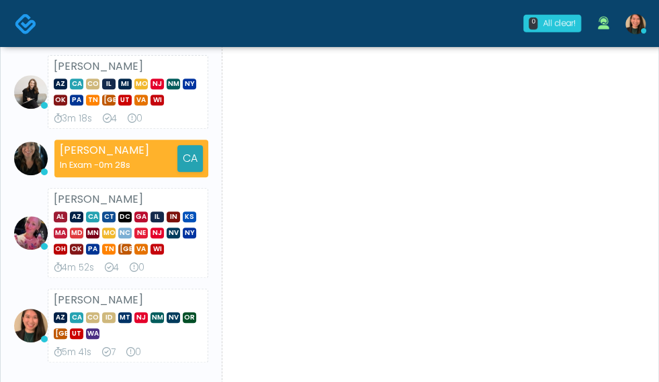
scroll to position [202, 0]
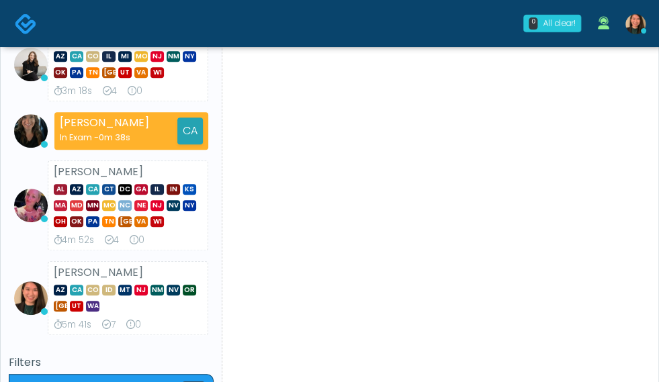
click at [129, 167] on strong "[PERSON_NAME]" at bounding box center [98, 171] width 89 height 15
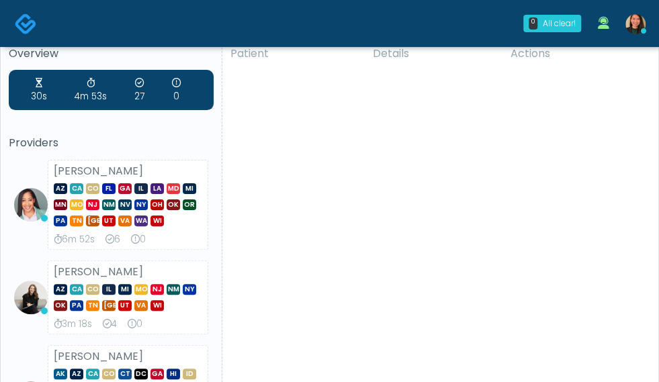
scroll to position [0, 0]
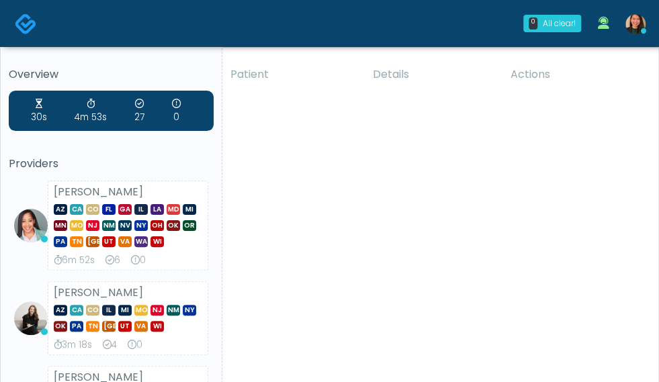
click at [118, 158] on h5 "Providers" at bounding box center [111, 164] width 205 height 12
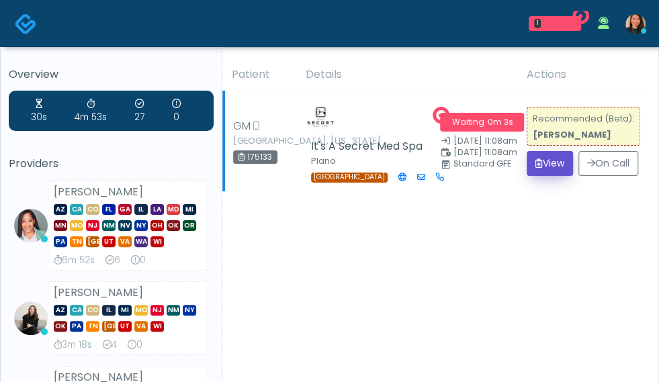
click at [540, 172] on button "View" at bounding box center [550, 163] width 46 height 25
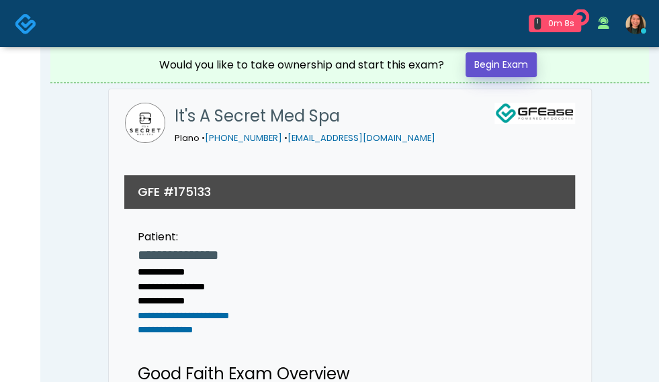
click at [507, 69] on link "Begin Exam" at bounding box center [501, 64] width 71 height 25
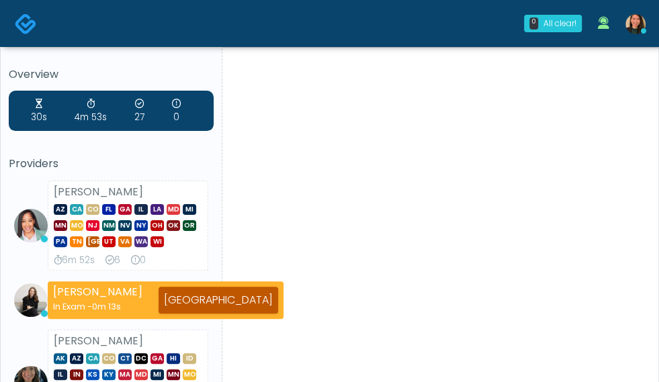
click at [134, 201] on div "AZ CA CO [GEOGRAPHIC_DATA] [GEOGRAPHIC_DATA] IL LA MD MI [GEOGRAPHIC_DATA] [GEO…" at bounding box center [128, 224] width 148 height 48
click at [110, 141] on div "30s 4m 53s 27 0 Providers [PERSON_NAME] AZ CA CO [GEOGRAPHIC_DATA] [GEOGRAPHIC_…" at bounding box center [111, 356] width 205 height 531
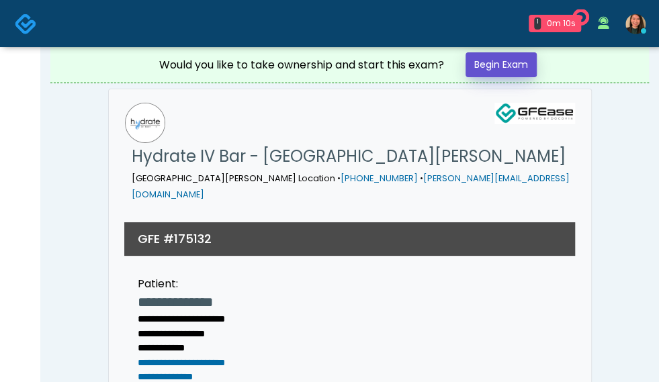
click at [492, 60] on link "Begin Exam" at bounding box center [501, 64] width 71 height 25
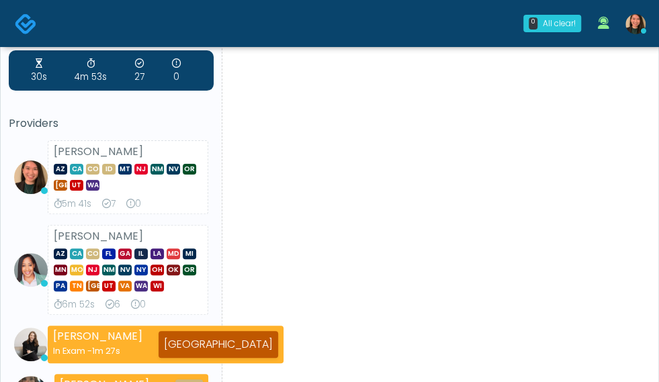
scroll to position [32, 0]
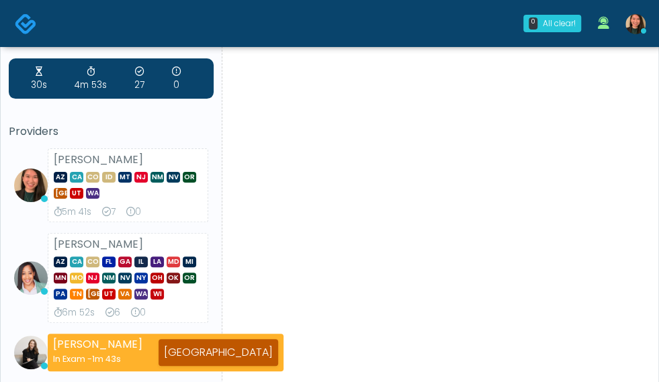
click at [153, 222] on ul "Aila Paredes AZ CA CO ID MT NJ NM NV OR TX UT WA 5m 41s 7 0 Jennifer Ekeh AZ CA…" at bounding box center [111, 334] width 205 height 372
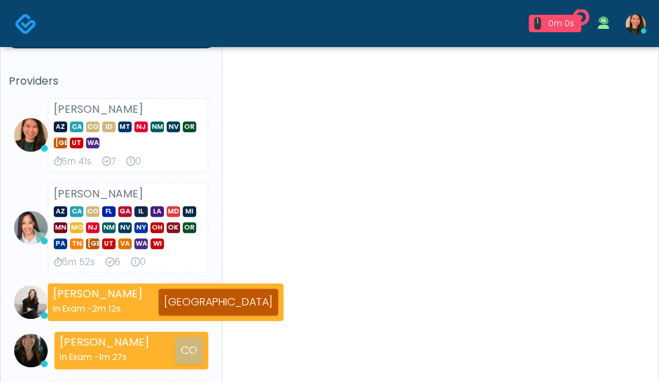
scroll to position [67, 0]
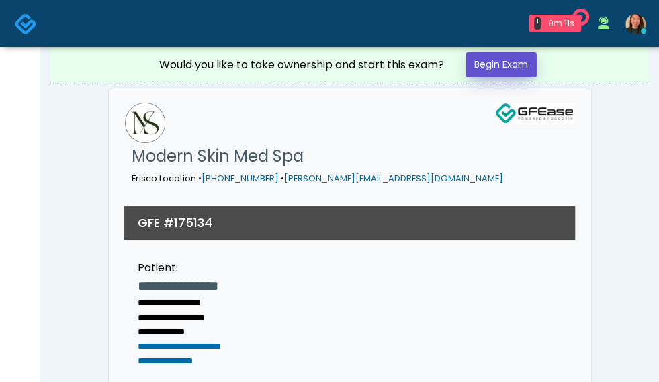
click at [513, 67] on link "Begin Exam" at bounding box center [501, 64] width 71 height 25
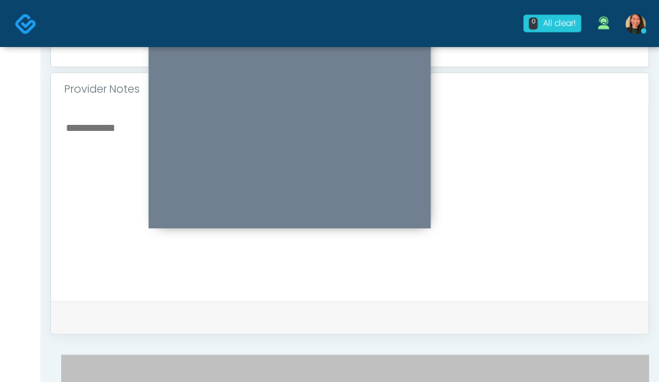
scroll to position [415, 0]
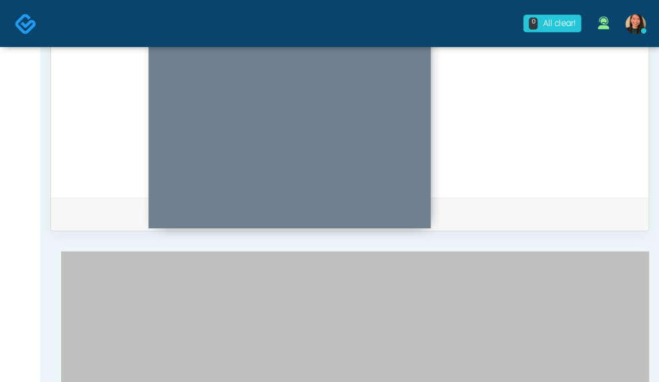
scroll to position [659, 0]
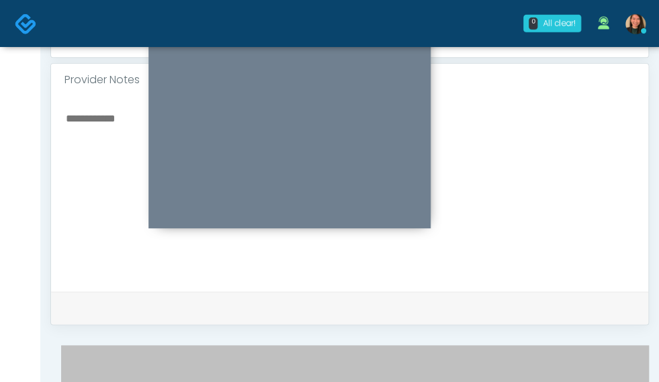
scroll to position [485, 0]
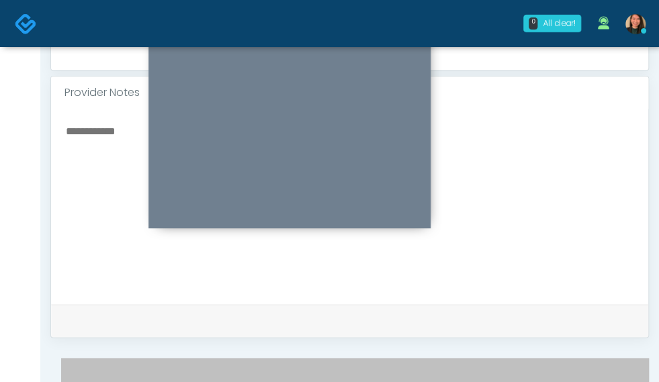
scroll to position [257, 0]
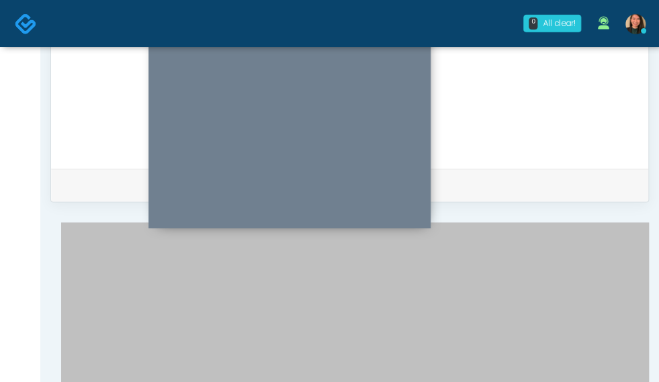
scroll to position [186, 0]
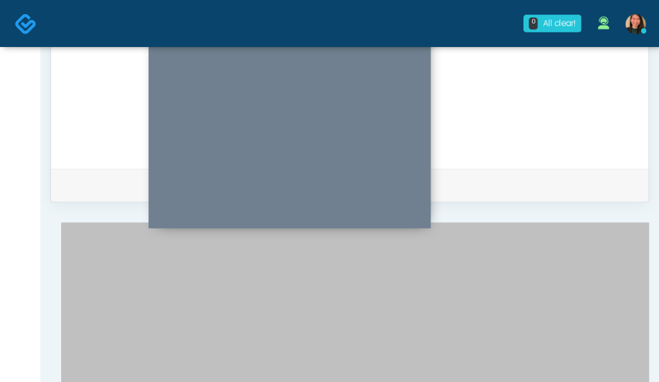
type textarea "**********"
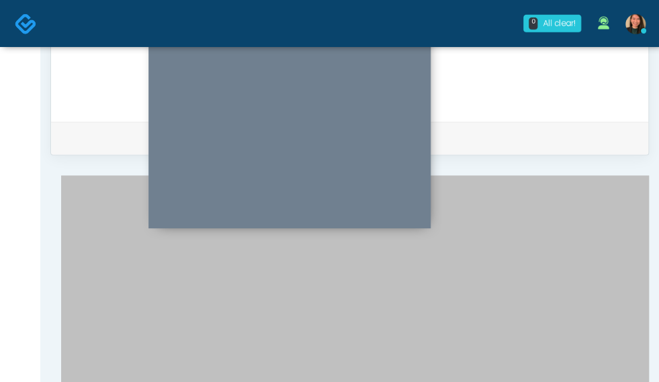
scroll to position [688, 0]
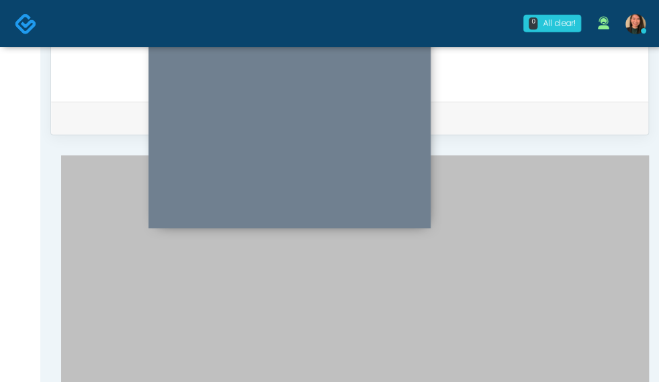
type textarea "**********"
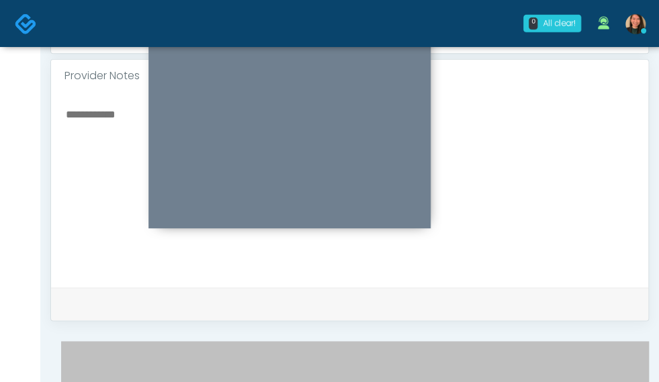
scroll to position [504, 0]
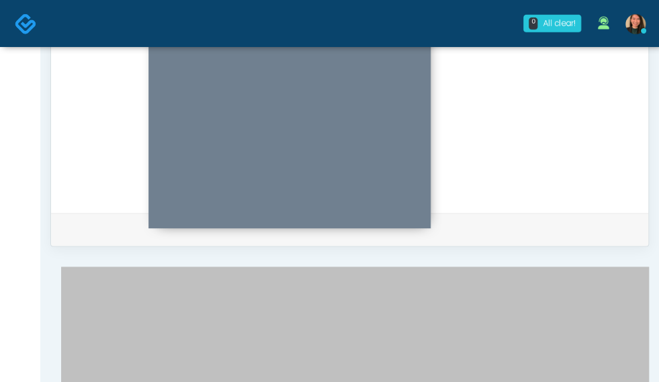
scroll to position [587, 0]
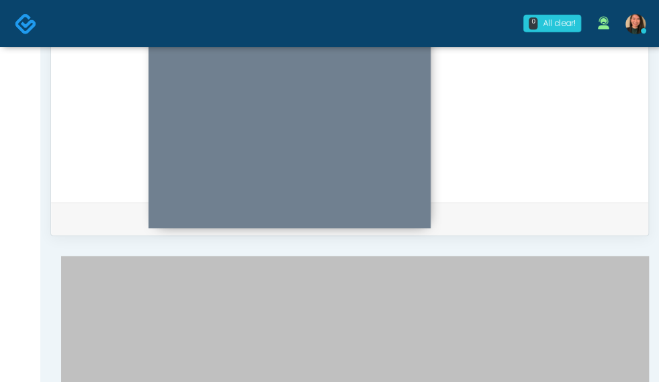
type input "**"
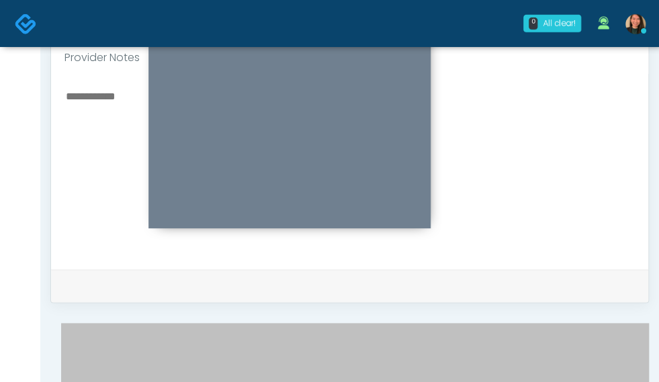
scroll to position [134, 0]
type input "**"
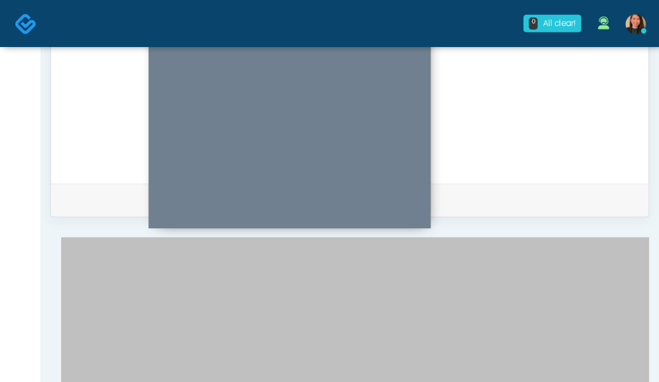
scroll to position [611, 0]
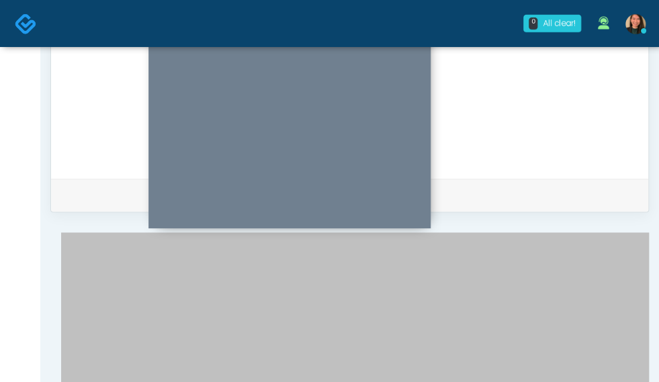
type input "***"
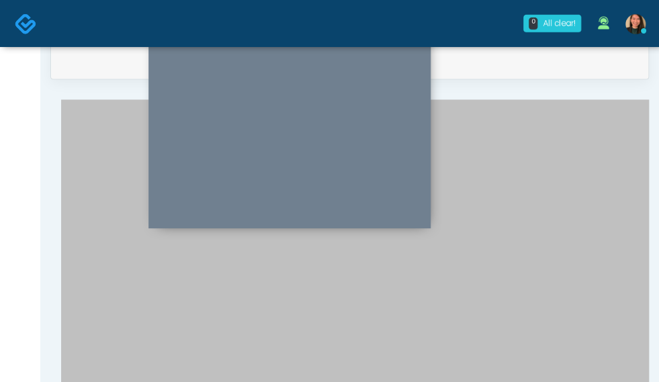
scroll to position [745, 0]
type input "***"
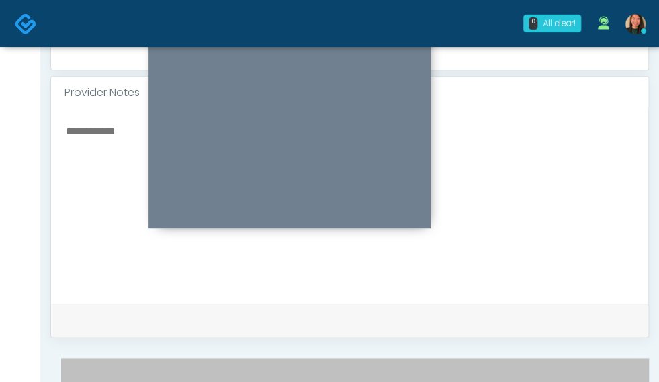
scroll to position [0, 0]
type textarea "*"
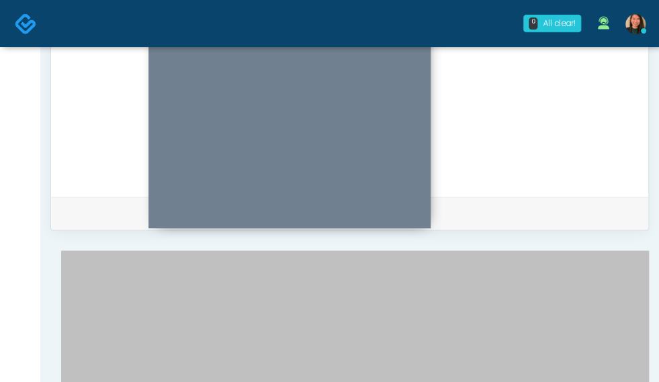
scroll to position [595, 0]
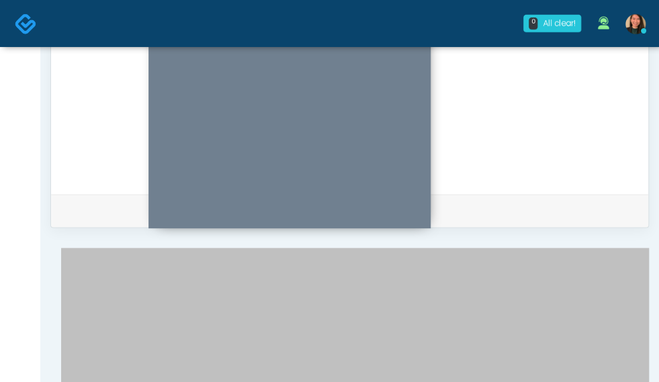
type textarea "**********"
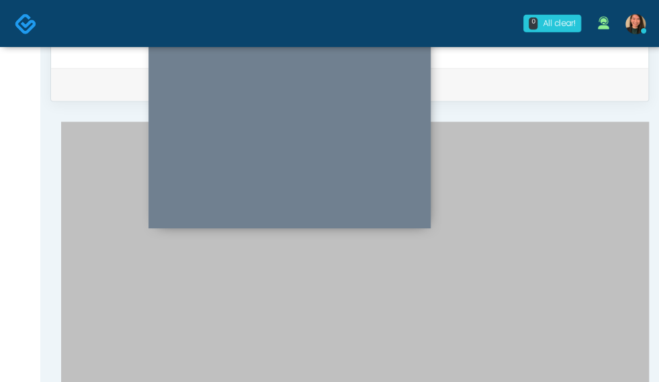
scroll to position [730, 0]
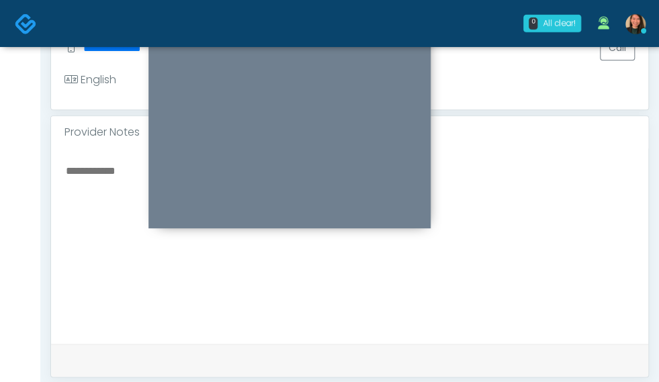
scroll to position [449, 0]
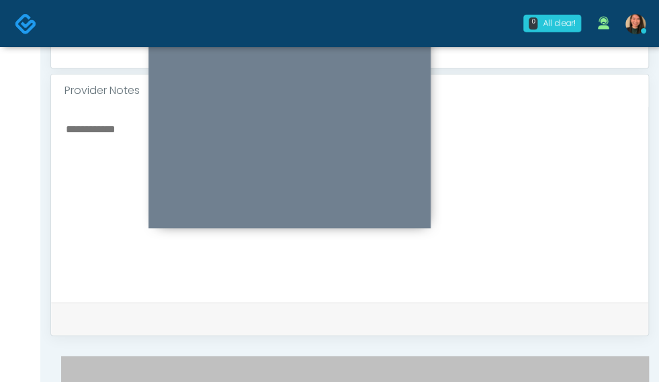
scroll to position [516, 0]
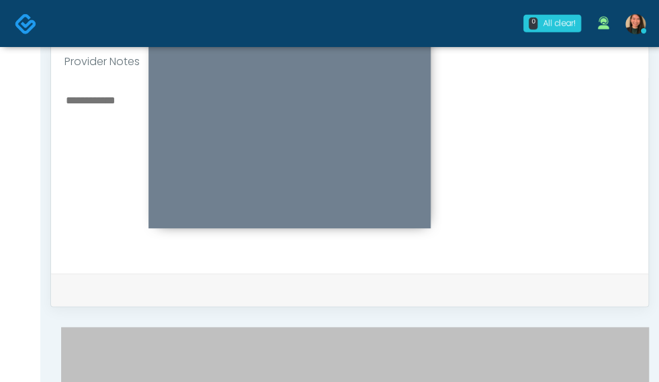
type input "***"
drag, startPoint x: 449, startPoint y: 300, endPoint x: 451, endPoint y: 307, distance: 6.9
type input "***"
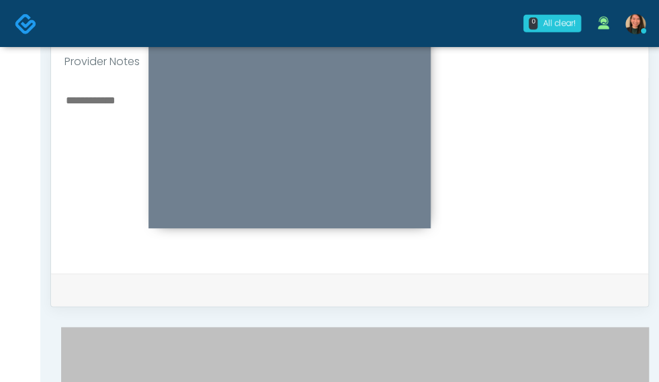
type input "****"
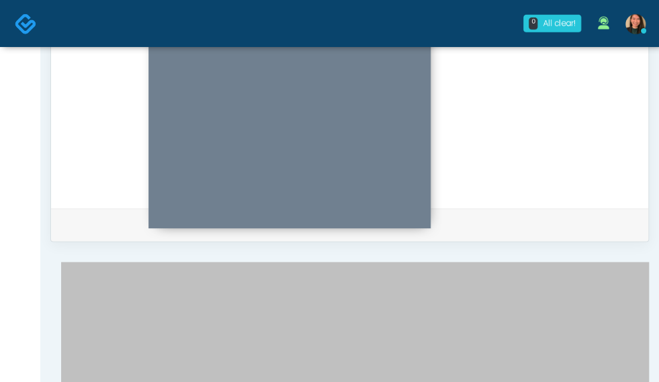
scroll to position [582, 0]
type input "***"
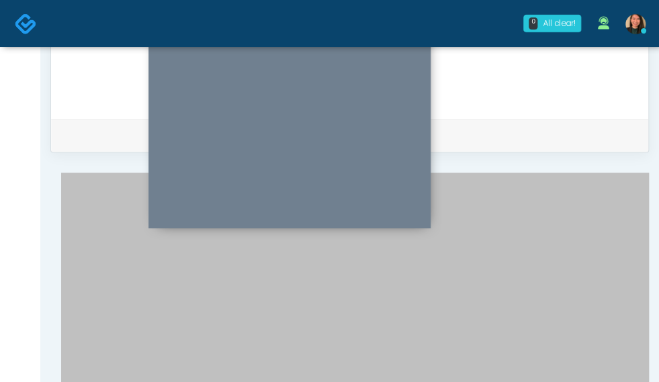
scroll to position [562, 0]
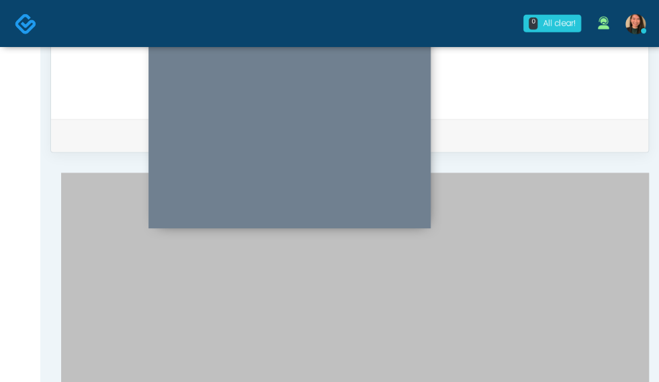
scroll to position [832, 0]
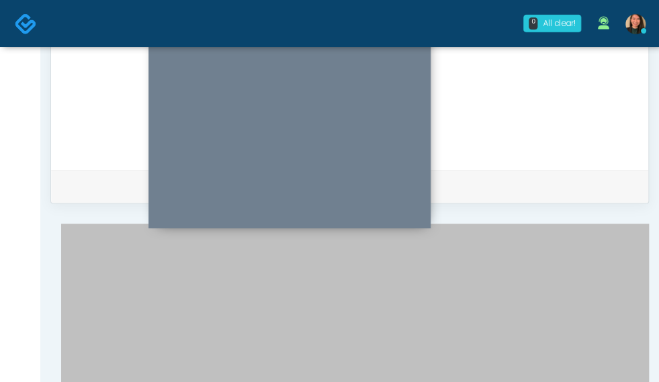
scroll to position [0, 0]
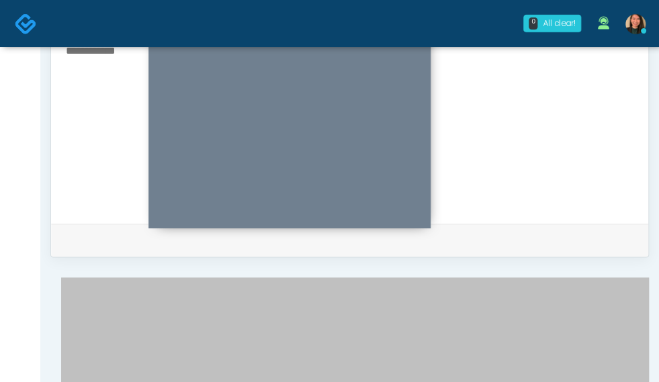
scroll to position [485, 0]
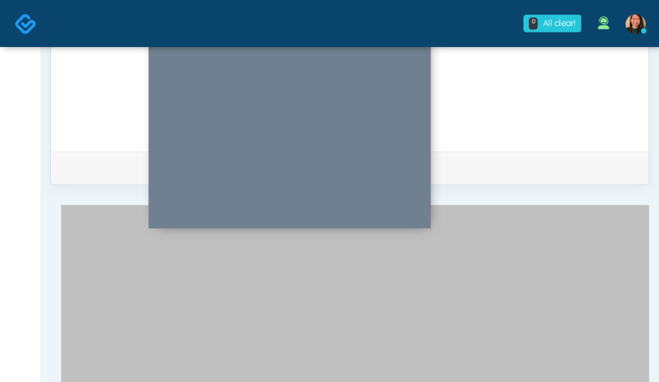
scroll to position [633, 0]
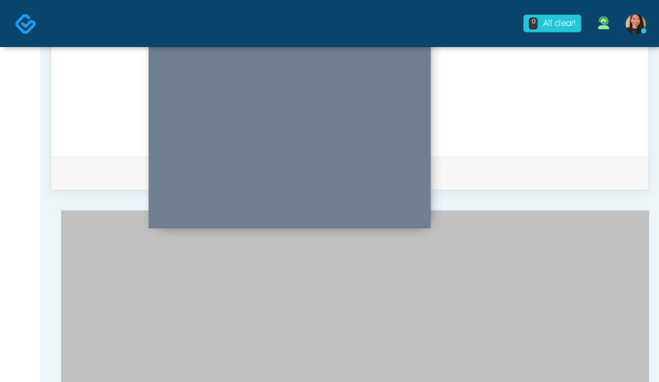
click at [541, 335] on div "Loading... Connecting to your agent... Please wait while we prepare your person…" at bounding box center [355, 89] width 560 height 2052
type input "*"
type input "**********"
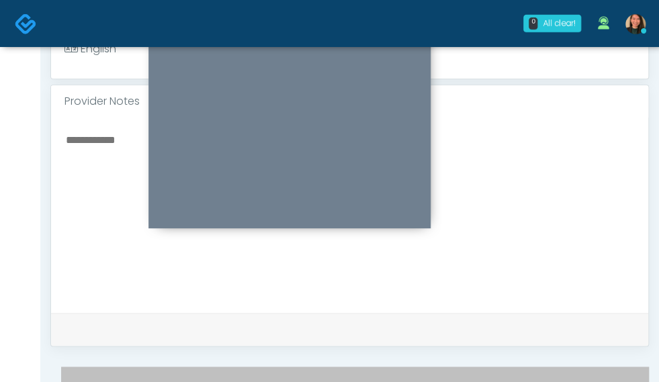
scroll to position [314, 0]
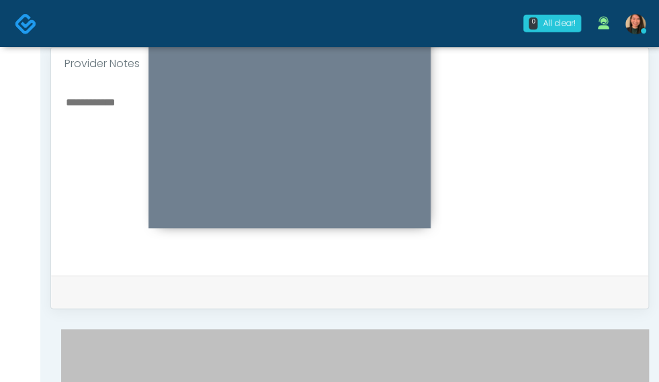
scroll to position [352, 0]
type input "**********"
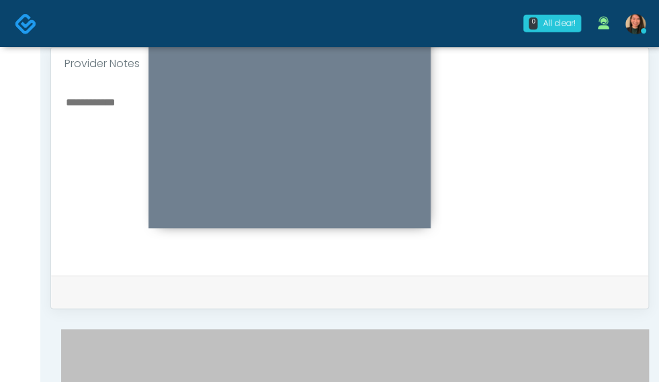
drag, startPoint x: 623, startPoint y: 229, endPoint x: 604, endPoint y: 185, distance: 47.5
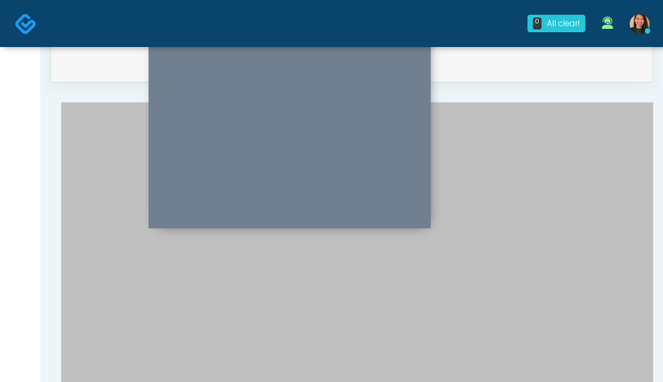
scroll to position [744, 0]
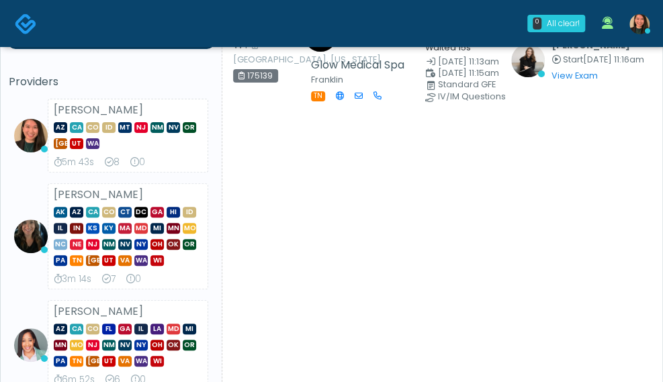
scroll to position [67, 0]
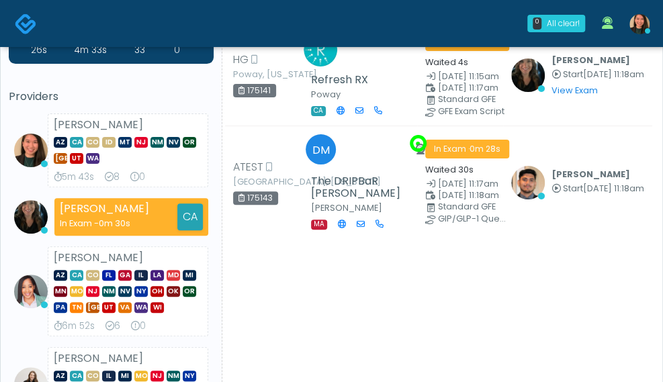
click at [85, 155] on div "AZ CA CO ID MT [GEOGRAPHIC_DATA] NM NV OR [GEOGRAPHIC_DATA] UT [GEOGRAPHIC_DATA]" at bounding box center [128, 149] width 148 height 32
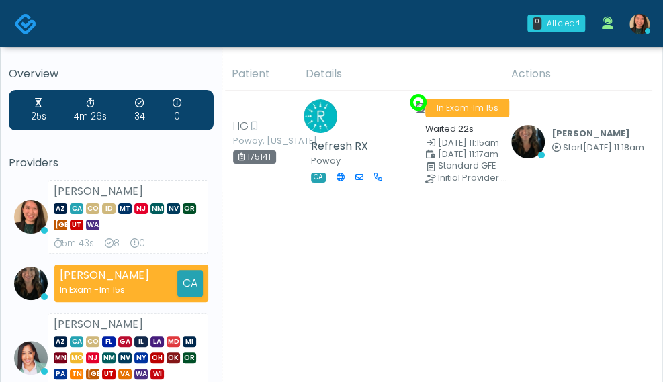
scroll to position [0, 0]
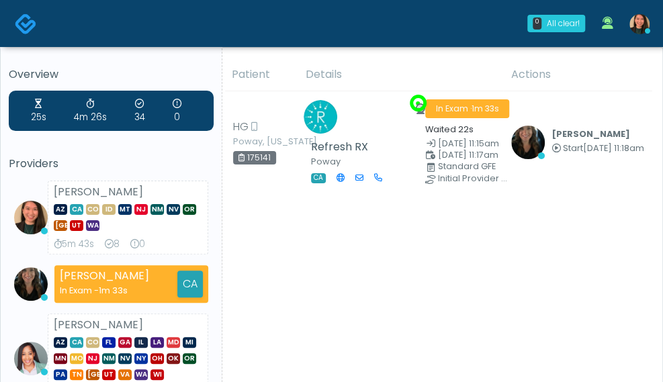
click at [133, 172] on div "Providers [PERSON_NAME] AZ CA CO ID MT [GEOGRAPHIC_DATA] NM NV OR [GEOGRAPHIC_D…" at bounding box center [111, 373] width 205 height 431
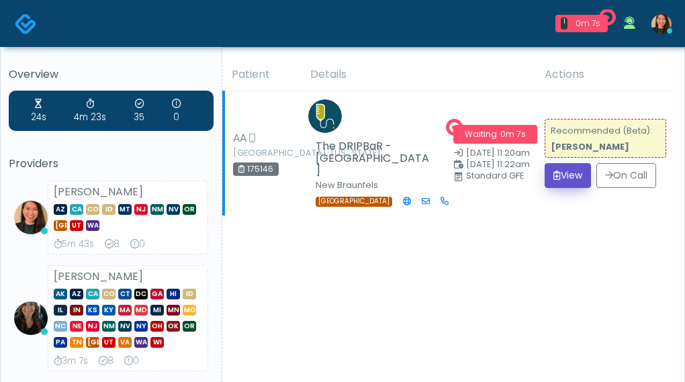
click at [548, 171] on button "View" at bounding box center [568, 175] width 46 height 25
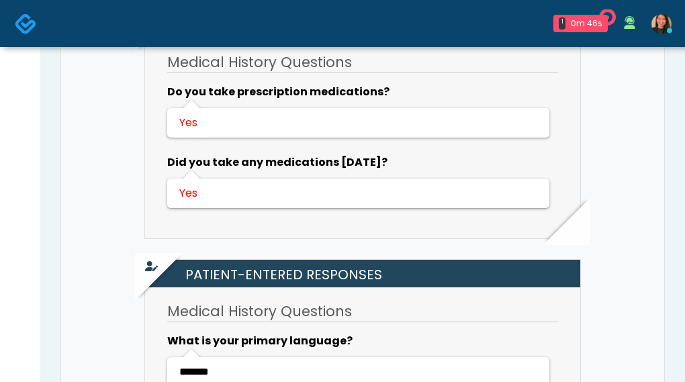
scroll to position [5, 0]
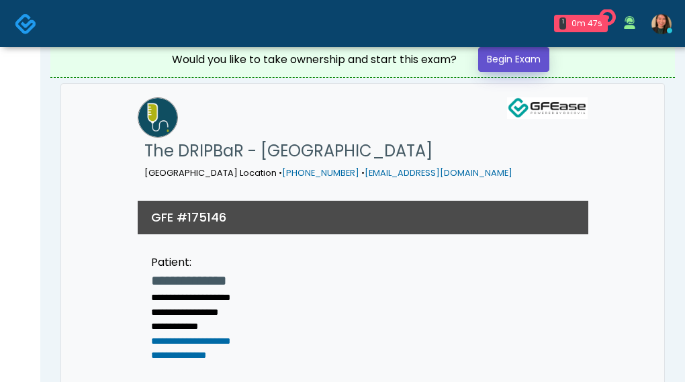
click at [533, 65] on link "Begin Exam" at bounding box center [513, 59] width 71 height 25
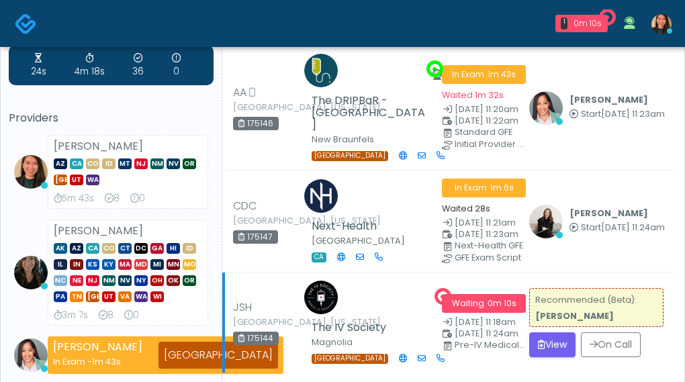
scroll to position [67, 0]
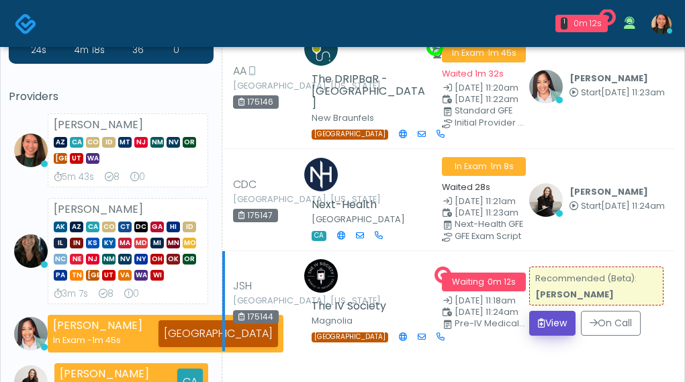
click at [557, 311] on button "View" at bounding box center [552, 323] width 46 height 25
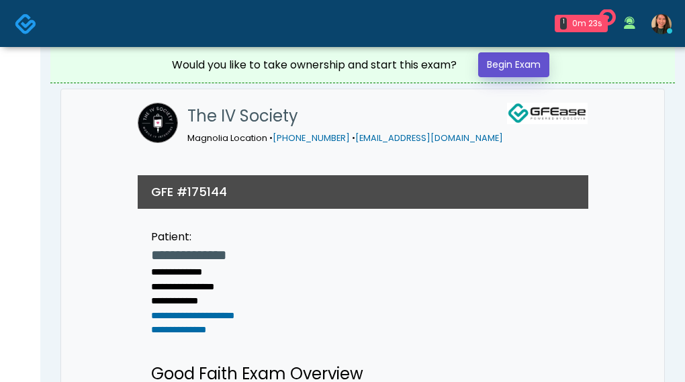
click at [533, 60] on link "Begin Exam" at bounding box center [513, 64] width 71 height 25
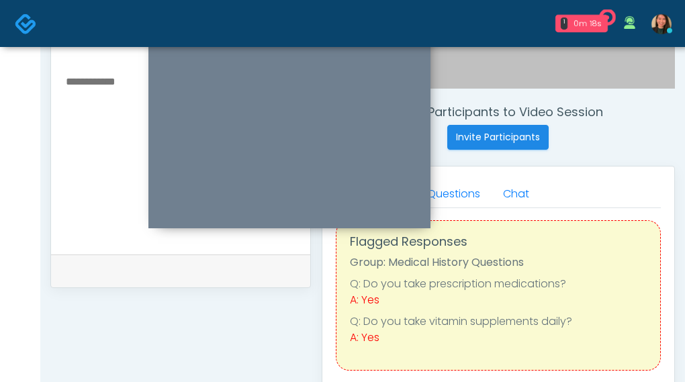
scroll to position [470, 0]
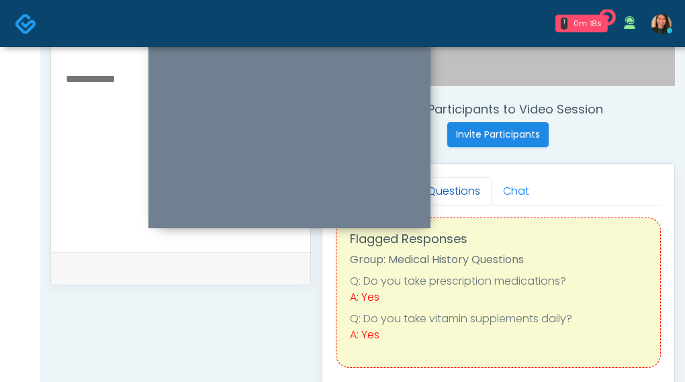
click at [458, 194] on link "Questions" at bounding box center [454, 191] width 76 height 28
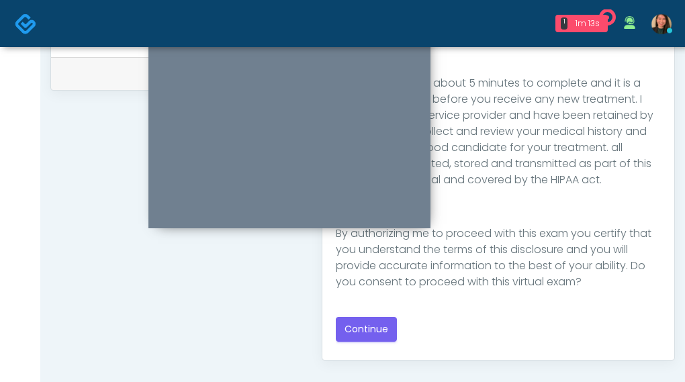
scroll to position [686, 0]
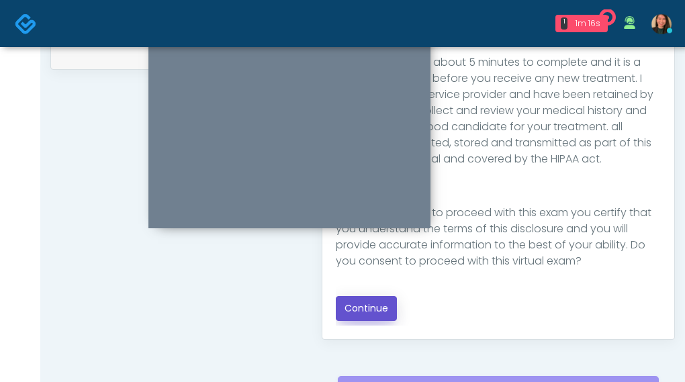
click at [380, 308] on button "Continue" at bounding box center [366, 308] width 61 height 25
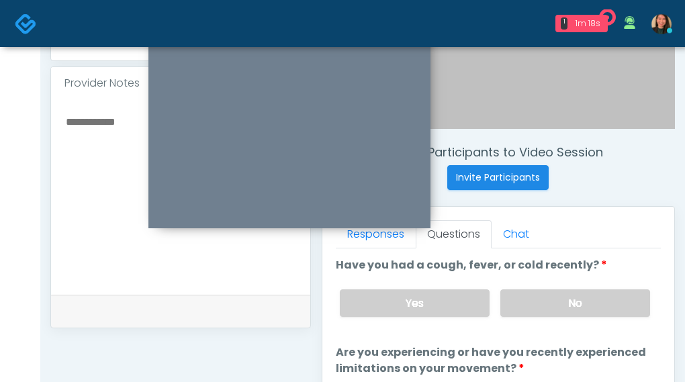
scroll to position [418, 0]
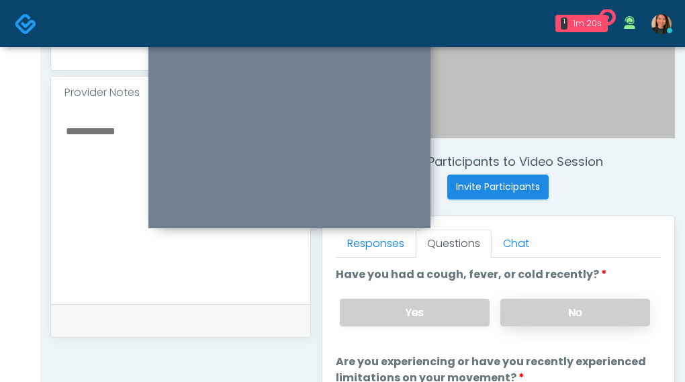
click at [621, 312] on label "No" at bounding box center [575, 313] width 150 height 28
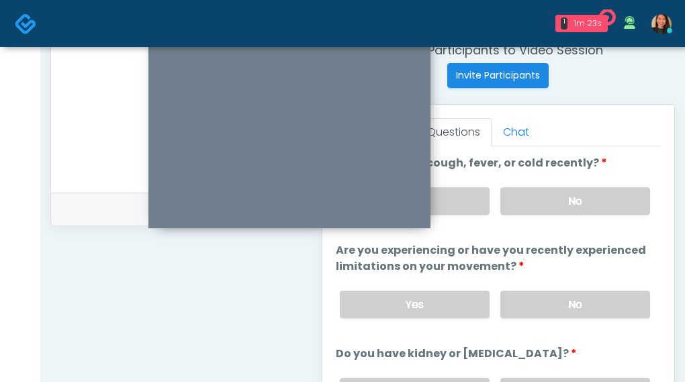
scroll to position [539, 0]
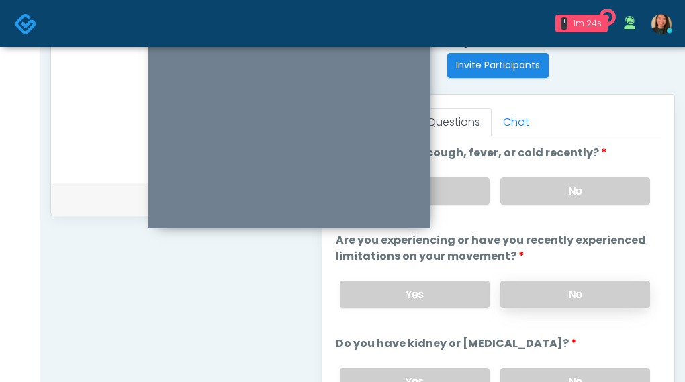
click at [605, 291] on label "No" at bounding box center [575, 295] width 150 height 28
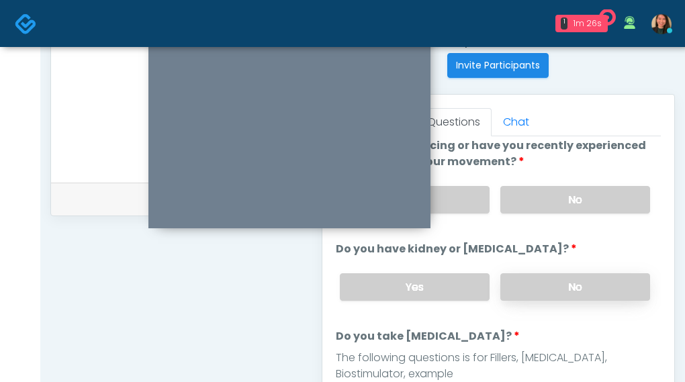
scroll to position [97, 0]
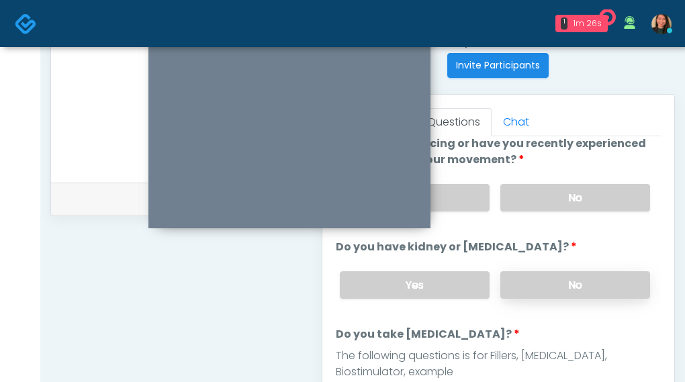
click at [599, 277] on label "No" at bounding box center [575, 285] width 150 height 28
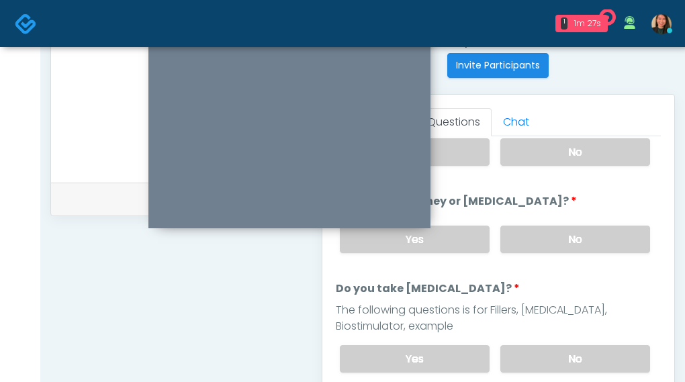
scroll to position [164, 0]
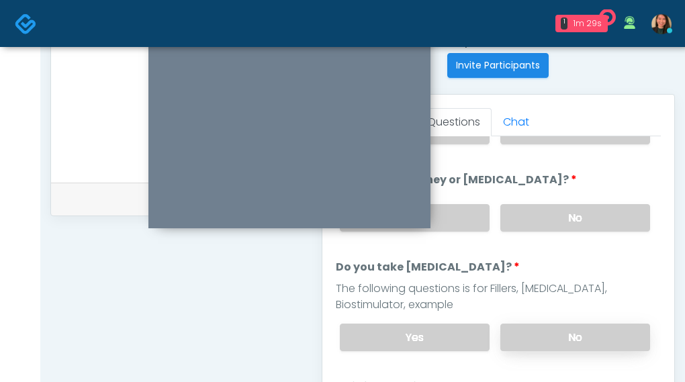
click at [596, 335] on label "No" at bounding box center [575, 338] width 150 height 28
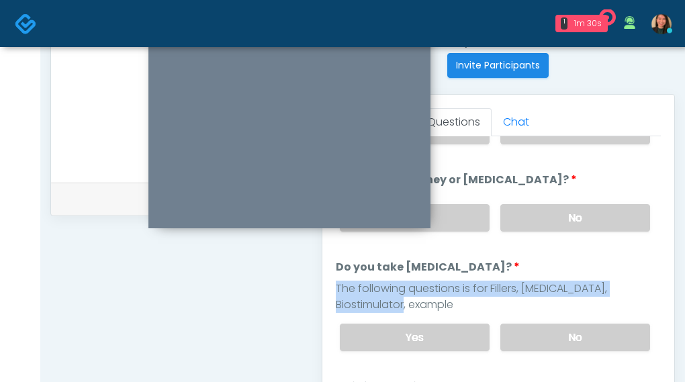
drag, startPoint x: 650, startPoint y: 252, endPoint x: 645, endPoint y: 300, distance: 48.0
click at [640, 306] on li "Do you take [MEDICAL_DATA]? Do you take [MEDICAL_DATA]? The following questions…" at bounding box center [499, 310] width 326 height 103
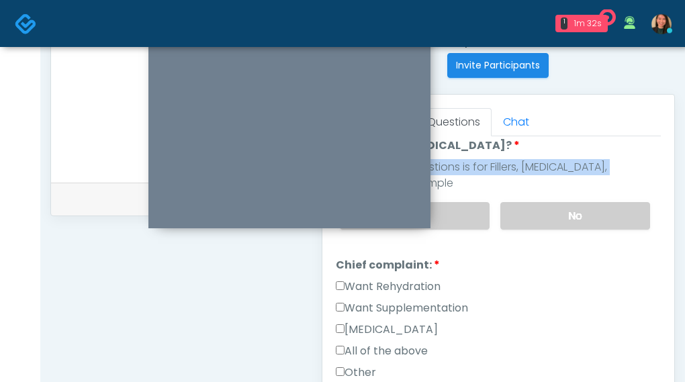
scroll to position [289, 0]
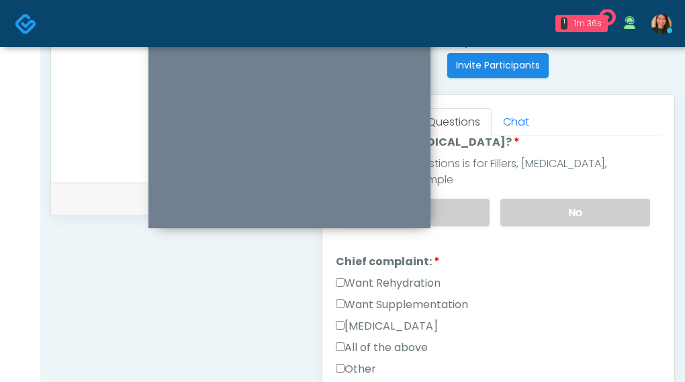
click at [426, 275] on label "Want Rehydration" at bounding box center [388, 283] width 105 height 16
click at [466, 300] on label "Want Supplementation" at bounding box center [402, 305] width 132 height 16
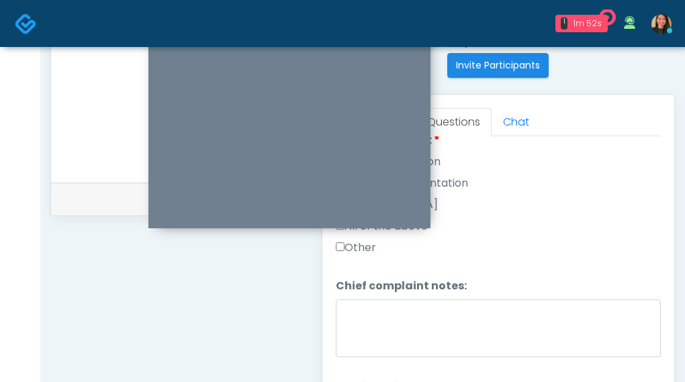
scroll to position [423, 0]
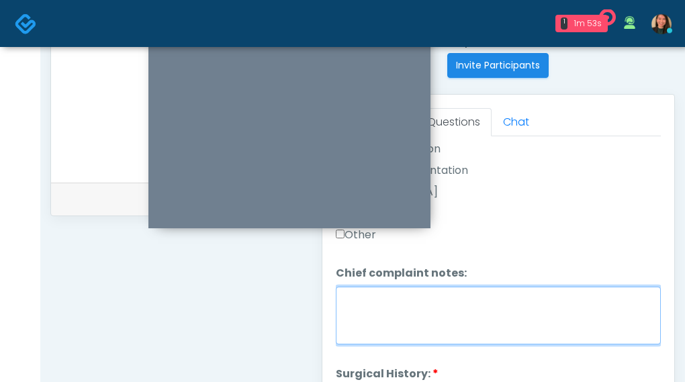
click at [481, 318] on textarea "Chief complaint notes:" at bounding box center [499, 316] width 326 height 58
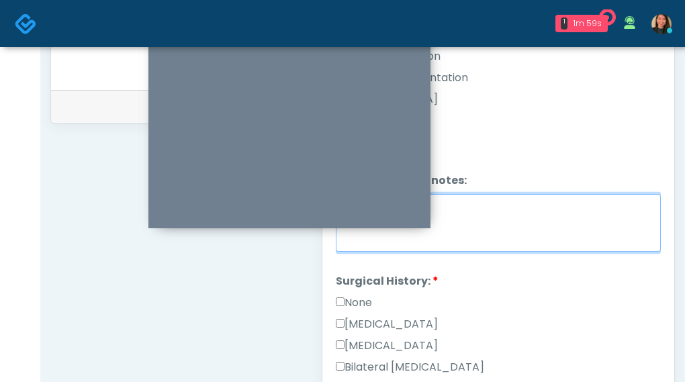
scroll to position [634, 0]
type textarea "*******"
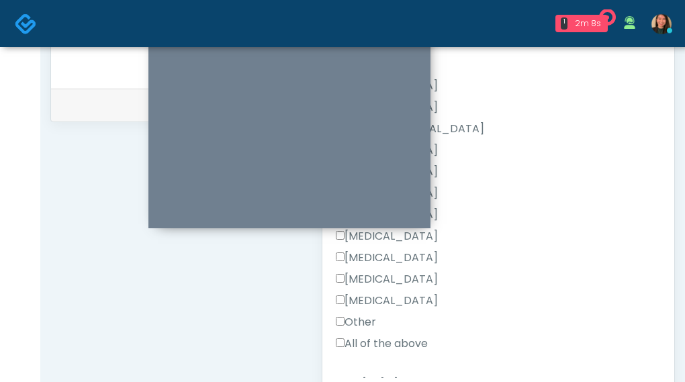
scroll to position [728, 0]
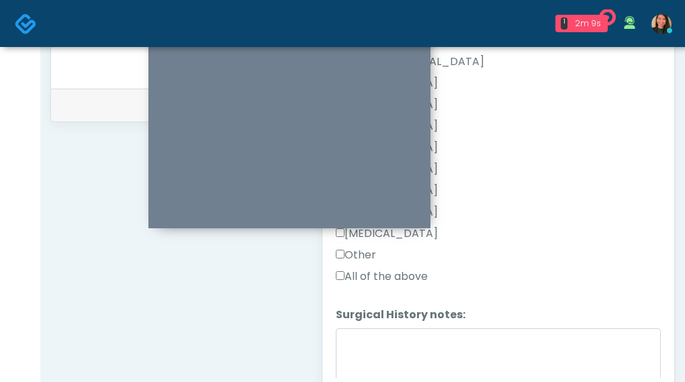
drag, startPoint x: 351, startPoint y: 249, endPoint x: 359, endPoint y: 246, distance: 7.9
click at [359, 247] on label "Other" at bounding box center [356, 255] width 40 height 16
click at [357, 247] on label "Other" at bounding box center [356, 255] width 40 height 16
drag, startPoint x: 507, startPoint y: 339, endPoint x: 515, endPoint y: 337, distance: 7.9
click at [515, 337] on textarea "Surgical History notes:" at bounding box center [499, 358] width 326 height 58
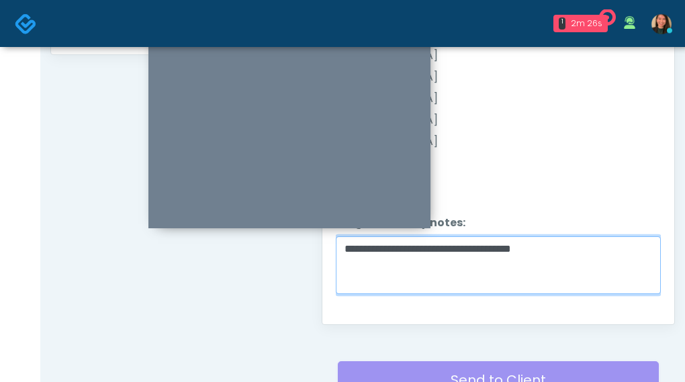
scroll to position [774, 0]
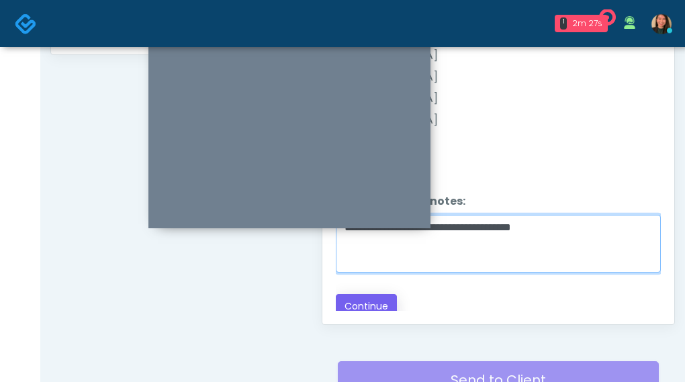
type textarea "**********"
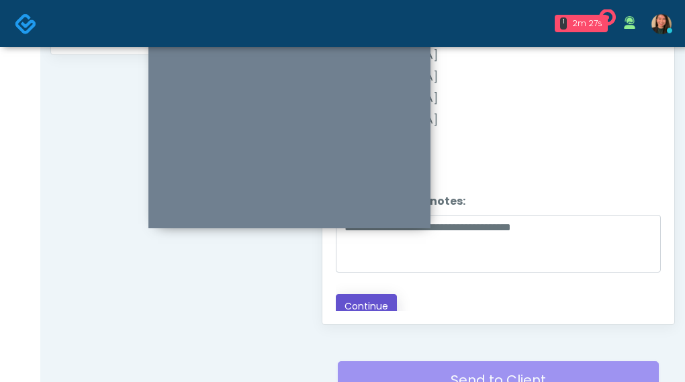
click at [377, 294] on button "Continue" at bounding box center [366, 306] width 61 height 25
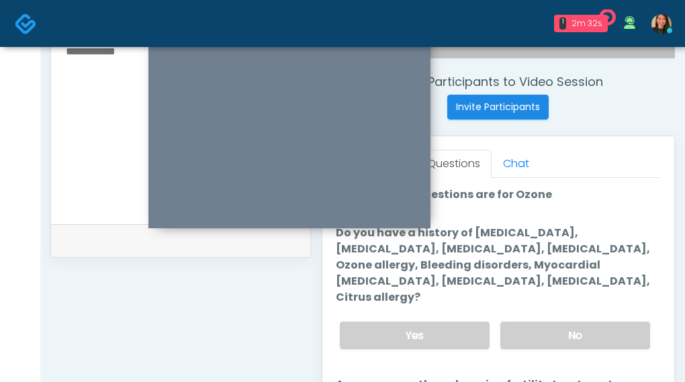
scroll to position [503, 0]
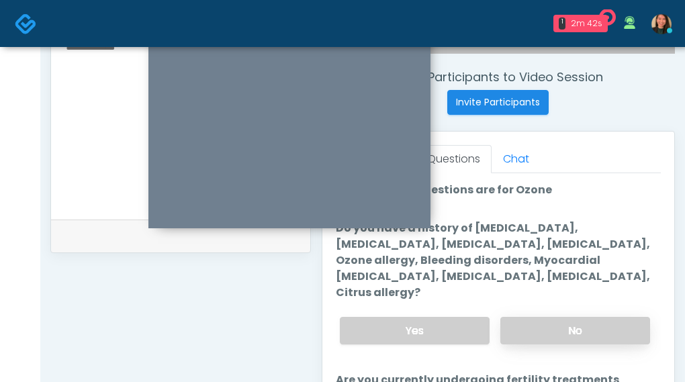
click at [614, 317] on label "No" at bounding box center [575, 331] width 150 height 28
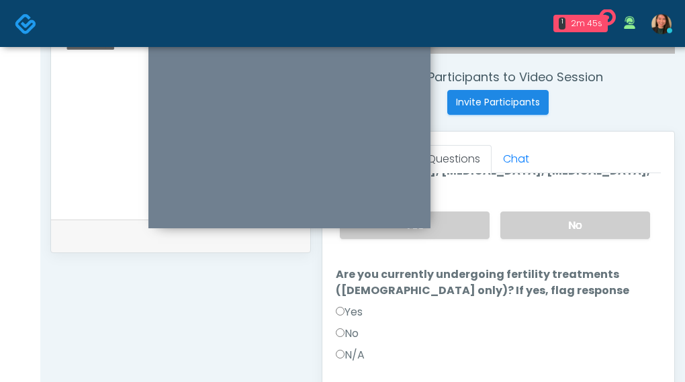
scroll to position [106, 0]
click at [346, 325] on label "No" at bounding box center [347, 333] width 23 height 16
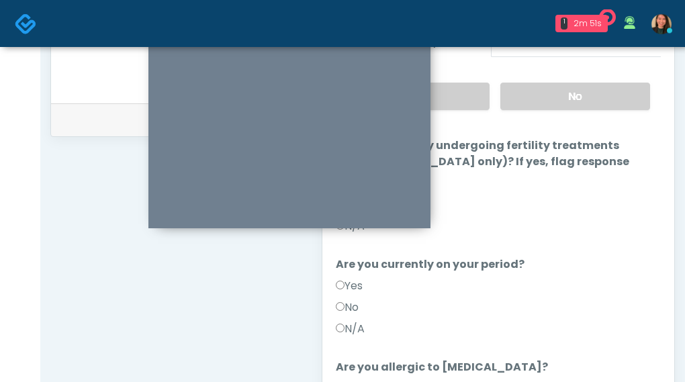
scroll to position [120, 0]
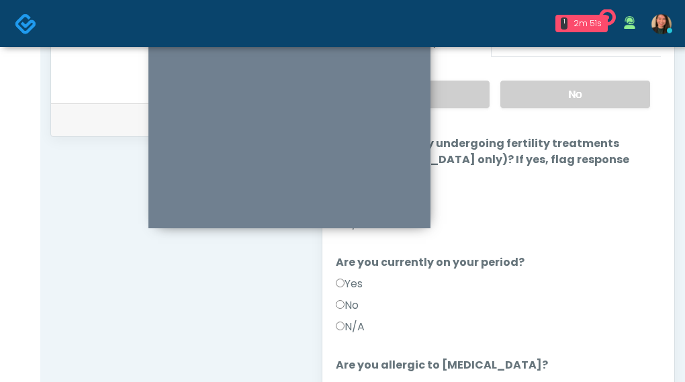
click at [350, 298] on label "No" at bounding box center [347, 306] width 23 height 16
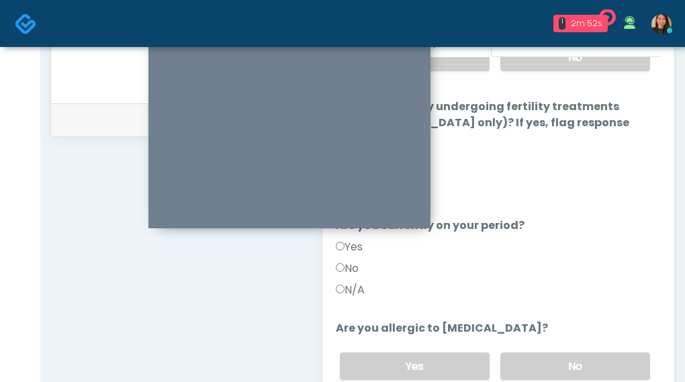
scroll to position [177, 0]
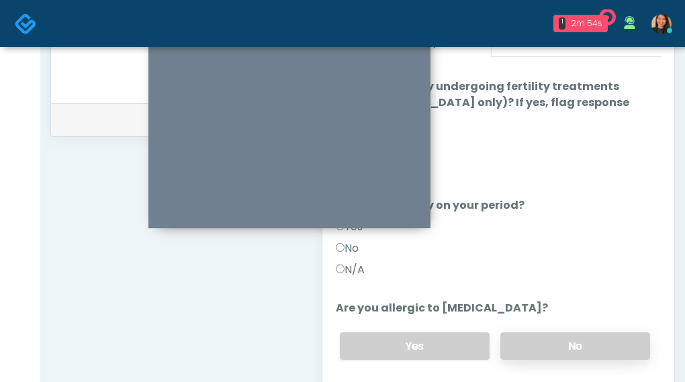
click at [558, 333] on label "No" at bounding box center [575, 347] width 150 height 28
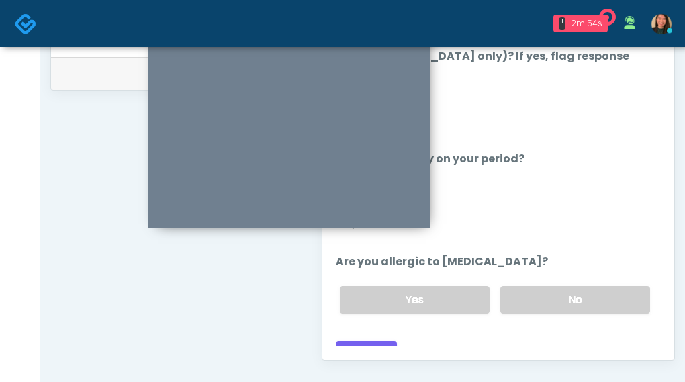
scroll to position [686, 0]
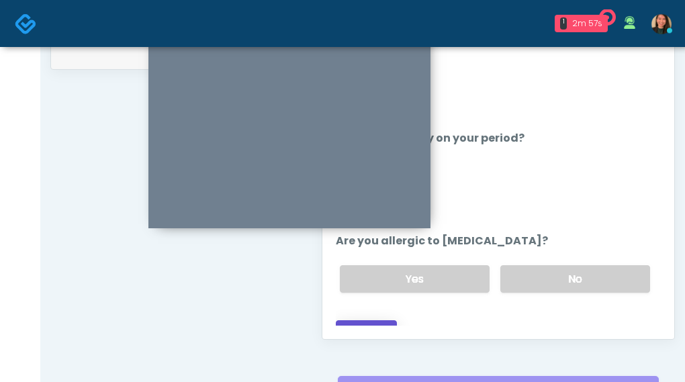
click at [384, 320] on button "Continue" at bounding box center [366, 332] width 61 height 25
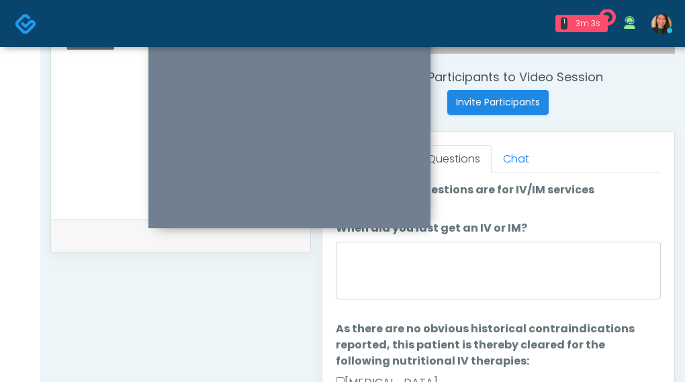
scroll to position [490, 0]
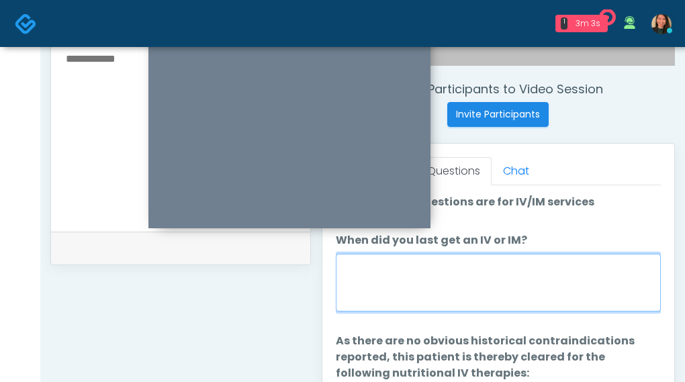
click at [546, 292] on textarea "When did you last get an IV or IM?" at bounding box center [499, 283] width 326 height 58
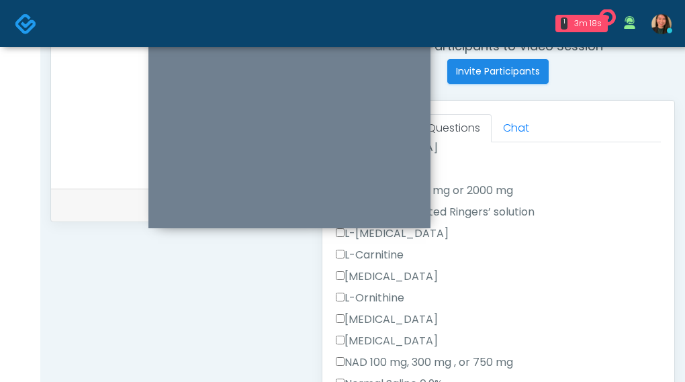
scroll to position [580, 0]
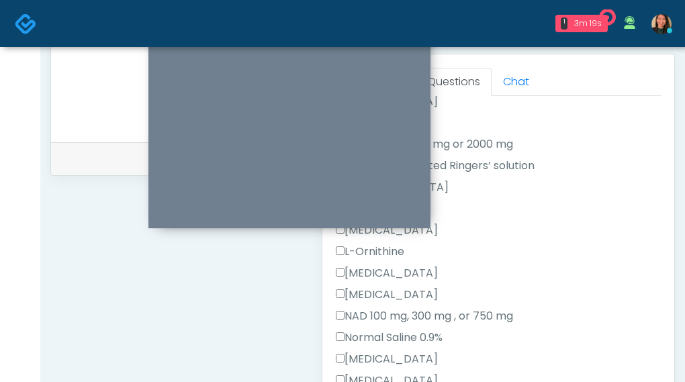
type textarea "**********"
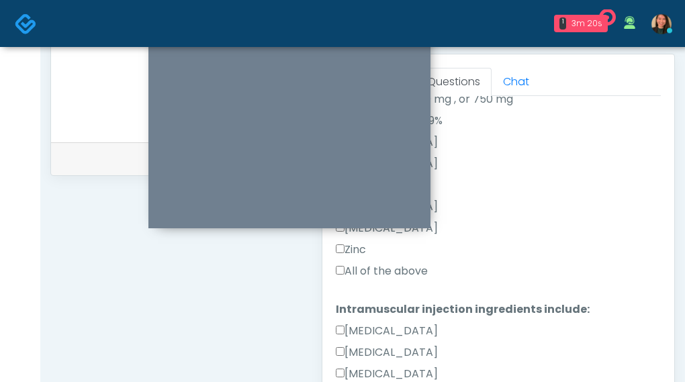
scroll to position [488, 0]
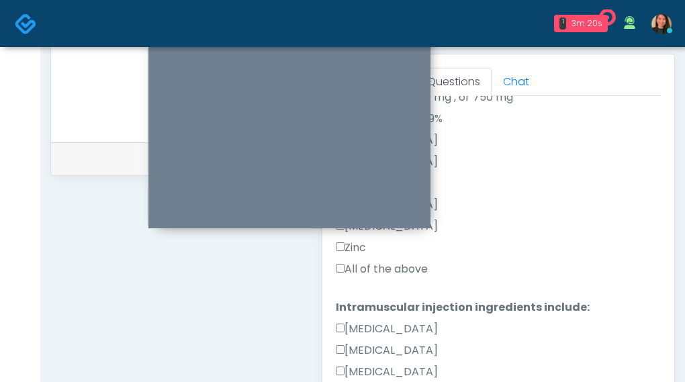
click at [416, 273] on label "All of the above" at bounding box center [382, 269] width 92 height 16
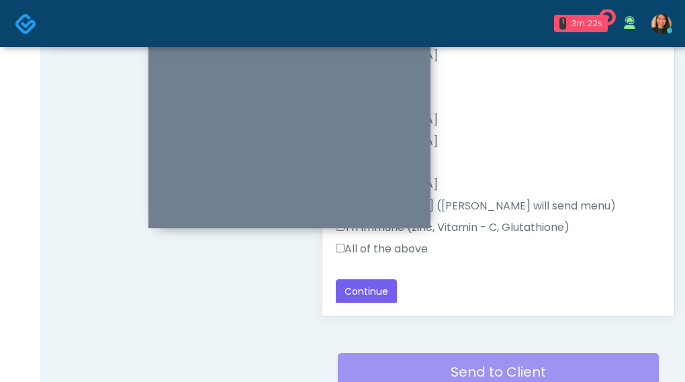
scroll to position [714, 0]
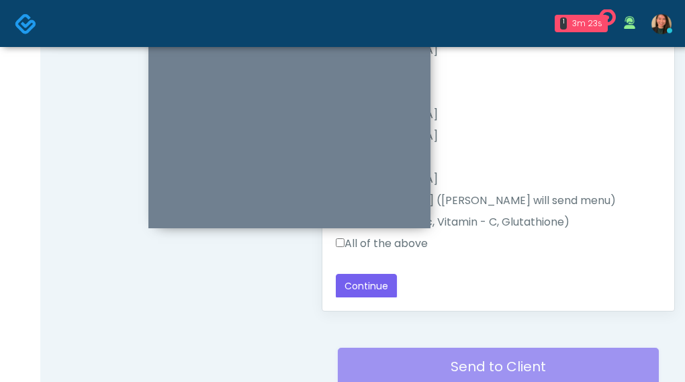
click at [415, 237] on label "All of the above" at bounding box center [382, 244] width 92 height 16
click at [376, 279] on button "Continue" at bounding box center [366, 286] width 61 height 25
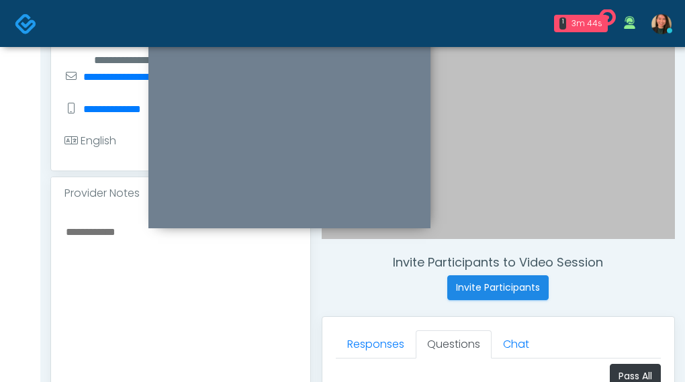
scroll to position [351, 0]
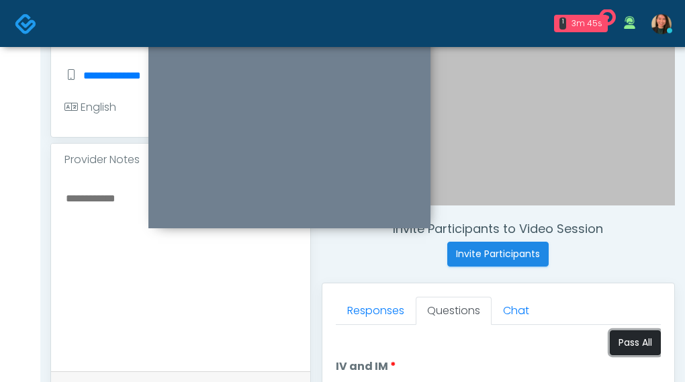
click at [610, 345] on button "Pass All" at bounding box center [635, 343] width 51 height 25
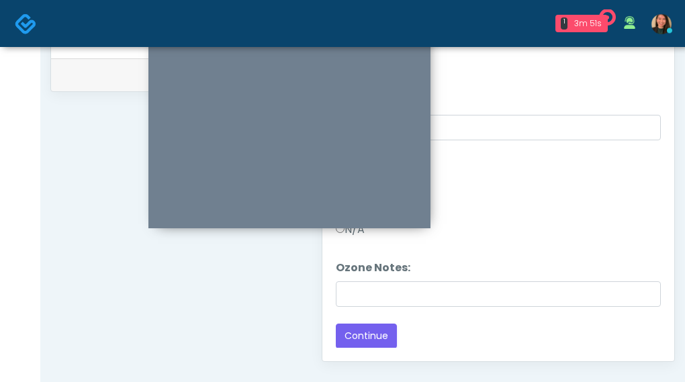
scroll to position [685, 0]
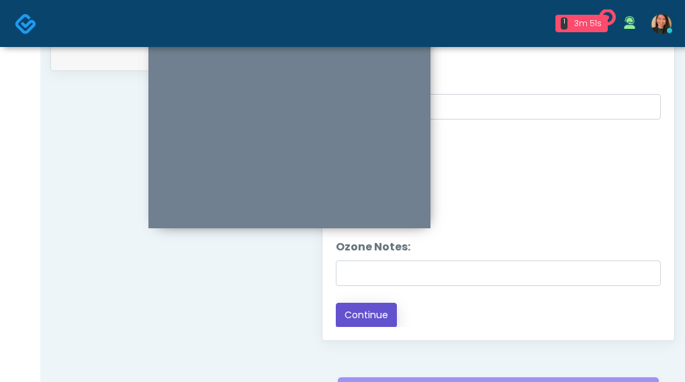
click at [379, 316] on button "Continue" at bounding box center [366, 315] width 61 height 25
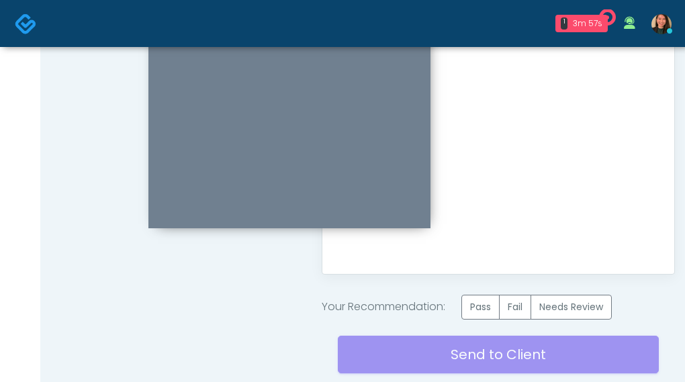
scroll to position [752, 0]
click at [468, 302] on label "Pass" at bounding box center [481, 306] width 38 height 25
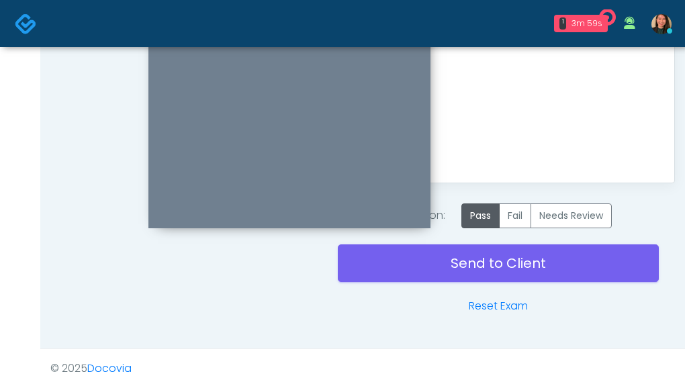
scroll to position [845, 0]
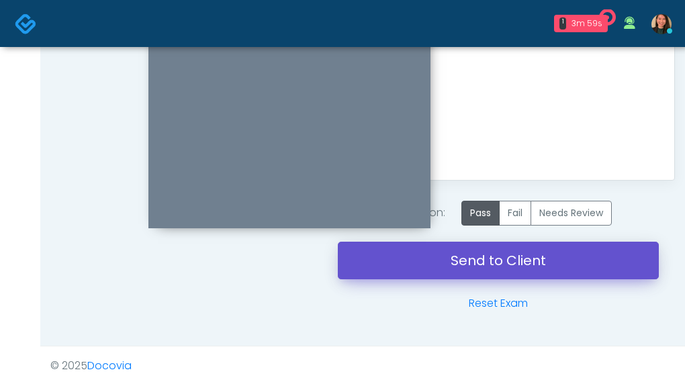
click at [429, 263] on link "Send to Client" at bounding box center [499, 261] width 322 height 38
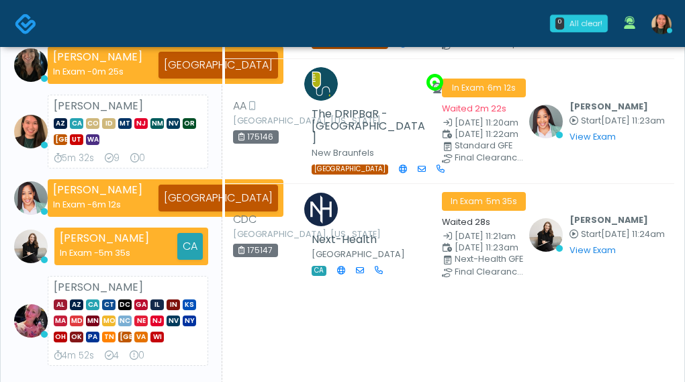
scroll to position [67, 0]
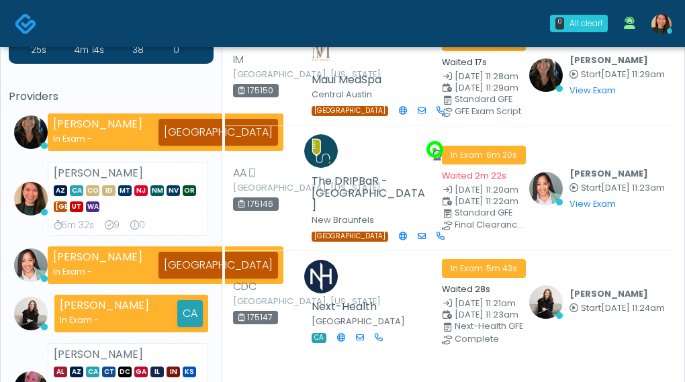
click at [119, 87] on div "25s 4m 14s 38 0 Providers [PERSON_NAME] In Exam - [GEOGRAPHIC_DATA] [PERSON_NAM…" at bounding box center [111, 229] width 205 height 410
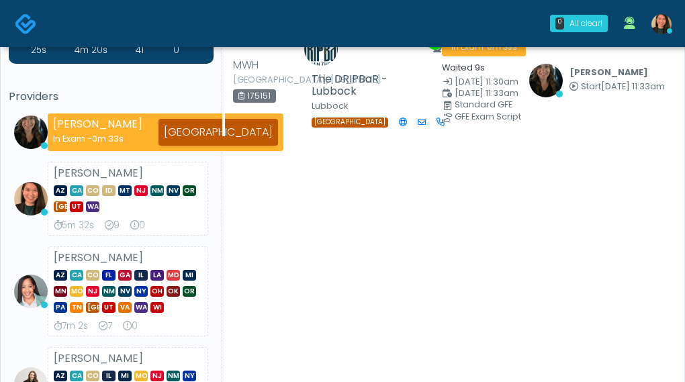
click at [23, 239] on ul "Michelle Picione In Exam - 0m 33s TX Aila Paredes AZ CA CO ID MT NJ NM NV OR TX…" at bounding box center [111, 318] width 205 height 408
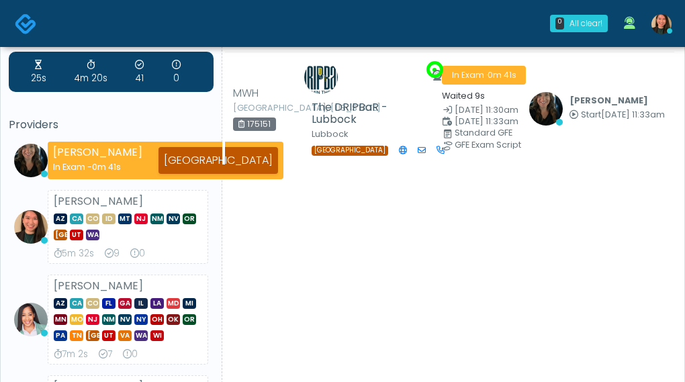
scroll to position [0, 0]
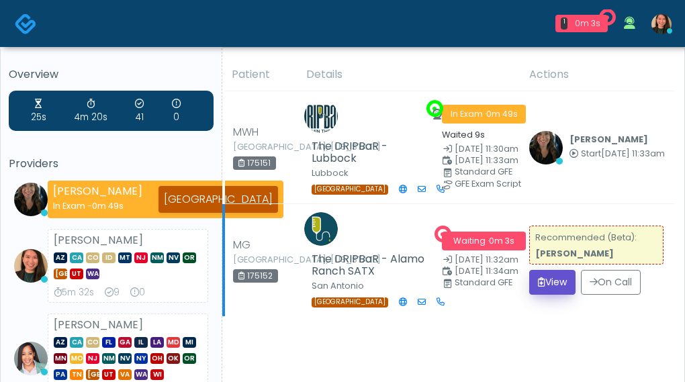
click at [539, 278] on icon "submit" at bounding box center [541, 281] width 7 height 9
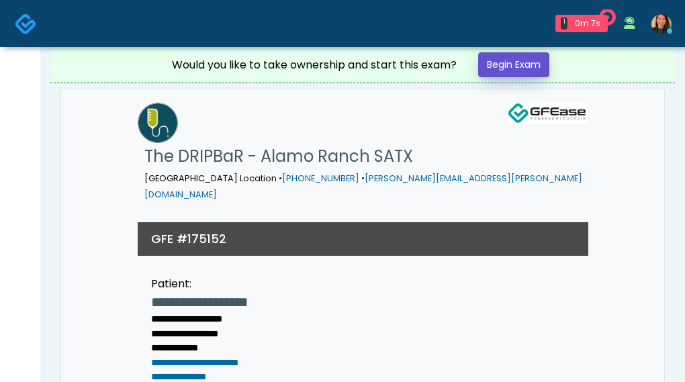
click at [512, 54] on link "Begin Exam" at bounding box center [513, 64] width 71 height 25
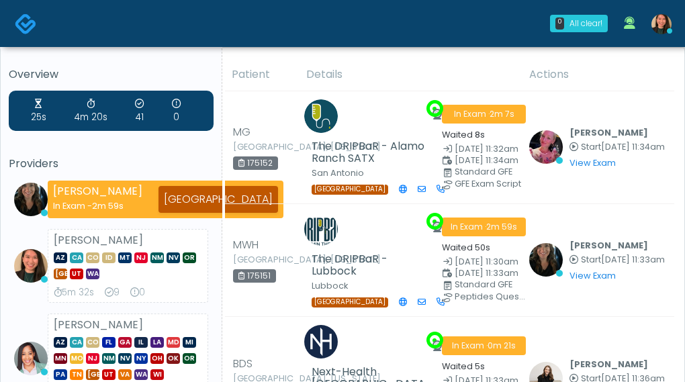
click at [134, 152] on div "25s 4m 20s 41 0 Providers Michelle Picione In Exam - 2m 59s TX Aila Paredes AZ …" at bounding box center [111, 296] width 205 height 410
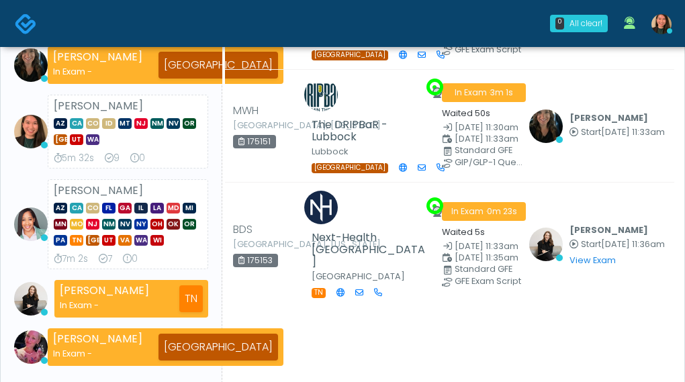
scroll to position [67, 0]
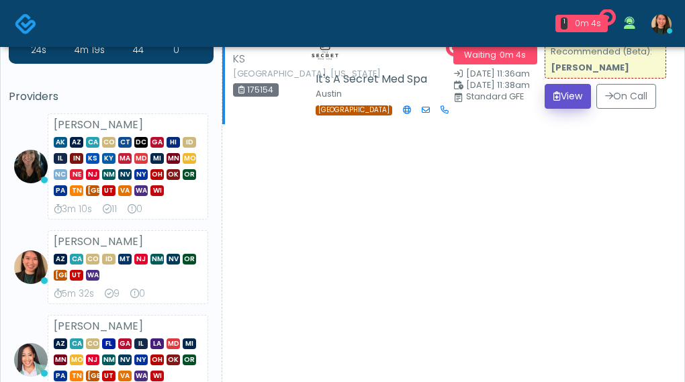
click at [546, 99] on button "View" at bounding box center [568, 96] width 46 height 25
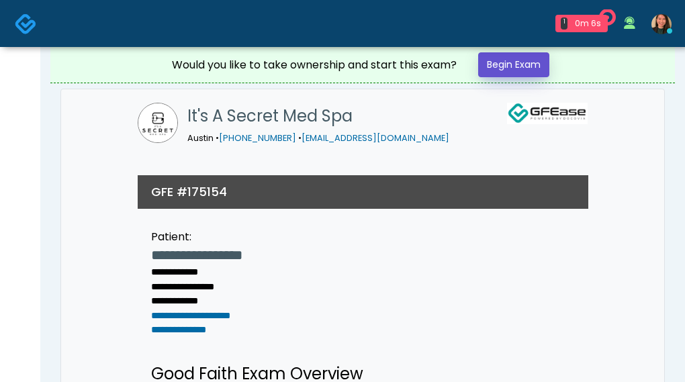
click at [536, 58] on link "Begin Exam" at bounding box center [513, 64] width 71 height 25
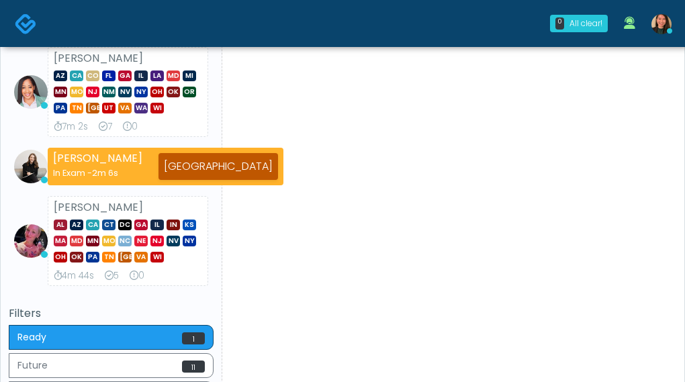
scroll to position [336, 0]
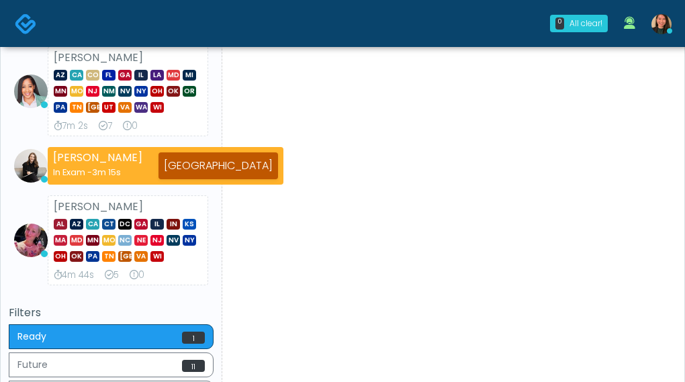
click at [62, 286] on div "Overview 24s 4m 19s 44 0 Providers [PERSON_NAME] AK AZ CA CO CT DC [GEOGRAPHIC_…" at bounding box center [111, 85] width 205 height 705
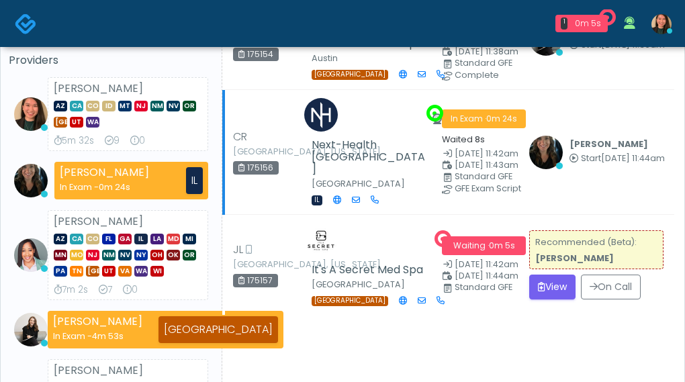
scroll to position [202, 0]
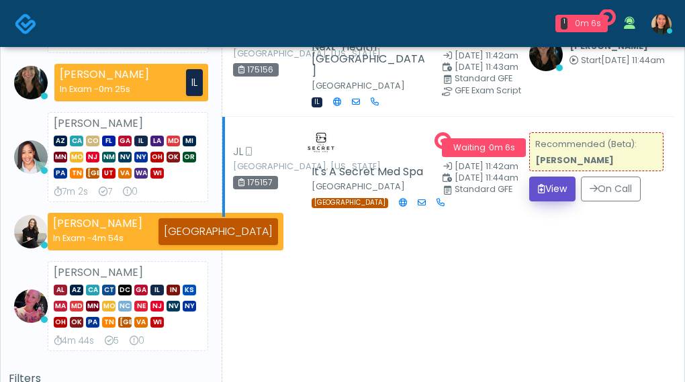
click at [541, 177] on button "View" at bounding box center [552, 189] width 46 height 25
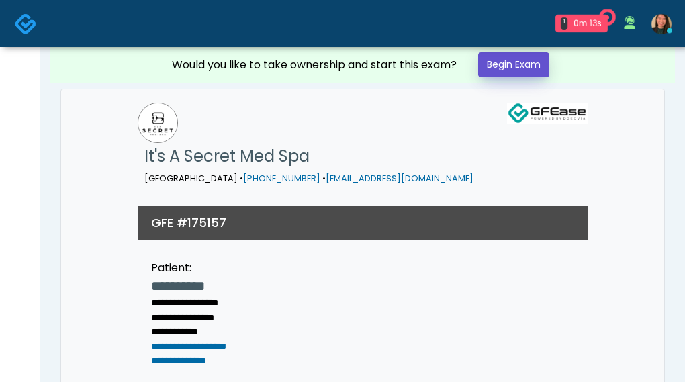
click at [522, 61] on link "Begin Exam" at bounding box center [513, 64] width 71 height 25
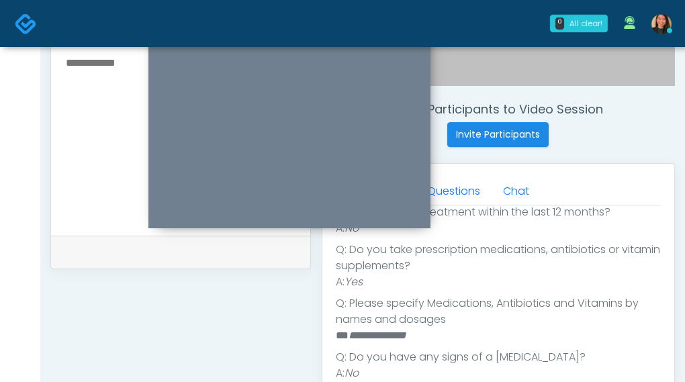
scroll to position [403, 0]
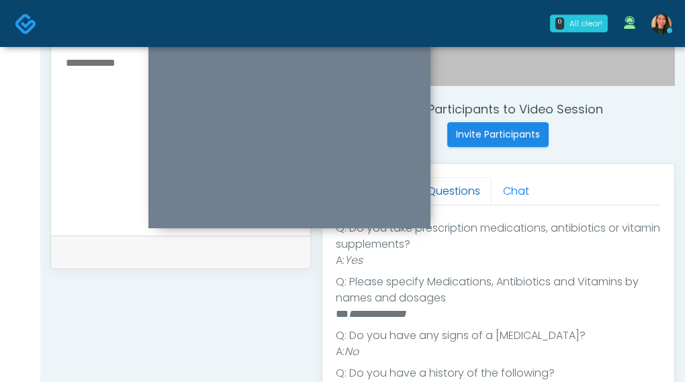
click at [479, 193] on link "Questions" at bounding box center [454, 191] width 76 height 28
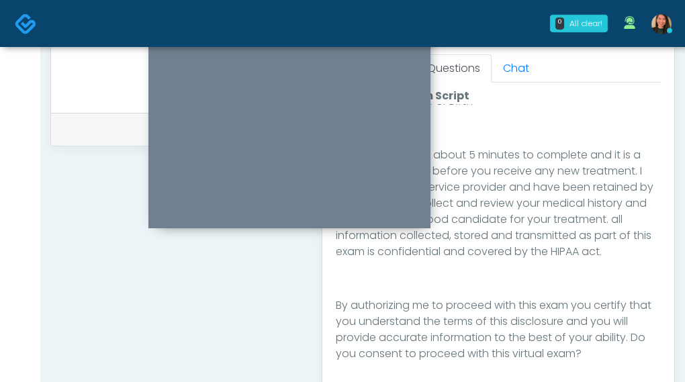
scroll to position [660, 0]
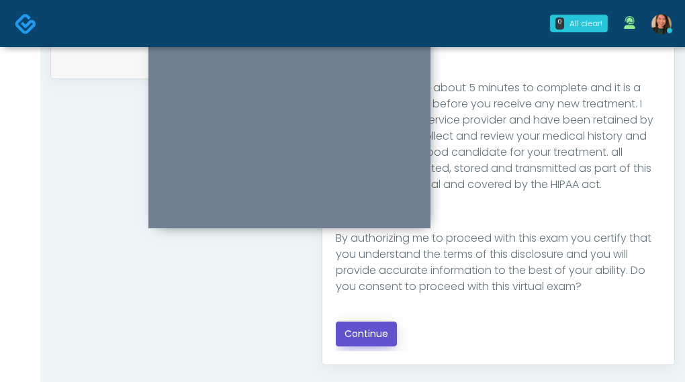
click at [379, 337] on button "Continue" at bounding box center [366, 334] width 61 height 25
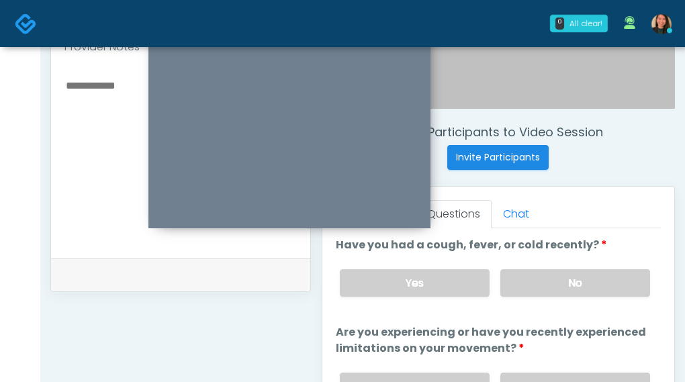
scroll to position [418, 0]
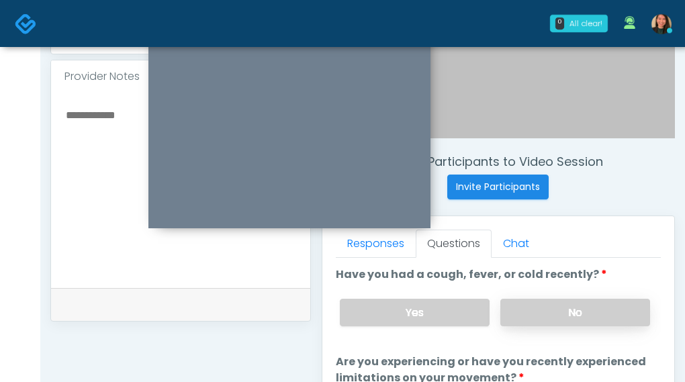
click at [615, 311] on label "No" at bounding box center [575, 313] width 150 height 28
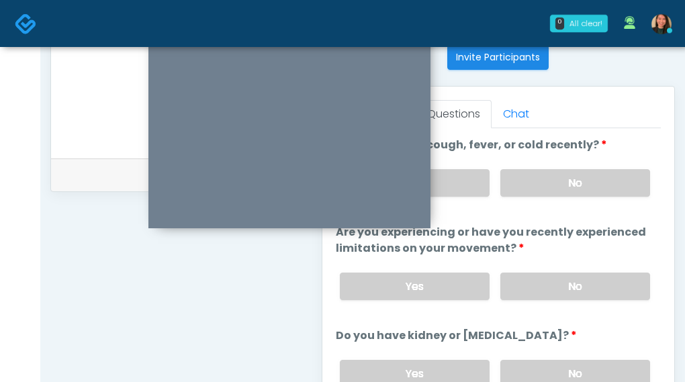
scroll to position [552, 0]
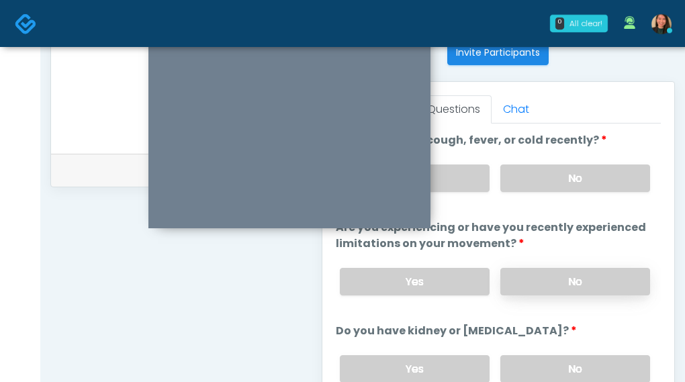
click at [621, 272] on label "No" at bounding box center [575, 282] width 150 height 28
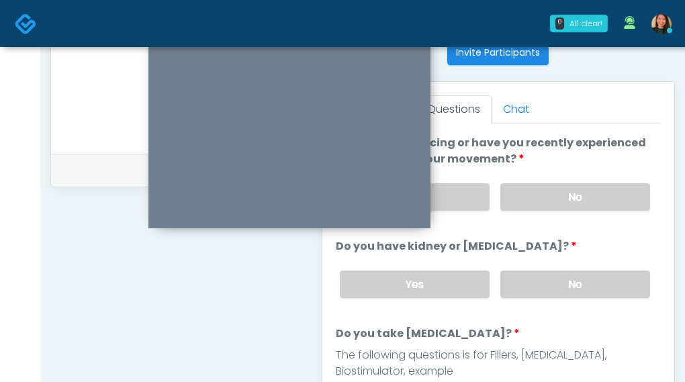
scroll to position [97, 0]
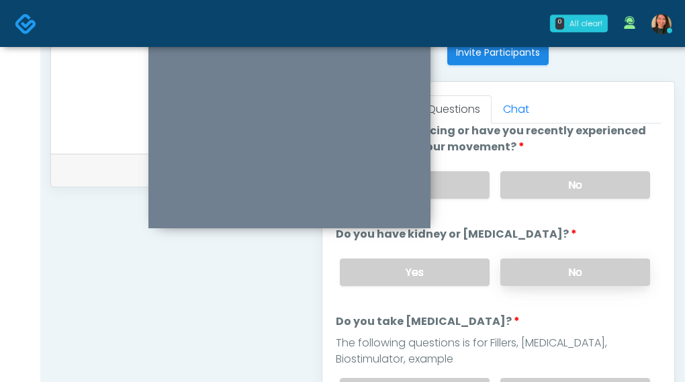
click at [613, 268] on label "No" at bounding box center [575, 273] width 150 height 28
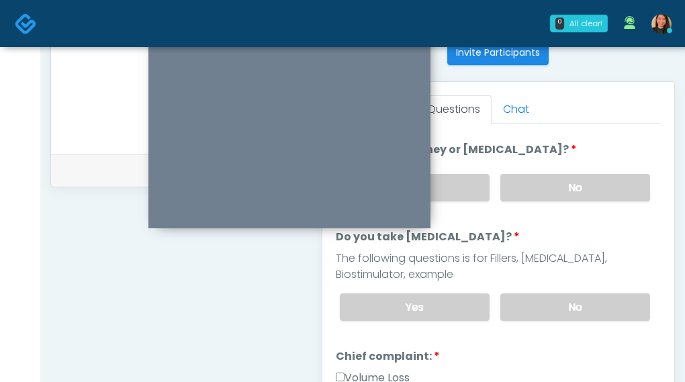
scroll to position [190, 0]
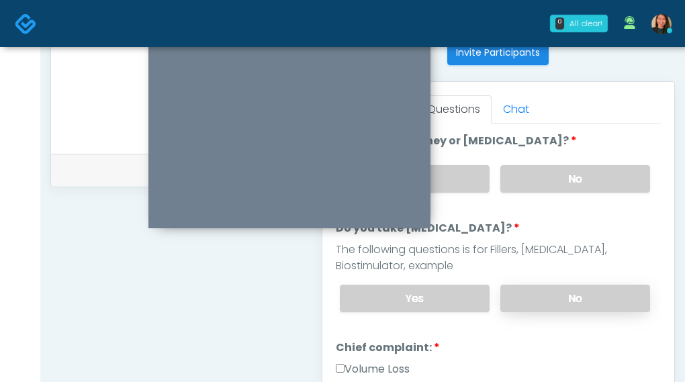
click at [621, 285] on label "No" at bounding box center [575, 299] width 150 height 28
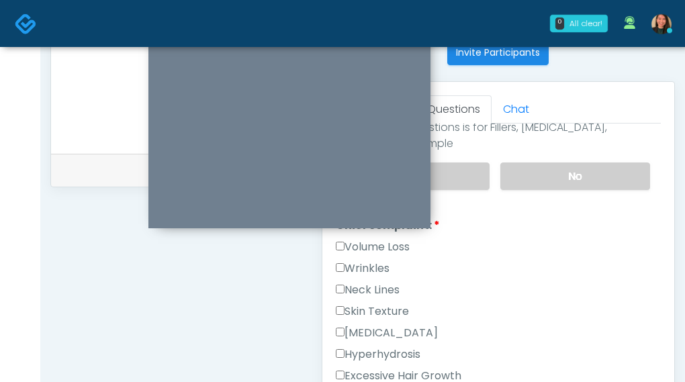
scroll to position [310, 0]
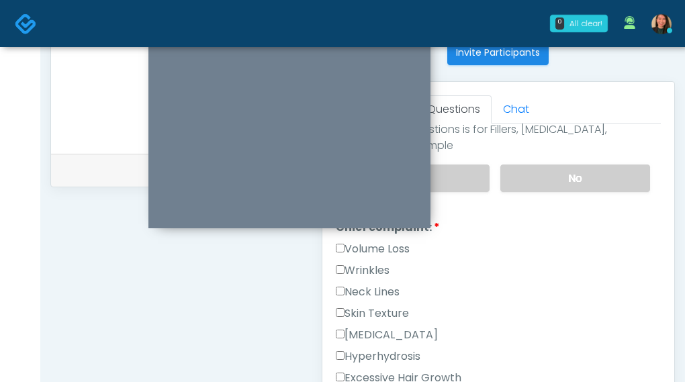
click at [383, 263] on label "Wrinkles" at bounding box center [363, 271] width 54 height 16
click at [399, 243] on label "Volume Loss" at bounding box center [373, 249] width 74 height 16
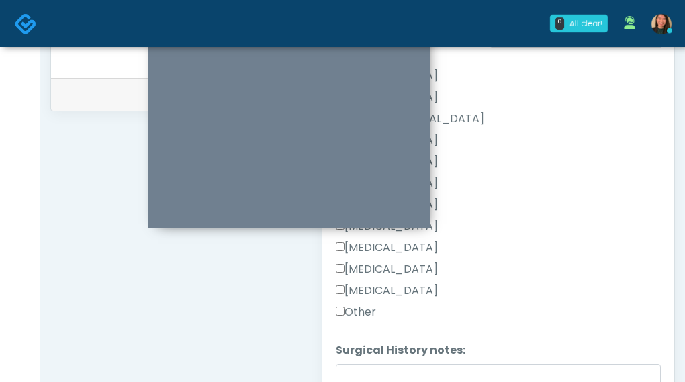
scroll to position [848, 0]
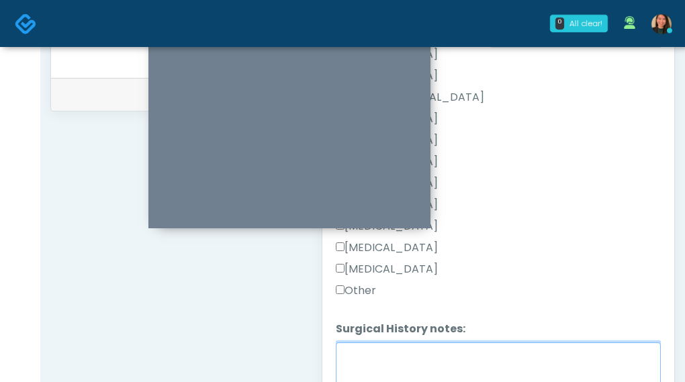
click at [425, 343] on textarea "Surgical History notes:" at bounding box center [499, 372] width 326 height 58
click at [348, 283] on label "Other" at bounding box center [356, 291] width 40 height 16
click at [384, 343] on textarea "Surgical History notes:" at bounding box center [499, 372] width 326 height 58
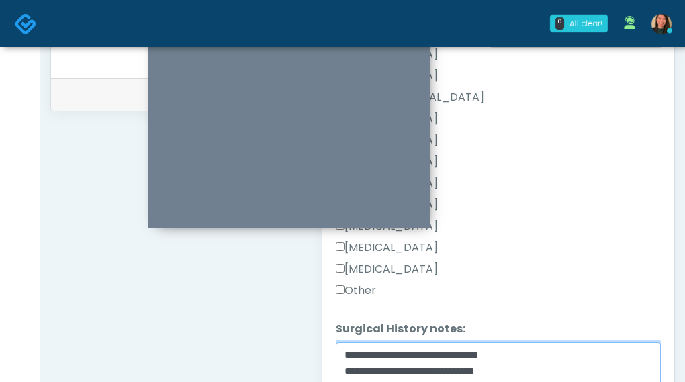
scroll to position [903, 0]
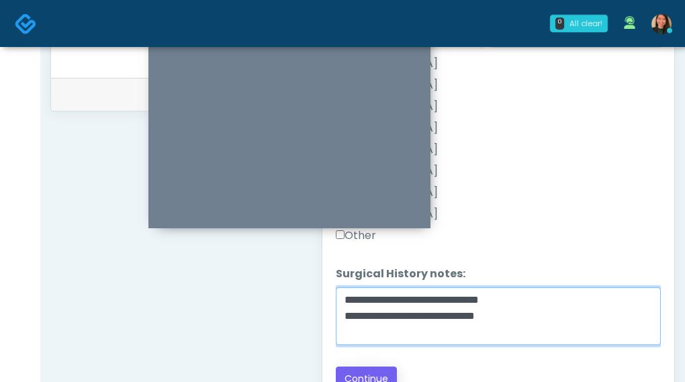
type textarea "**********"
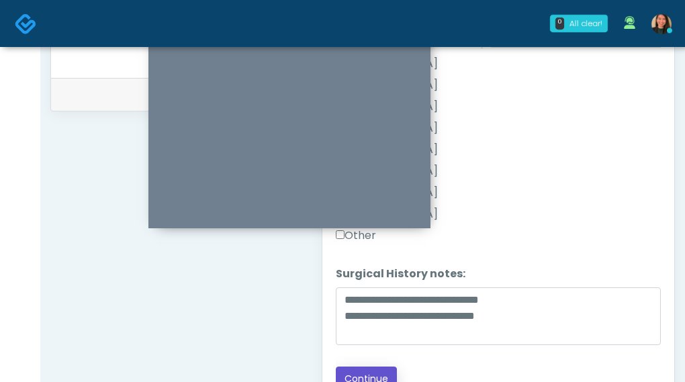
click at [352, 367] on button "Continue" at bounding box center [366, 379] width 61 height 25
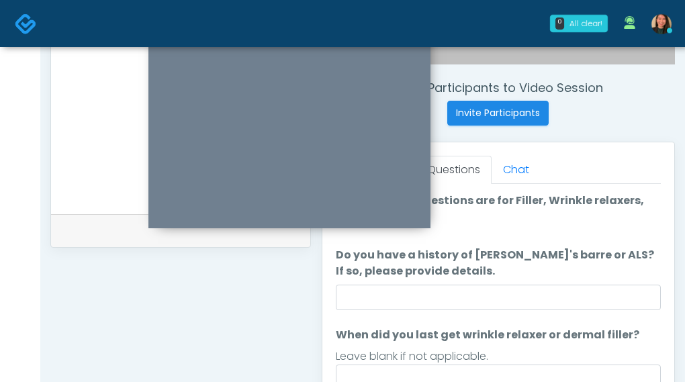
scroll to position [500, 0]
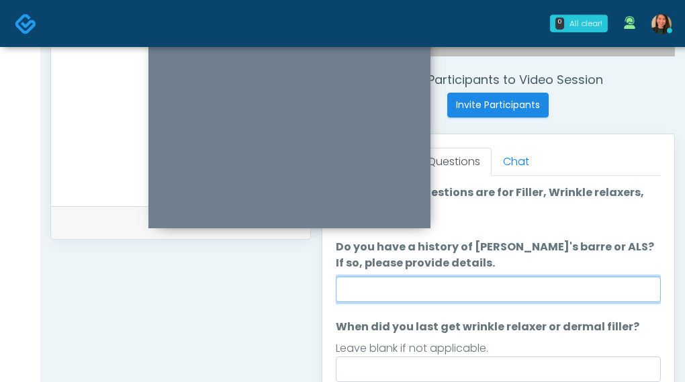
click at [560, 298] on input "Do you have a history of Guillain's barre or ALS? If so, please provide details." at bounding box center [499, 290] width 326 height 26
type input "**"
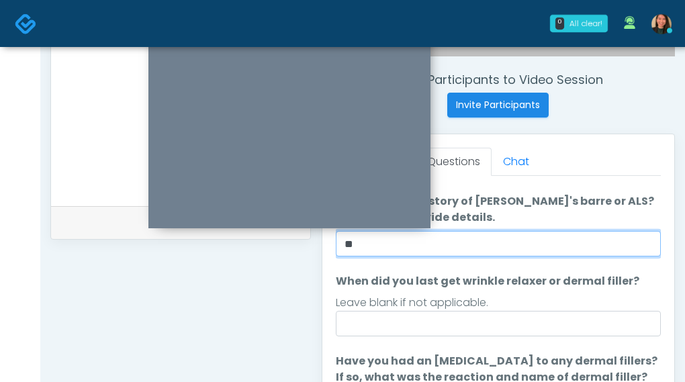
scroll to position [67, 0]
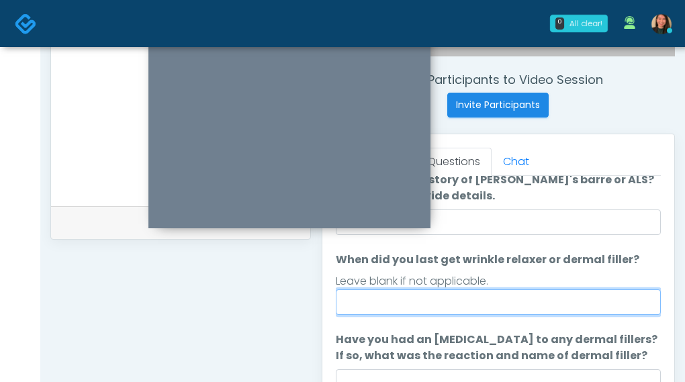
click at [520, 303] on input "When did you last get wrinkle relaxer or dermal filler?" at bounding box center [499, 303] width 326 height 26
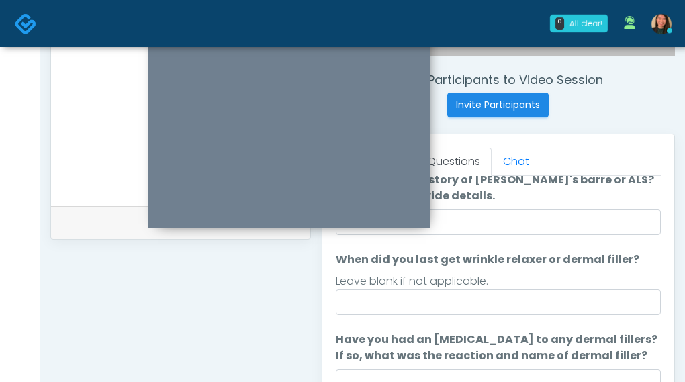
click at [468, 332] on label "Have you had an allergic response to any dermal fillers? If so, what was the re…" at bounding box center [499, 348] width 326 height 32
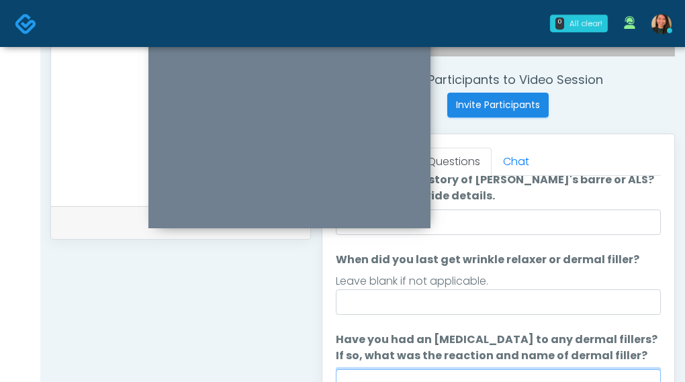
click at [468, 369] on input "Have you had an allergic response to any dermal fillers? If so, what was the re…" at bounding box center [499, 382] width 326 height 26
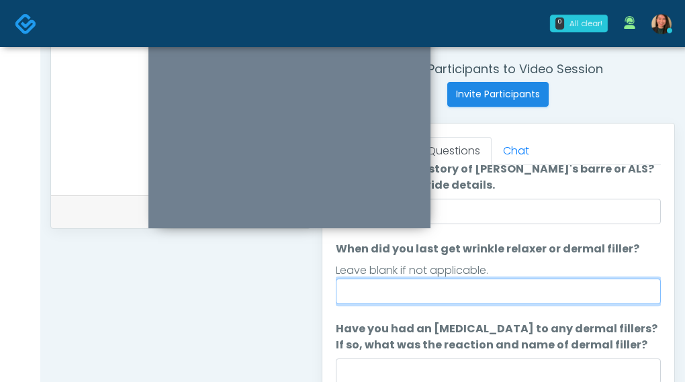
click at [513, 282] on input "When did you last get wrinkle relaxer or dermal filler?" at bounding box center [499, 292] width 326 height 26
type input "*"
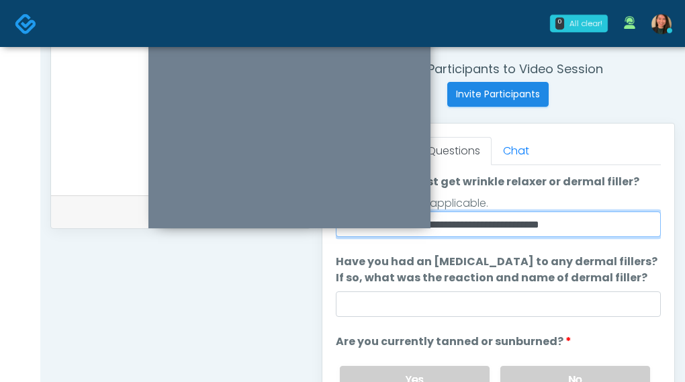
type input "**********"
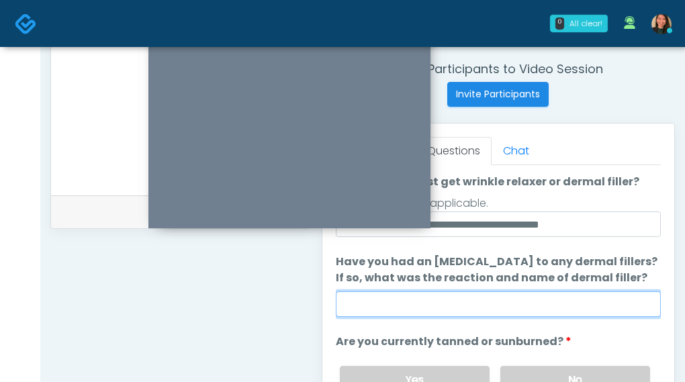
click at [520, 296] on input "Have you had an allergic response to any dermal fillers? If so, what was the re…" at bounding box center [499, 305] width 326 height 26
type input "***"
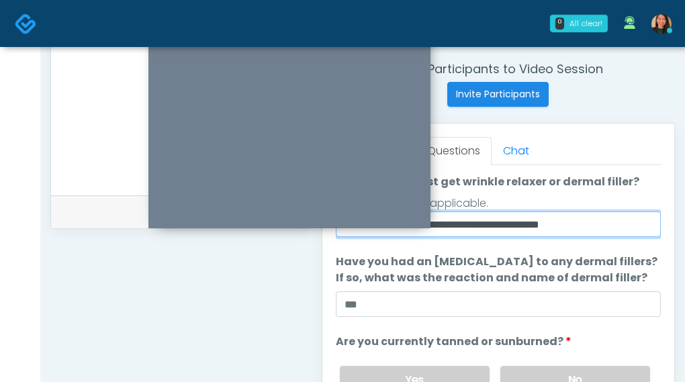
click at [534, 217] on input "**********" at bounding box center [499, 225] width 326 height 26
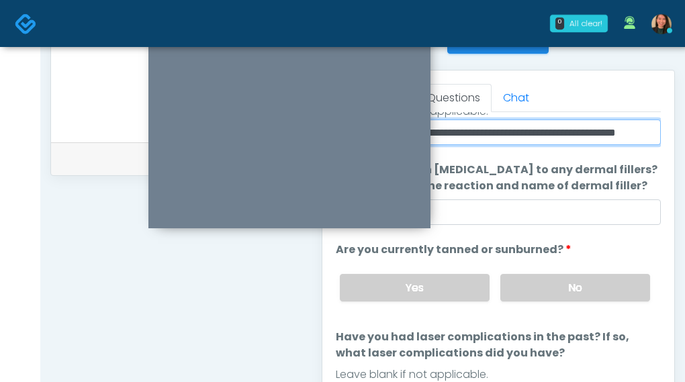
scroll to position [589, 0]
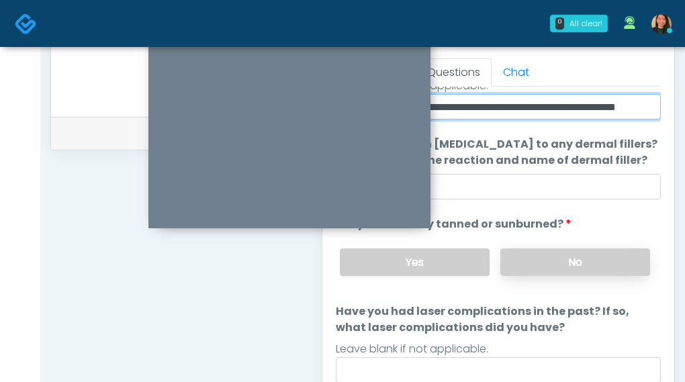
type input "**********"
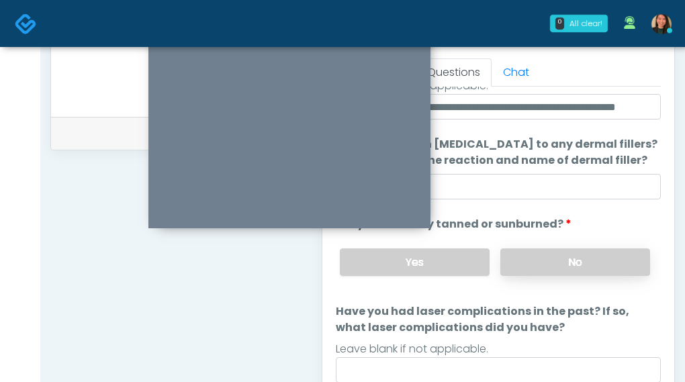
click at [593, 255] on label "No" at bounding box center [575, 263] width 150 height 28
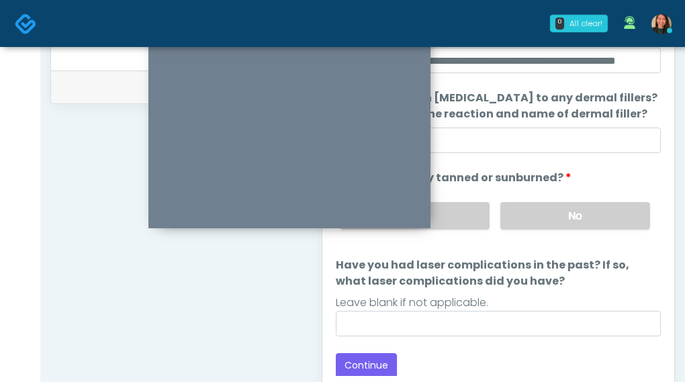
scroll to position [656, 0]
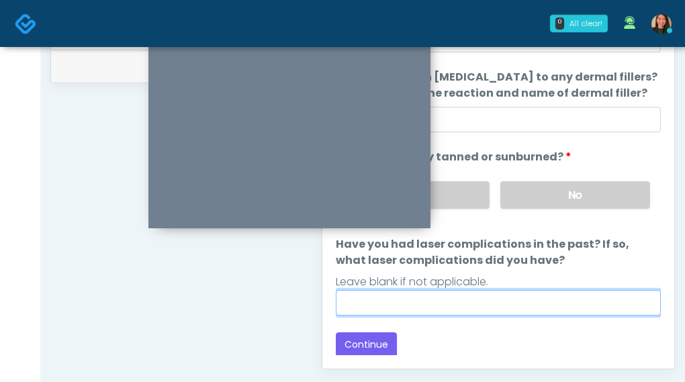
click at [591, 305] on input "Have you had laser complications in the past? If so, what laser complications d…" at bounding box center [499, 303] width 326 height 26
type input "***"
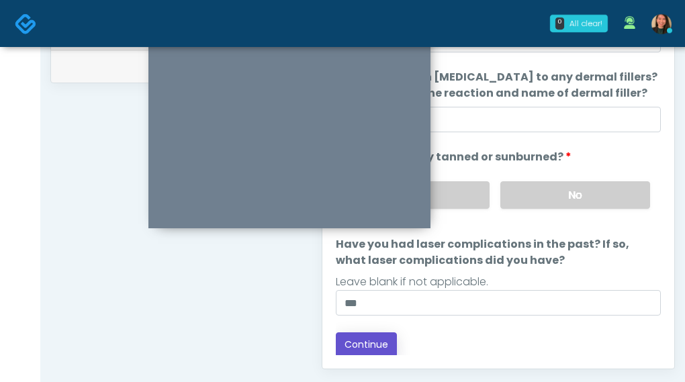
click at [384, 335] on button "Continue" at bounding box center [366, 345] width 61 height 25
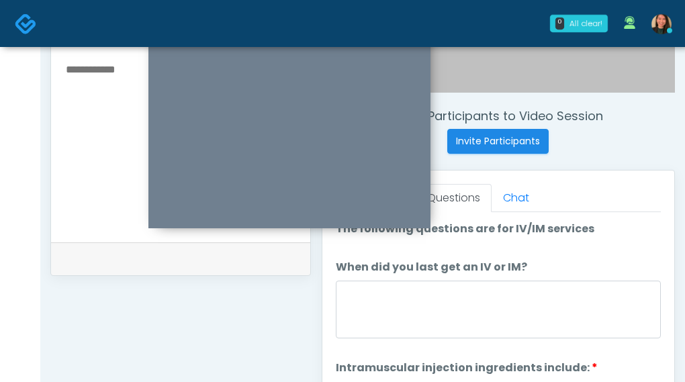
scroll to position [485, 0]
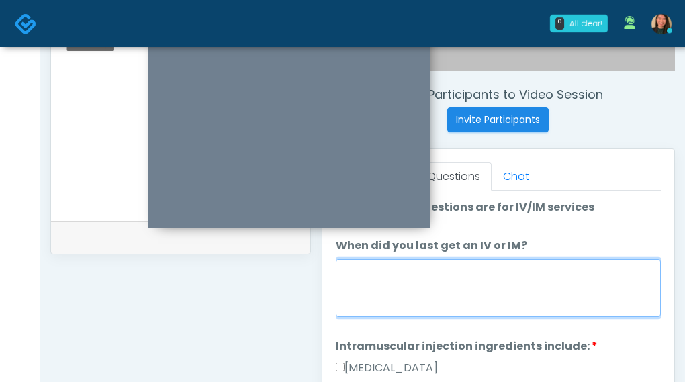
click at [571, 303] on textarea "When did you last get an IV or IM?" at bounding box center [499, 288] width 326 height 58
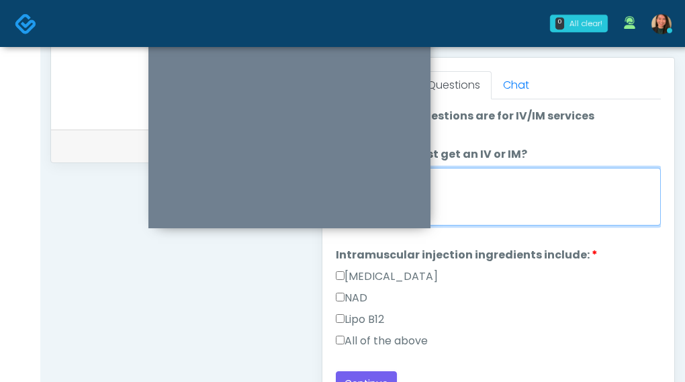
scroll to position [619, 0]
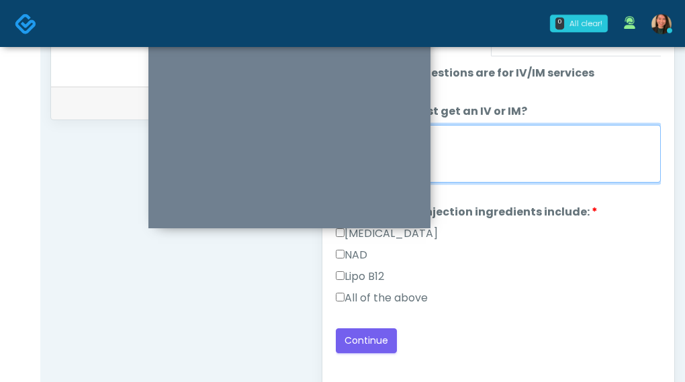
type textarea "***"
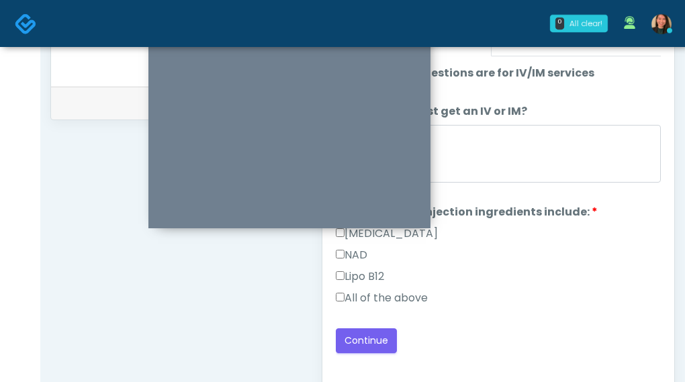
click at [415, 295] on label "All of the above" at bounding box center [382, 298] width 92 height 16
click at [366, 330] on button "Continue" at bounding box center [366, 341] width 61 height 25
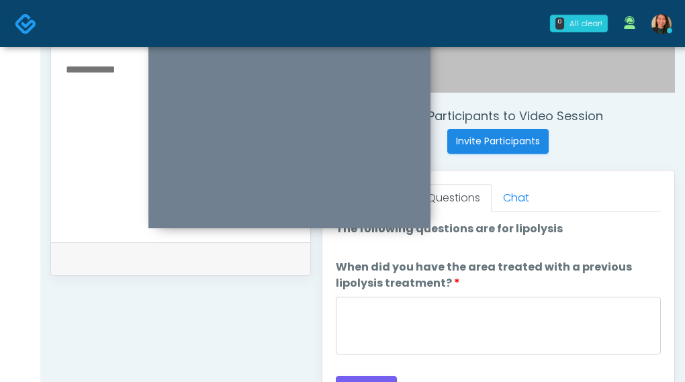
scroll to position [485, 0]
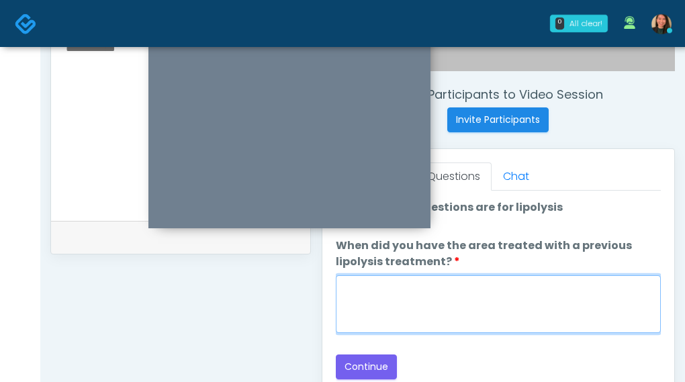
click at [544, 317] on textarea "When did you have the area treated with a previous lipolysis treatment?" at bounding box center [499, 304] width 326 height 58
type textarea "***"
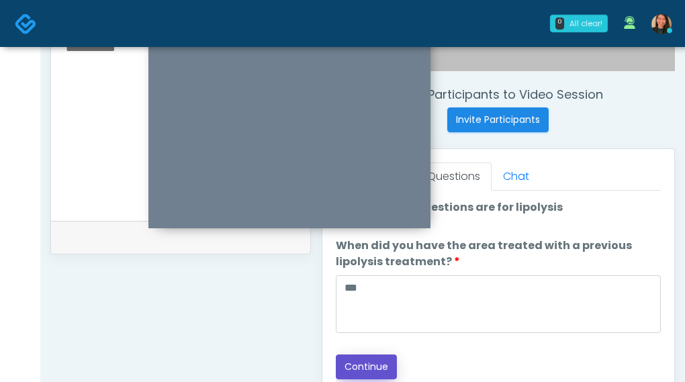
click at [372, 355] on button "Continue" at bounding box center [366, 367] width 61 height 25
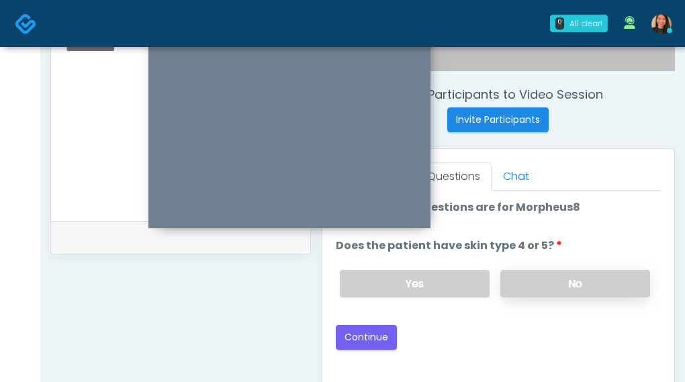
click at [545, 282] on label "No" at bounding box center [575, 284] width 150 height 28
click at [367, 330] on button "Continue" at bounding box center [366, 337] width 61 height 25
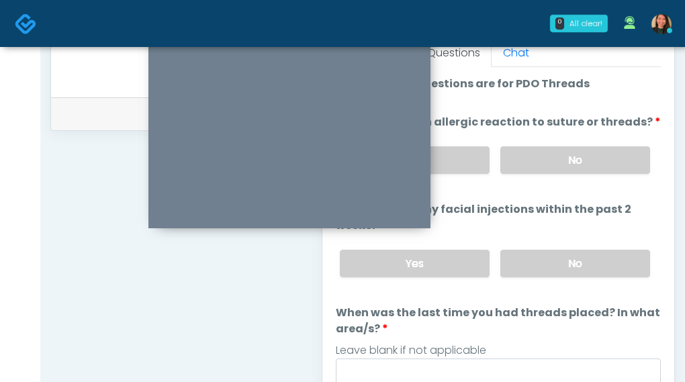
scroll to position [627, 0]
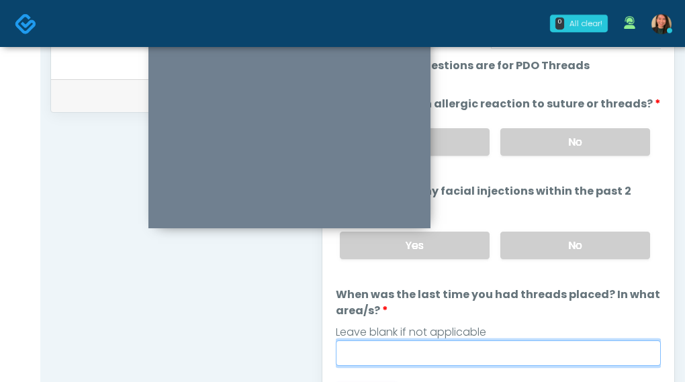
click at [566, 349] on input "When was the last time you had threads placed? In what area/s?" at bounding box center [499, 354] width 326 height 26
type input "***"
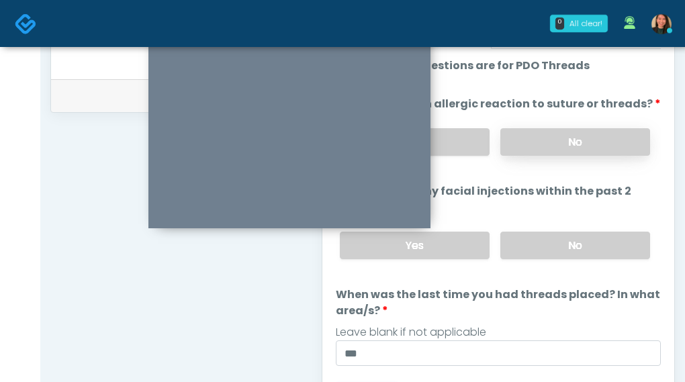
click at [583, 137] on label "No" at bounding box center [575, 142] width 150 height 28
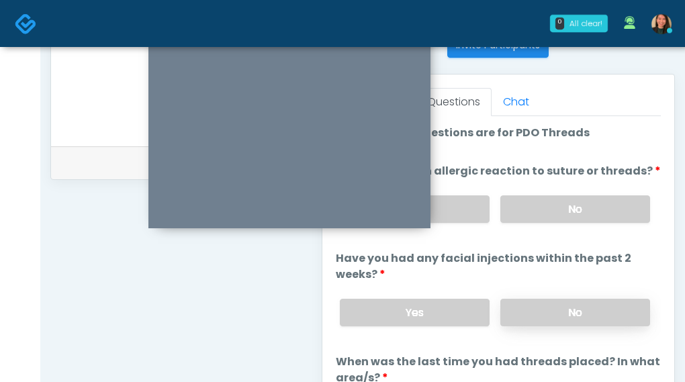
click at [607, 314] on label "No" at bounding box center [575, 313] width 150 height 28
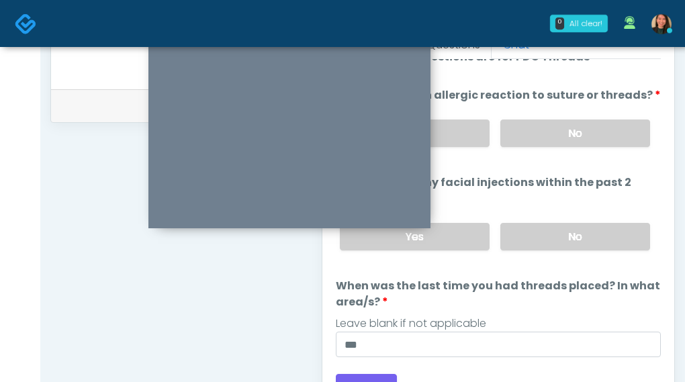
scroll to position [694, 0]
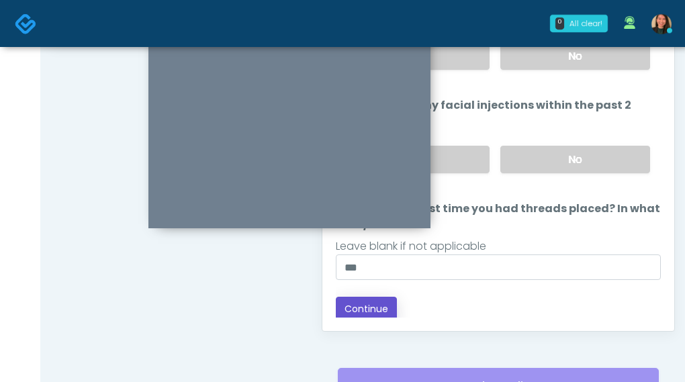
click at [374, 302] on button "Continue" at bounding box center [366, 309] width 61 height 25
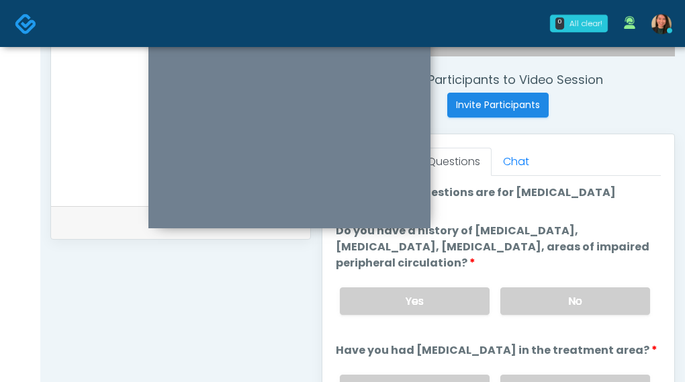
scroll to position [485, 0]
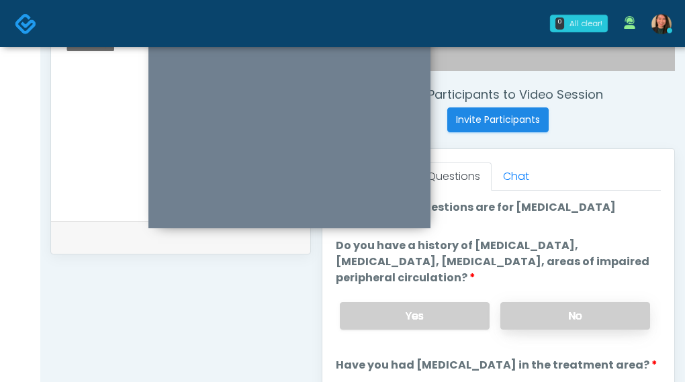
click at [578, 319] on label "No" at bounding box center [575, 316] width 150 height 28
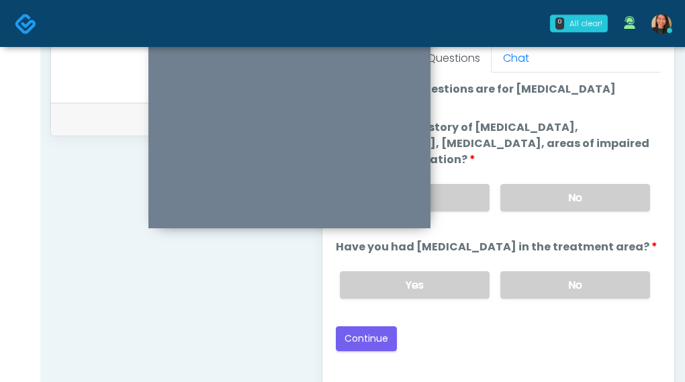
scroll to position [609, 0]
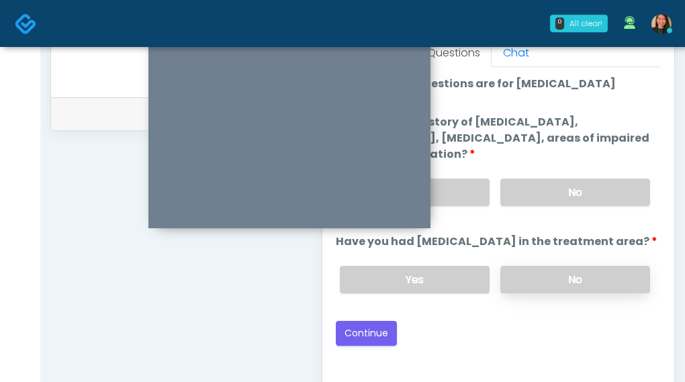
click at [597, 279] on label "No" at bounding box center [575, 280] width 150 height 28
click at [375, 322] on button "Continue" at bounding box center [366, 333] width 61 height 25
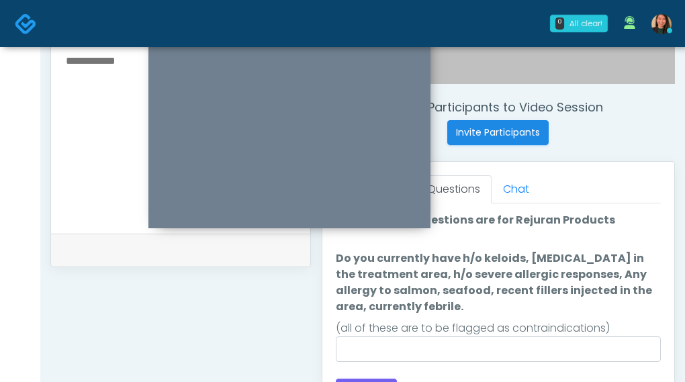
scroll to position [485, 0]
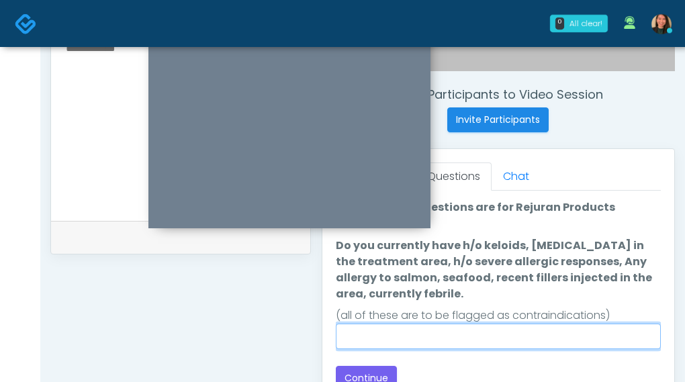
click at [575, 341] on input "Do you currently have h/o keloids, skin infection in the treatment area, h/o se…" at bounding box center [499, 337] width 326 height 26
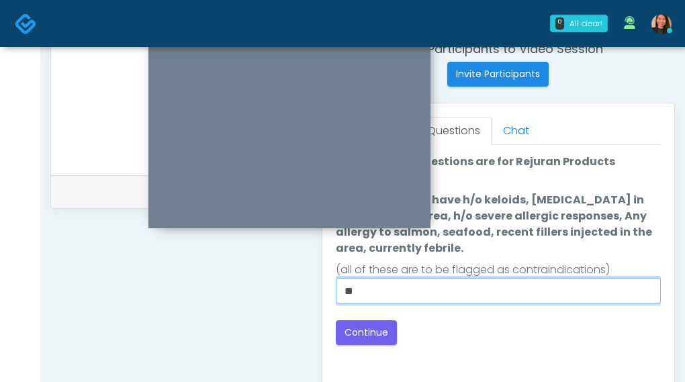
scroll to position [552, 0]
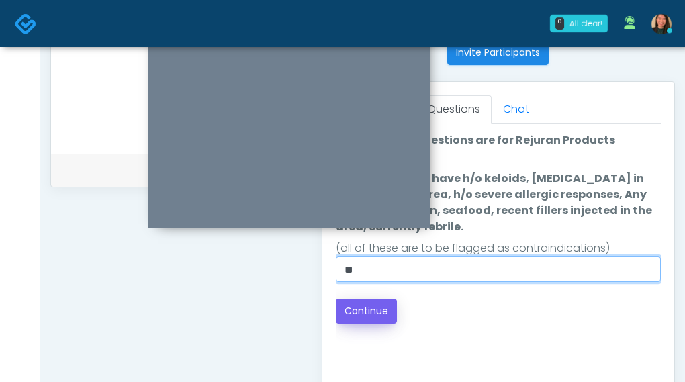
type input "**"
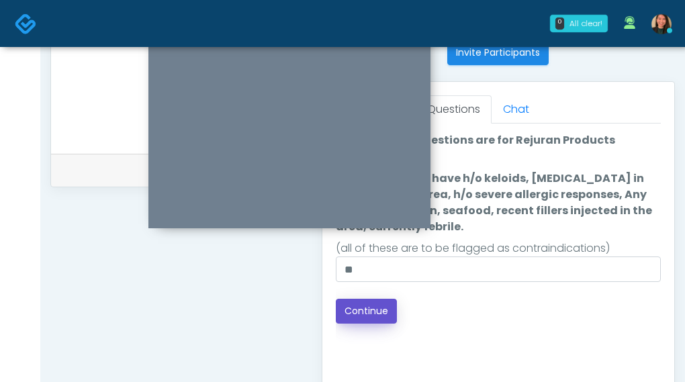
click at [380, 309] on button "Continue" at bounding box center [366, 311] width 61 height 25
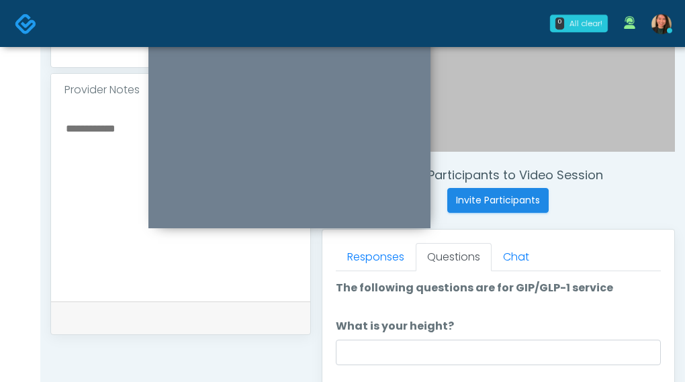
scroll to position [418, 0]
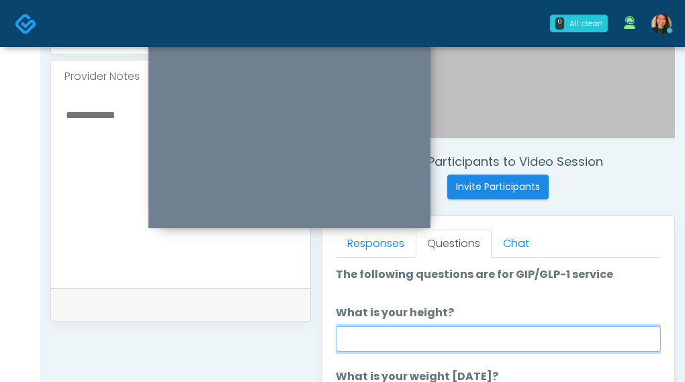
click at [398, 337] on input "What is your height?" at bounding box center [499, 339] width 326 height 26
type input "***"
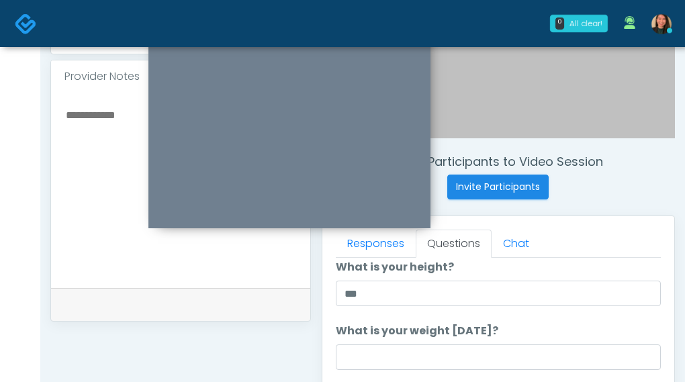
scroll to position [67, 0]
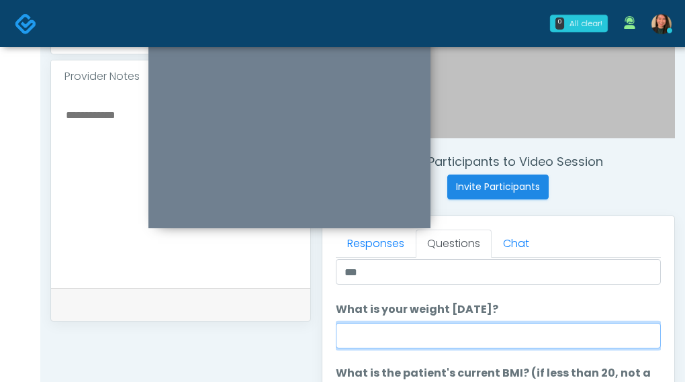
click at [405, 329] on input "What is your weight today?" at bounding box center [499, 336] width 326 height 26
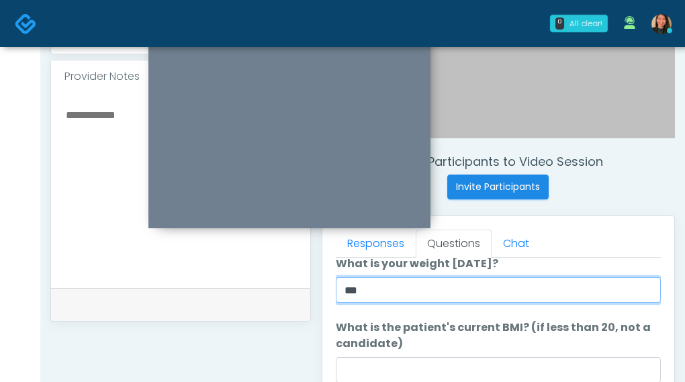
scroll to position [134, 0]
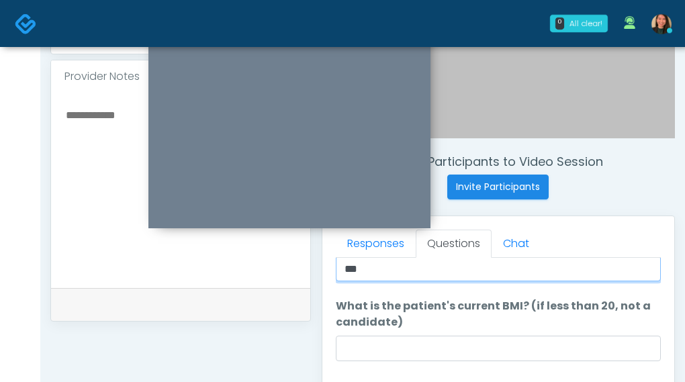
type input "***"
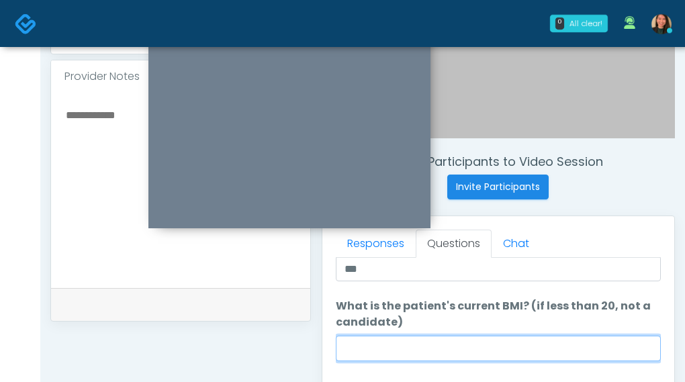
click at [441, 349] on input "What is the patient's current BMI? (if less than 20, not a candidate)" at bounding box center [499, 349] width 326 height 26
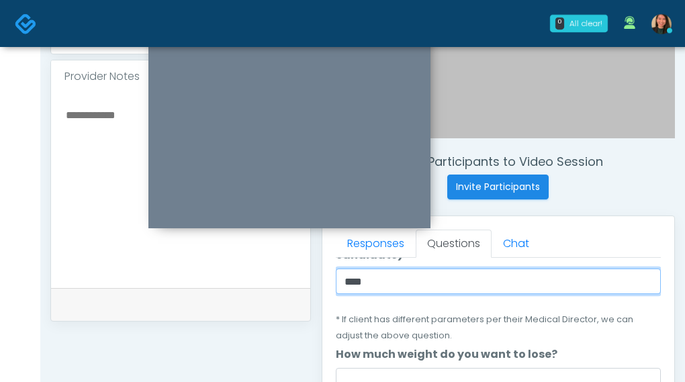
scroll to position [269, 0]
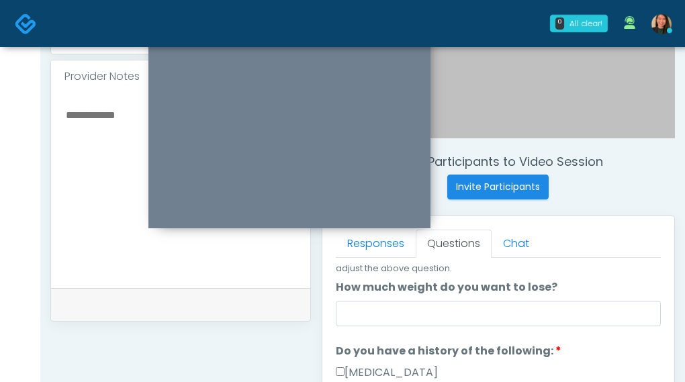
type input "****"
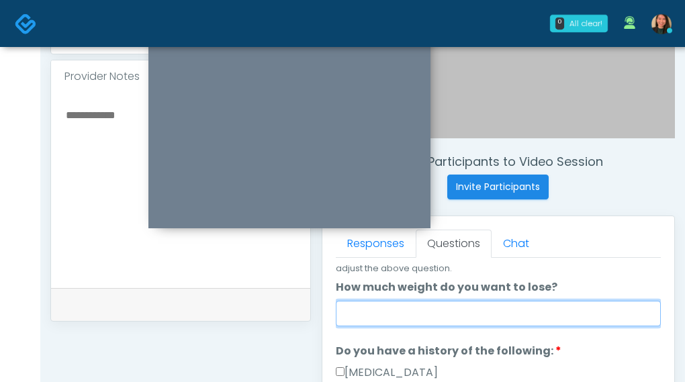
click at [407, 317] on input "How much weight do you want to lose?" at bounding box center [499, 314] width 326 height 26
type input "***"
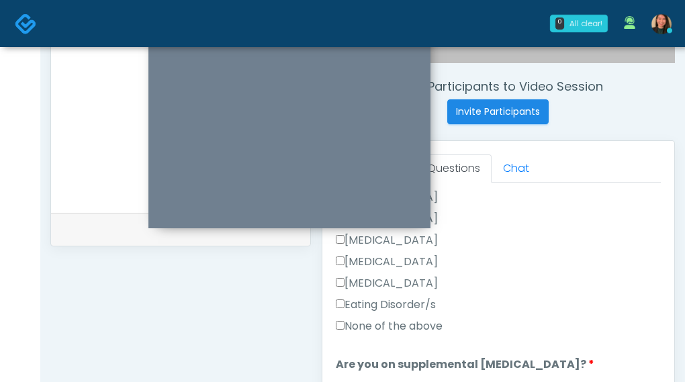
scroll to position [403, 0]
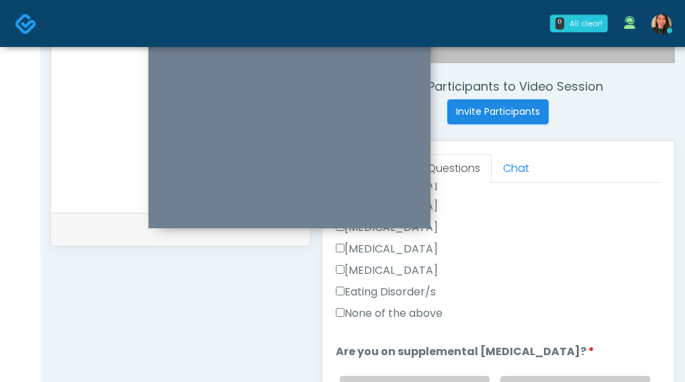
click at [392, 313] on label "None of the above" at bounding box center [389, 314] width 107 height 16
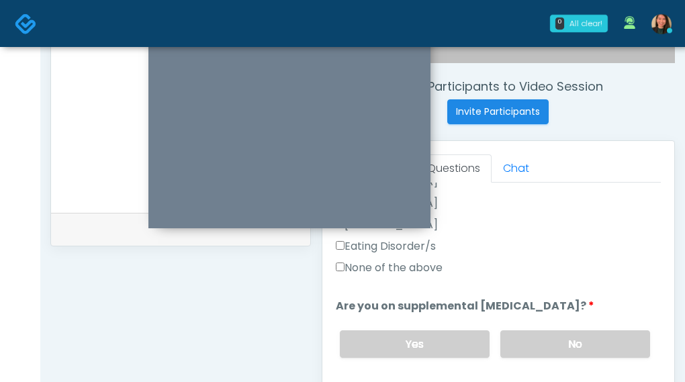
scroll to position [470, 0]
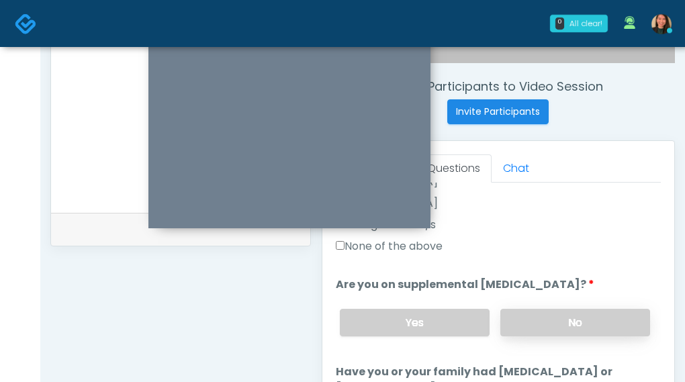
click at [593, 322] on label "No" at bounding box center [575, 323] width 150 height 28
drag, startPoint x: 683, startPoint y: 256, endPoint x: 679, endPoint y: 277, distance: 21.9
click at [679, 277] on div "**********" at bounding box center [362, 113] width 645 height 1119
click at [612, 257] on ol "The following questions are for GIP/GLP-1 service The following questions are f…" at bounding box center [499, 292] width 326 height 1143
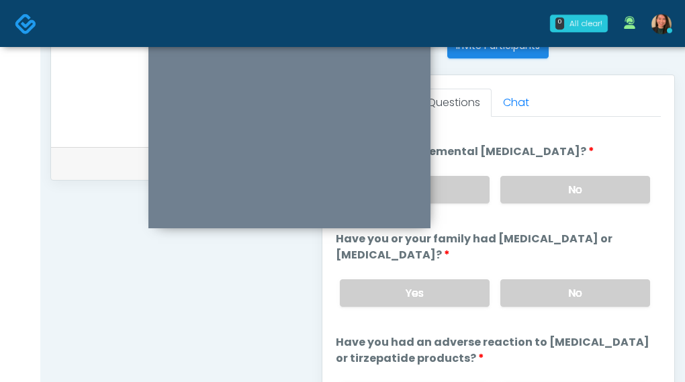
scroll to position [565, 0]
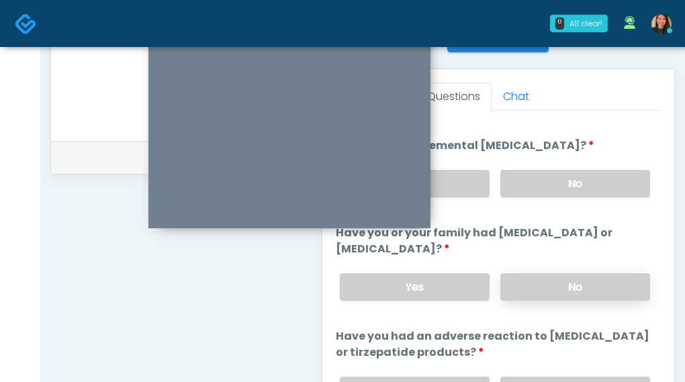
click at [607, 290] on label "No" at bounding box center [575, 287] width 150 height 28
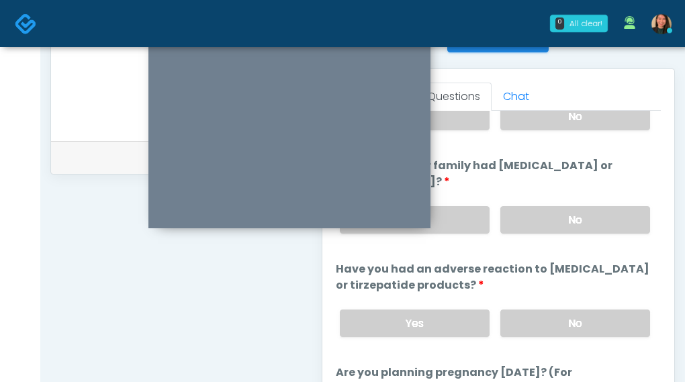
click at [598, 321] on label "No" at bounding box center [575, 324] width 150 height 28
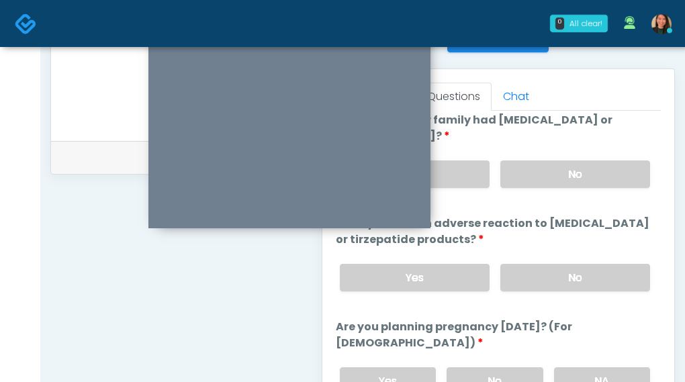
scroll to position [672, 0]
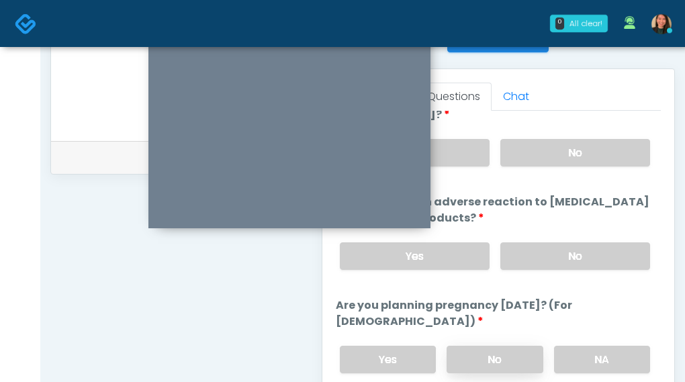
click at [466, 357] on label "No" at bounding box center [495, 360] width 97 height 28
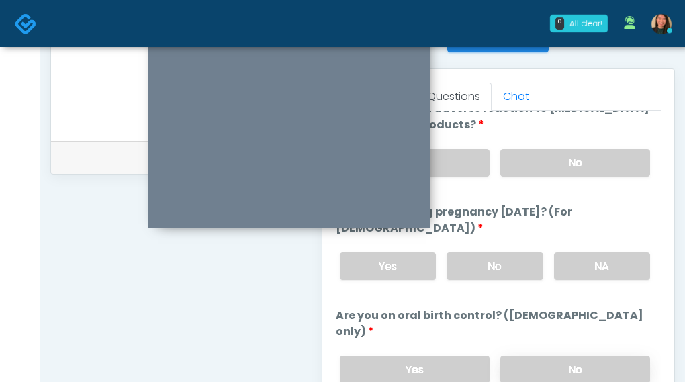
scroll to position [806, 0]
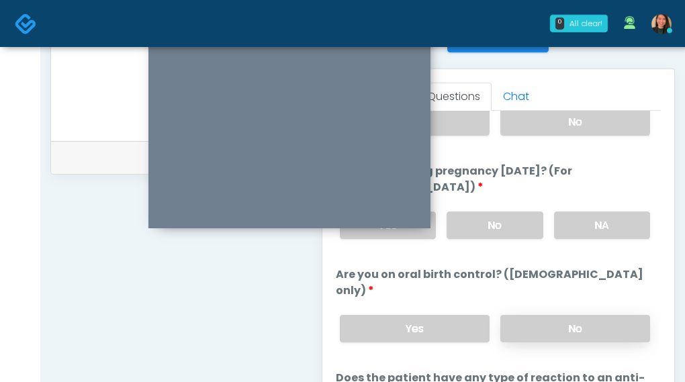
click at [564, 315] on label "No" at bounding box center [575, 329] width 150 height 28
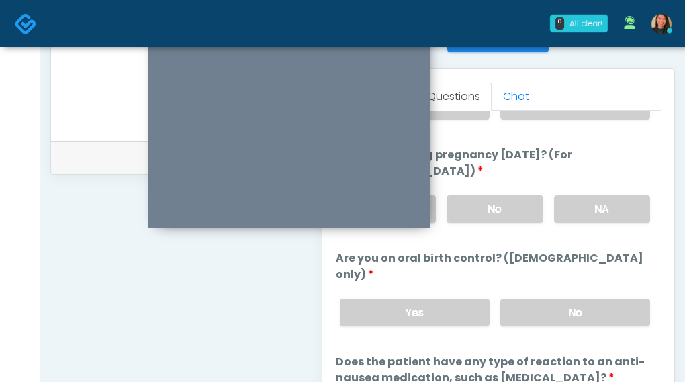
scroll to position [832, 0]
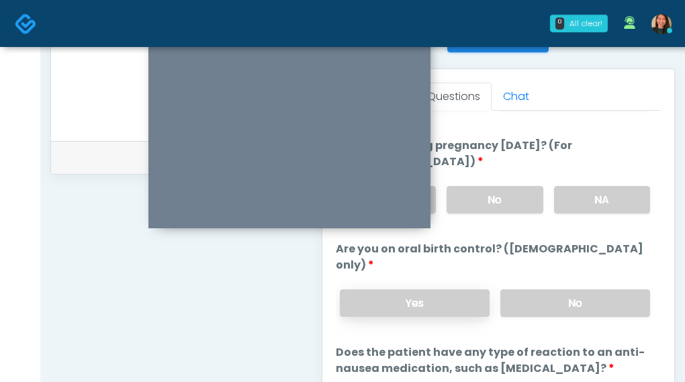
click at [466, 290] on label "Yes" at bounding box center [415, 304] width 150 height 28
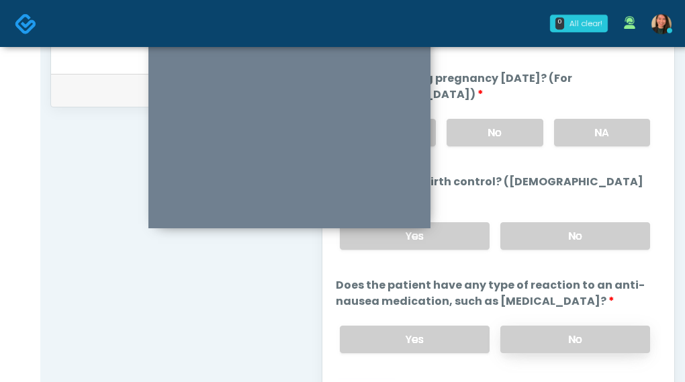
click at [557, 326] on label "No" at bounding box center [575, 340] width 150 height 28
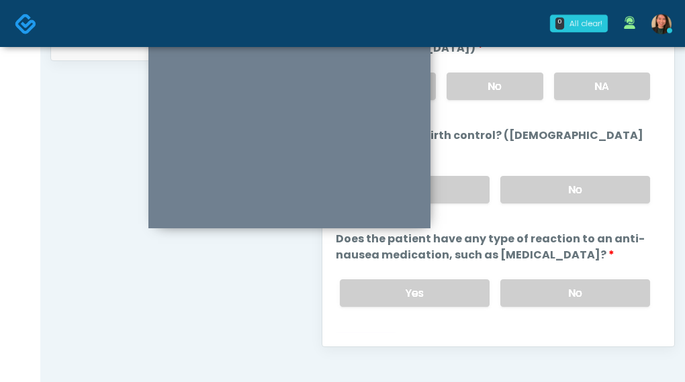
scroll to position [699, 0]
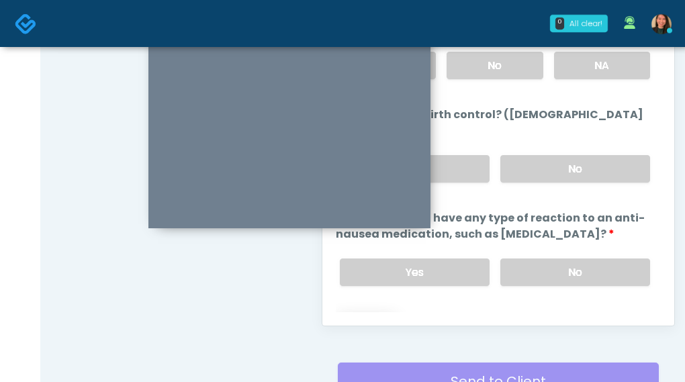
click at [383, 314] on button "Continue" at bounding box center [366, 326] width 61 height 25
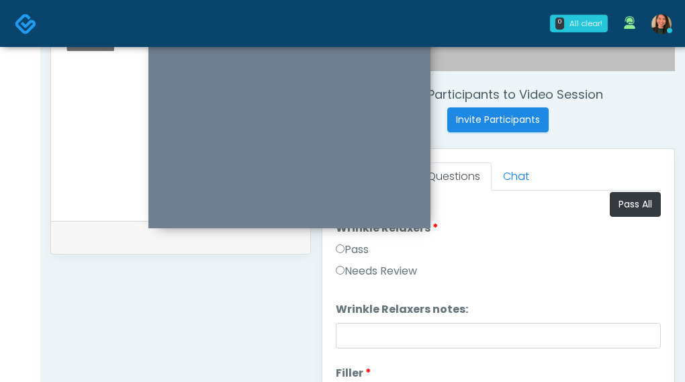
scroll to position [0, 0]
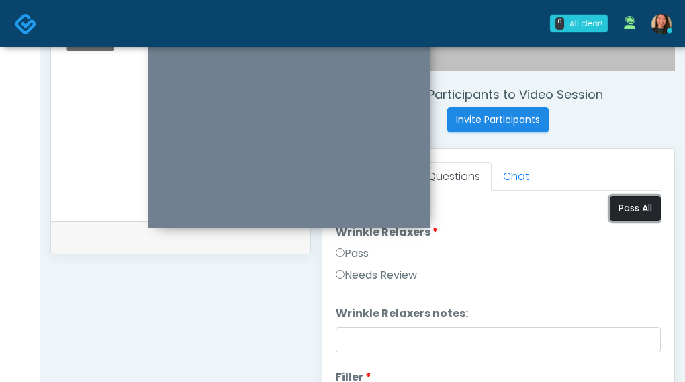
click at [614, 204] on button "Pass All" at bounding box center [635, 208] width 51 height 25
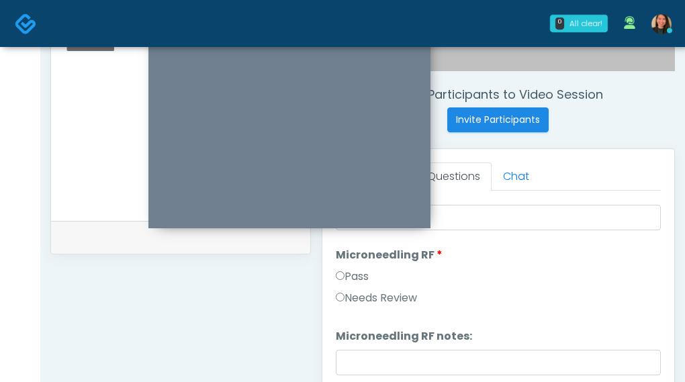
scroll to position [269, 0]
click at [396, 294] on label "Needs Review" at bounding box center [376, 297] width 81 height 16
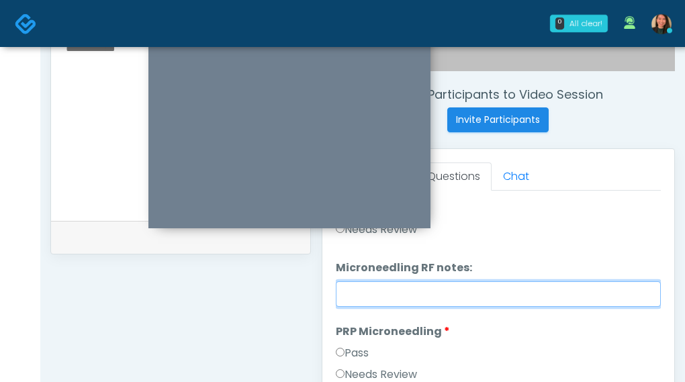
click at [481, 298] on input "Microneedling RF notes:" at bounding box center [499, 294] width 326 height 26
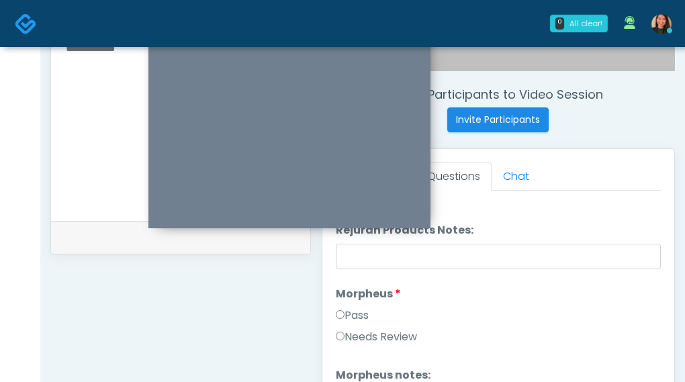
scroll to position [1142, 0]
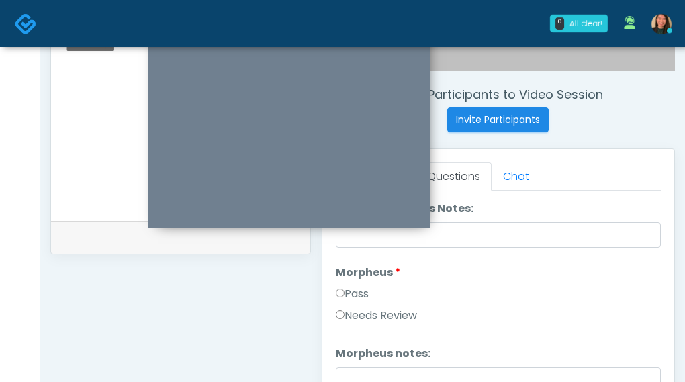
type input "**********"
click at [406, 318] on label "Needs Review" at bounding box center [376, 316] width 81 height 16
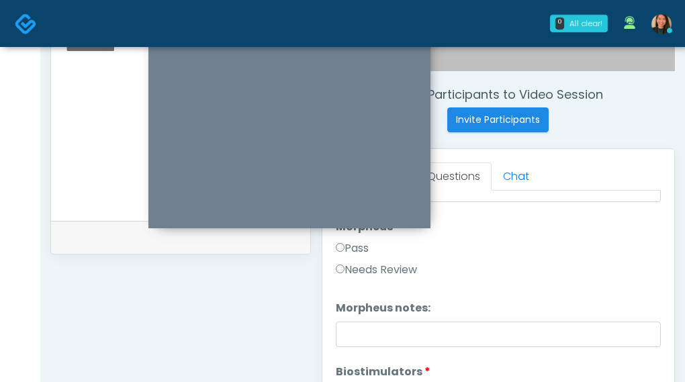
scroll to position [1209, 0]
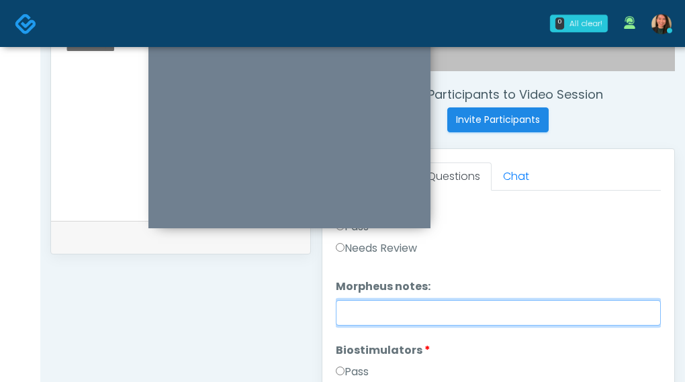
click at [474, 311] on input "Morpheus notes:" at bounding box center [499, 313] width 326 height 26
type input "**********"
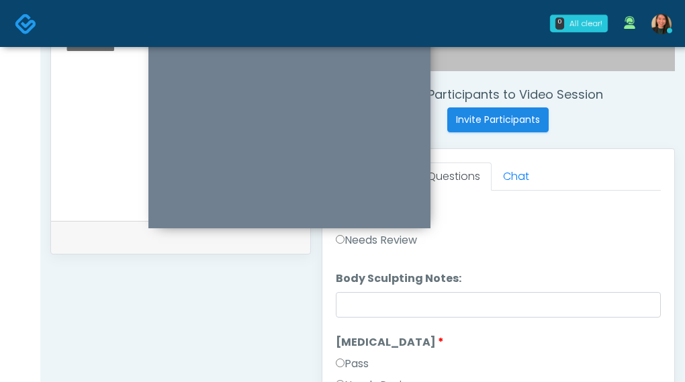
scroll to position [1612, 0]
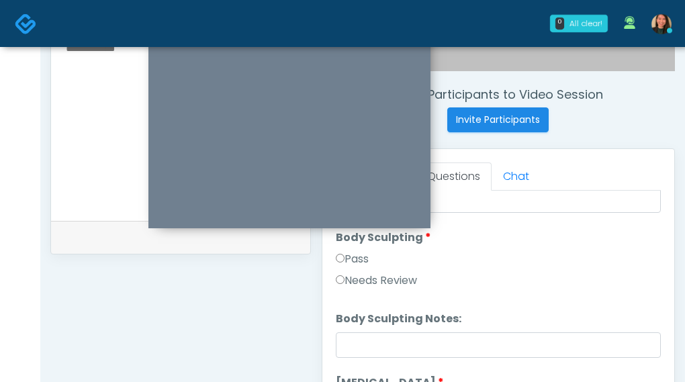
click at [383, 277] on label "Needs Review" at bounding box center [376, 281] width 81 height 16
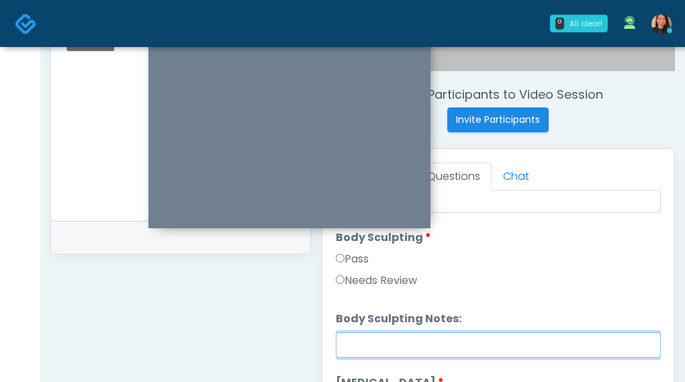
click at [380, 339] on input "Body Sculpting Notes:" at bounding box center [499, 346] width 326 height 26
type input "**********"
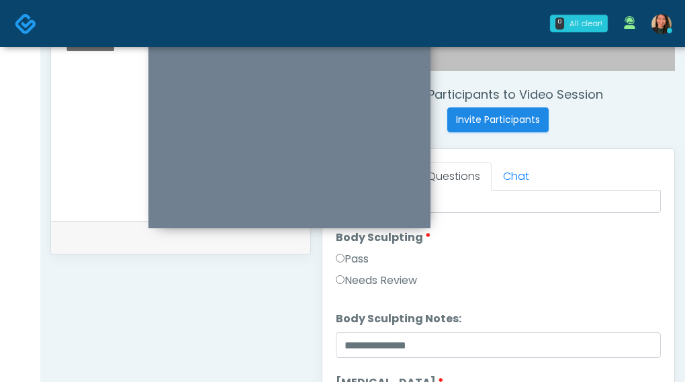
click at [240, 300] on div "**********" at bounding box center [180, 134] width 261 height 1025
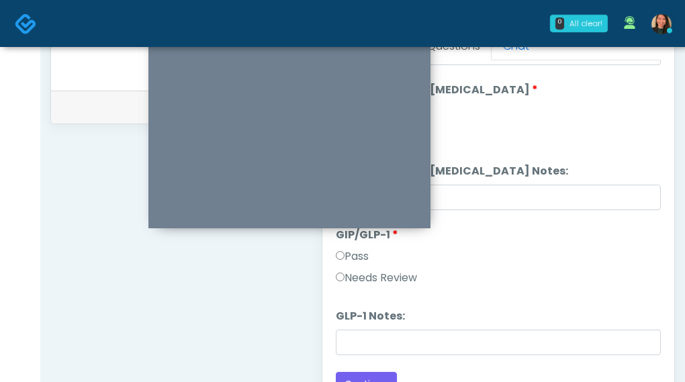
scroll to position [619, 0]
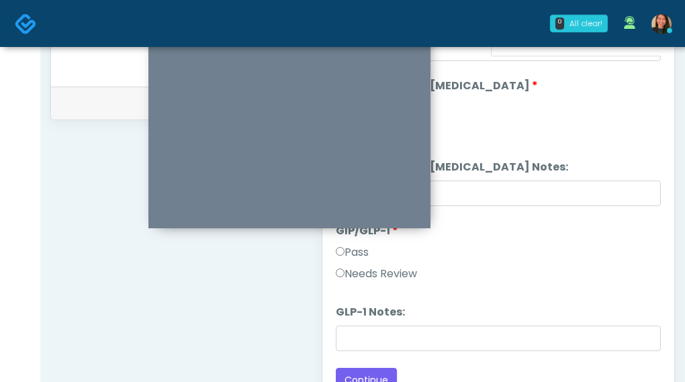
click at [415, 322] on li "GLP-1 Notes: GLP-1 Notes:" at bounding box center [499, 327] width 326 height 47
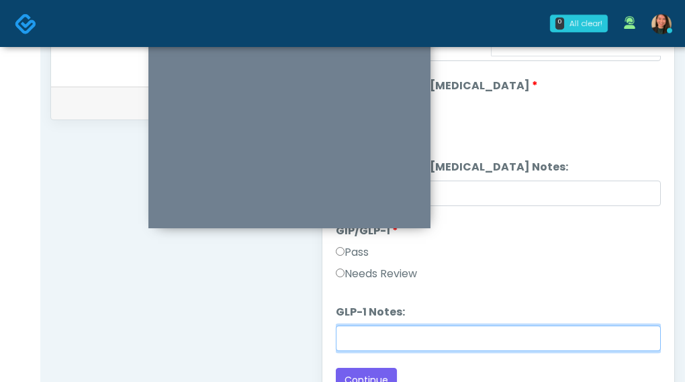
click at [396, 333] on input "GLP-1 Notes:" at bounding box center [499, 339] width 326 height 26
drag, startPoint x: 490, startPoint y: 340, endPoint x: 501, endPoint y: 337, distance: 11.3
click at [492, 340] on input "****" at bounding box center [499, 339] width 326 height 26
type input "*********"
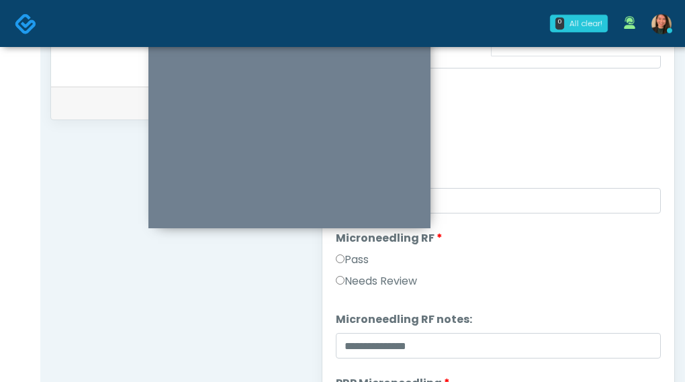
scroll to position [0, 0]
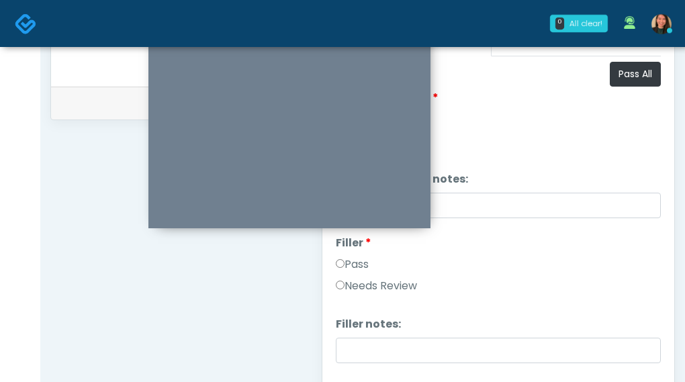
click at [677, 44] on link at bounding box center [662, 23] width 36 height 44
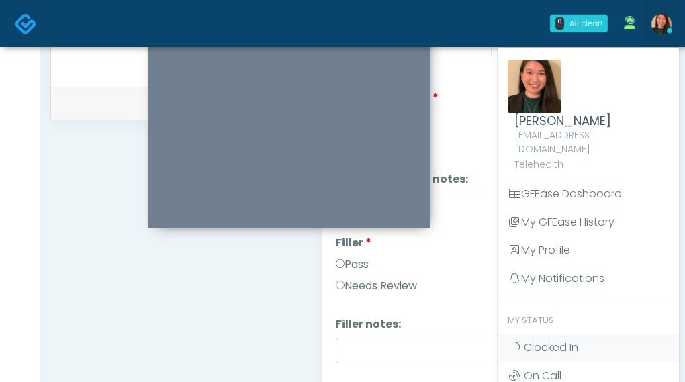
click at [491, 24] on div "0 All clear! All clear! Aila Paredes In Exam - 7m 14s TX Michelle Picione In Ex…" at bounding box center [363, 23] width 634 height 44
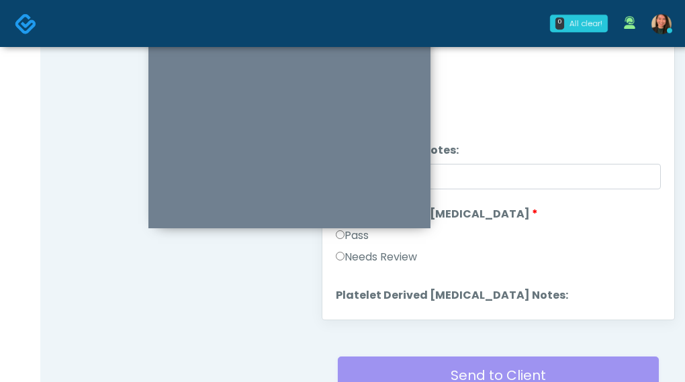
scroll to position [2646, 0]
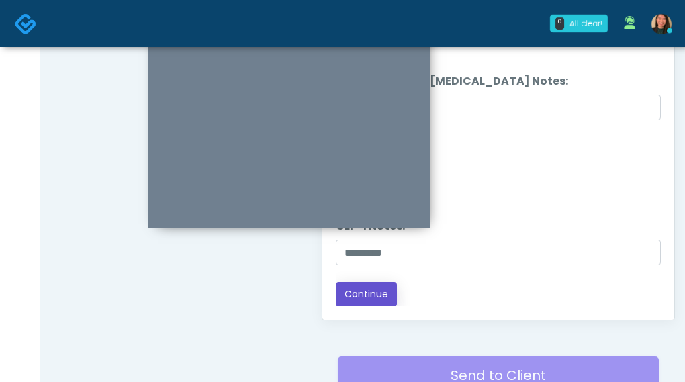
click at [347, 290] on button "Continue" at bounding box center [366, 294] width 61 height 25
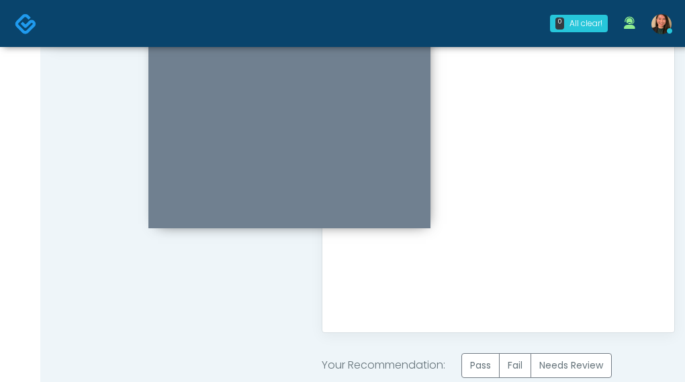
scroll to position [773, 0]
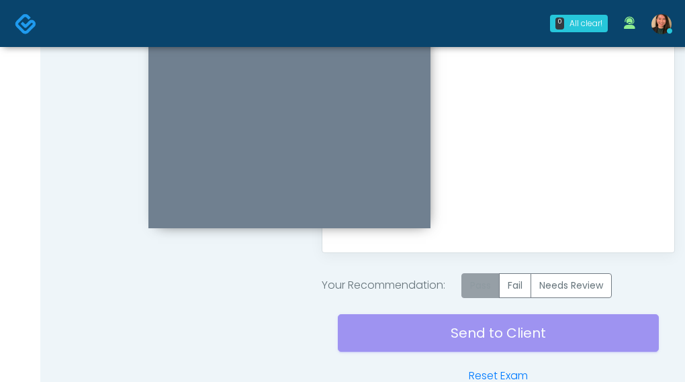
click at [478, 285] on label "Pass" at bounding box center [481, 285] width 38 height 25
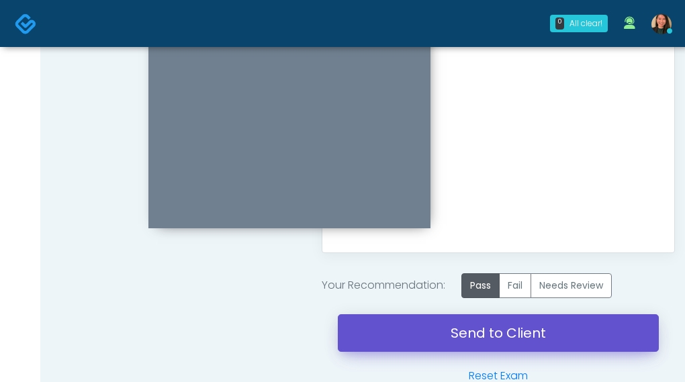
click at [450, 341] on link "Send to Client" at bounding box center [499, 333] width 322 height 38
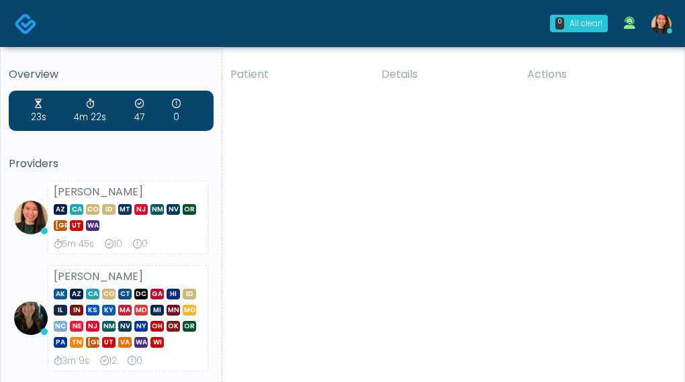
click at [110, 159] on h5 "Providers" at bounding box center [111, 164] width 205 height 12
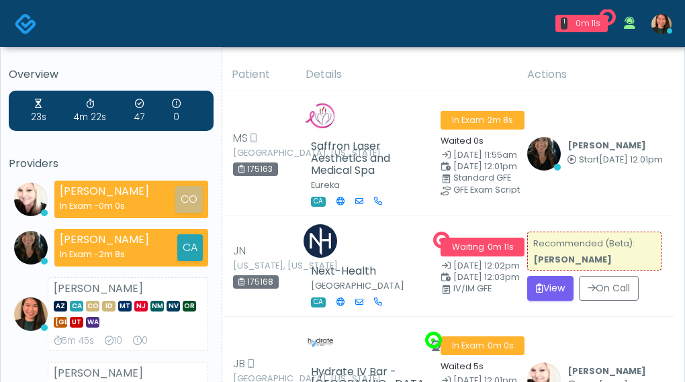
click at [124, 281] on div "Aila Paredes AZ CA CO ID MT NJ NM NV OR TX UT WA 5m 45s 10 0" at bounding box center [128, 314] width 161 height 74
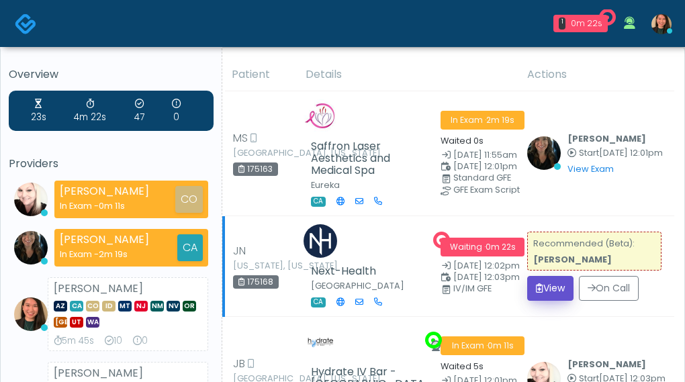
click at [539, 290] on icon "submit" at bounding box center [539, 288] width 7 height 9
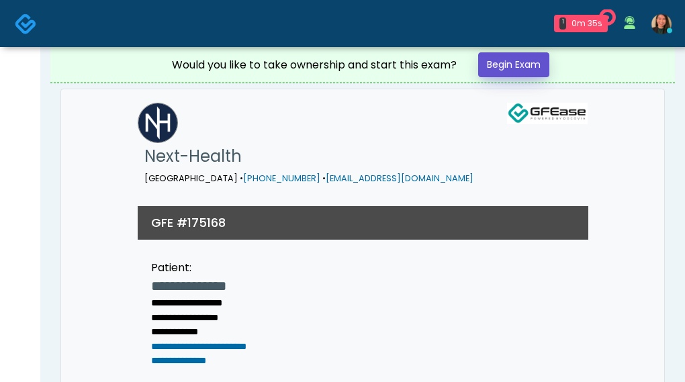
click at [497, 59] on link "Begin Exam" at bounding box center [513, 64] width 71 height 25
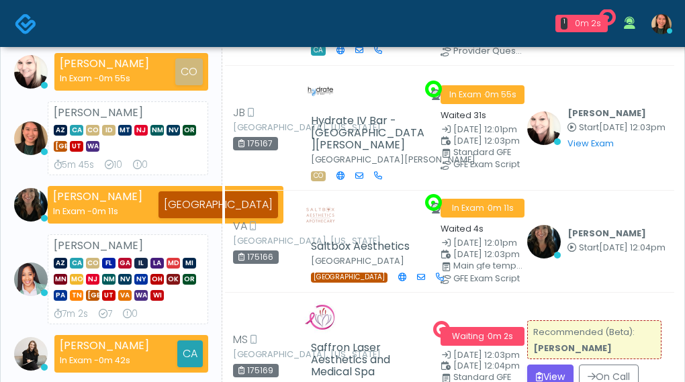
scroll to position [269, 0]
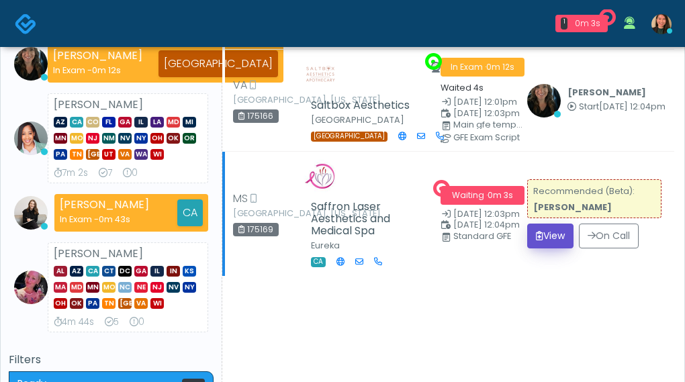
click at [544, 224] on button "View" at bounding box center [550, 236] width 46 height 25
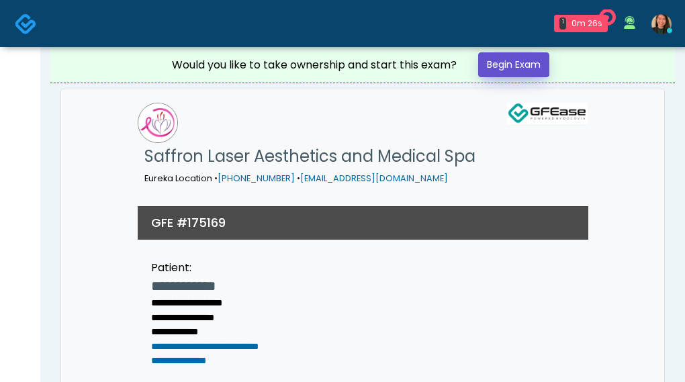
click at [499, 70] on link "Begin Exam" at bounding box center [513, 64] width 71 height 25
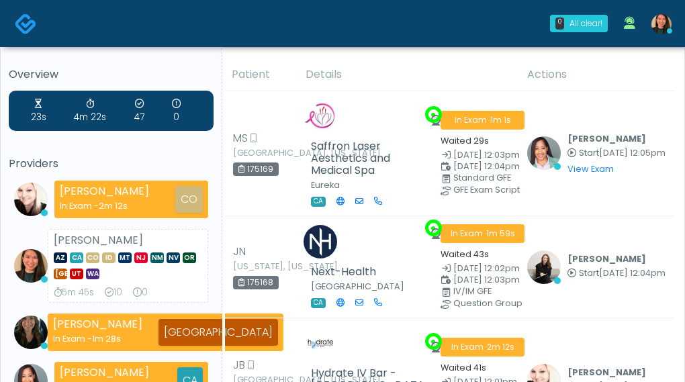
click at [105, 302] on div "[PERSON_NAME] AZ CA CO ID MT [GEOGRAPHIC_DATA] NM NV OR [GEOGRAPHIC_DATA] UT [G…" at bounding box center [128, 266] width 161 height 74
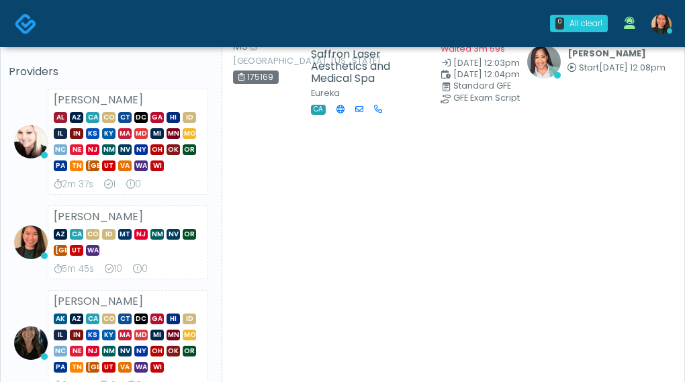
scroll to position [134, 0]
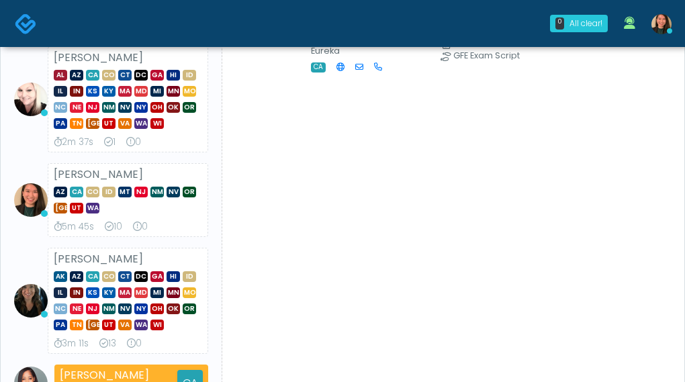
click at [27, 241] on ul "[PERSON_NAME] AL AZ CA CO CT DC [GEOGRAPHIC_DATA] HI ID IL IN KS [GEOGRAPHIC_DA…" at bounding box center [111, 316] width 205 height 541
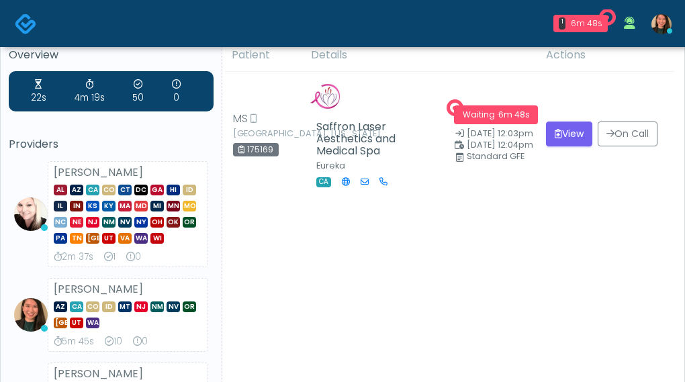
scroll to position [0, 0]
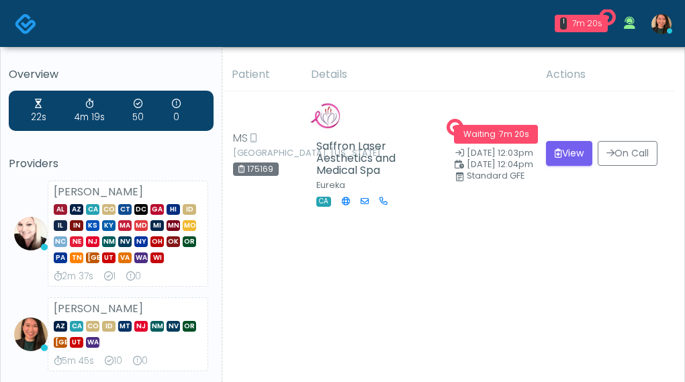
click at [31, 277] on li "[PERSON_NAME] AL AZ CA CO CT DC [GEOGRAPHIC_DATA] HI ID IL IN KS [GEOGRAPHIC_DA…" at bounding box center [111, 234] width 205 height 106
click at [83, 298] on div "[PERSON_NAME] AZ CA CO ID MT [GEOGRAPHIC_DATA] NM NV OR [GEOGRAPHIC_DATA] UT [G…" at bounding box center [128, 335] width 161 height 74
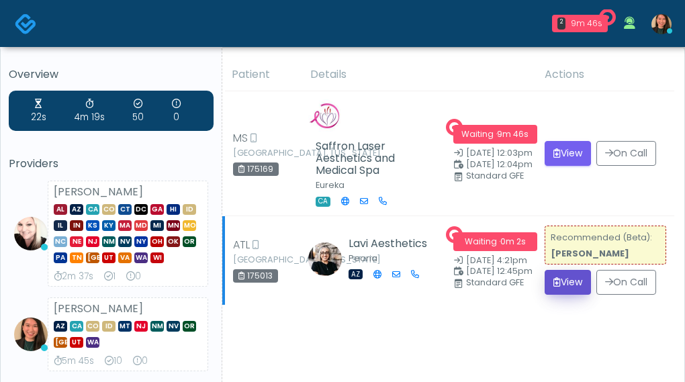
click at [567, 281] on button "View" at bounding box center [568, 282] width 46 height 25
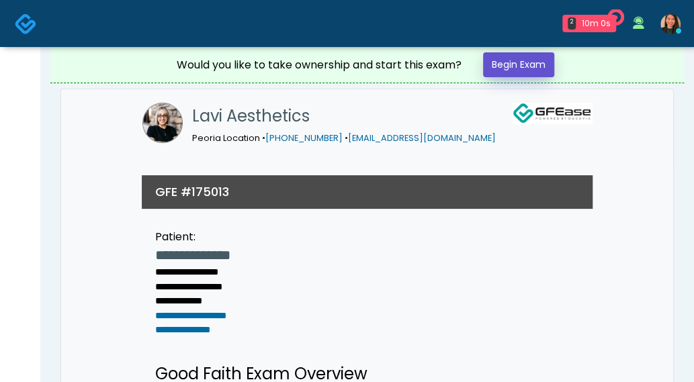
click at [517, 64] on link "Begin Exam" at bounding box center [518, 64] width 71 height 25
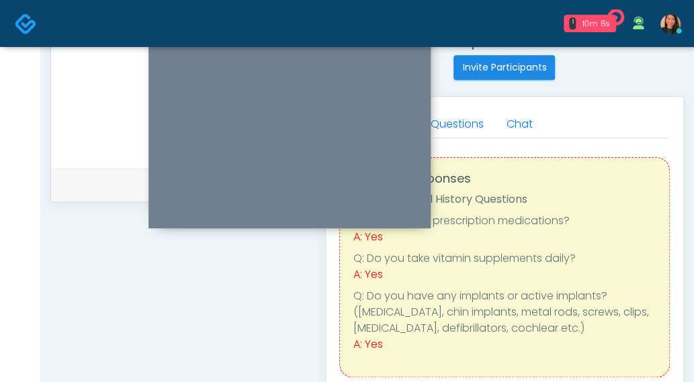
scroll to position [336, 0]
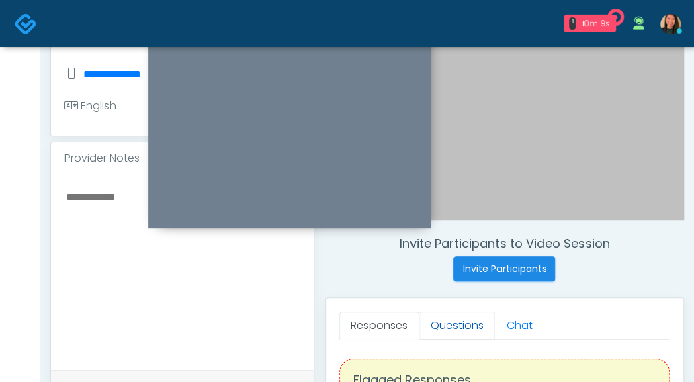
click at [439, 322] on link "Questions" at bounding box center [457, 326] width 76 height 28
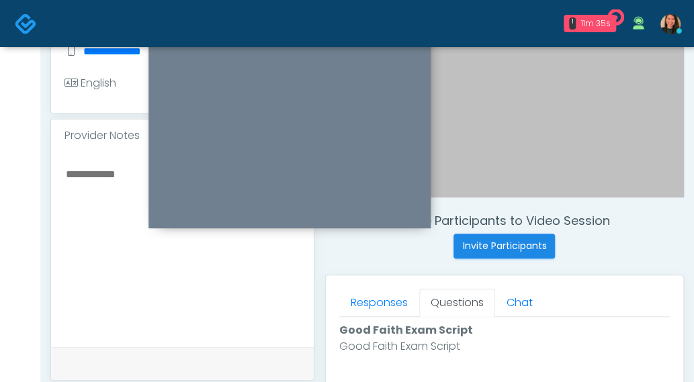
scroll to position [380, 0]
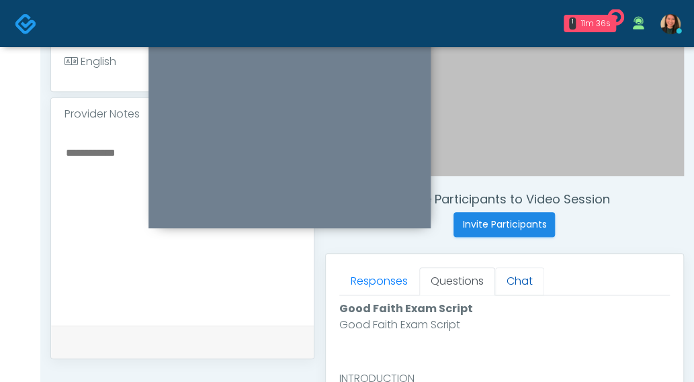
click at [519, 288] on link "Chat" at bounding box center [519, 281] width 49 height 28
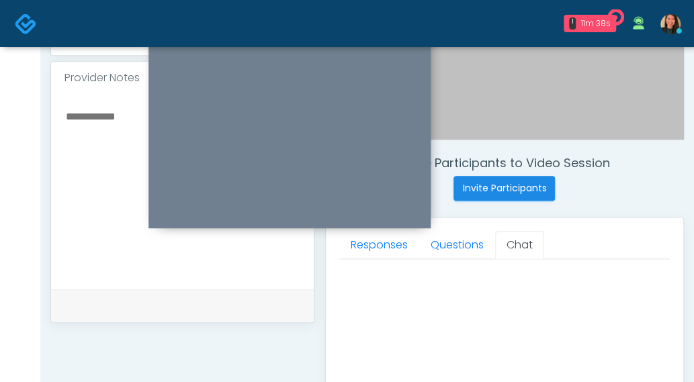
scroll to position [410, 0]
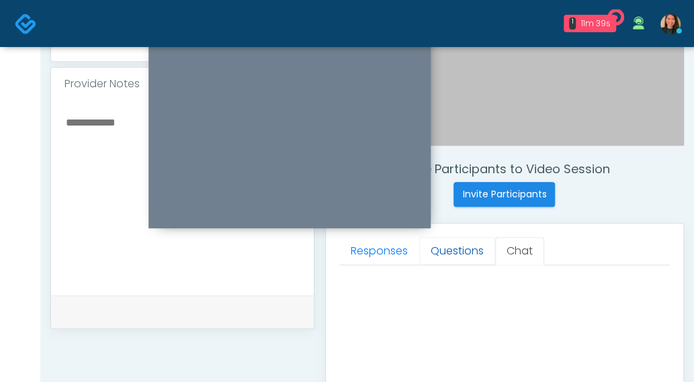
click at [449, 252] on link "Questions" at bounding box center [457, 251] width 76 height 28
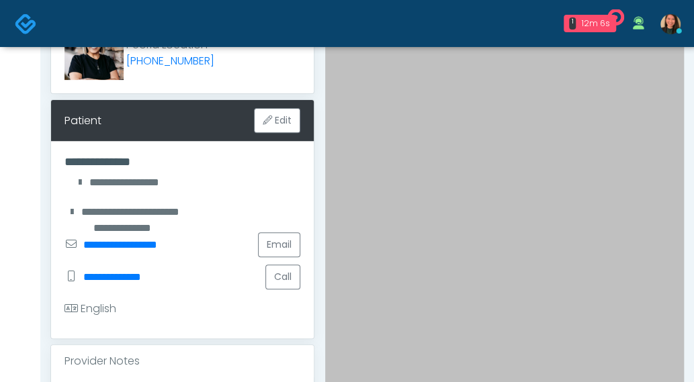
scroll to position [154, 0]
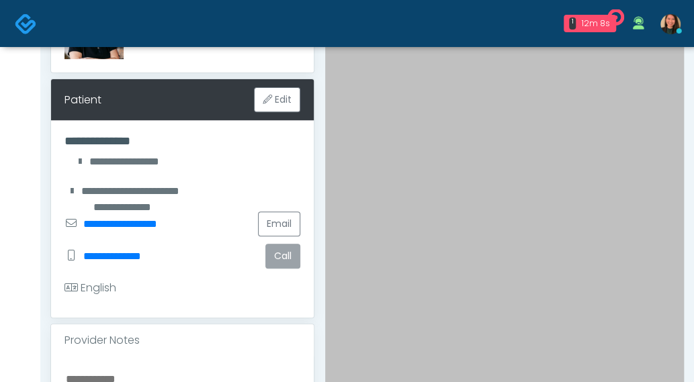
click at [294, 257] on button "Call" at bounding box center [282, 256] width 35 height 25
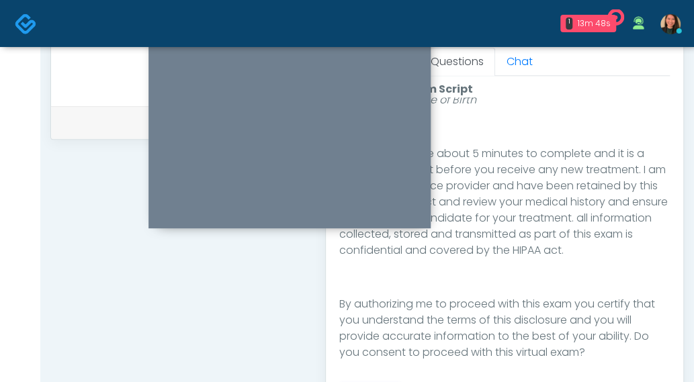
scroll to position [667, 0]
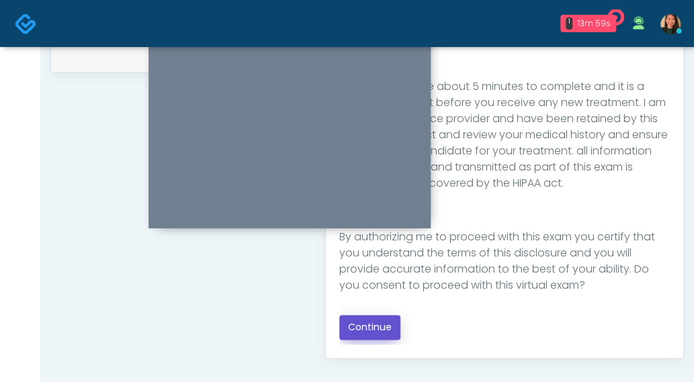
click at [364, 326] on button "Continue" at bounding box center [369, 327] width 61 height 25
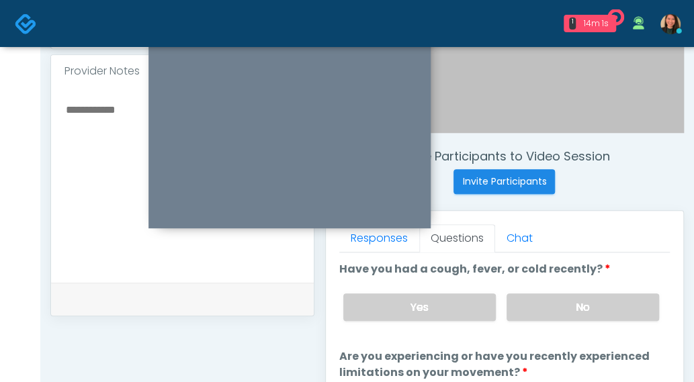
scroll to position [418, 0]
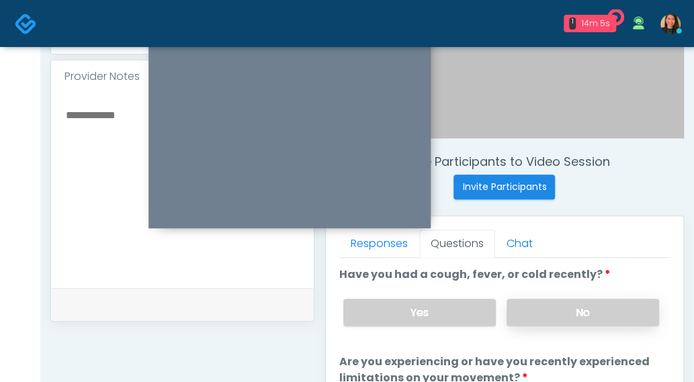
click at [584, 302] on label "No" at bounding box center [583, 313] width 153 height 28
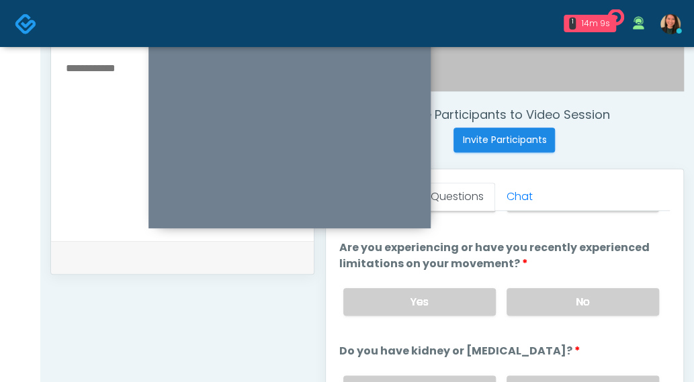
scroll to position [534, 0]
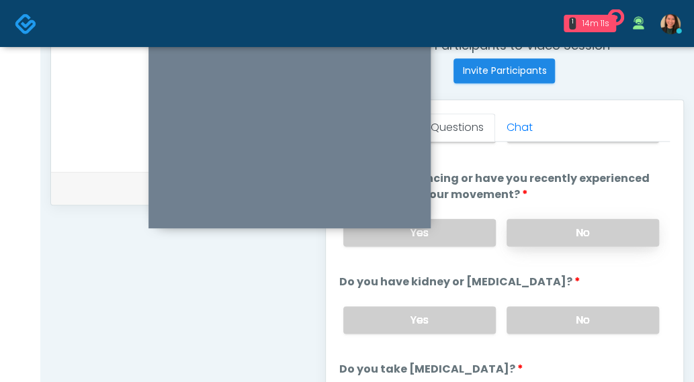
click at [580, 226] on label "No" at bounding box center [583, 233] width 153 height 28
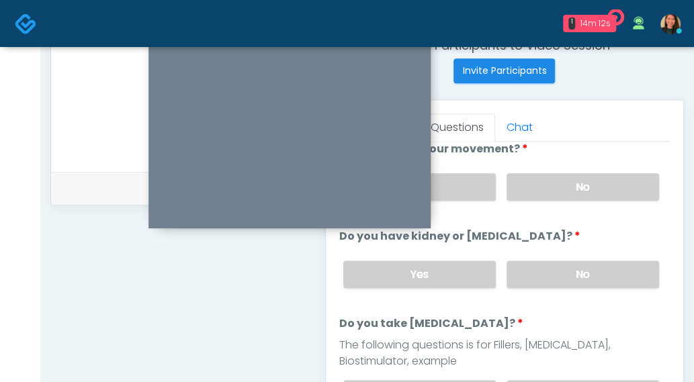
scroll to position [134, 0]
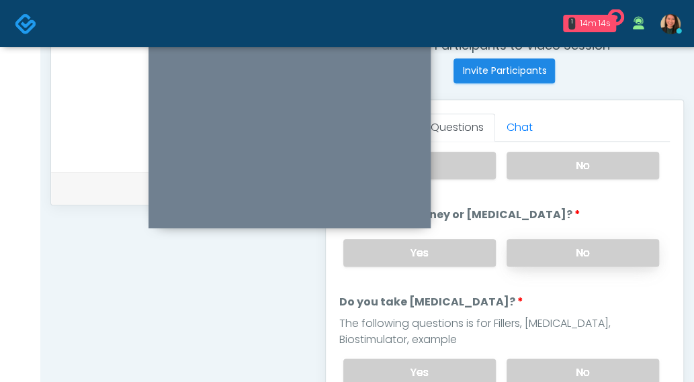
click at [623, 253] on label "No" at bounding box center [583, 253] width 153 height 28
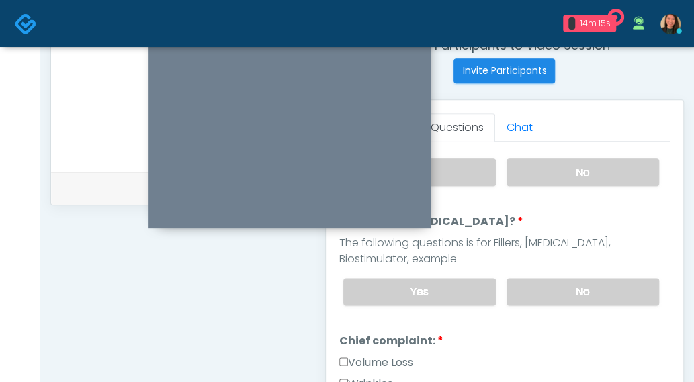
scroll to position [180, 0]
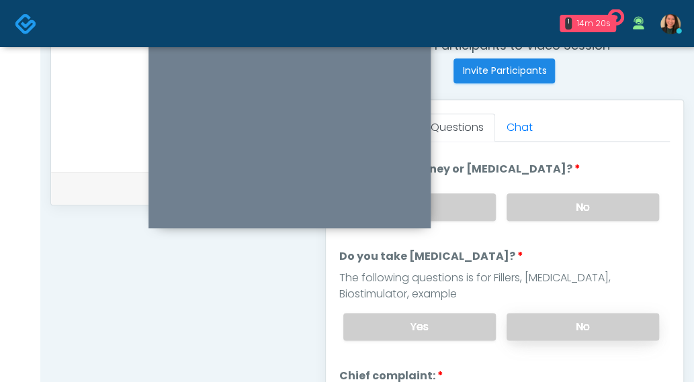
click at [619, 320] on label "No" at bounding box center [583, 327] width 153 height 28
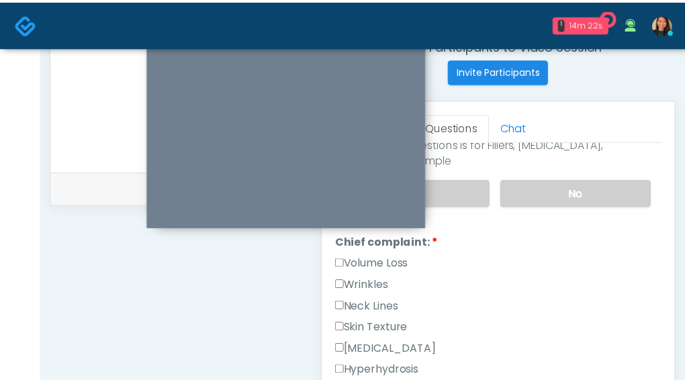
scroll to position [308, 0]
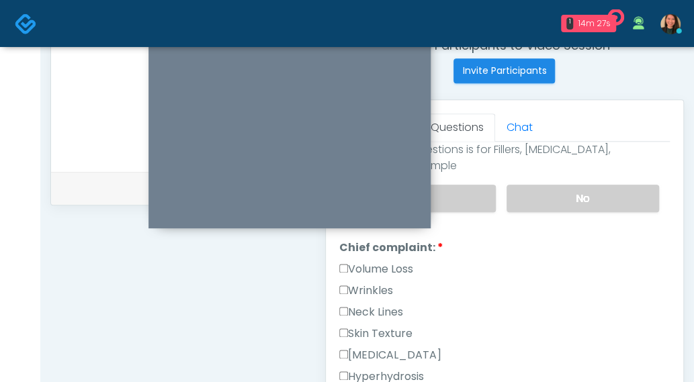
click at [384, 283] on label "Wrinkles" at bounding box center [366, 291] width 54 height 16
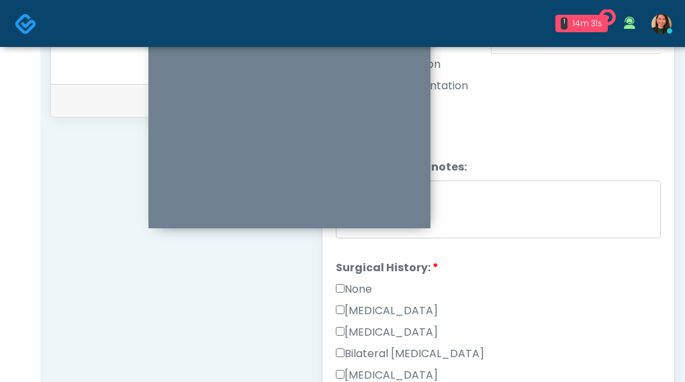
scroll to position [613, 0]
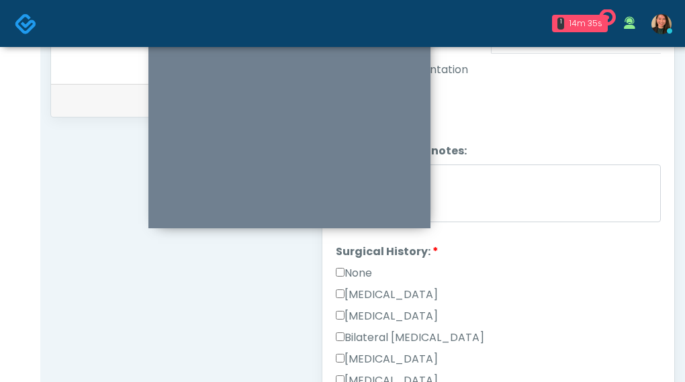
click at [363, 266] on label "None" at bounding box center [354, 273] width 36 height 16
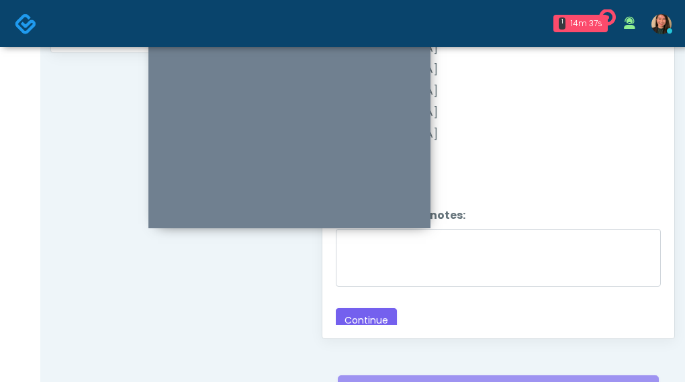
scroll to position [689, 0]
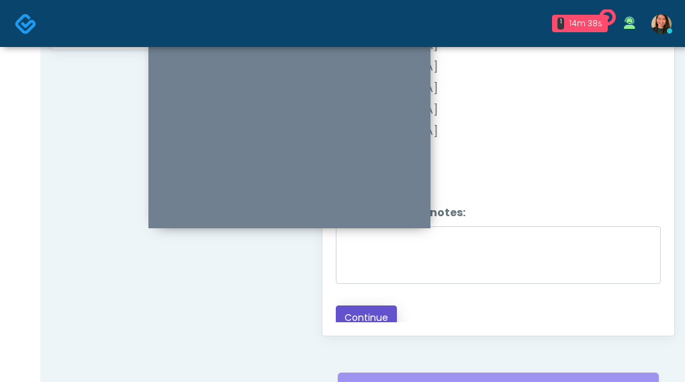
click at [367, 316] on button "Continue" at bounding box center [366, 318] width 61 height 25
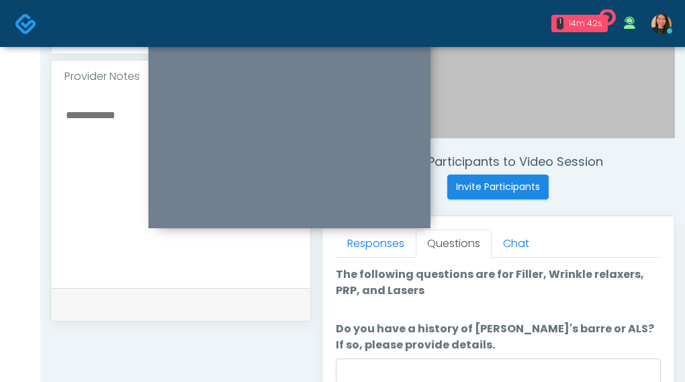
scroll to position [67, 0]
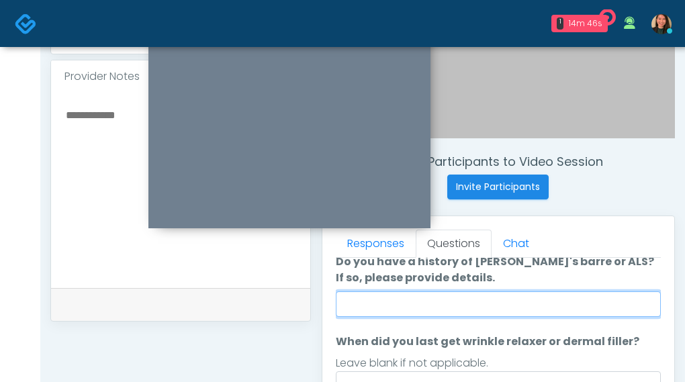
click at [550, 297] on input "Do you have a history of Guillain's barre or ALS? If so, please provide details." at bounding box center [499, 305] width 326 height 26
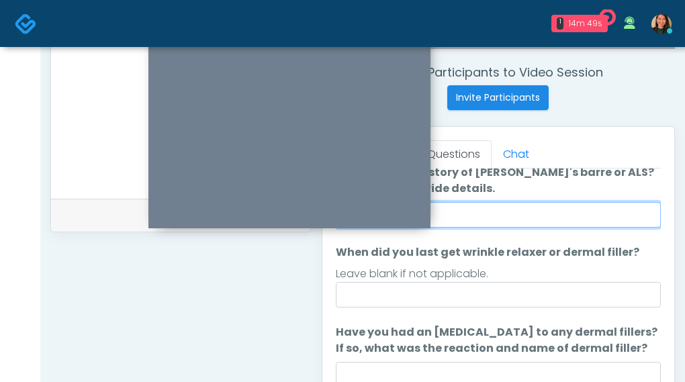
scroll to position [509, 0]
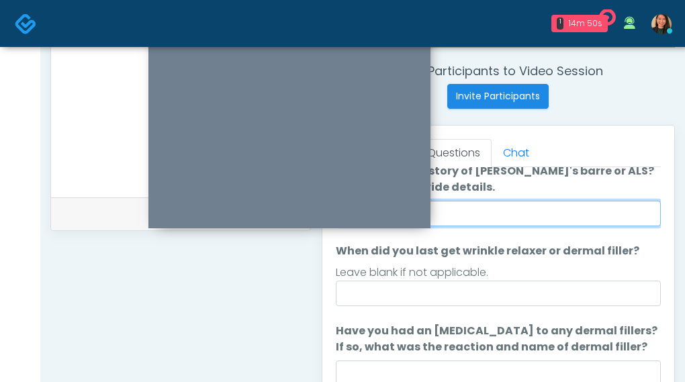
type input "**"
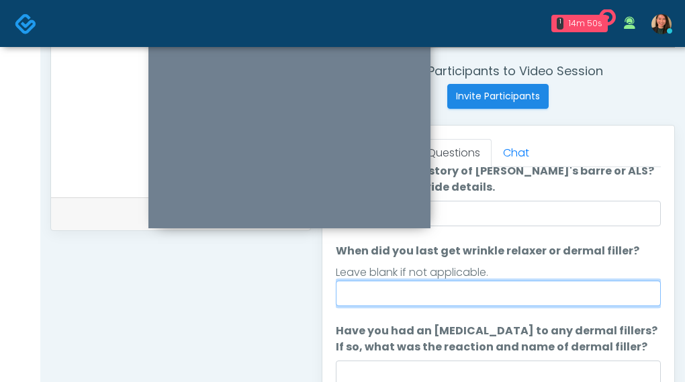
click at [568, 291] on input "When did you last get wrinkle relaxer or dermal filler?" at bounding box center [499, 294] width 326 height 26
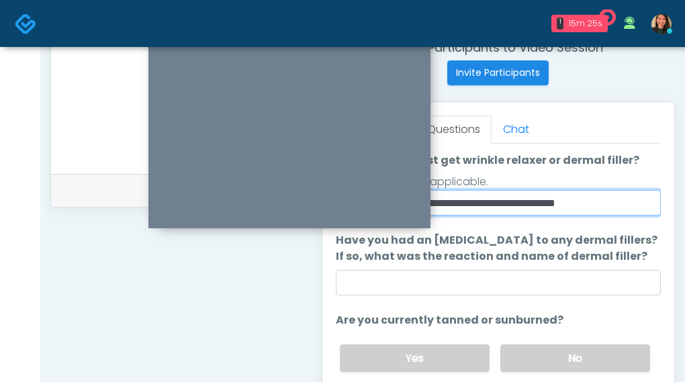
scroll to position [543, 0]
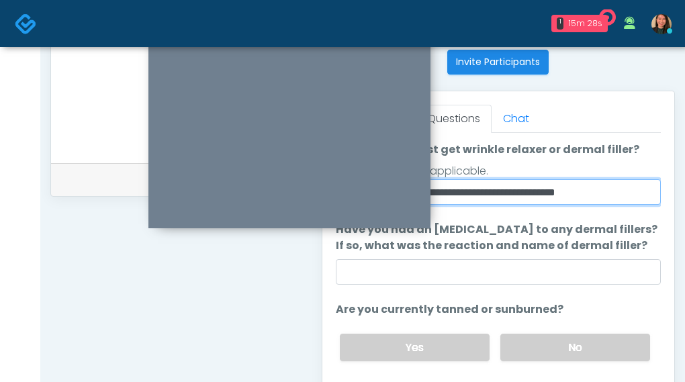
type input "**********"
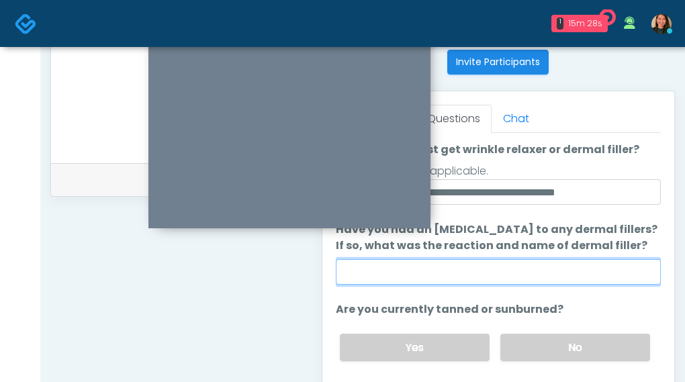
click at [603, 261] on input "Have you had an allergic response to any dermal fillers? If so, what was the re…" at bounding box center [499, 272] width 326 height 26
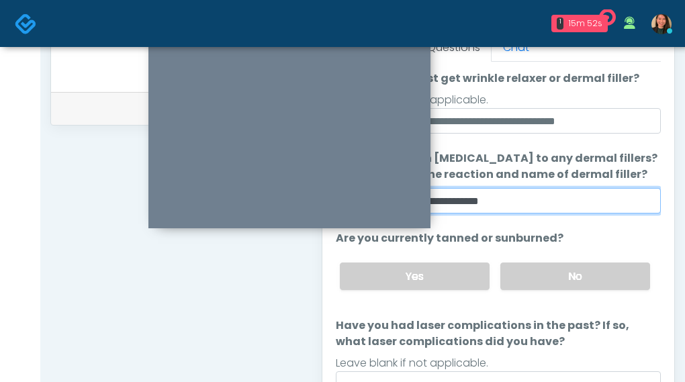
scroll to position [620, 0]
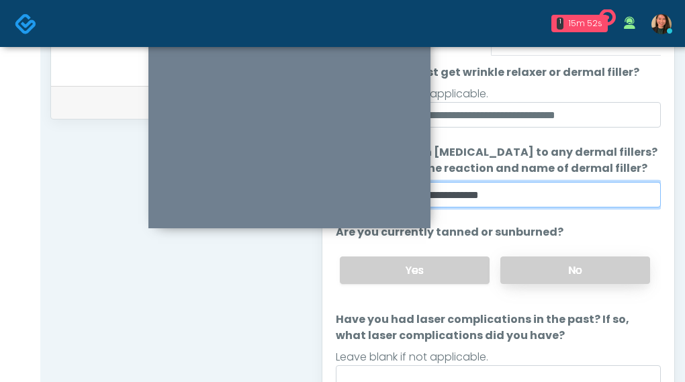
type input "**********"
click at [618, 267] on label "No" at bounding box center [575, 271] width 150 height 28
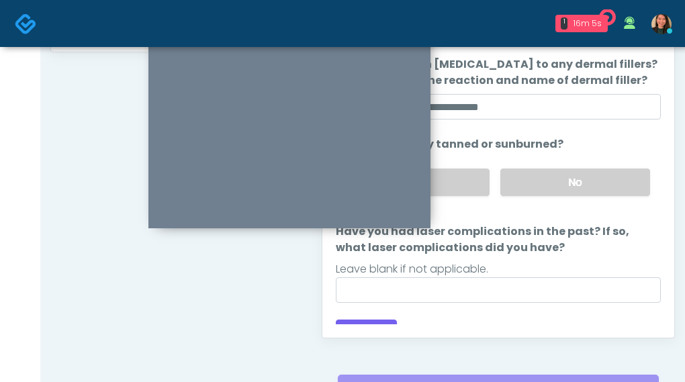
scroll to position [163, 0]
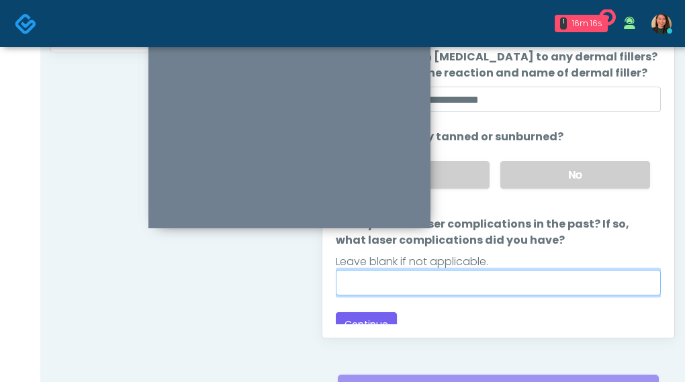
click at [517, 281] on input "Have you had laser complications in the past? If so, what laser complications d…" at bounding box center [499, 283] width 326 height 26
type input "*"
click at [497, 281] on input "Have you had laser complications in the past? If so, what laser complications d…" at bounding box center [499, 283] width 326 height 26
type input "*"
click at [613, 277] on input "**********" at bounding box center [499, 283] width 326 height 26
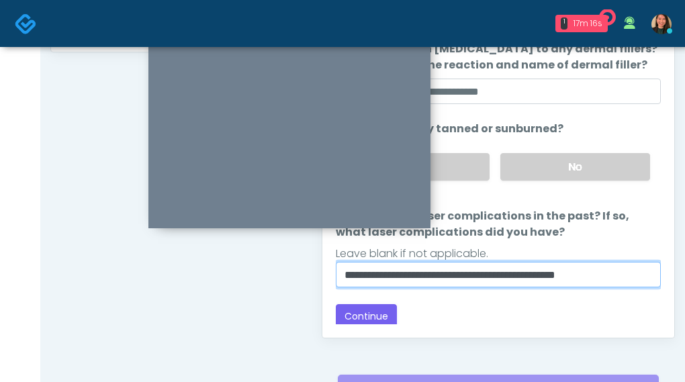
scroll to position [173, 0]
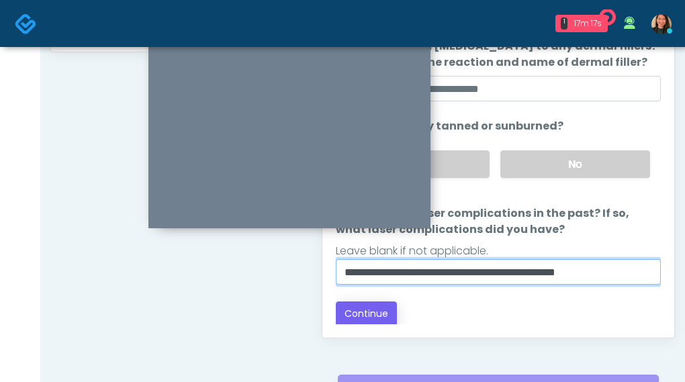
type input "**********"
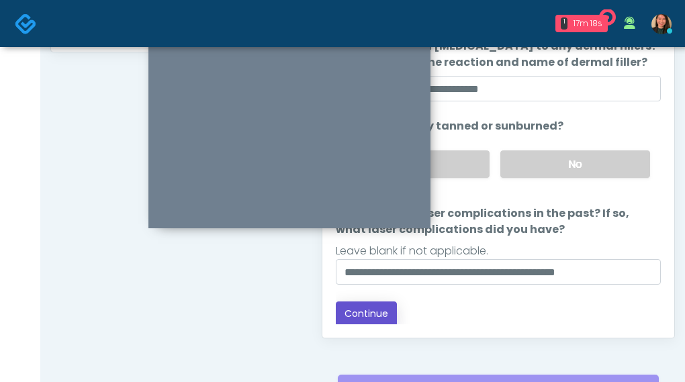
click at [358, 303] on button "Continue" at bounding box center [366, 314] width 61 height 25
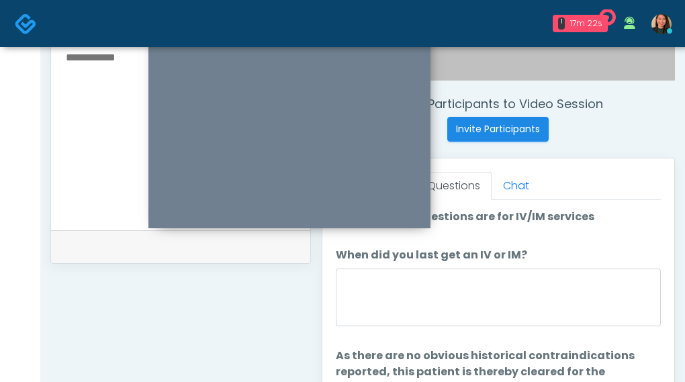
scroll to position [523, 0]
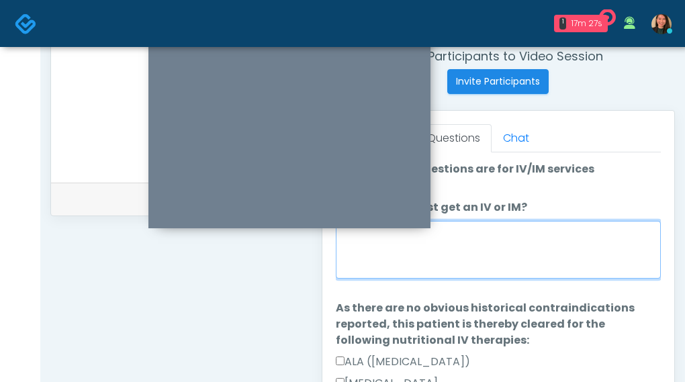
click at [591, 256] on textarea "When did you last get an IV or IM?" at bounding box center [499, 250] width 326 height 58
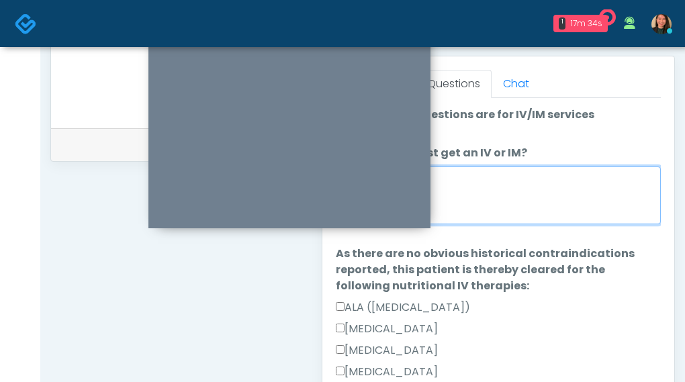
scroll to position [591, 0]
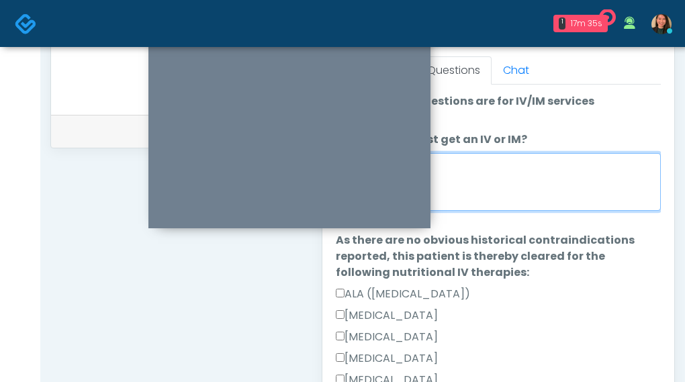
type textarea "****"
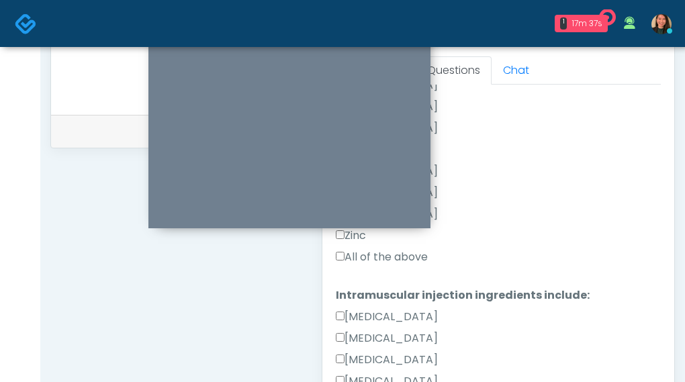
click at [407, 255] on label "All of the above" at bounding box center [382, 257] width 92 height 16
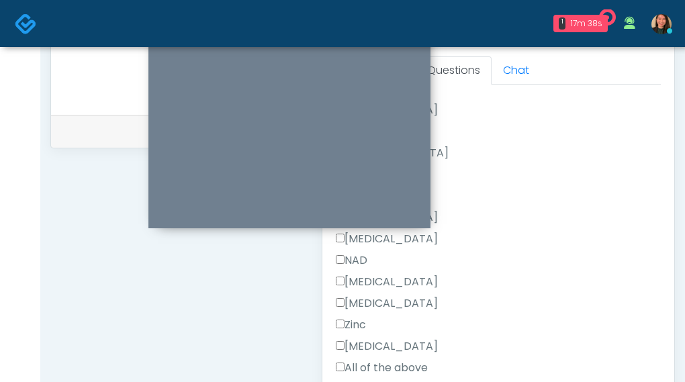
scroll to position [1041, 0]
click at [396, 361] on label "All of the above" at bounding box center [382, 367] width 92 height 16
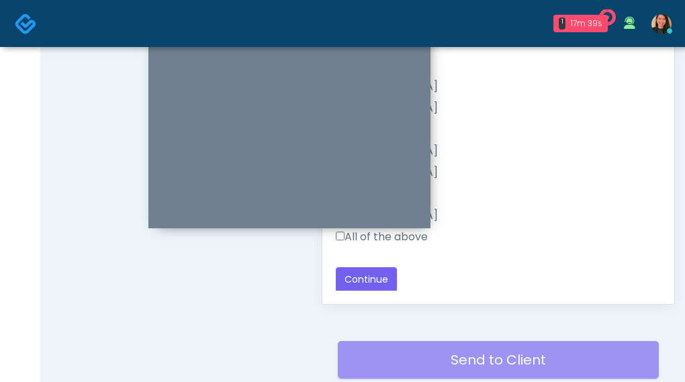
scroll to position [726, 0]
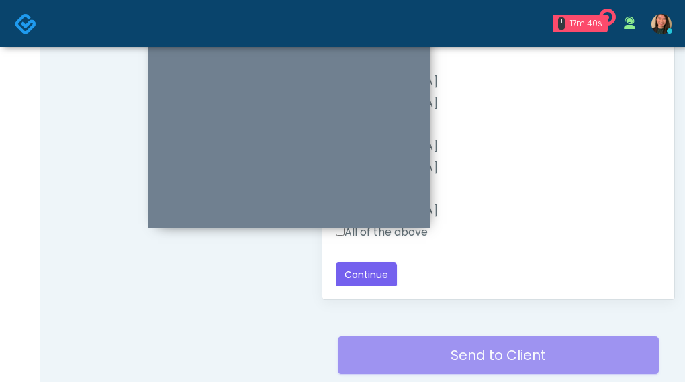
click at [351, 277] on button "Continue" at bounding box center [366, 275] width 61 height 25
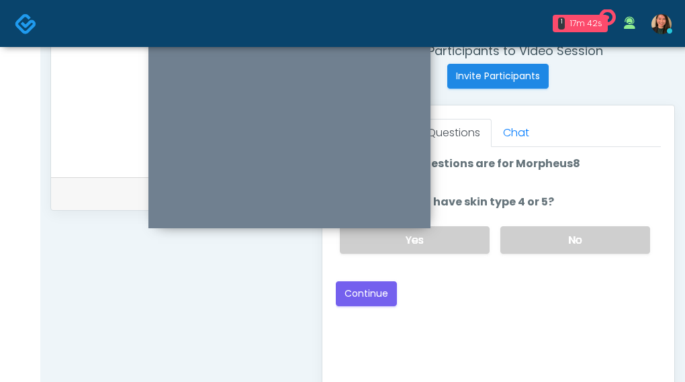
scroll to position [485, 0]
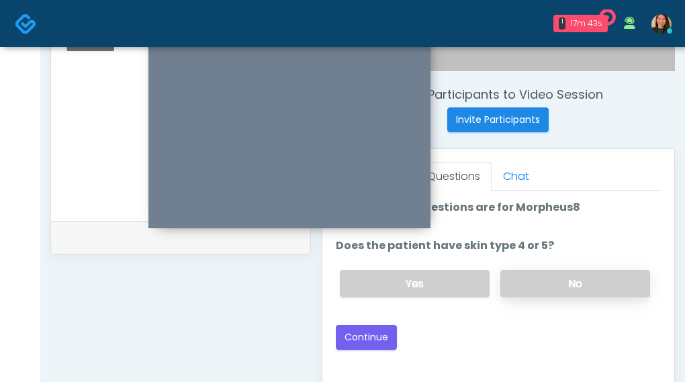
click at [555, 276] on label "No" at bounding box center [575, 284] width 150 height 28
click at [365, 331] on button "Continue" at bounding box center [366, 337] width 61 height 25
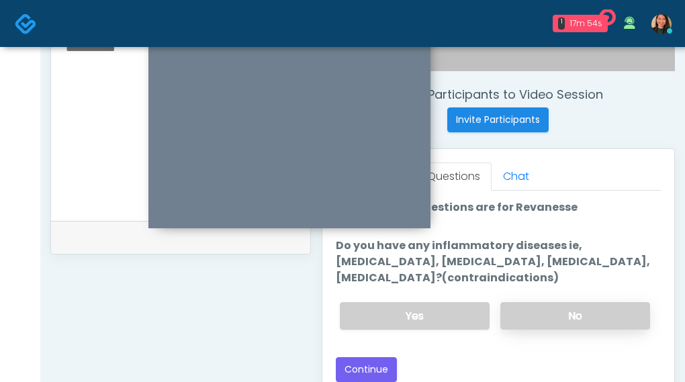
click at [605, 312] on label "No" at bounding box center [575, 316] width 150 height 28
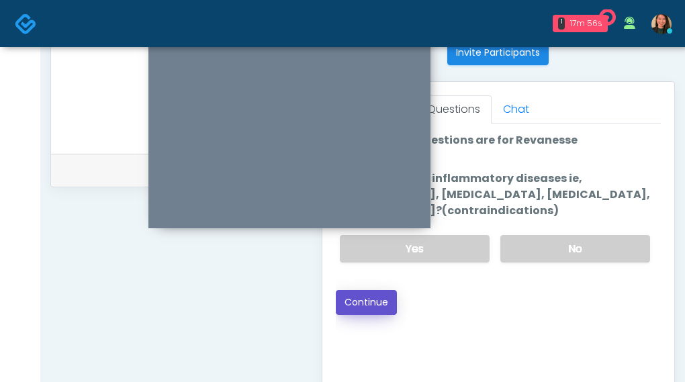
click at [371, 304] on button "Continue" at bounding box center [366, 302] width 61 height 25
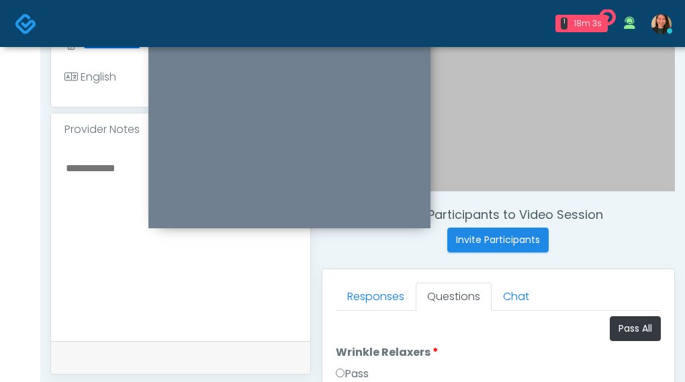
scroll to position [357, 0]
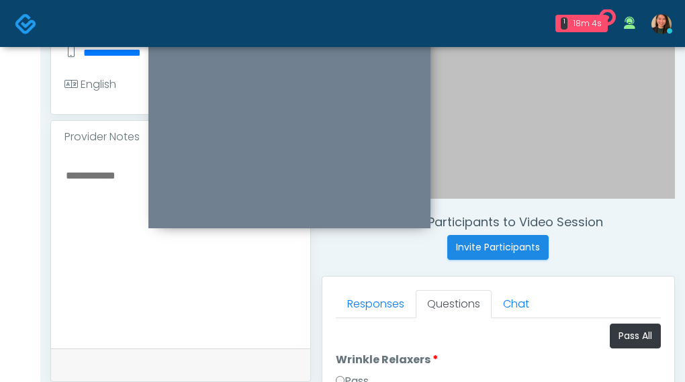
click at [224, 265] on textarea at bounding box center [180, 249] width 232 height 164
click at [369, 294] on link "Responses" at bounding box center [376, 304] width 80 height 28
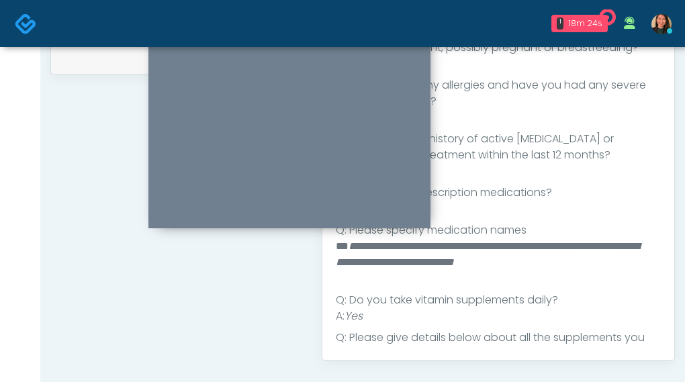
scroll to position [52, 0]
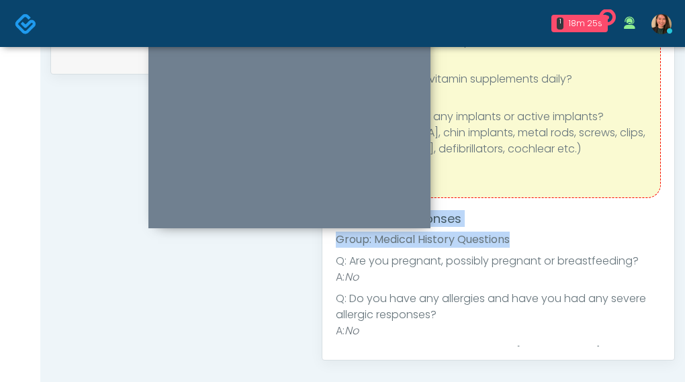
drag, startPoint x: 682, startPoint y: 232, endPoint x: 666, endPoint y: 161, distance: 72.2
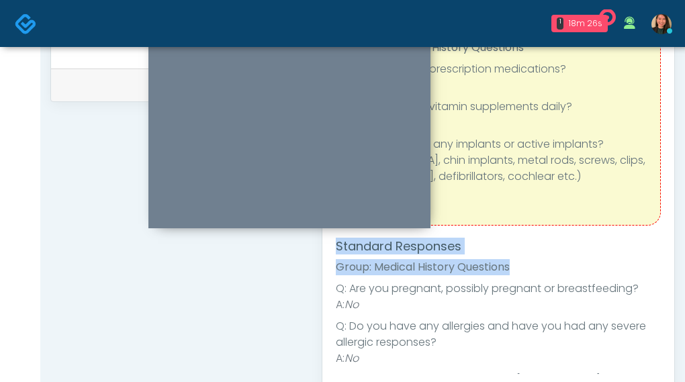
scroll to position [331, 0]
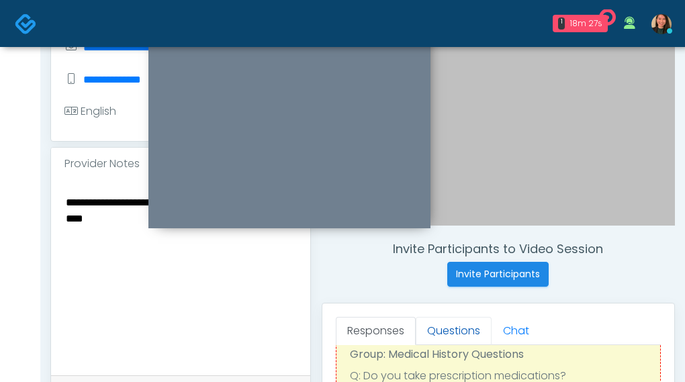
click at [473, 329] on link "Questions" at bounding box center [454, 331] width 76 height 28
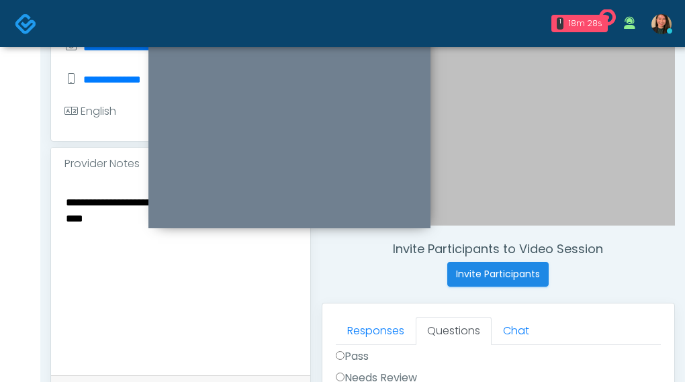
click at [218, 296] on textarea "**********" at bounding box center [180, 275] width 232 height 164
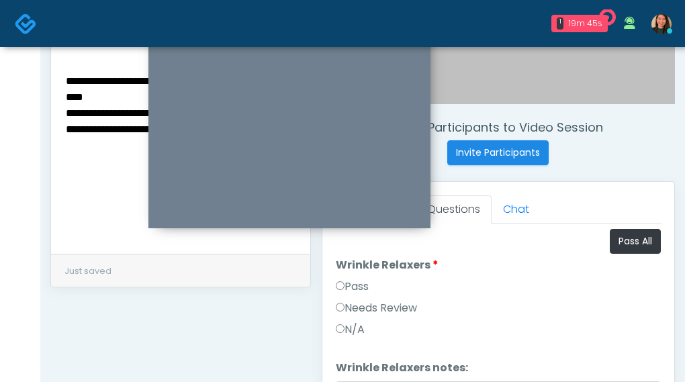
scroll to position [465, 0]
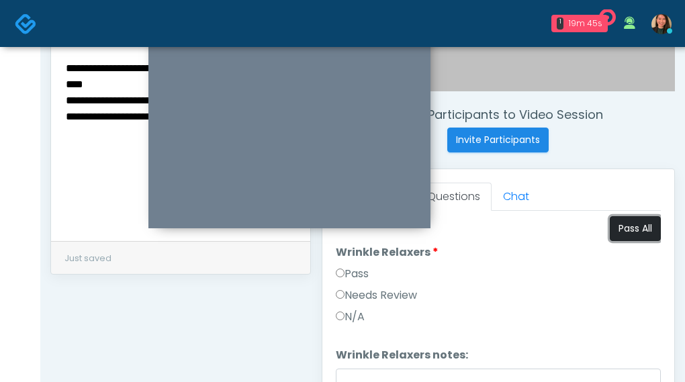
click at [619, 225] on button "Pass All" at bounding box center [635, 228] width 51 height 25
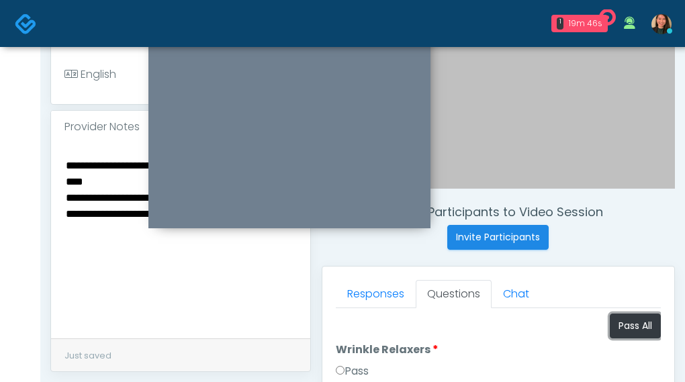
scroll to position [331, 0]
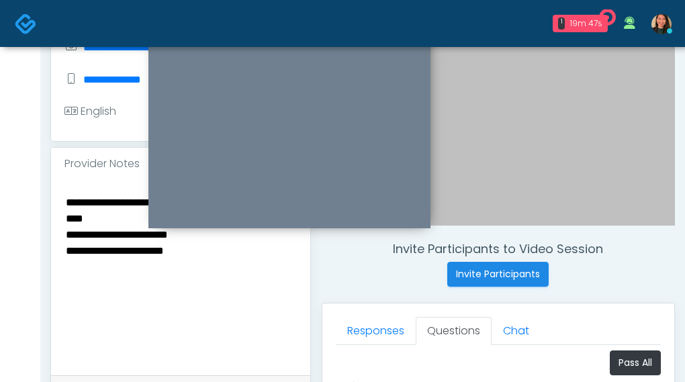
click at [61, 200] on div "**********" at bounding box center [180, 277] width 259 height 195
click at [64, 196] on textarea "**********" at bounding box center [180, 275] width 232 height 164
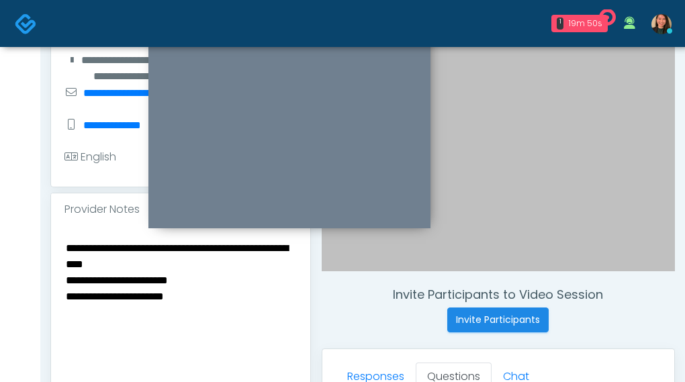
scroll to position [263, 0]
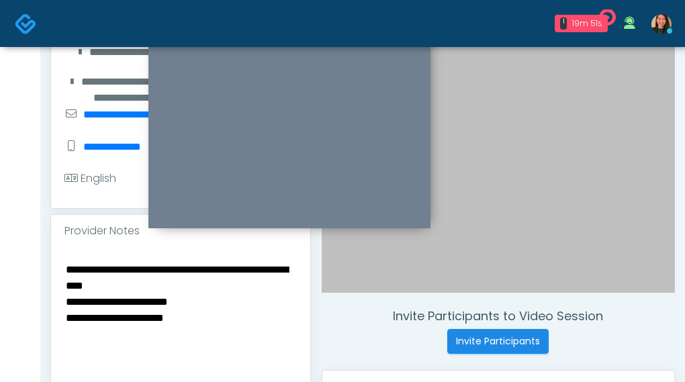
click at [210, 265] on textarea "**********" at bounding box center [180, 343] width 232 height 164
click at [274, 271] on textarea "**********" at bounding box center [180, 343] width 232 height 164
click at [232, 263] on textarea "**********" at bounding box center [180, 343] width 232 height 164
click at [279, 284] on textarea "**********" at bounding box center [180, 343] width 232 height 164
click at [114, 285] on textarea "**********" at bounding box center [180, 343] width 232 height 164
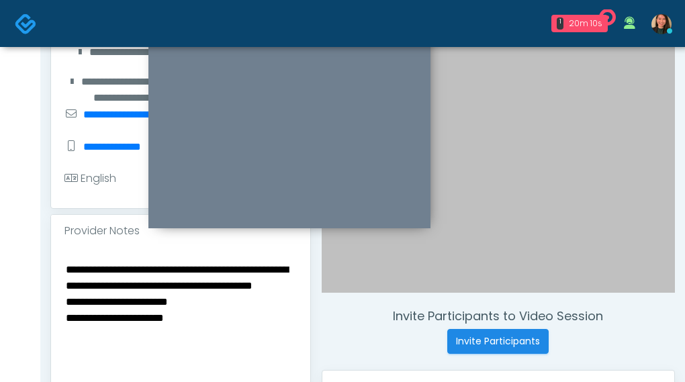
click at [114, 285] on textarea "**********" at bounding box center [180, 343] width 232 height 164
click at [216, 263] on textarea "**********" at bounding box center [180, 343] width 232 height 164
click at [220, 269] on textarea "**********" at bounding box center [180, 343] width 232 height 164
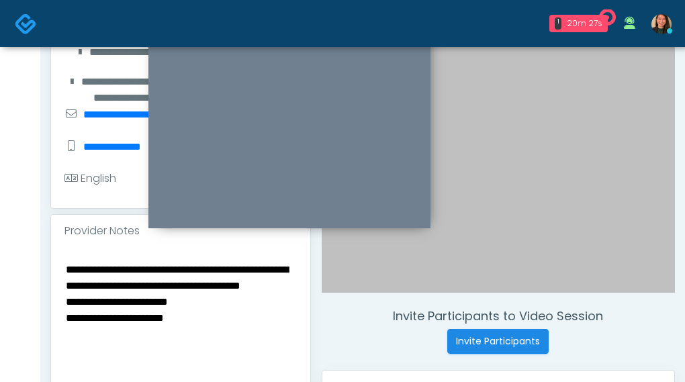
click at [223, 267] on textarea "**********" at bounding box center [180, 343] width 232 height 164
click at [216, 269] on textarea "**********" at bounding box center [180, 343] width 232 height 164
paste textarea
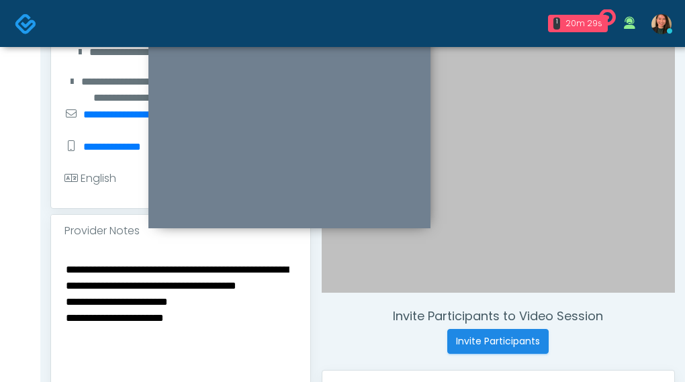
click at [112, 286] on textarea "**********" at bounding box center [180, 343] width 232 height 164
click at [223, 265] on textarea "**********" at bounding box center [180, 343] width 232 height 164
click at [113, 288] on textarea "**********" at bounding box center [180, 343] width 232 height 164
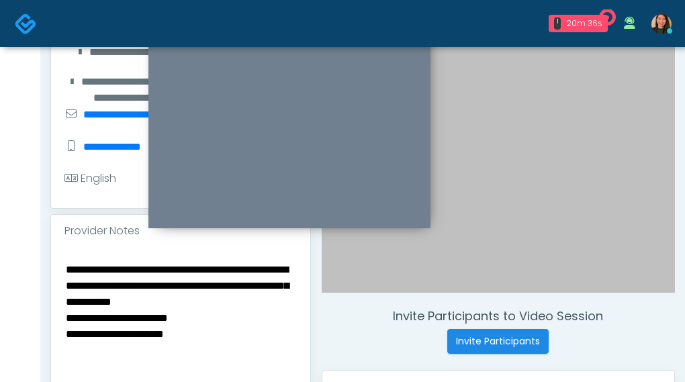
click at [127, 300] on textarea "**********" at bounding box center [180, 343] width 232 height 164
paste textarea "*******"
click at [59, 265] on div "**********" at bounding box center [180, 344] width 259 height 195
click at [62, 264] on div "**********" at bounding box center [180, 344] width 259 height 195
click at [68, 261] on textarea "**********" at bounding box center [180, 343] width 232 height 164
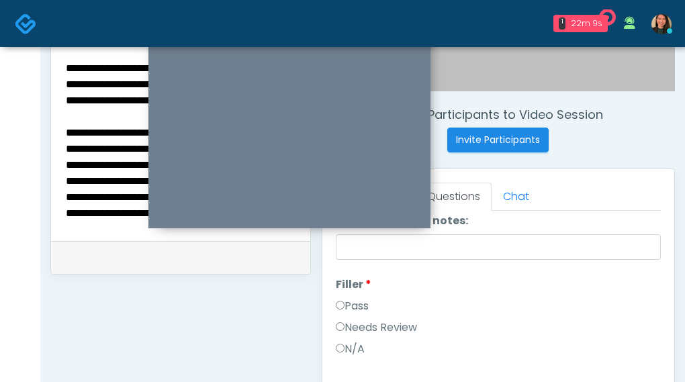
scroll to position [202, 0]
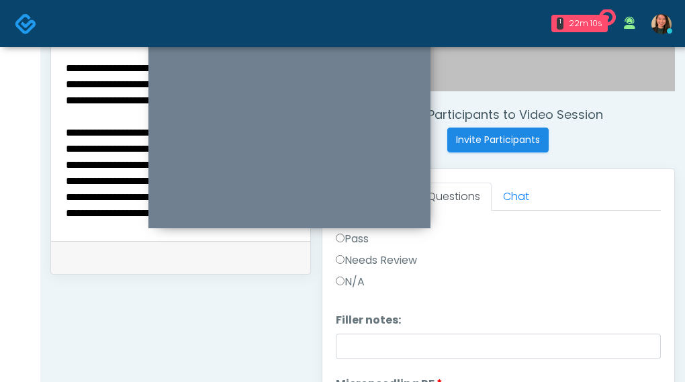
type textarea "**********"
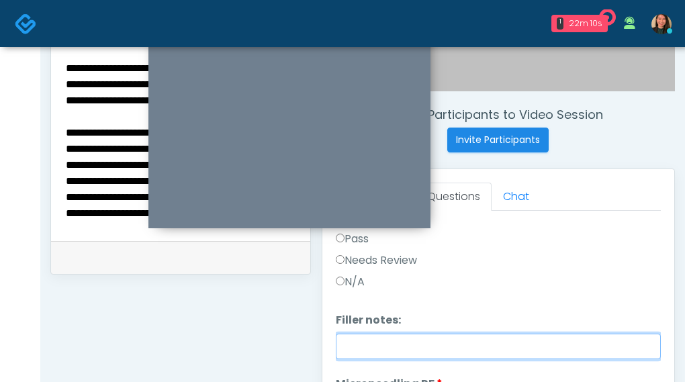
click at [561, 337] on input "Filler notes:" at bounding box center [499, 347] width 326 height 26
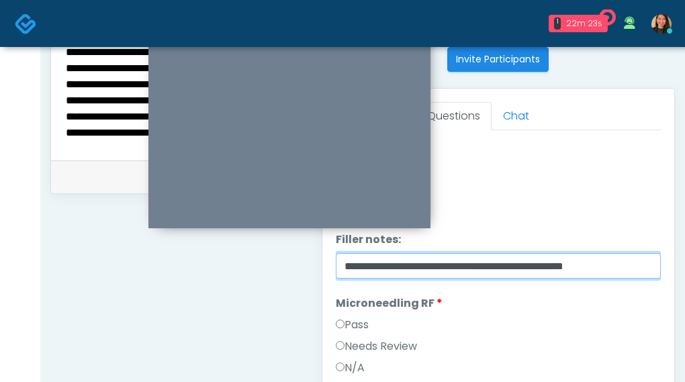
scroll to position [553, 0]
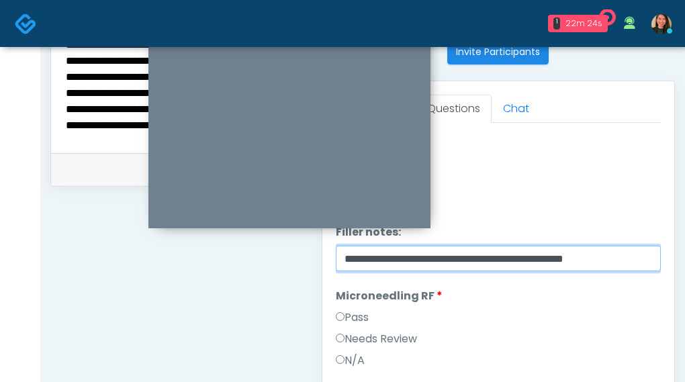
type input "**********"
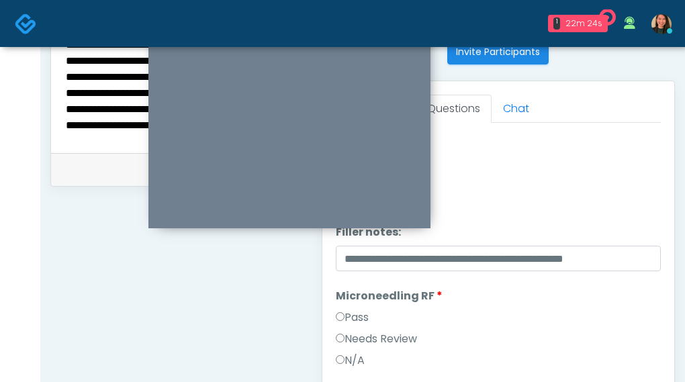
click at [390, 337] on label "Needs Review" at bounding box center [376, 339] width 81 height 16
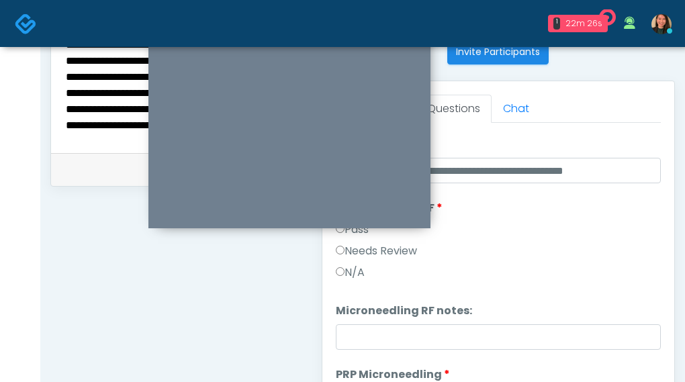
scroll to position [269, 0]
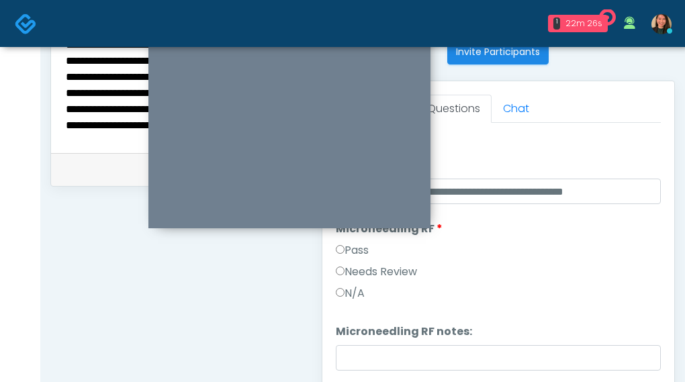
click at [464, 292] on div "N/A" at bounding box center [499, 296] width 326 height 21
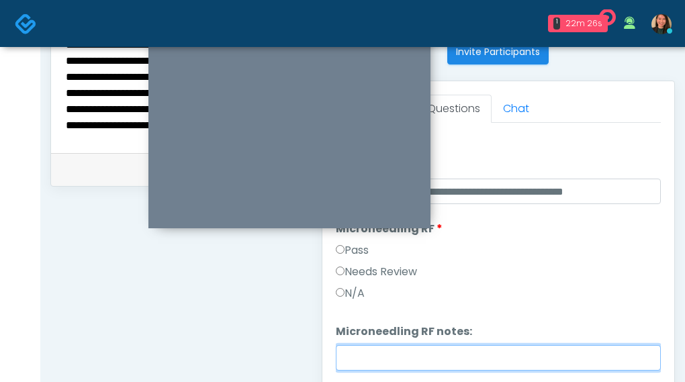
click at [435, 348] on input "Microneedling RF notes:" at bounding box center [499, 358] width 326 height 26
type input "**********"
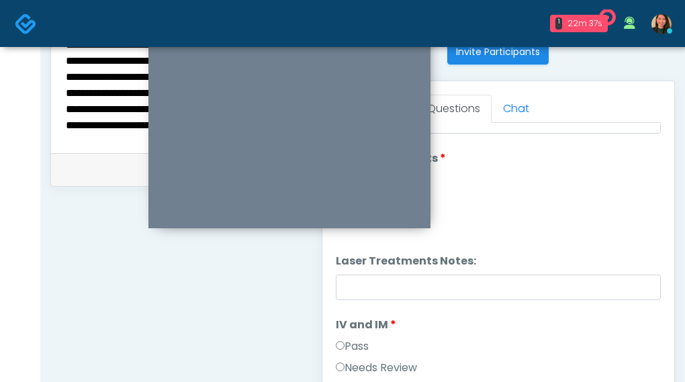
scroll to position [695, 0]
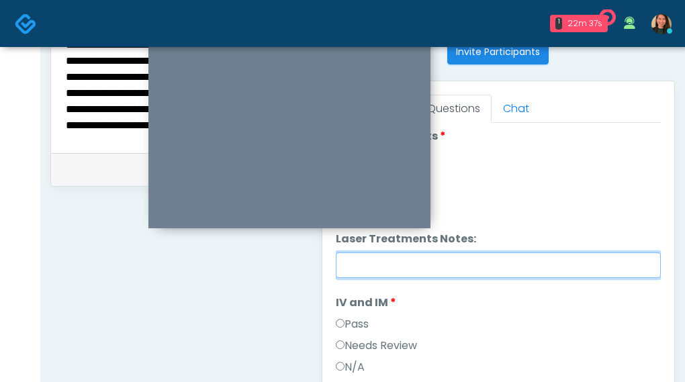
click at [607, 262] on input "Laser Treatments Notes:" at bounding box center [499, 266] width 326 height 26
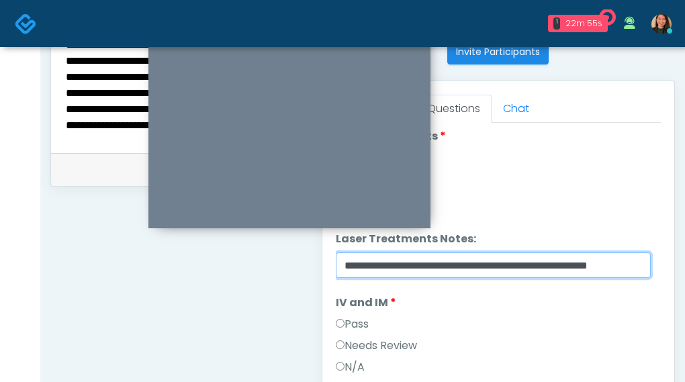
scroll to position [0, 13]
type input "**********"
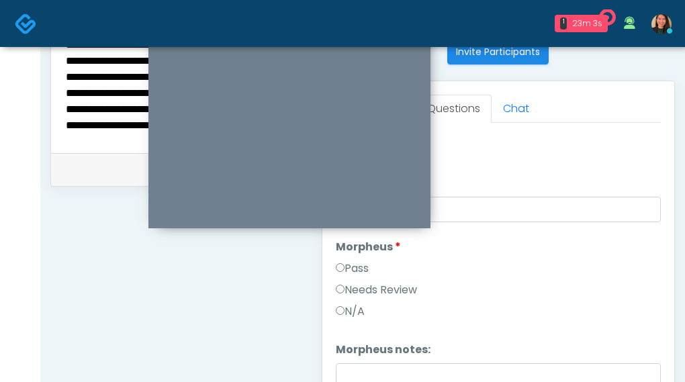
scroll to position [914, 0]
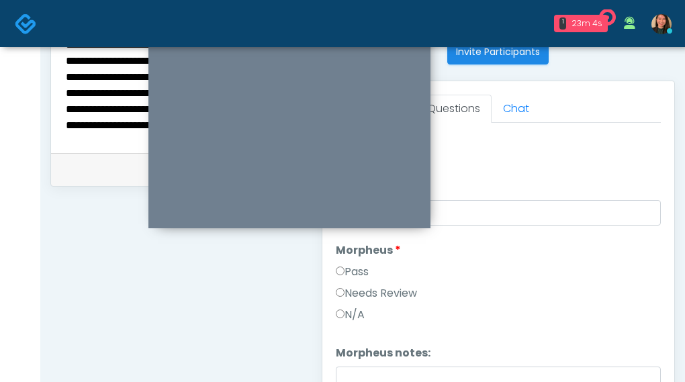
click at [396, 286] on label "Needs Review" at bounding box center [376, 294] width 81 height 16
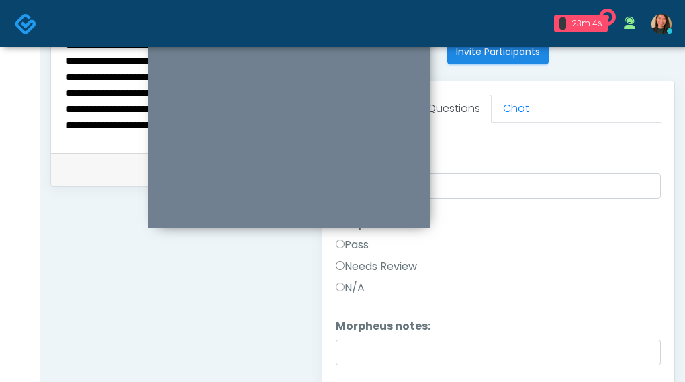
scroll to position [981, 0]
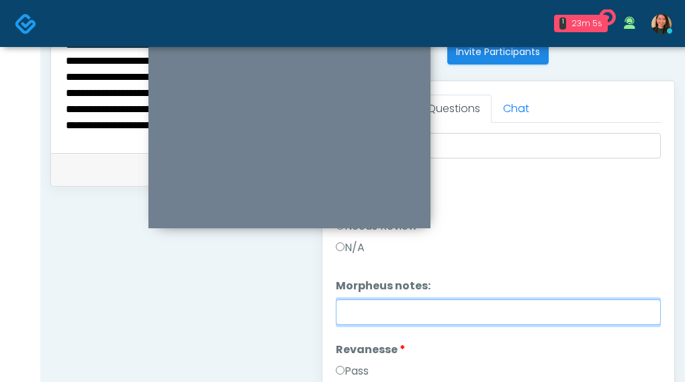
click at [439, 314] on input "Morpheus notes:" at bounding box center [499, 313] width 326 height 26
type input "**********"
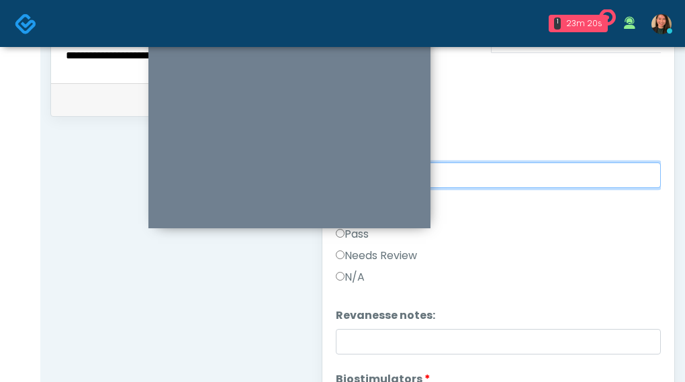
scroll to position [625, 0]
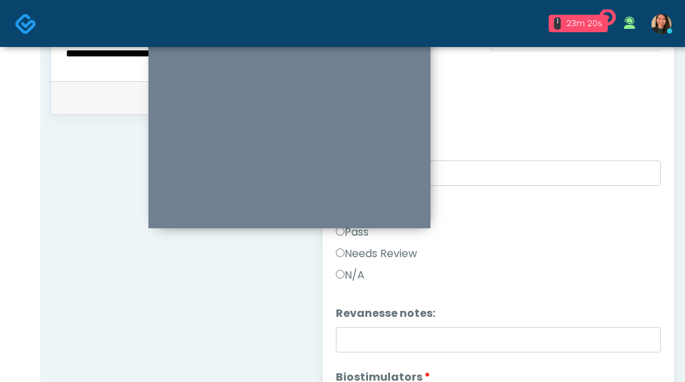
drag, startPoint x: 389, startPoint y: 251, endPoint x: 430, endPoint y: 232, distance: 45.1
click at [389, 251] on label "Needs Review" at bounding box center [376, 254] width 81 height 16
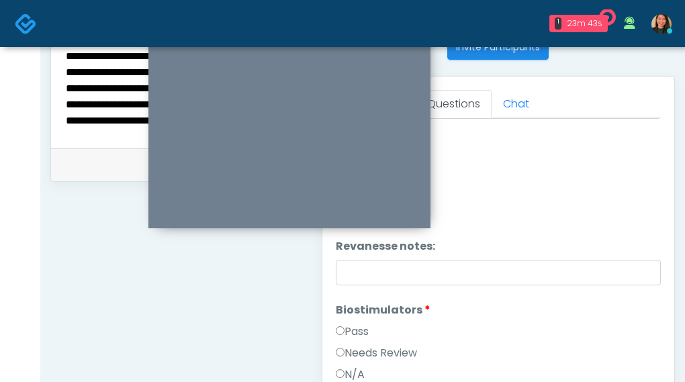
scroll to position [1182, 0]
click at [676, 224] on div "**********" at bounding box center [362, 48] width 645 height 1119
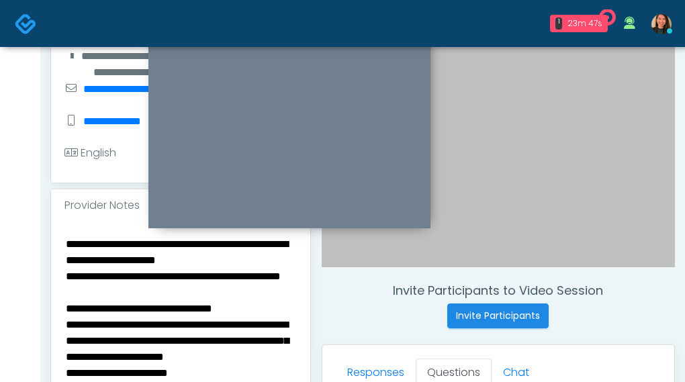
scroll to position [48, 0]
click at [175, 310] on textarea "**********" at bounding box center [180, 317] width 232 height 164
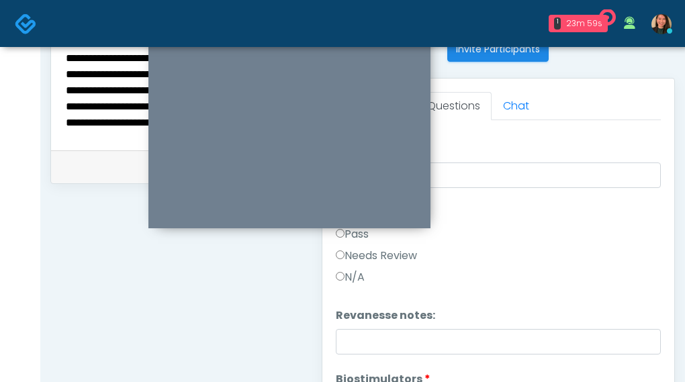
scroll to position [535, 0]
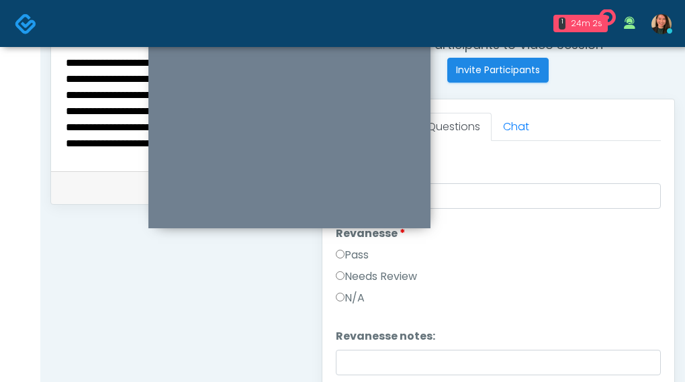
type textarea "**********"
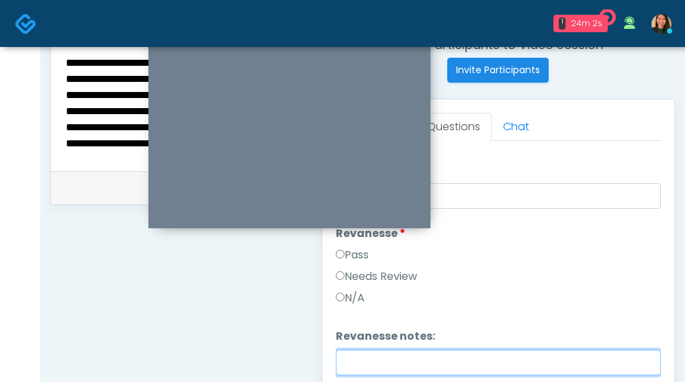
drag, startPoint x: 474, startPoint y: 361, endPoint x: 484, endPoint y: 357, distance: 10.9
click at [482, 358] on input "Revanesse notes:" at bounding box center [499, 363] width 326 height 26
paste input "********"
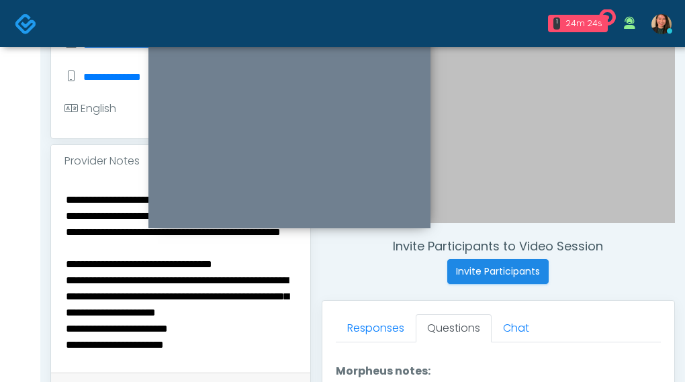
scroll to position [0, 0]
drag, startPoint x: 248, startPoint y: 306, endPoint x: 105, endPoint y: 272, distance: 146.5
click at [105, 272] on textarea "**********" at bounding box center [180, 273] width 232 height 164
click at [107, 277] on textarea "**********" at bounding box center [180, 273] width 232 height 164
drag, startPoint x: 108, startPoint y: 277, endPoint x: 188, endPoint y: 314, distance: 87.8
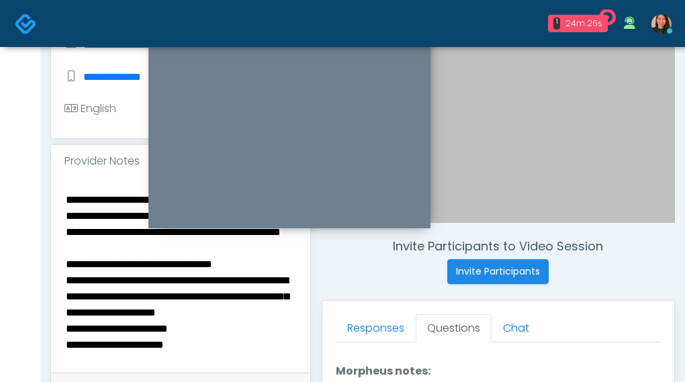
click at [188, 314] on textarea "**********" at bounding box center [180, 273] width 232 height 164
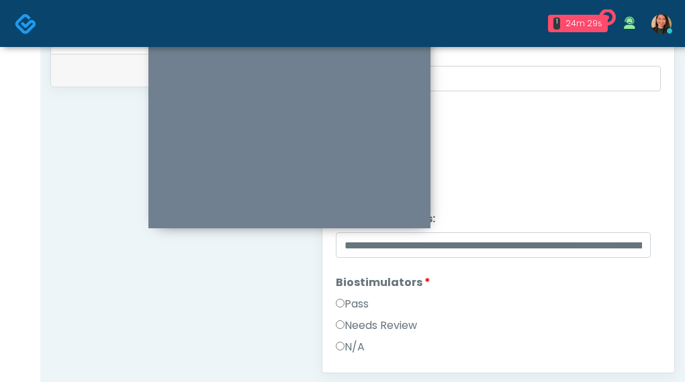
scroll to position [603, 0]
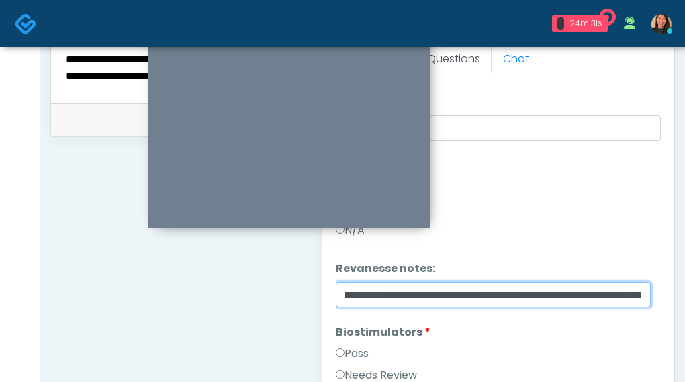
drag, startPoint x: 588, startPoint y: 293, endPoint x: 732, endPoint y: 295, distance: 144.5
click at [685, 295] on html "1 24m 31s Saffron Laser Aesthetics and Medical Spa Waiting - 24m 31s CA View Cy…" at bounding box center [342, 0] width 685 height 1206
paste input "**********"
drag, startPoint x: 644, startPoint y: 290, endPoint x: 149, endPoint y: 300, distance: 494.6
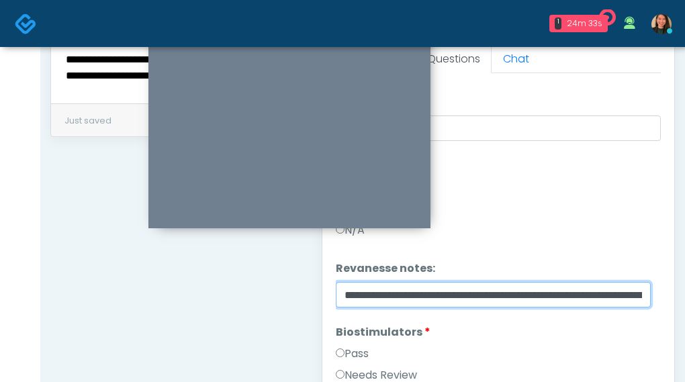
click at [149, 300] on div "**********" at bounding box center [362, 17] width 625 height 1025
type input "**********"
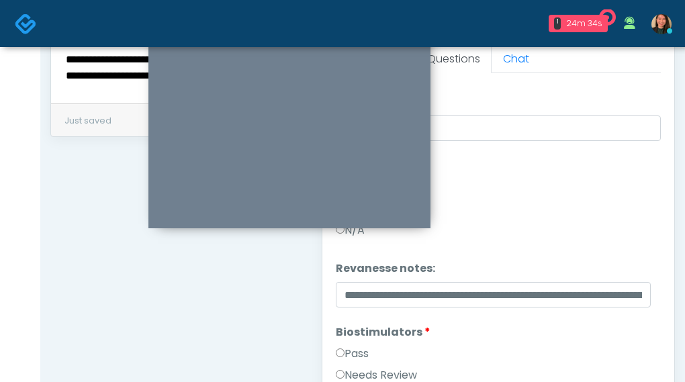
click at [455, 335] on li "Biostimulators Biostimulators Pass Needs Review N/A" at bounding box center [499, 367] width 326 height 86
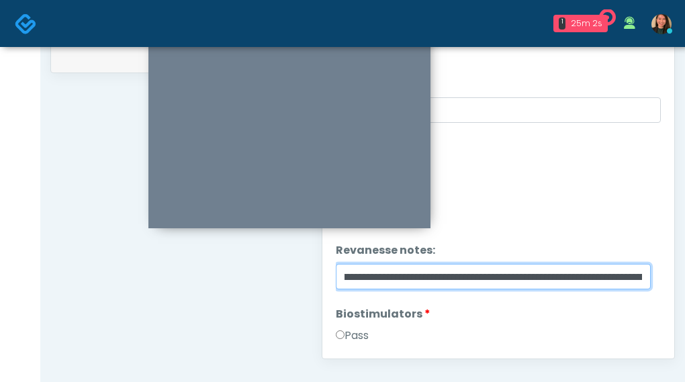
scroll to position [0, 329]
drag, startPoint x: 586, startPoint y: 271, endPoint x: 658, endPoint y: 273, distance: 72.6
click at [658, 273] on div "Good Faith Exam Script Good Faith Exam Script INTRODUCTION Hello, my name is un…" at bounding box center [499, 177] width 326 height 336
click at [625, 269] on input "**********" at bounding box center [494, 277] width 316 height 26
click at [642, 270] on input "**********" at bounding box center [494, 277] width 316 height 26
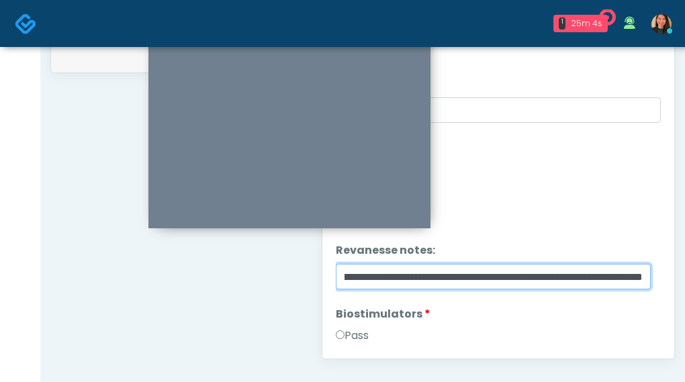
click at [591, 275] on input "**********" at bounding box center [494, 277] width 316 height 26
click at [603, 283] on input "**********" at bounding box center [494, 277] width 316 height 26
drag, startPoint x: 613, startPoint y: 276, endPoint x: 656, endPoint y: 273, distance: 43.1
click at [656, 273] on div "Good Faith Exam Script Good Faith Exam Script INTRODUCTION Hello, my name is un…" at bounding box center [499, 177] width 326 height 336
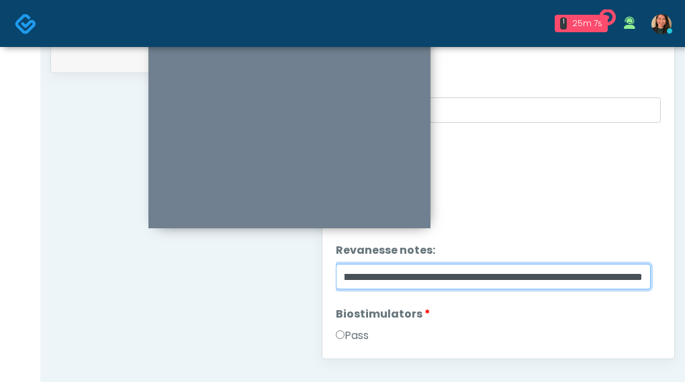
click at [597, 273] on input "**********" at bounding box center [494, 277] width 316 height 26
click at [611, 272] on input "**********" at bounding box center [494, 277] width 316 height 26
drag, startPoint x: 605, startPoint y: 273, endPoint x: 318, endPoint y: 276, distance: 286.2
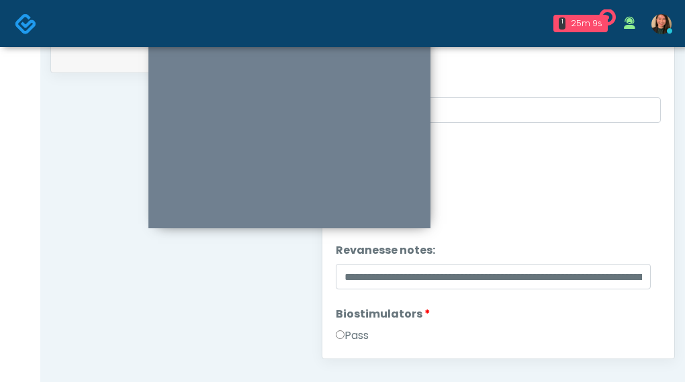
click at [540, 234] on ol "Pass All Wrinkle Relaxers Wrinkle Relaxers Pass Needs Review N/A Wrinkle Relaxe…" at bounding box center [499, 33] width 326 height 2177
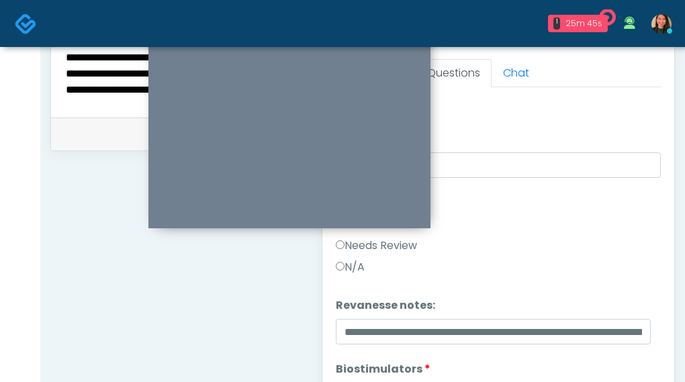
scroll to position [1089, 0]
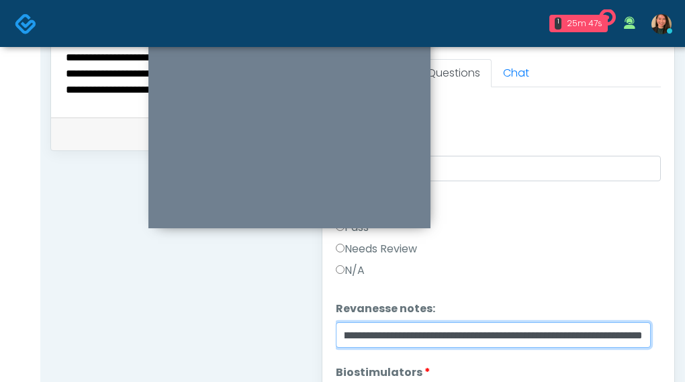
drag, startPoint x: 617, startPoint y: 336, endPoint x: 663, endPoint y: 338, distance: 46.4
click at [663, 338] on div "Responses Questions Chat Good Faith Exam Script Good Faith Exam Script INTRODUC…" at bounding box center [498, 241] width 353 height 391
click at [584, 337] on input "**********" at bounding box center [494, 335] width 316 height 26
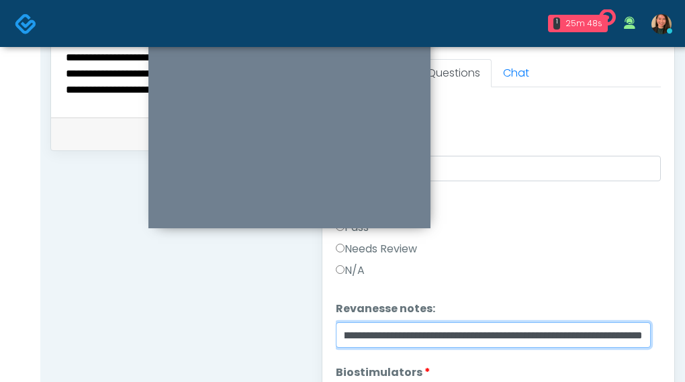
drag, startPoint x: 560, startPoint y: 335, endPoint x: 661, endPoint y: 334, distance: 101.4
click at [670, 330] on div "Responses Questions Chat Good Faith Exam Script Good Faith Exam Script INTRODUC…" at bounding box center [498, 241] width 353 height 391
click at [615, 335] on input "**********" at bounding box center [494, 335] width 316 height 26
click at [607, 339] on input "**********" at bounding box center [494, 335] width 316 height 26
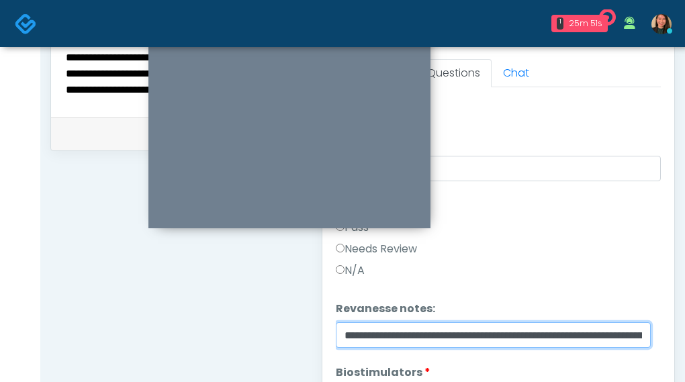
drag, startPoint x: 567, startPoint y: 339, endPoint x: 172, endPoint y: 336, distance: 395.0
click at [172, 336] on div "**********" at bounding box center [362, 31] width 625 height 1025
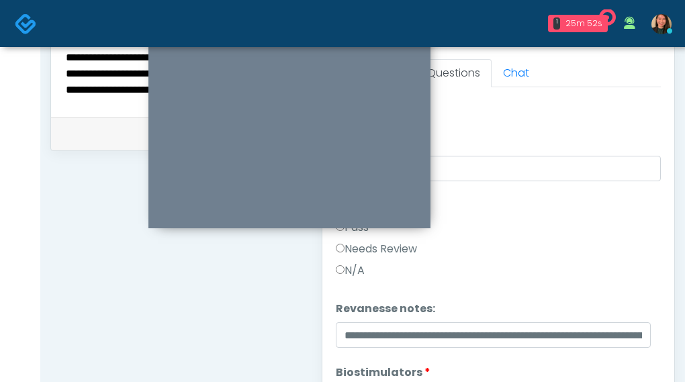
click at [496, 288] on ol "Pass All Wrinkle Relaxers Wrinkle Relaxers Pass Needs Review N/A Wrinkle Relaxe…" at bounding box center [499, 92] width 326 height 2177
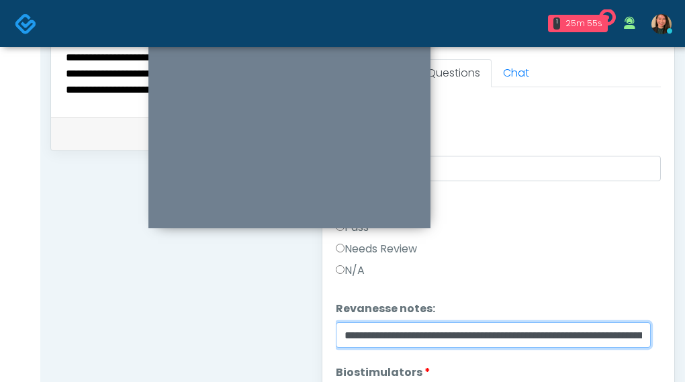
drag, startPoint x: 605, startPoint y: 333, endPoint x: 620, endPoint y: 337, distance: 15.8
click at [630, 333] on input "**********" at bounding box center [494, 335] width 316 height 26
click at [594, 338] on input "**********" at bounding box center [494, 335] width 316 height 26
drag, startPoint x: 572, startPoint y: 339, endPoint x: 671, endPoint y: 340, distance: 99.4
click at [671, 340] on div "Responses Questions Chat Good Faith Exam Script Good Faith Exam Script INTRODUC…" at bounding box center [498, 241] width 353 height 391
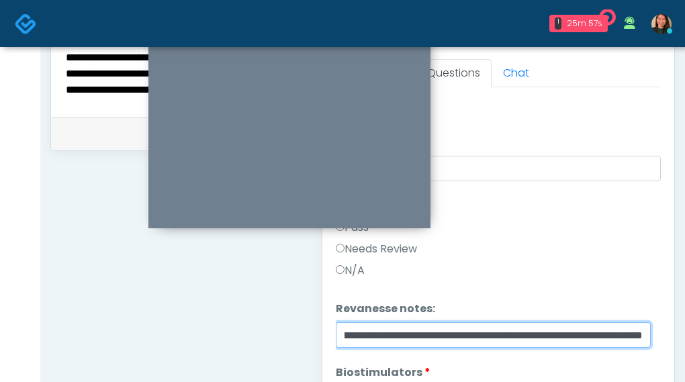
scroll to position [0, 407]
click at [582, 330] on input "**********" at bounding box center [494, 335] width 316 height 26
click at [601, 322] on input "**********" at bounding box center [494, 335] width 316 height 26
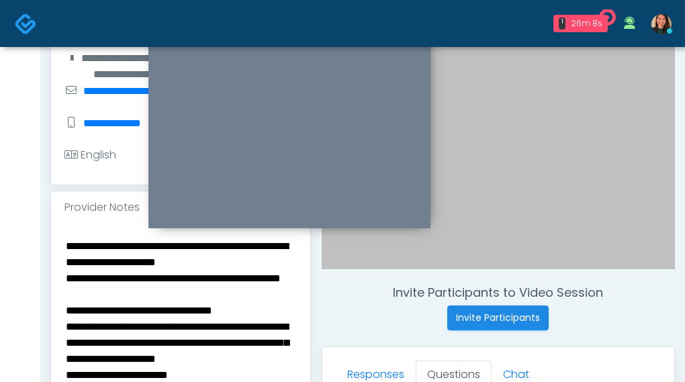
scroll to position [266, 0]
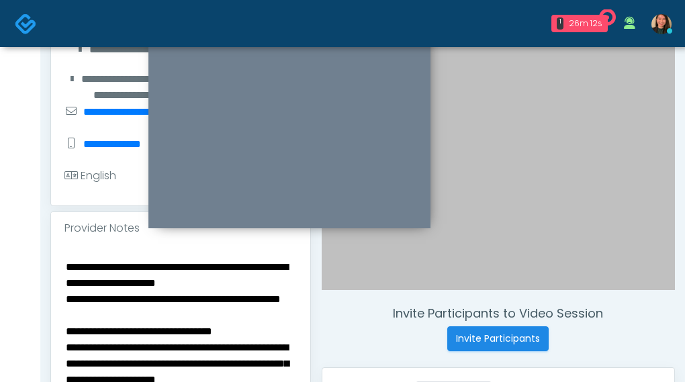
click at [181, 290] on textarea "**********" at bounding box center [180, 340] width 232 height 164
click at [216, 306] on textarea "**********" at bounding box center [180, 340] width 232 height 164
click at [250, 292] on textarea "**********" at bounding box center [180, 340] width 232 height 164
click at [234, 326] on textarea "**********" at bounding box center [180, 340] width 232 height 164
click at [189, 304] on textarea "**********" at bounding box center [180, 340] width 232 height 164
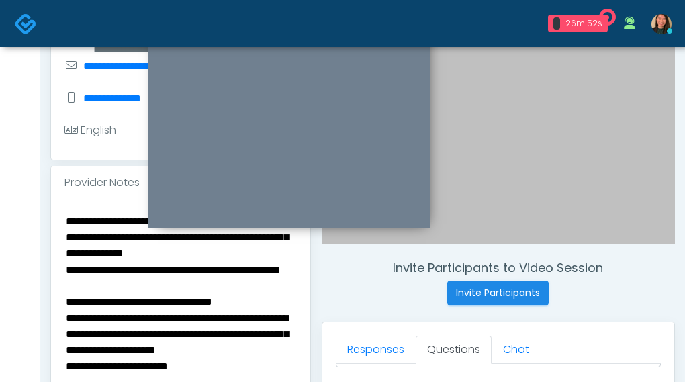
scroll to position [333, 0]
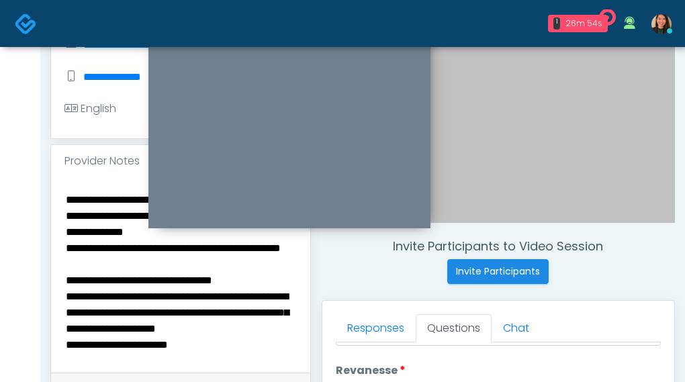
click at [224, 261] on textarea "**********" at bounding box center [180, 273] width 232 height 164
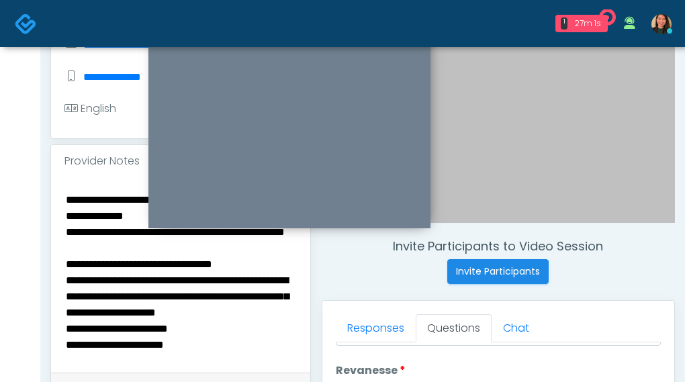
scroll to position [64, 0]
click at [257, 281] on textarea "**********" at bounding box center [180, 273] width 232 height 164
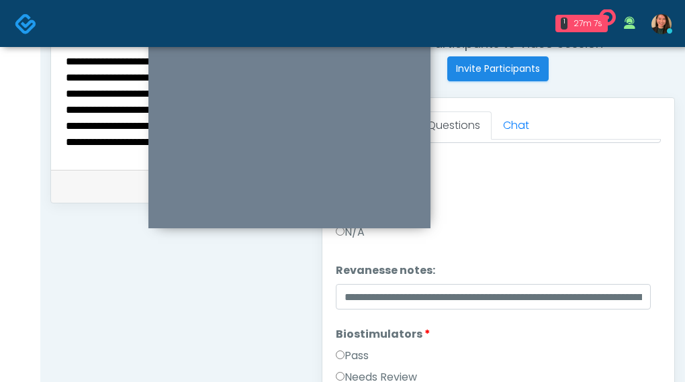
scroll to position [587, 0]
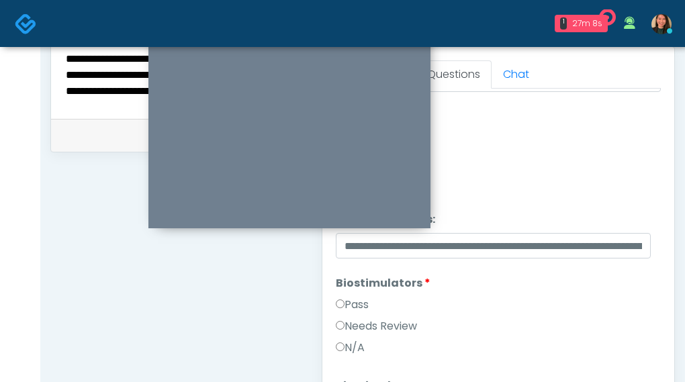
type textarea "**********"
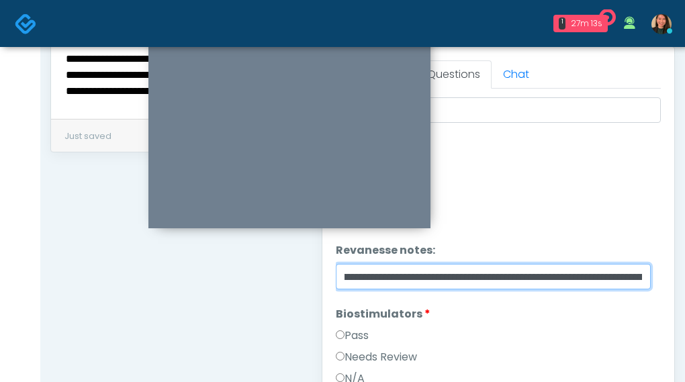
scroll to position [0, 407]
drag, startPoint x: 603, startPoint y: 269, endPoint x: 691, endPoint y: 287, distance: 89.7
click at [685, 287] on html "1 27m 13s Saffron Laser Aesthetics and Medical Spa Waiting - 27m 13s CA View Cy…" at bounding box center [342, 16] width 685 height 1206
click at [550, 268] on input "**********" at bounding box center [494, 277] width 316 height 26
click at [445, 273] on input "**********" at bounding box center [494, 277] width 316 height 26
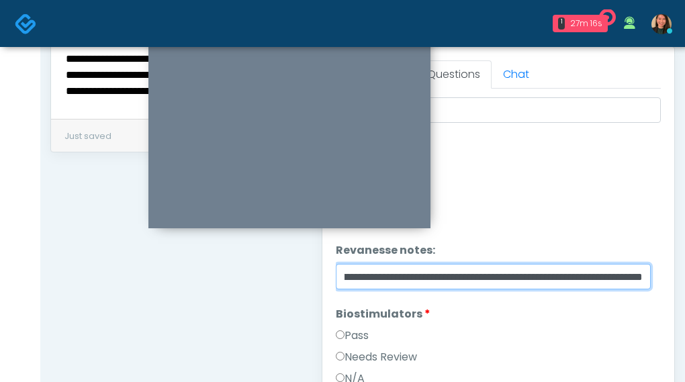
click at [460, 272] on input "**********" at bounding box center [494, 277] width 316 height 26
click at [371, 273] on input "**********" at bounding box center [494, 277] width 316 height 26
click at [382, 277] on input "**********" at bounding box center [494, 277] width 316 height 26
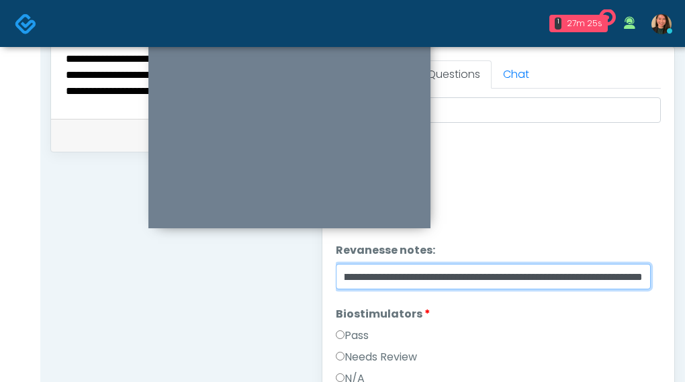
drag, startPoint x: 598, startPoint y: 268, endPoint x: 552, endPoint y: 267, distance: 46.4
click at [685, 308] on html "1 27m 25s Saffron Laser Aesthetics and Medical Spa Waiting - 27m 25s CA View Cy…" at bounding box center [342, 16] width 685 height 1206
click at [539, 272] on input "**********" at bounding box center [494, 277] width 316 height 26
drag, startPoint x: 558, startPoint y: 277, endPoint x: 132, endPoint y: 264, distance: 426.1
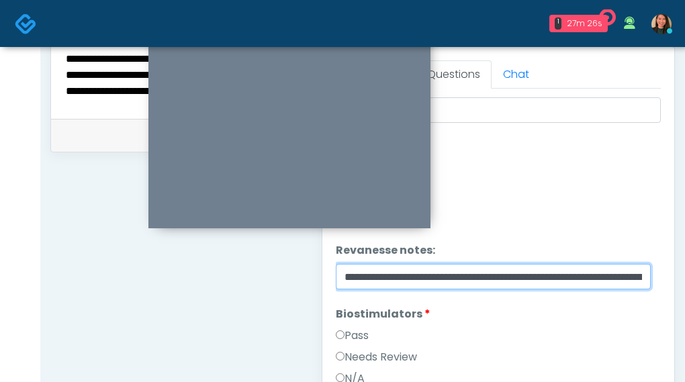
click at [132, 264] on div "**********" at bounding box center [362, 32] width 625 height 1025
type input "**********"
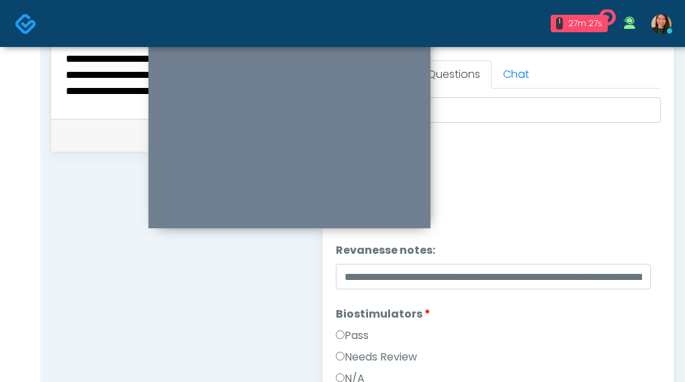
click at [522, 291] on ol "Pass All Wrinkle Relaxers Wrinkle Relaxers Pass Needs Review N/A Wrinkle Relaxe…" at bounding box center [499, 33] width 326 height 2177
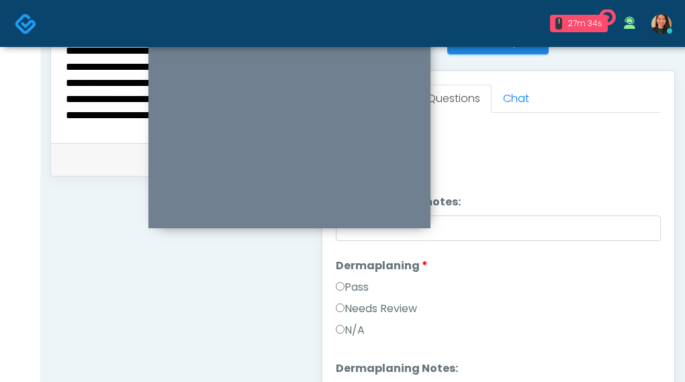
scroll to position [566, 0]
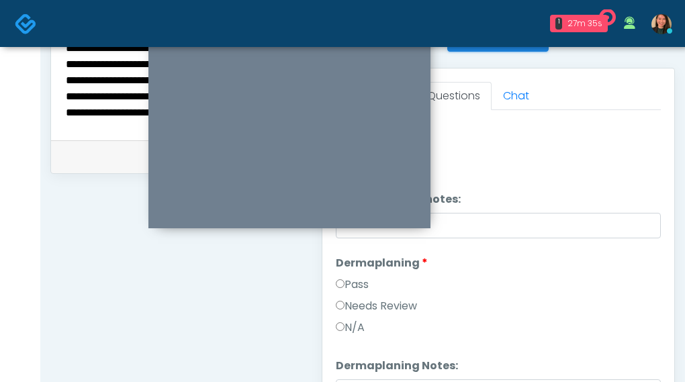
click at [662, 306] on div "Responses Questions Chat Good Faith Exam Script Good Faith Exam Script INTRODUC…" at bounding box center [498, 264] width 353 height 391
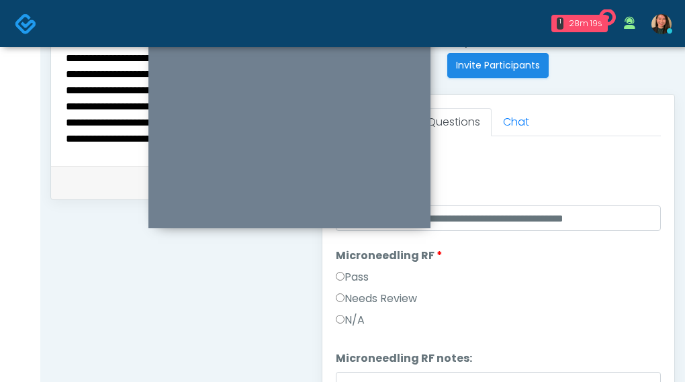
scroll to position [532, 0]
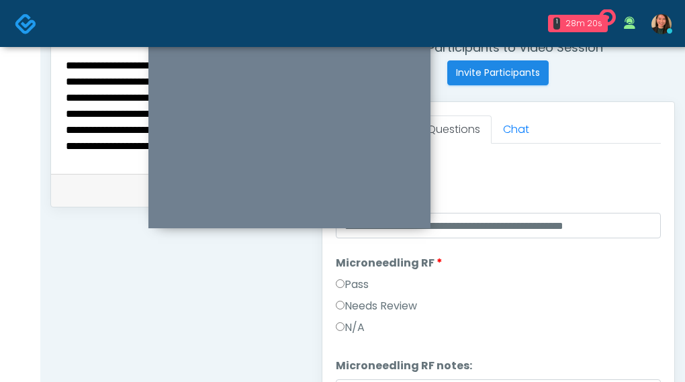
type textarea "**********"
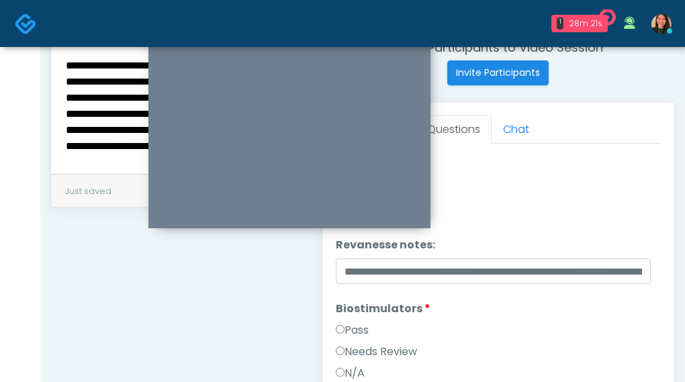
scroll to position [1219, 0]
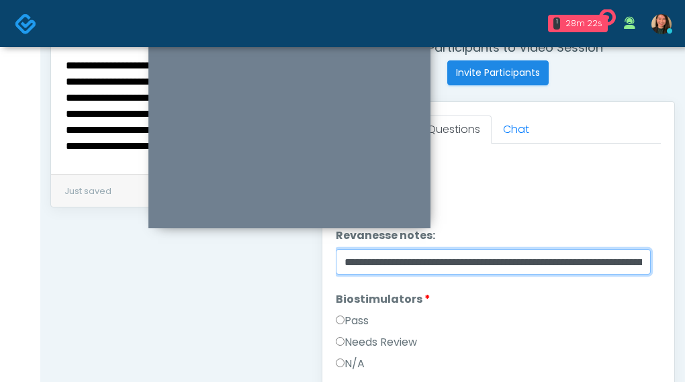
click at [464, 262] on input "**********" at bounding box center [494, 262] width 316 height 26
click at [464, 263] on input "**********" at bounding box center [494, 262] width 316 height 26
click at [481, 263] on input "**********" at bounding box center [494, 262] width 316 height 26
click at [476, 263] on input "**********" at bounding box center [494, 262] width 316 height 26
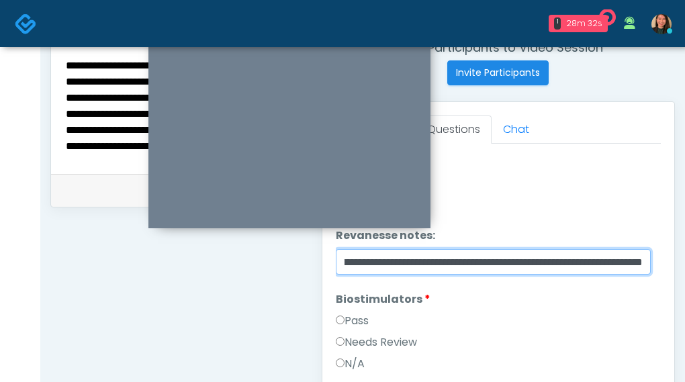
drag, startPoint x: 572, startPoint y: 269, endPoint x: 763, endPoint y: 276, distance: 190.9
click at [685, 276] on html "1 28m 32s Saffron Laser Aesthetics and Medical Spa Waiting - 28m 32s CA View Cy…" at bounding box center [342, 71] width 685 height 1206
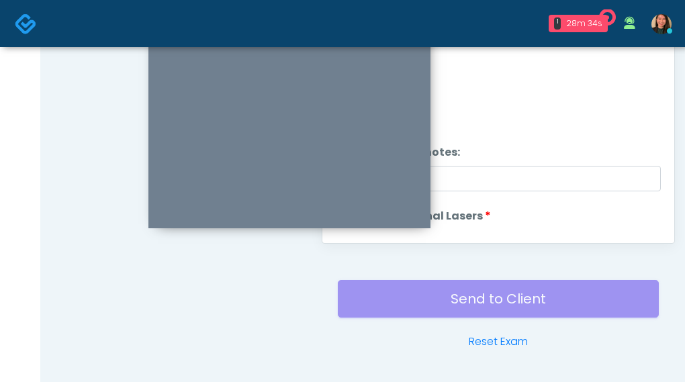
scroll to position [707, 0]
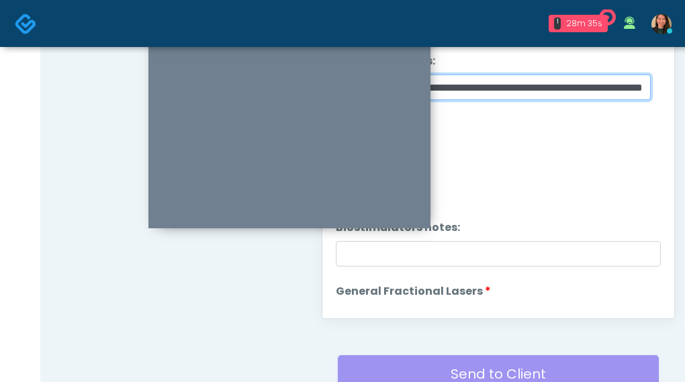
type input "**********"
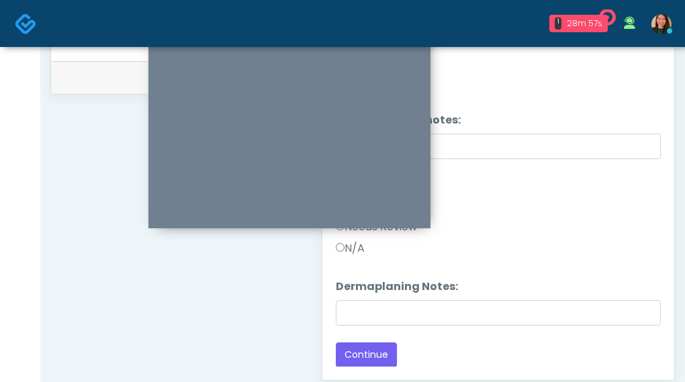
scroll to position [640, 0]
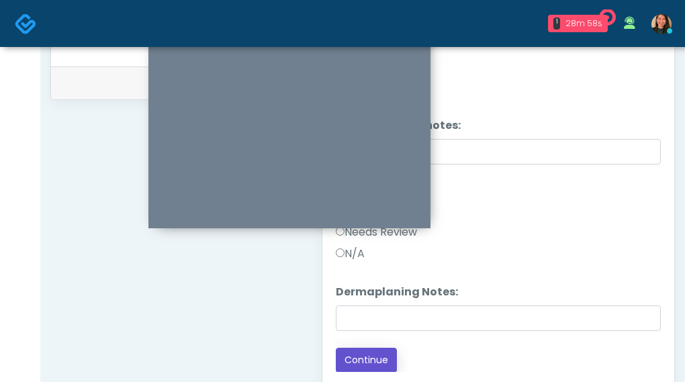
click at [365, 365] on button "Continue" at bounding box center [366, 360] width 61 height 25
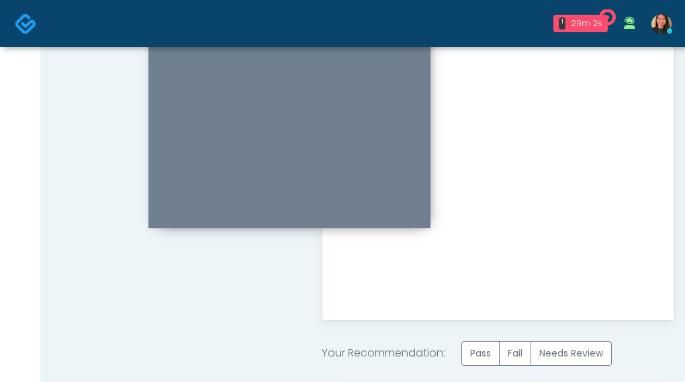
scroll to position [707, 0]
drag, startPoint x: 475, startPoint y: 347, endPoint x: 470, endPoint y: 330, distance: 18.3
click at [475, 347] on label "Pass" at bounding box center [481, 351] width 38 height 25
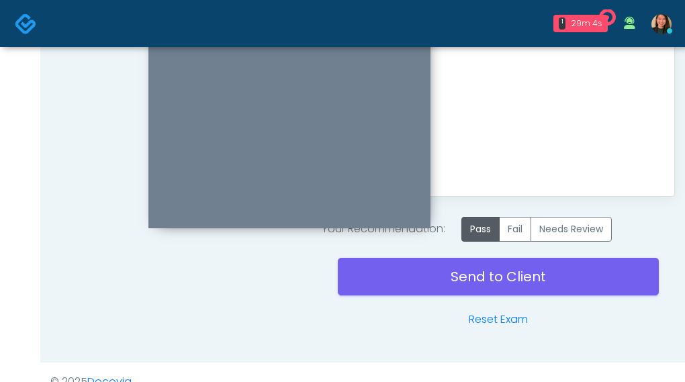
scroll to position [841, 0]
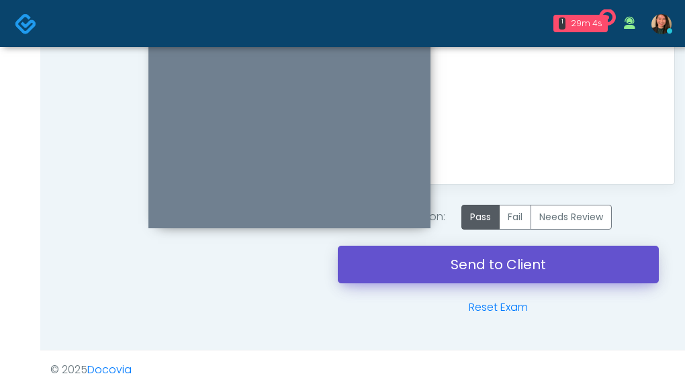
click at [449, 267] on link "Send to Client" at bounding box center [499, 265] width 322 height 38
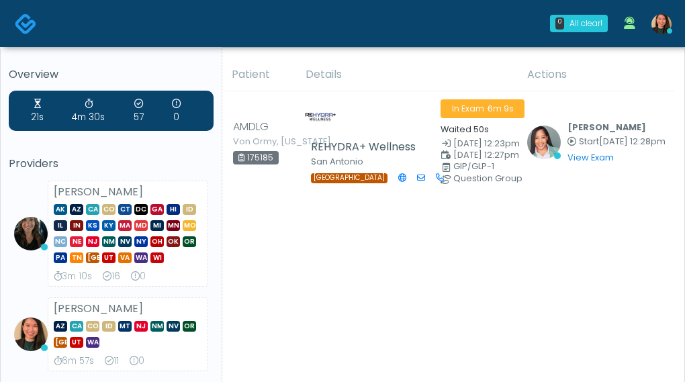
scroll to position [67, 0]
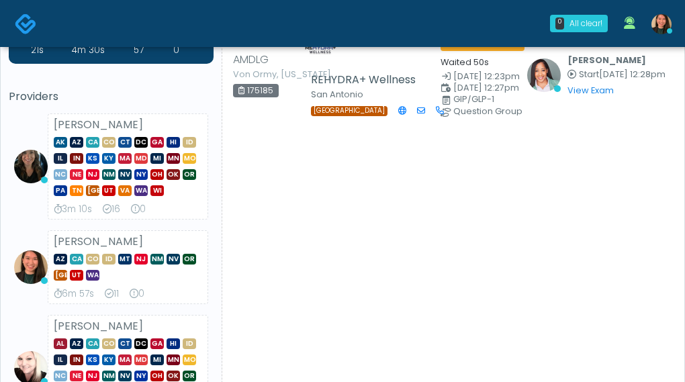
click at [144, 272] on div "AZ CA CO ID MT [GEOGRAPHIC_DATA] NM NV OR [GEOGRAPHIC_DATA] UT [GEOGRAPHIC_DATA]" at bounding box center [128, 266] width 148 height 32
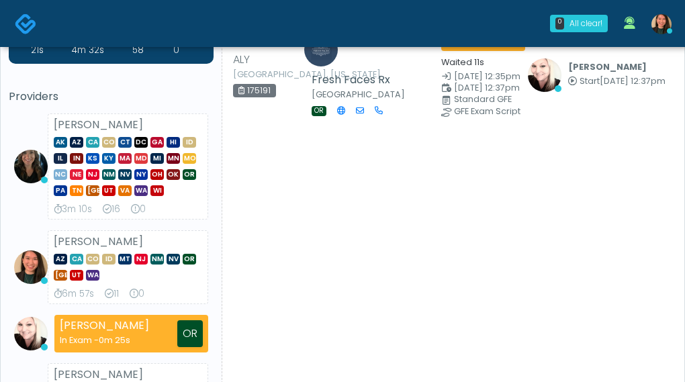
click at [28, 217] on li "[PERSON_NAME] AK AZ CA CO CT DC [GEOGRAPHIC_DATA] HI ID IL IN KS [GEOGRAPHIC_DA…" at bounding box center [111, 167] width 205 height 106
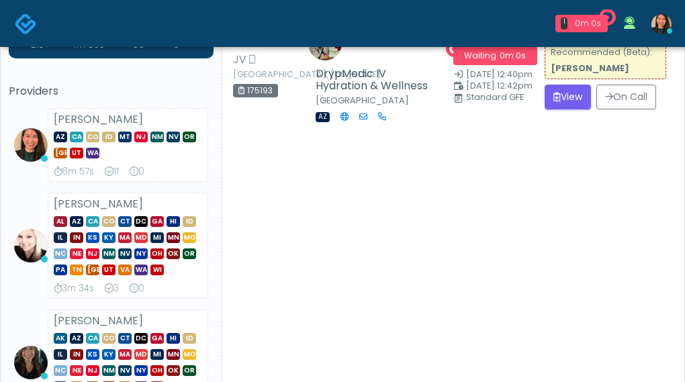
scroll to position [0, 0]
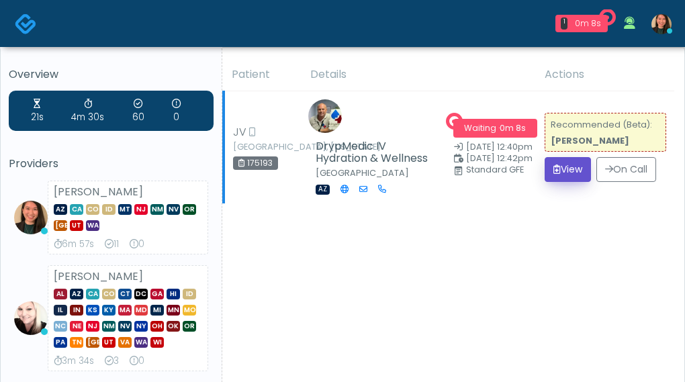
click at [568, 167] on button "View" at bounding box center [568, 169] width 46 height 25
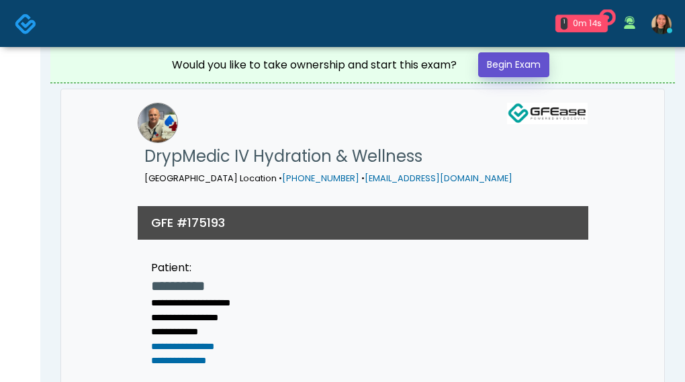
click at [524, 73] on link "Begin Exam" at bounding box center [513, 64] width 71 height 25
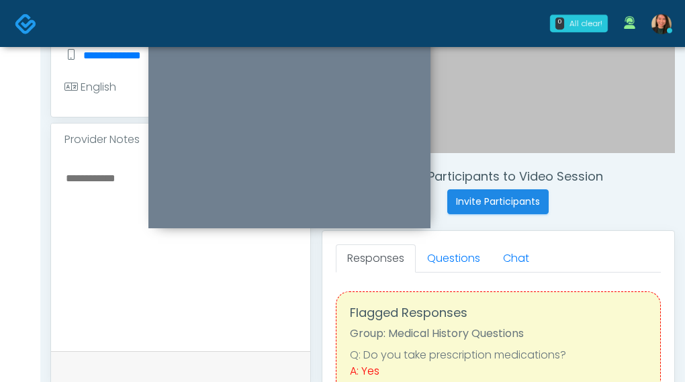
scroll to position [67, 0]
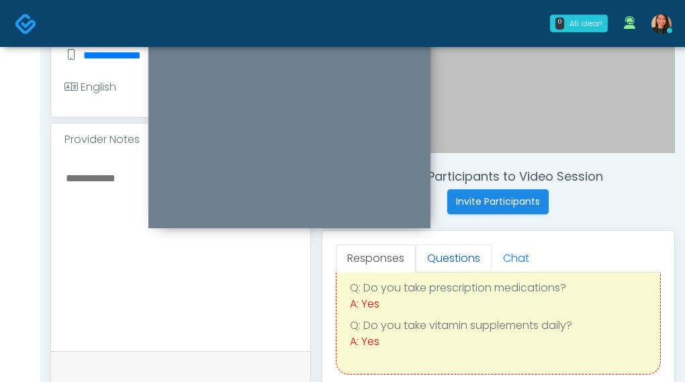
click at [455, 263] on link "Questions" at bounding box center [454, 259] width 76 height 28
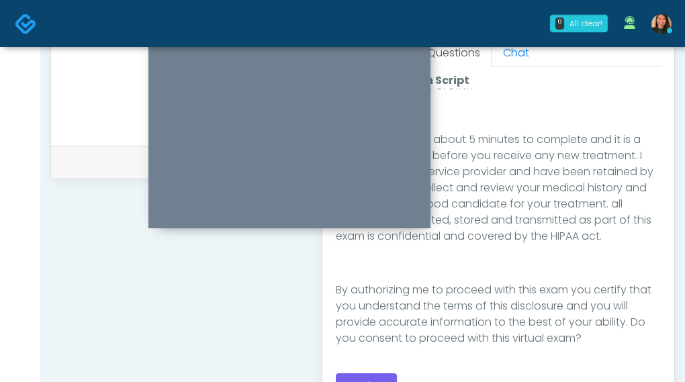
scroll to position [676, 0]
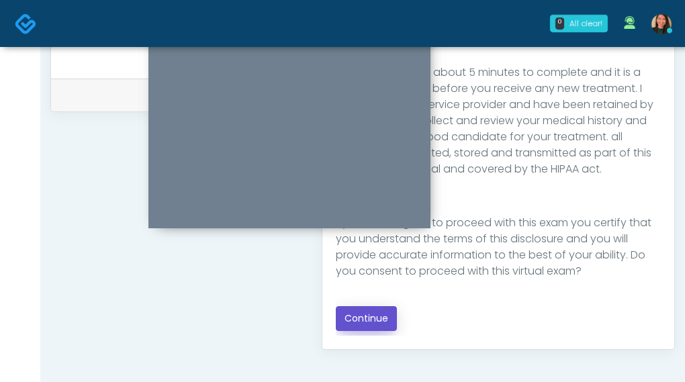
click at [370, 319] on button "Continue" at bounding box center [366, 318] width 61 height 25
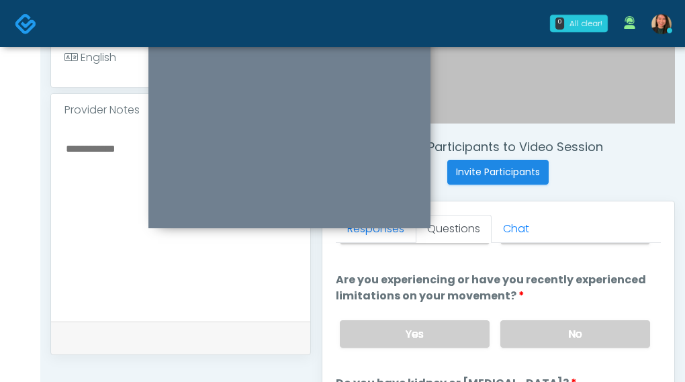
scroll to position [0, 0]
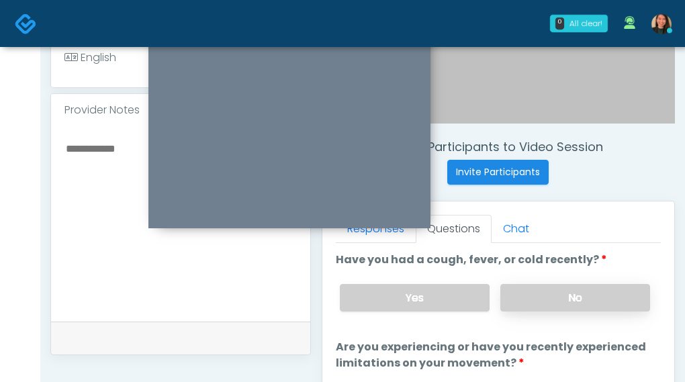
click at [592, 295] on label "No" at bounding box center [575, 298] width 150 height 28
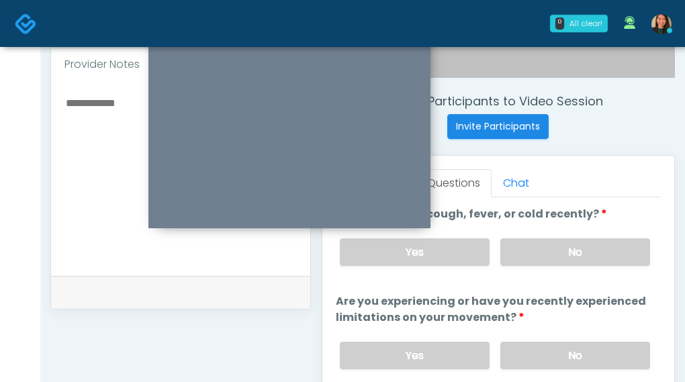
scroll to position [500, 0]
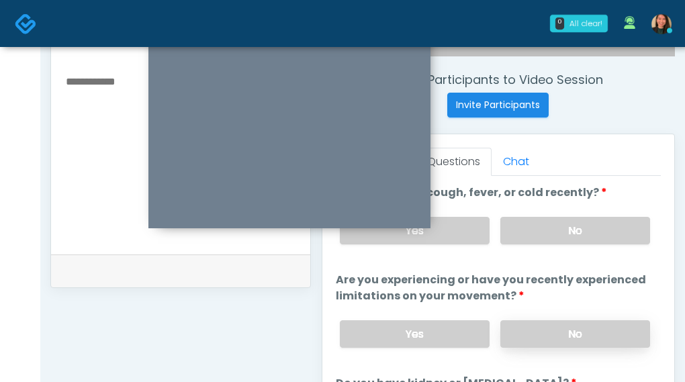
click at [609, 334] on label "No" at bounding box center [575, 334] width 150 height 28
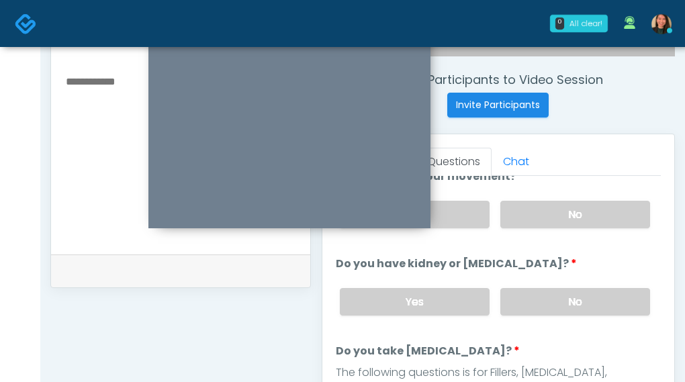
scroll to position [152, 0]
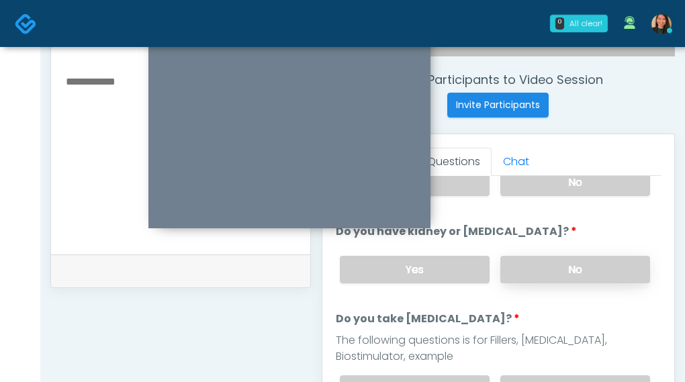
click at [601, 266] on label "No" at bounding box center [575, 270] width 150 height 28
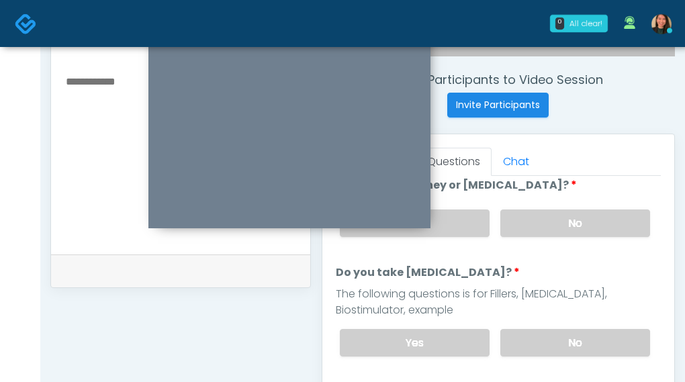
scroll to position [219, 0]
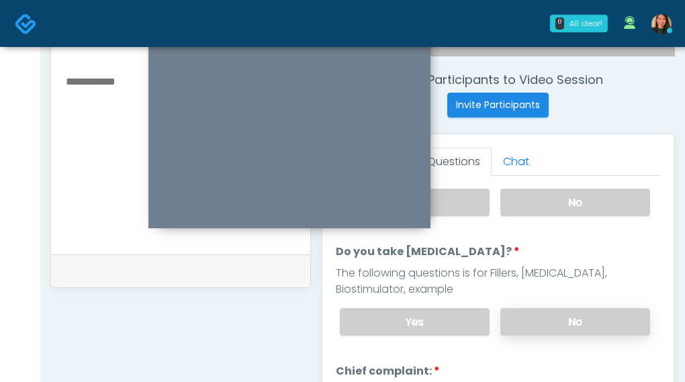
click at [599, 319] on label "No" at bounding box center [575, 322] width 150 height 28
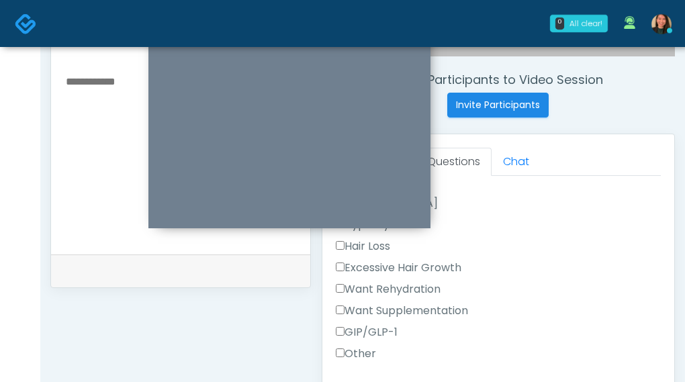
scroll to position [501, 0]
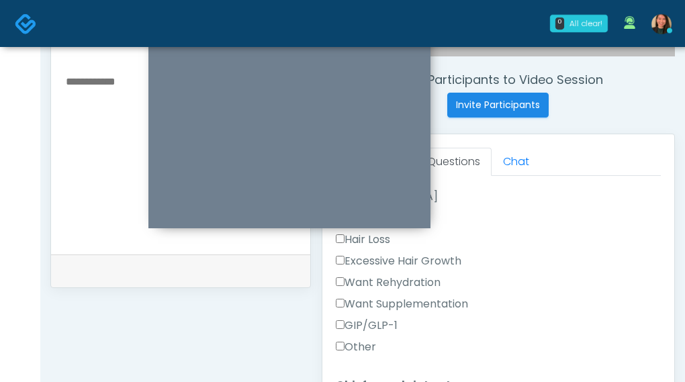
click at [434, 276] on label "Want Rehydration" at bounding box center [388, 283] width 105 height 16
click at [427, 276] on label "Want Rehydration" at bounding box center [388, 283] width 105 height 16
click at [439, 297] on label "Want Supplementation" at bounding box center [402, 304] width 132 height 16
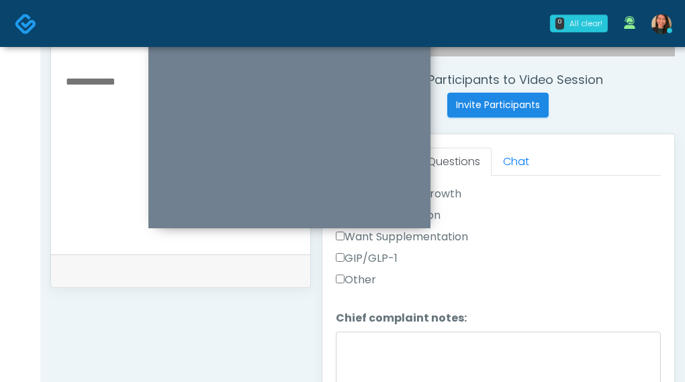
click at [363, 273] on label "Other" at bounding box center [356, 280] width 40 height 16
click at [407, 345] on textarea "Chief complaint notes:" at bounding box center [499, 361] width 326 height 58
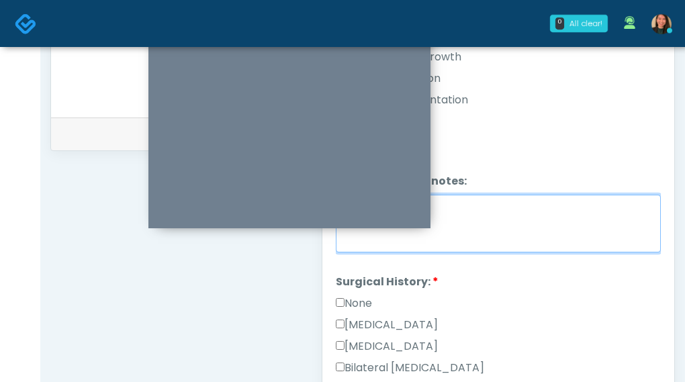
scroll to position [640, 0]
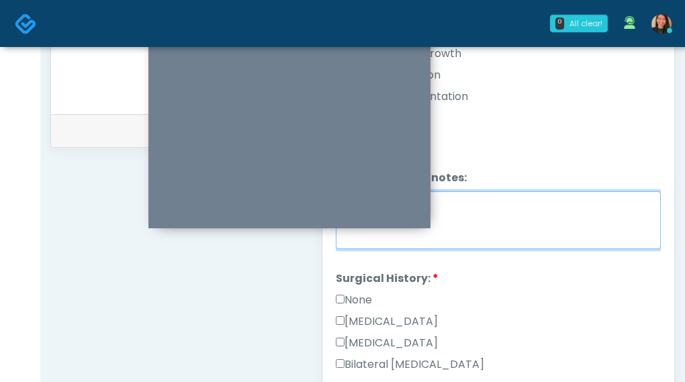
type textarea "*******"
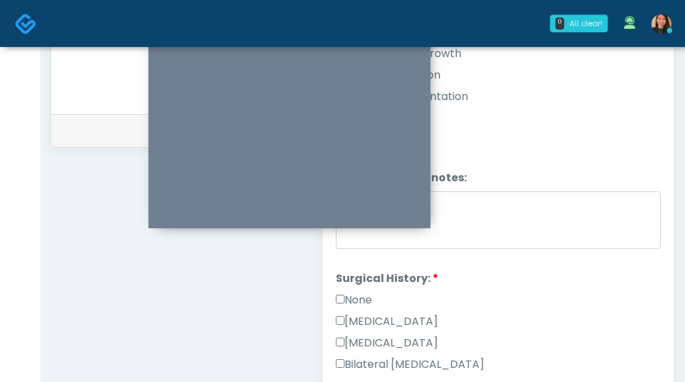
click at [349, 292] on label "None" at bounding box center [354, 300] width 36 height 16
drag, startPoint x: 650, startPoint y: 251, endPoint x: 656, endPoint y: 281, distance: 30.0
click at [653, 302] on div "Good Faith Exam Script Good Faith Exam Script INTRODUCTION Hello, my name is un…" at bounding box center [499, 204] width 326 height 336
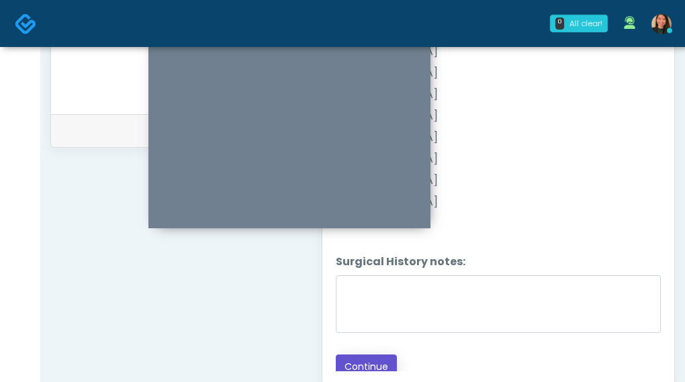
click at [345, 355] on button "Continue" at bounding box center [366, 367] width 61 height 25
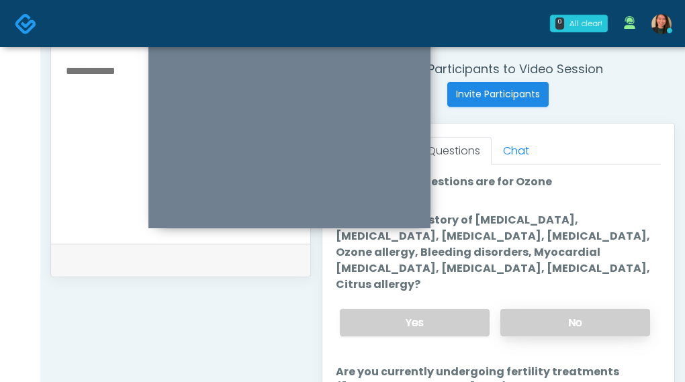
scroll to position [485, 0]
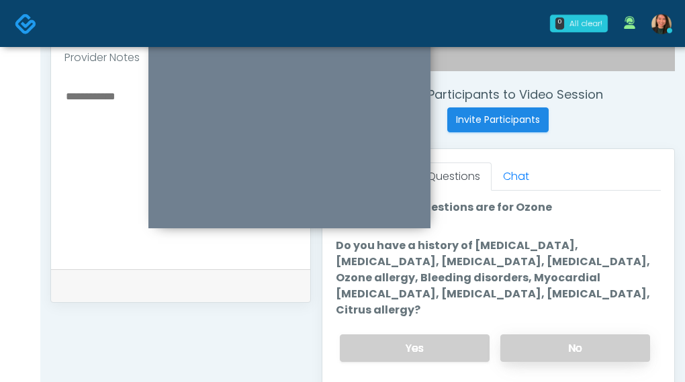
click at [597, 335] on label "No" at bounding box center [575, 349] width 150 height 28
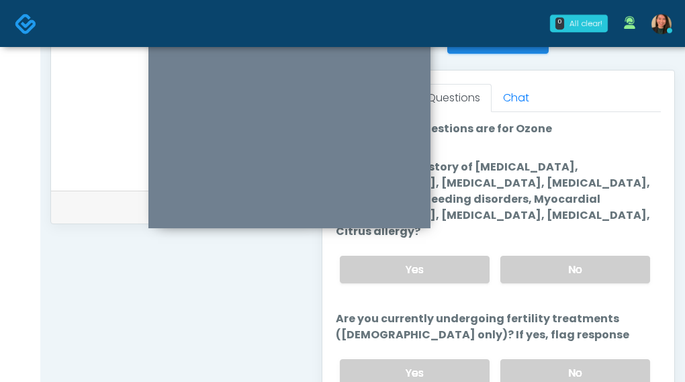
scroll to position [607, 0]
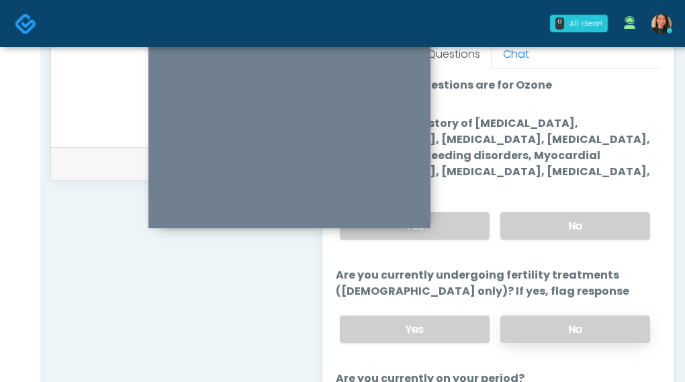
click at [597, 316] on label "No" at bounding box center [575, 330] width 150 height 28
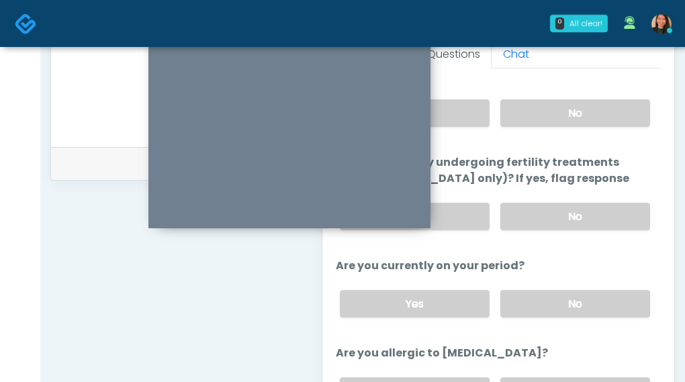
scroll to position [134, 0]
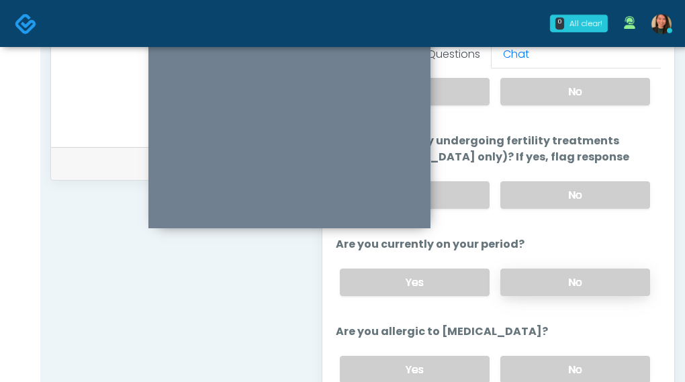
click at [598, 269] on label "No" at bounding box center [575, 283] width 150 height 28
click at [578, 356] on label "No" at bounding box center [575, 370] width 150 height 28
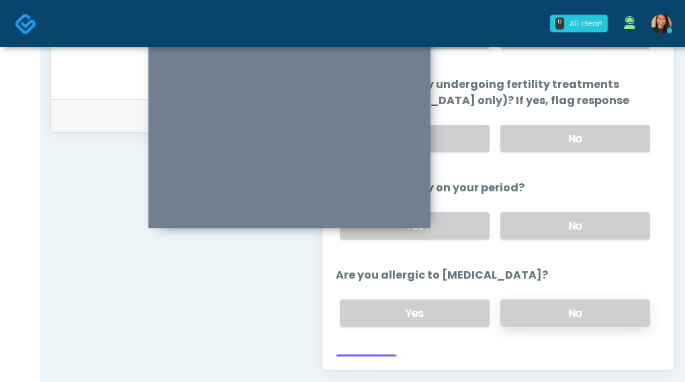
scroll to position [742, 0]
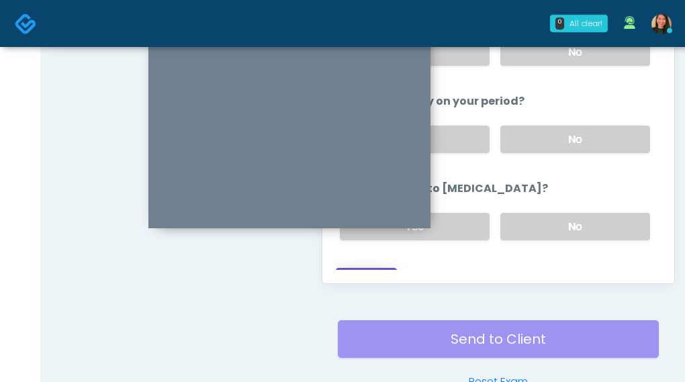
click at [369, 268] on button "Continue" at bounding box center [366, 280] width 61 height 25
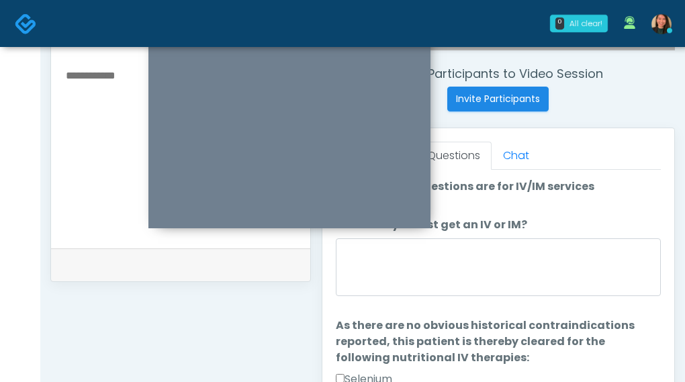
scroll to position [485, 0]
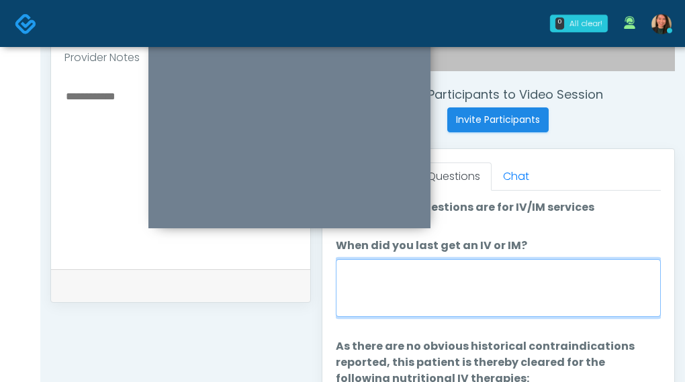
click at [583, 291] on textarea "When did you last get an IV or IM?" at bounding box center [499, 288] width 326 height 58
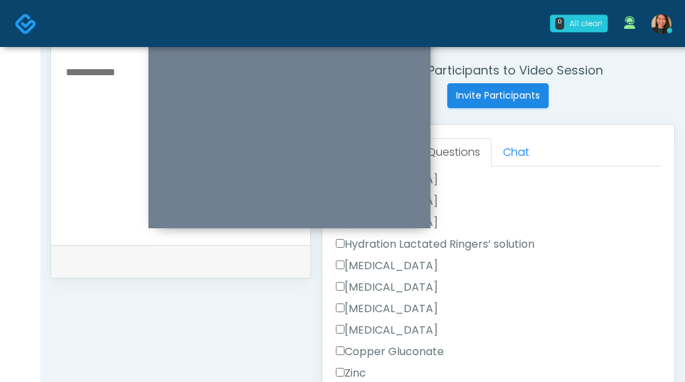
scroll to position [552, 0]
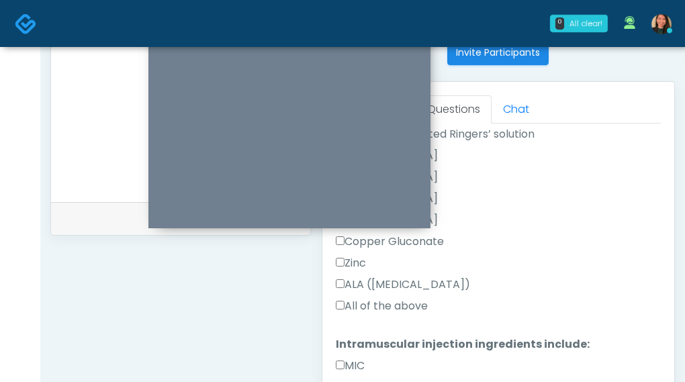
type textarea "***"
click at [404, 303] on label "All of the above" at bounding box center [382, 306] width 92 height 16
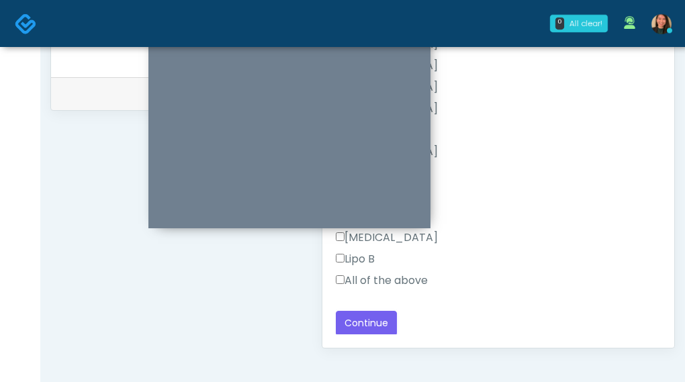
scroll to position [687, 0]
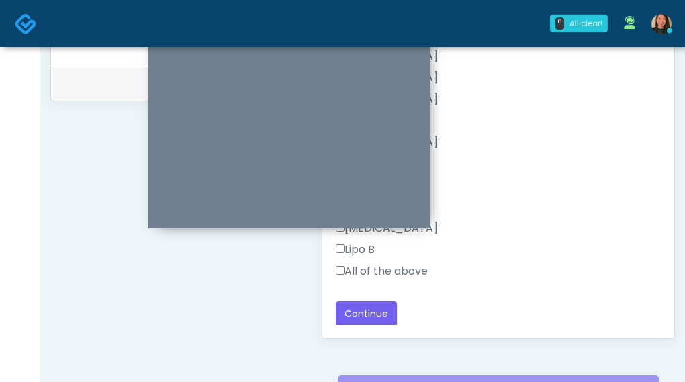
click at [427, 273] on label "All of the above" at bounding box center [382, 271] width 92 height 16
click at [406, 271] on label "All of the above" at bounding box center [382, 271] width 92 height 16
click at [367, 307] on button "Continue" at bounding box center [366, 314] width 61 height 25
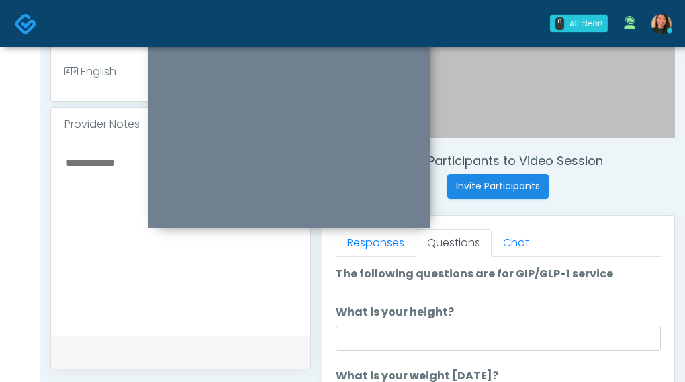
scroll to position [418, 0]
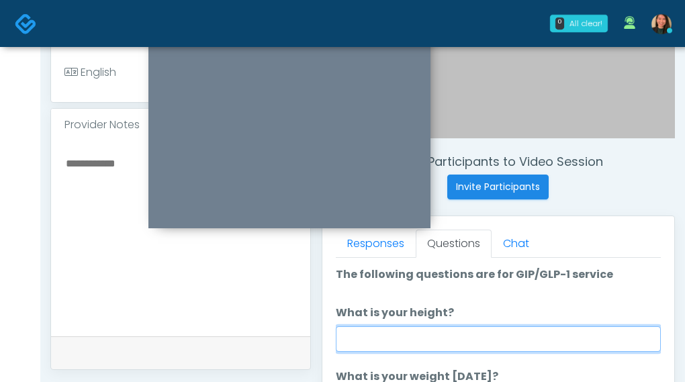
click at [535, 331] on input "What is your height?" at bounding box center [499, 339] width 326 height 26
click at [377, 329] on input "What is your height?" at bounding box center [499, 339] width 326 height 26
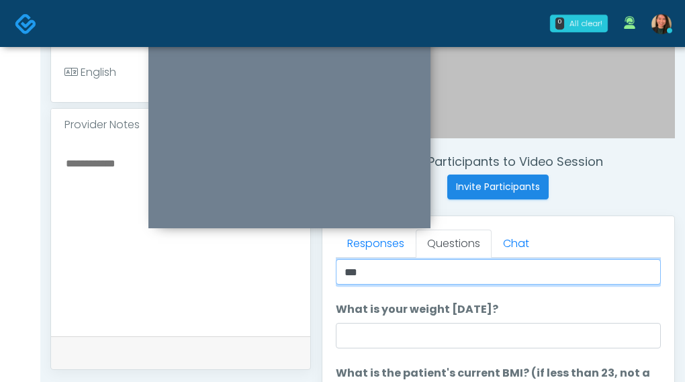
type input "***"
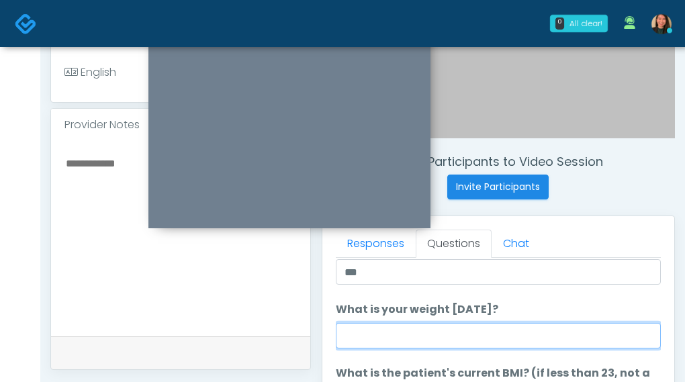
click at [376, 334] on input "What is your weight today?" at bounding box center [499, 336] width 326 height 26
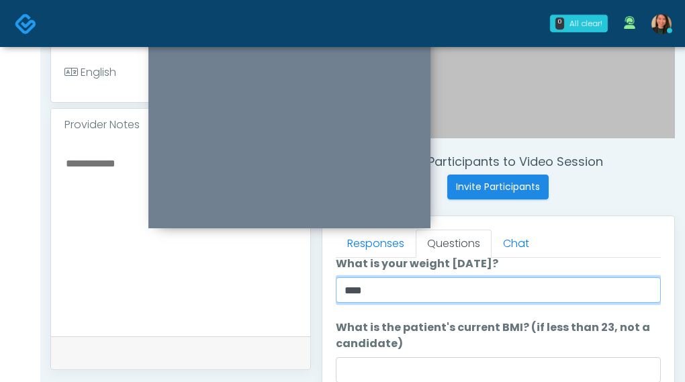
scroll to position [134, 0]
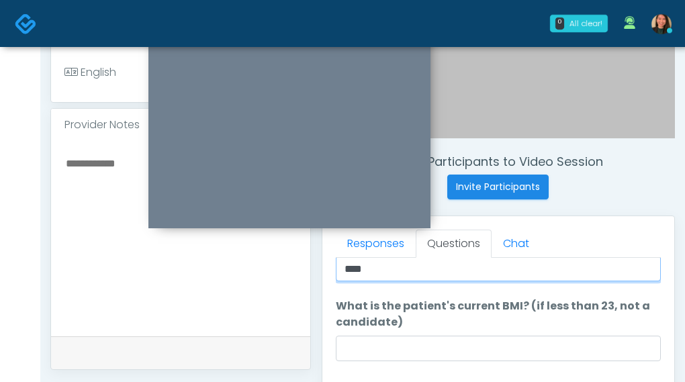
type input "***"
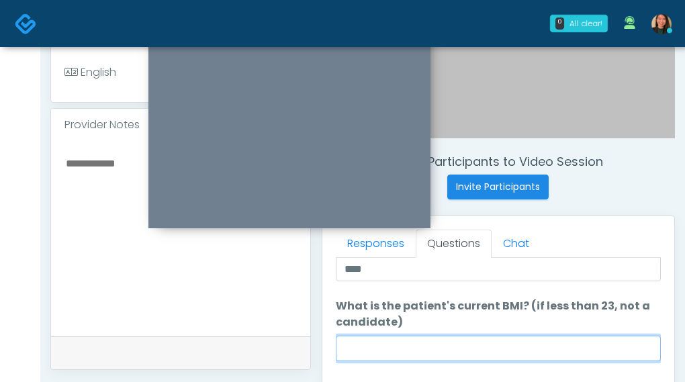
click at [457, 341] on input "What is the patient's current BMI? (if less than 23, not a candidate)" at bounding box center [499, 349] width 326 height 26
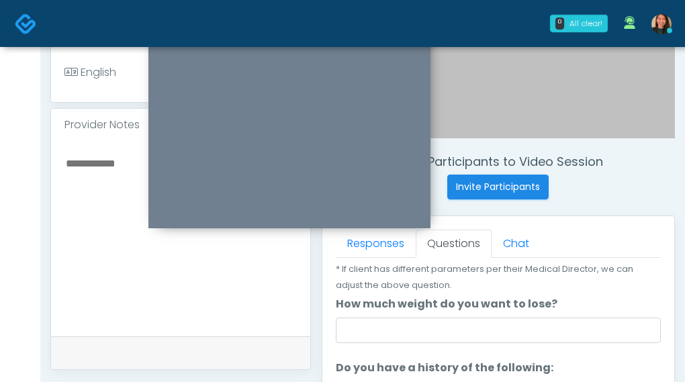
scroll to position [269, 0]
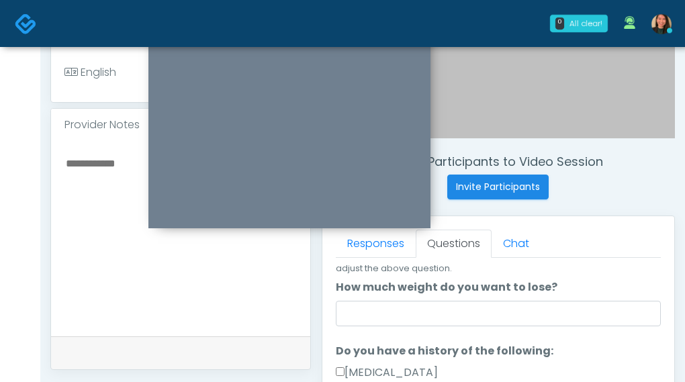
type input "****"
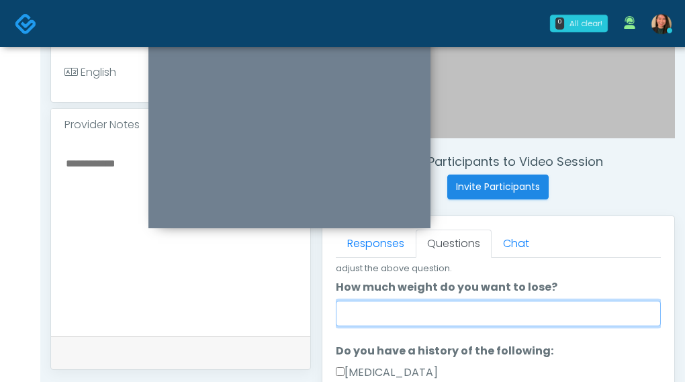
click at [449, 312] on input "How much weight do you want to lose?" at bounding box center [499, 314] width 326 height 26
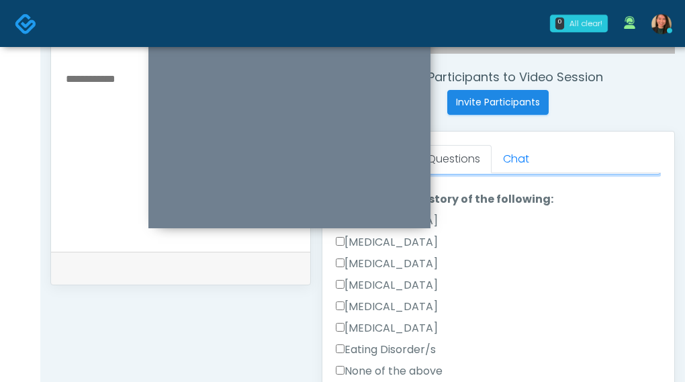
scroll to position [525, 0]
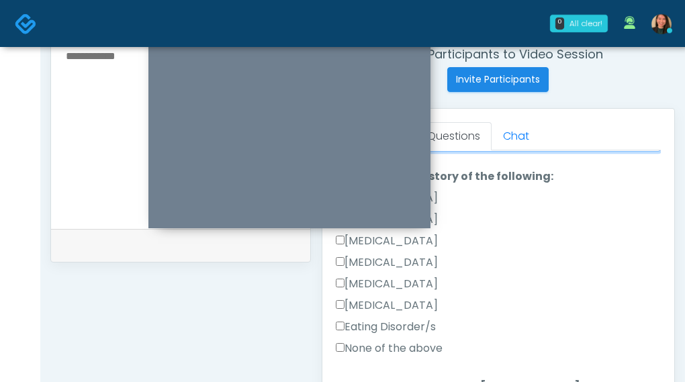
type input "***"
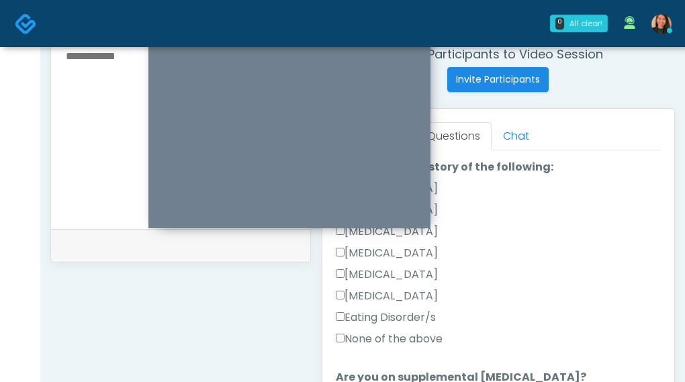
click at [404, 337] on label "None of the above" at bounding box center [389, 339] width 107 height 16
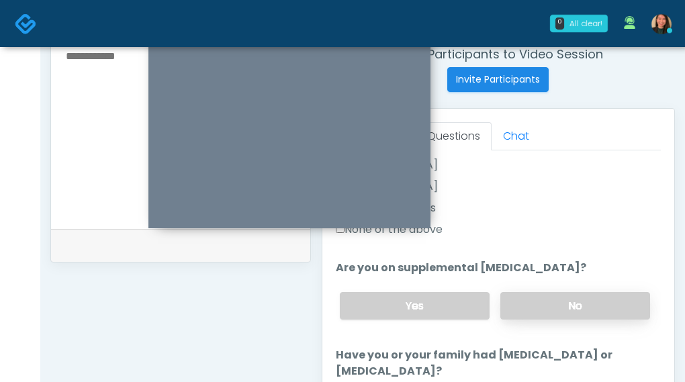
scroll to position [457, 0]
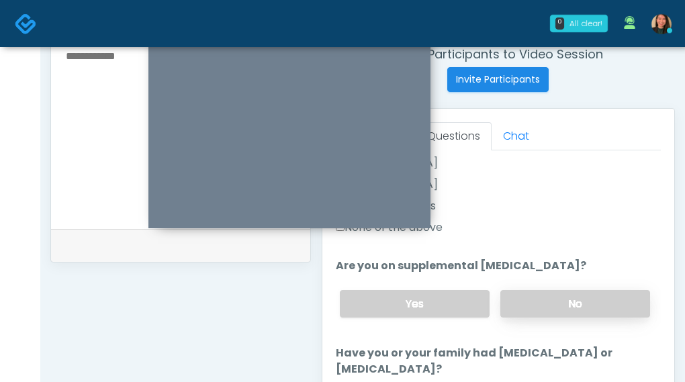
click at [613, 304] on label "No" at bounding box center [575, 304] width 150 height 28
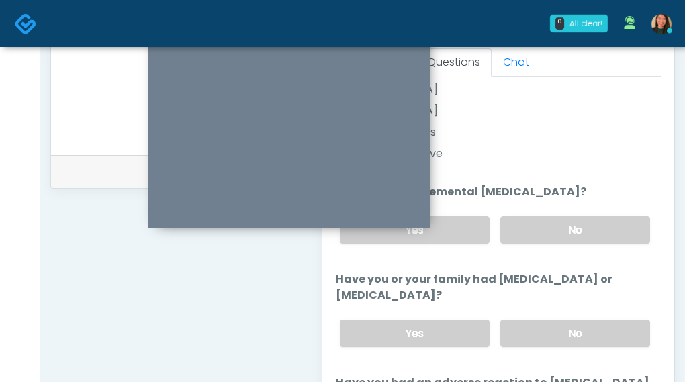
scroll to position [601, 0]
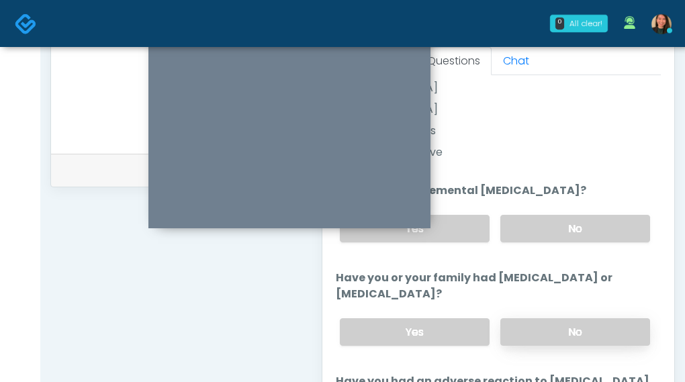
click at [606, 327] on label "No" at bounding box center [575, 332] width 150 height 28
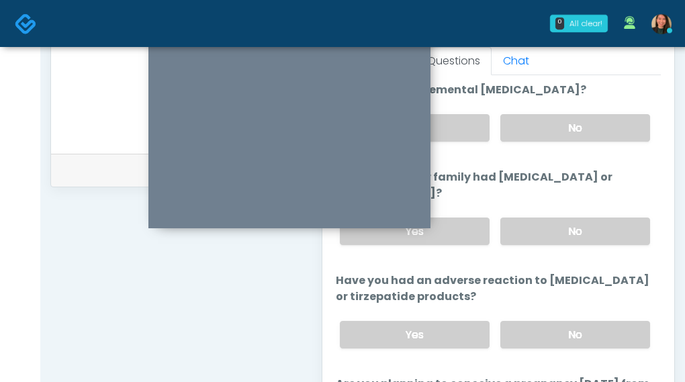
scroll to position [576, 0]
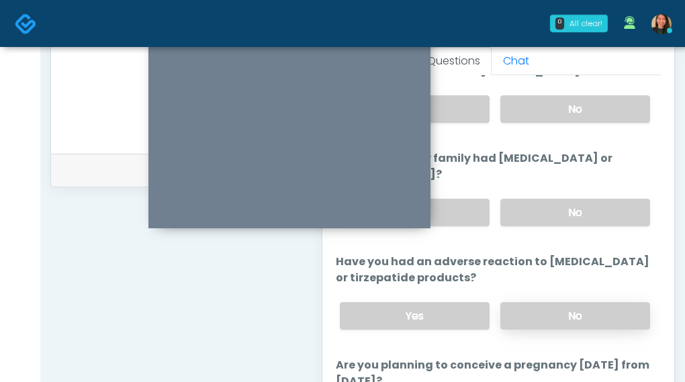
click at [599, 310] on label "No" at bounding box center [575, 316] width 150 height 28
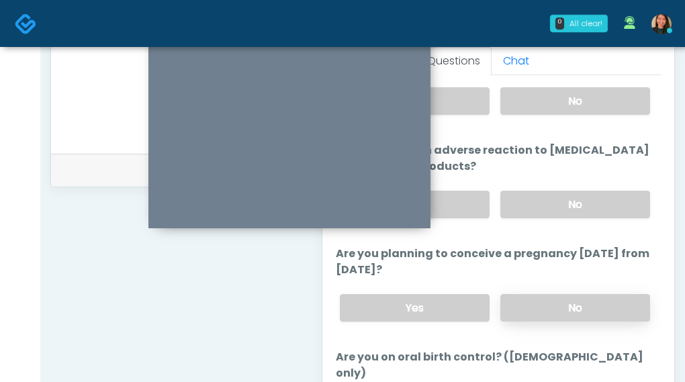
click at [611, 310] on label "No" at bounding box center [575, 308] width 150 height 28
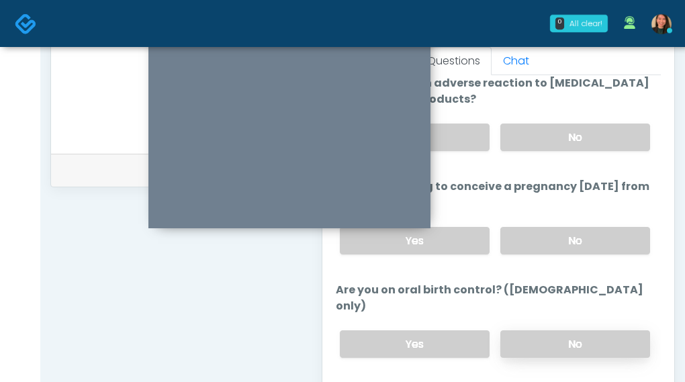
click at [601, 331] on label "No" at bounding box center [575, 345] width 150 height 28
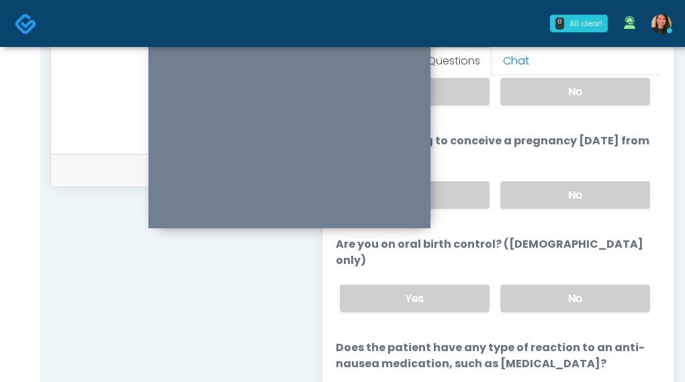
scroll to position [822, 0]
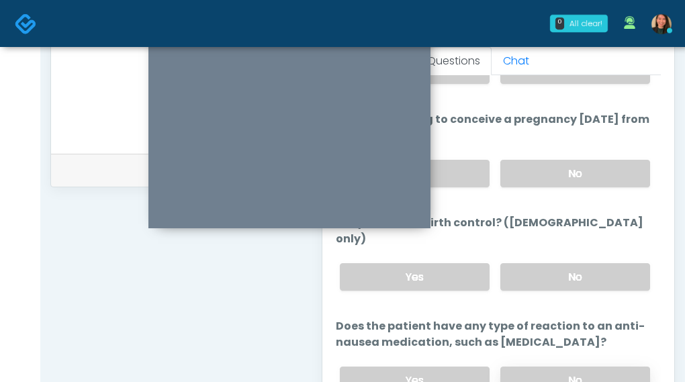
click at [592, 367] on label "No" at bounding box center [575, 381] width 150 height 28
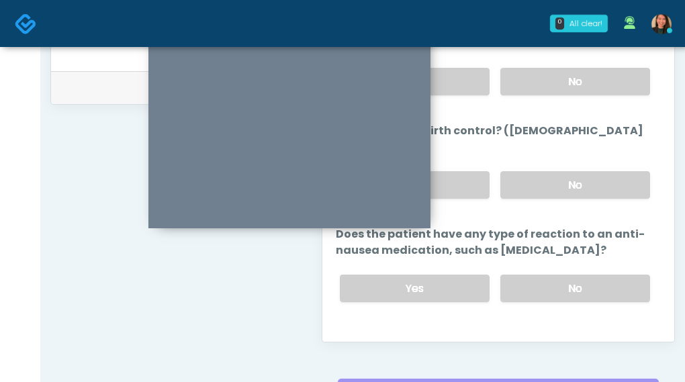
scroll to position [735, 0]
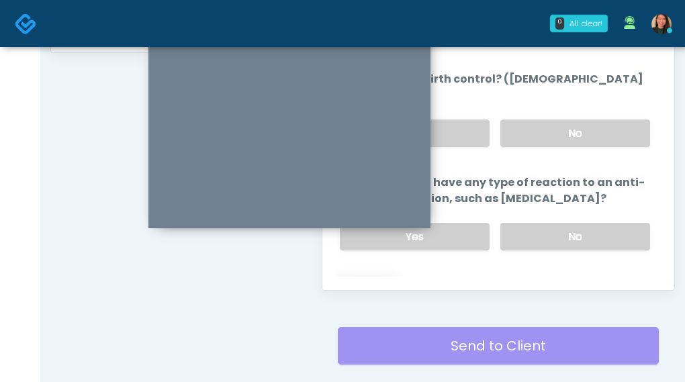
click at [380, 278] on button "Continue" at bounding box center [366, 290] width 61 height 25
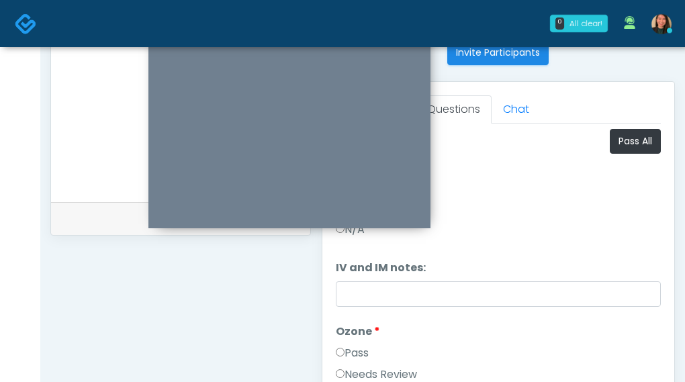
scroll to position [485, 0]
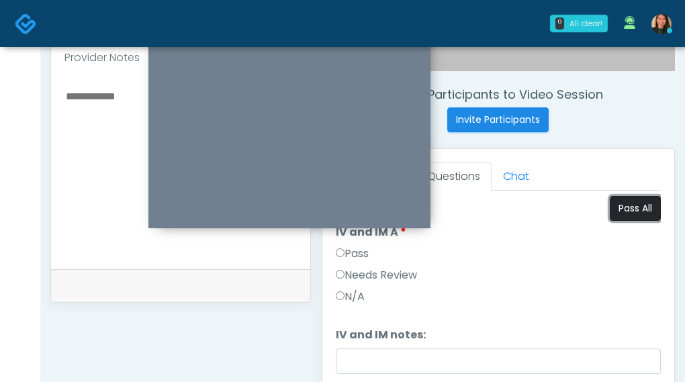
click at [618, 209] on button "Pass All" at bounding box center [635, 208] width 51 height 25
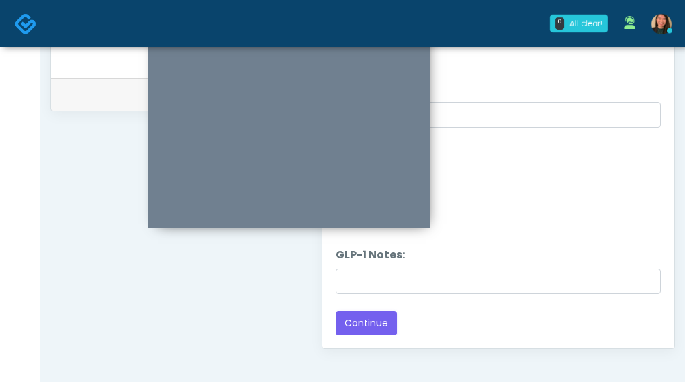
scroll to position [687, 0]
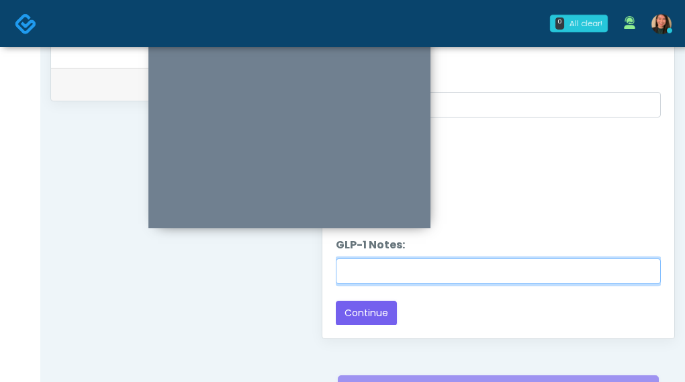
click at [514, 272] on input "GLP-1 Notes:" at bounding box center [499, 272] width 326 height 26
type input "*"
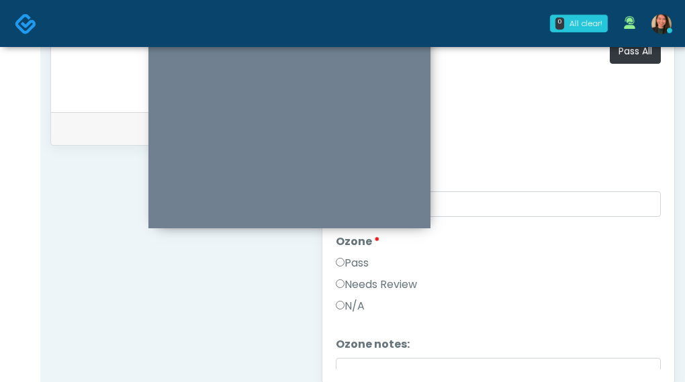
scroll to position [650, 0]
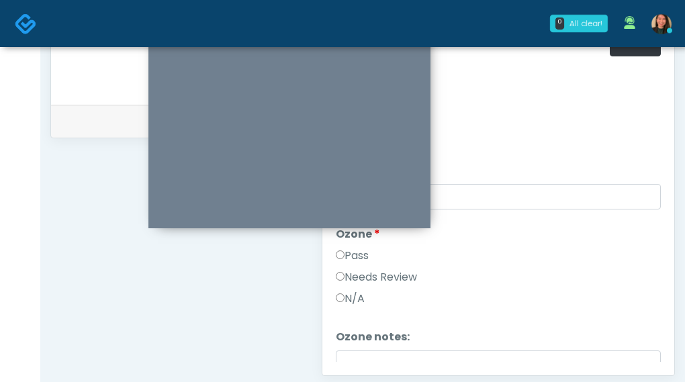
type input "*********"
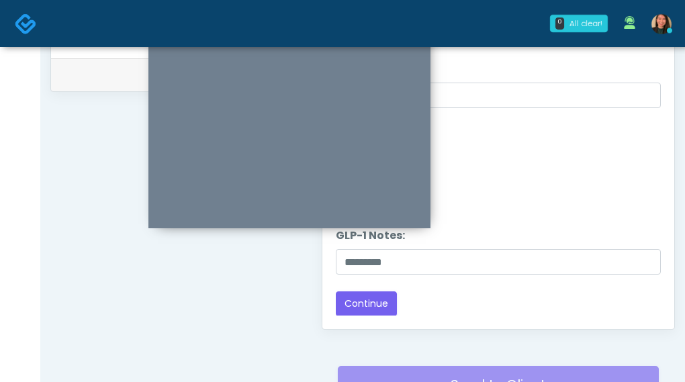
scroll to position [717, 0]
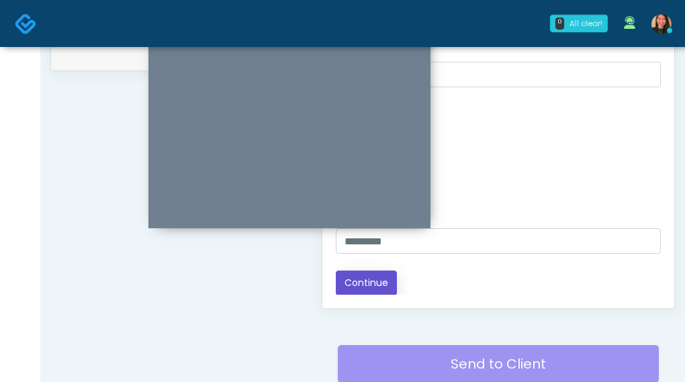
click at [379, 281] on button "Continue" at bounding box center [366, 283] width 61 height 25
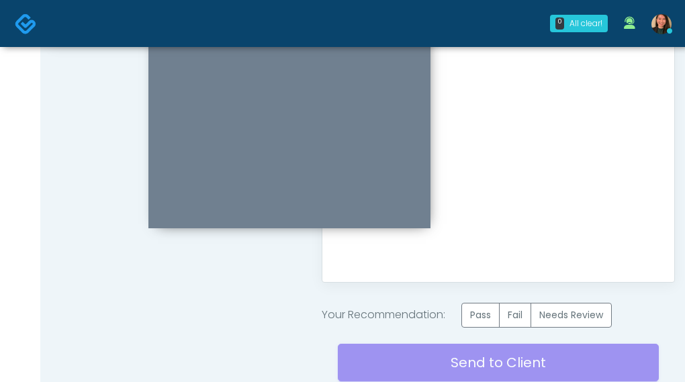
scroll to position [784, 0]
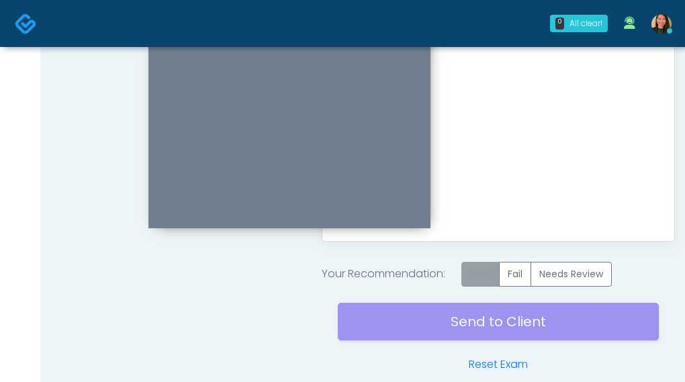
click at [480, 272] on label "Pass" at bounding box center [481, 274] width 38 height 25
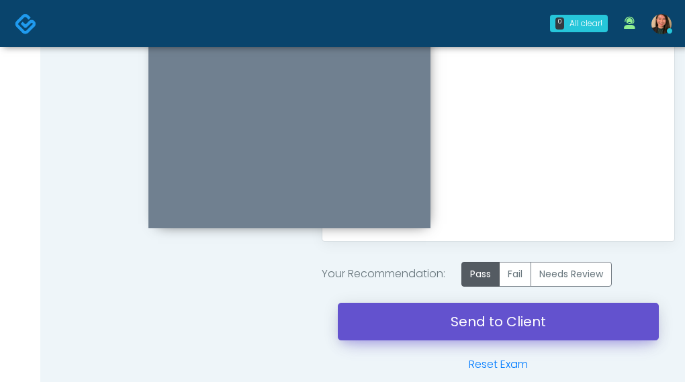
click at [448, 315] on link "Send to Client" at bounding box center [499, 322] width 322 height 38
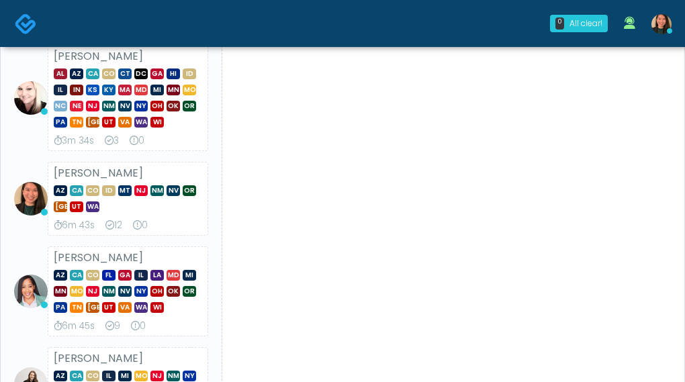
scroll to position [134, 0]
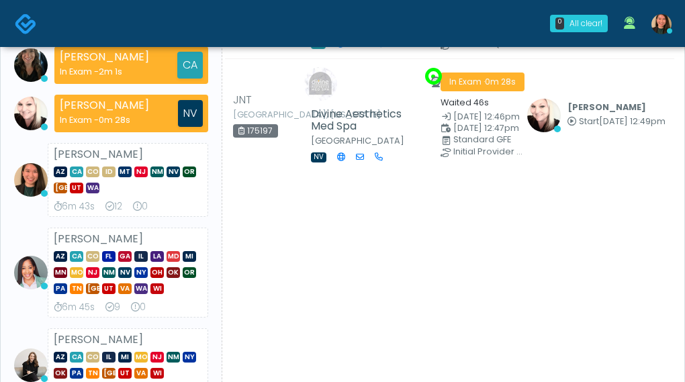
click at [48, 143] on div "[PERSON_NAME] AZ CA CO ID MT [GEOGRAPHIC_DATA] NM NV OR [GEOGRAPHIC_DATA] UT [G…" at bounding box center [128, 180] width 161 height 74
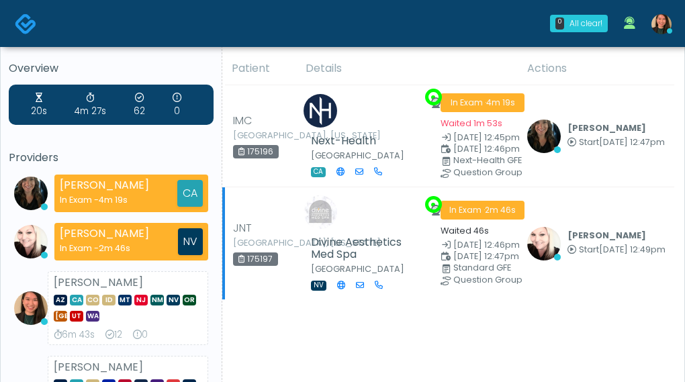
scroll to position [0, 0]
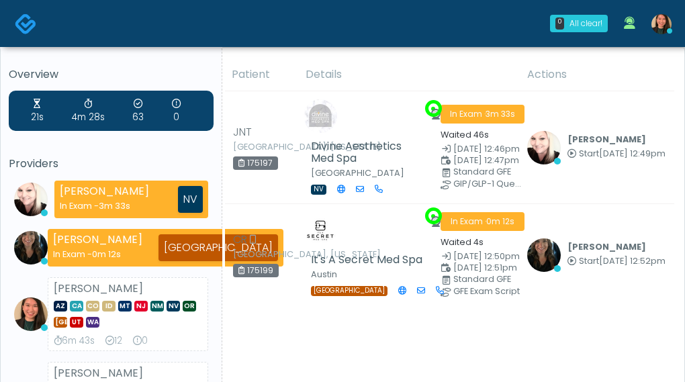
click at [155, 163] on h5 "Providers" at bounding box center [111, 164] width 205 height 12
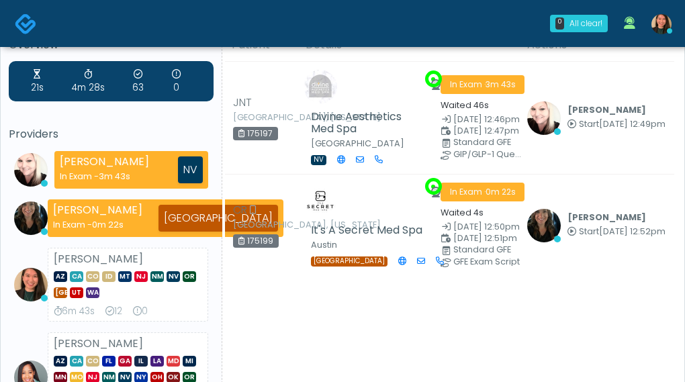
scroll to position [24, 0]
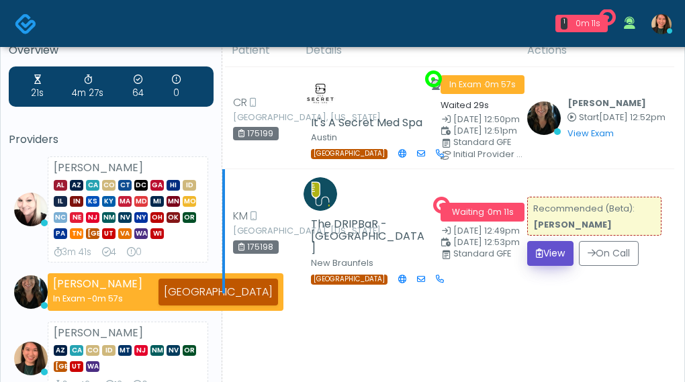
click at [558, 252] on button "View" at bounding box center [550, 253] width 46 height 25
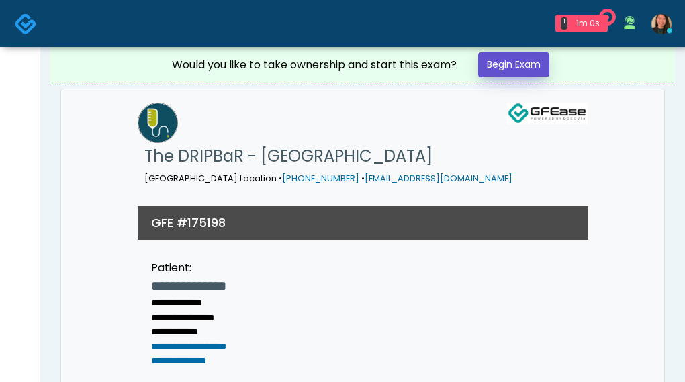
click at [506, 56] on link "Begin Exam" at bounding box center [513, 64] width 71 height 25
click at [489, 73] on link "Begin Exam" at bounding box center [513, 64] width 71 height 25
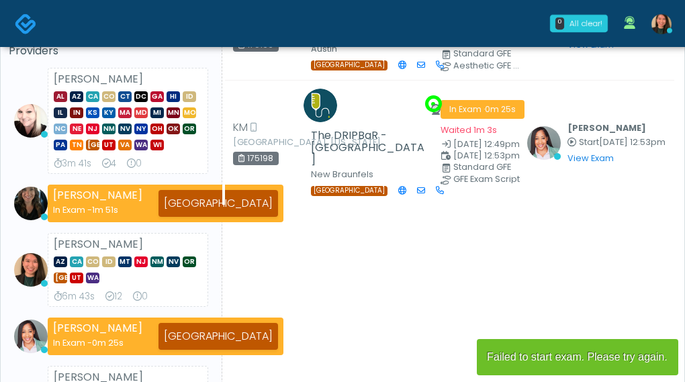
scroll to position [134, 0]
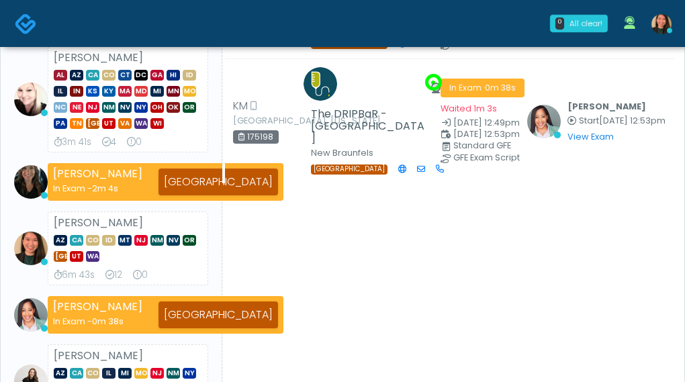
click at [33, 277] on li "Aila Paredes AZ CA CO ID MT NJ NM NV OR TX UT WA 6m 43s 12 0" at bounding box center [111, 249] width 205 height 74
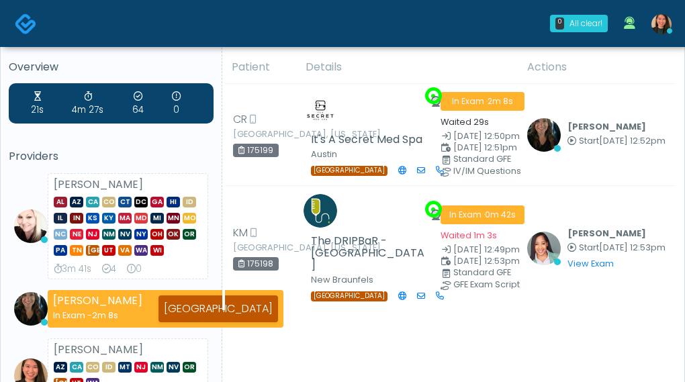
scroll to position [0, 0]
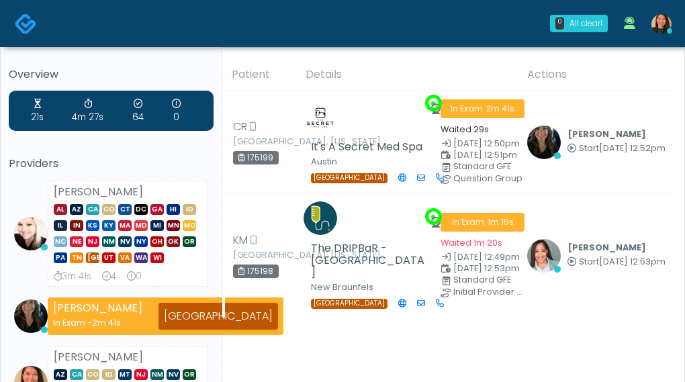
click at [122, 185] on strong "[PERSON_NAME]" at bounding box center [98, 191] width 89 height 15
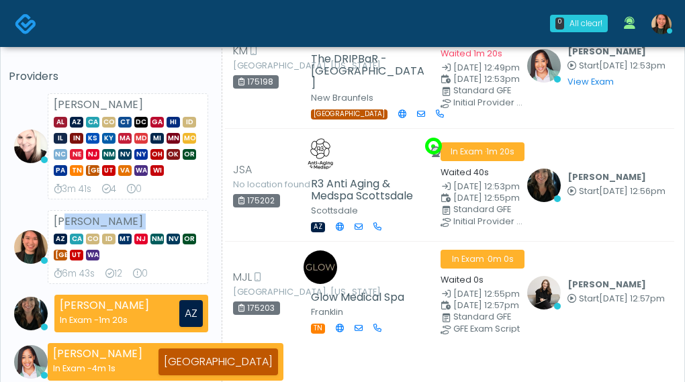
scroll to position [67, 0]
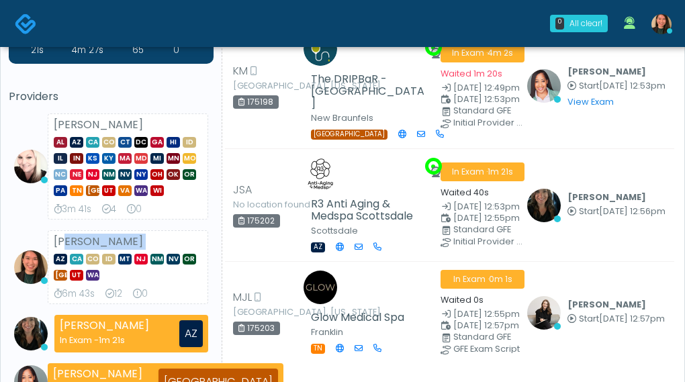
click at [62, 245] on div "Aila Paredes AZ CA CO ID MT NJ NM NV OR TX UT WA 6m 43s 12 0" at bounding box center [128, 267] width 161 height 74
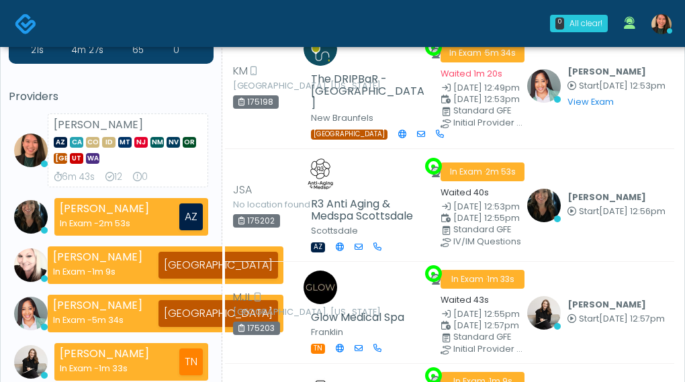
scroll to position [0, 0]
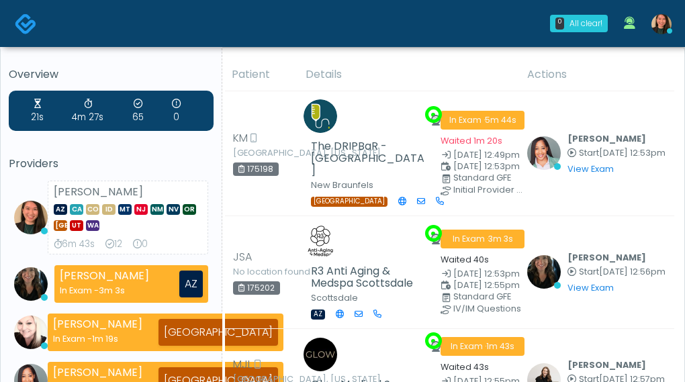
click at [69, 161] on h5 "Providers" at bounding box center [111, 164] width 205 height 12
click at [118, 155] on div "21s 4m 27s 65 0 Providers Aila Paredes AZ CA CO ID MT NJ NM NV OR TX UT WA 6m 4…" at bounding box center [111, 320] width 205 height 458
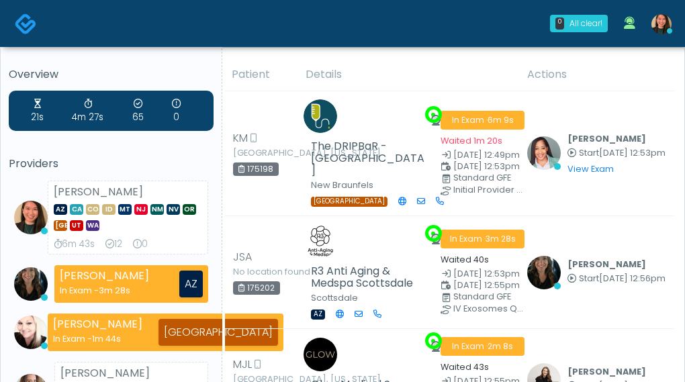
click at [670, 30] on icon at bounding box center [669, 30] width 5 height 5
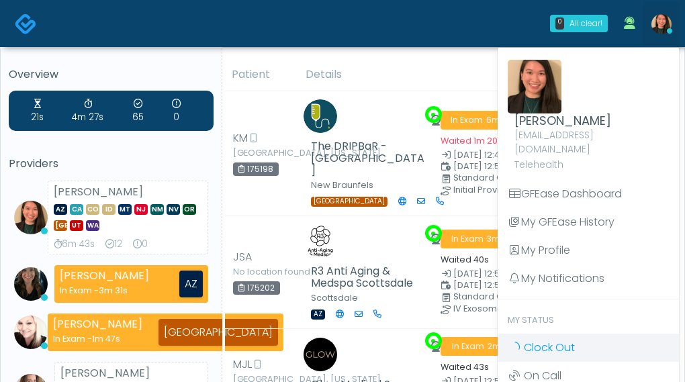
click at [607, 340] on link "Clock Out" at bounding box center [588, 348] width 181 height 28
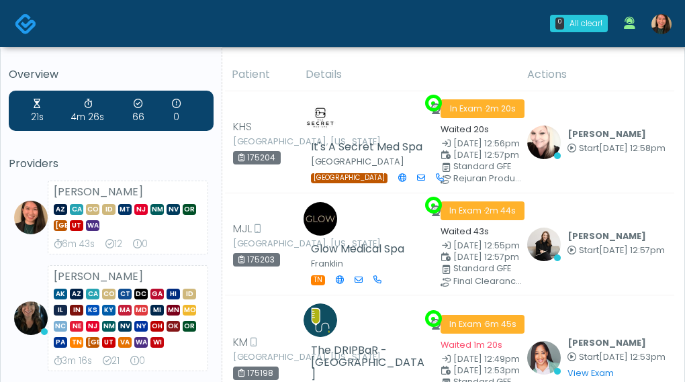
click at [140, 157] on div "21s 4m 26s 66 0 Providers [PERSON_NAME] AZ CA CO ID MT [GEOGRAPHIC_DATA] NM NV …" at bounding box center [111, 388] width 205 height 595
click at [658, 16] on img at bounding box center [662, 24] width 20 height 20
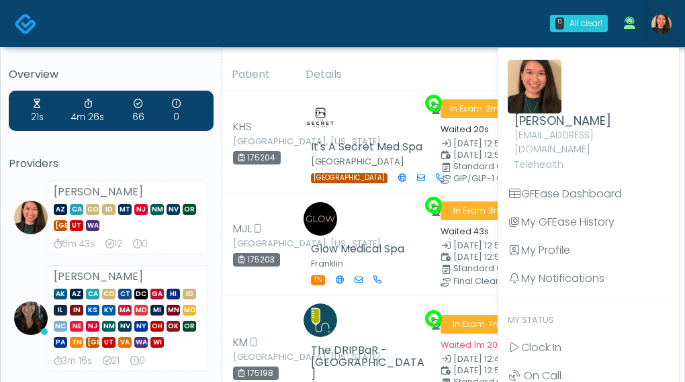
click at [117, 103] on div "21s 4m 26s 66 0" at bounding box center [111, 111] width 205 height 40
